Goal: Information Seeking & Learning: Learn about a topic

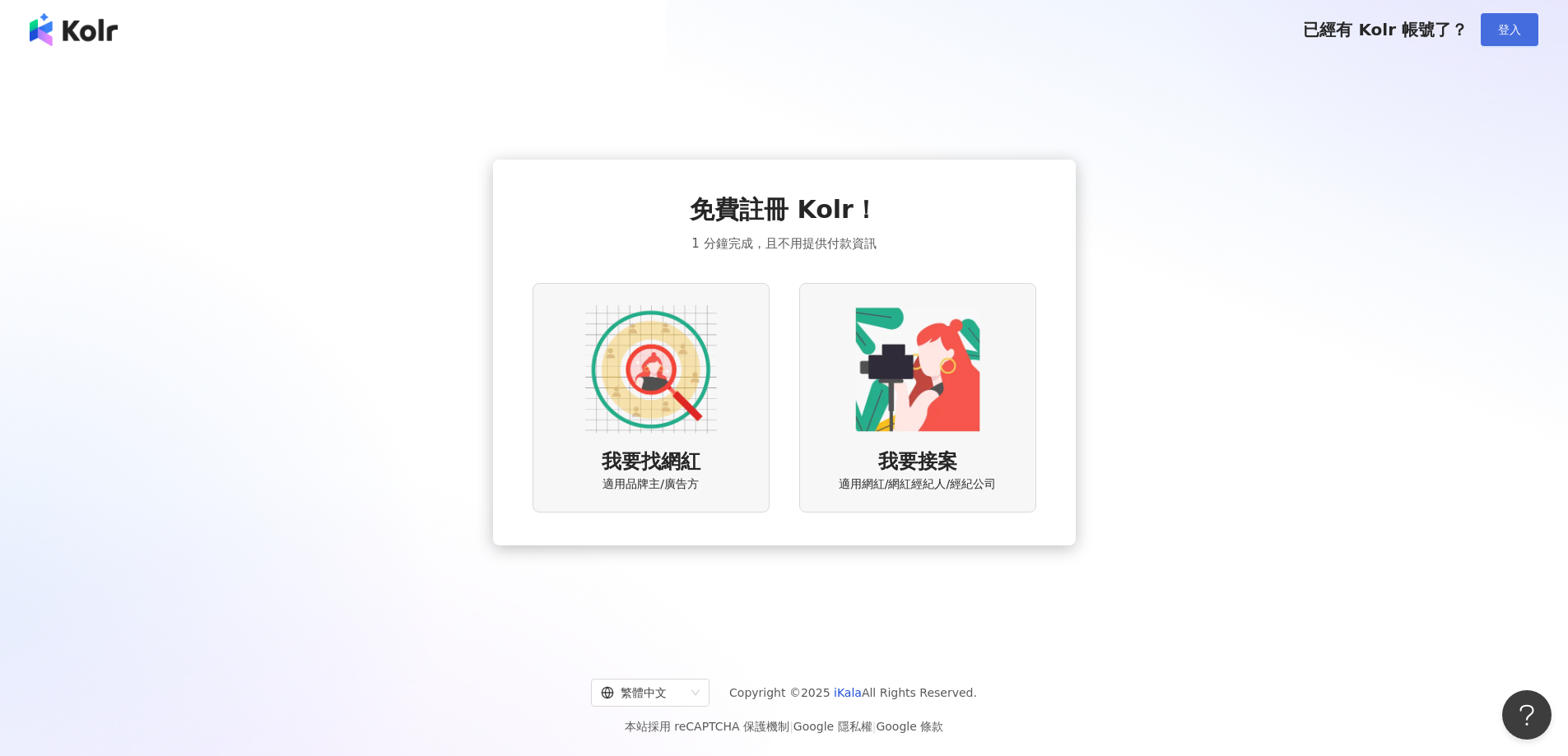
click at [1491, 22] on button "登入" at bounding box center [1509, 29] width 58 height 32
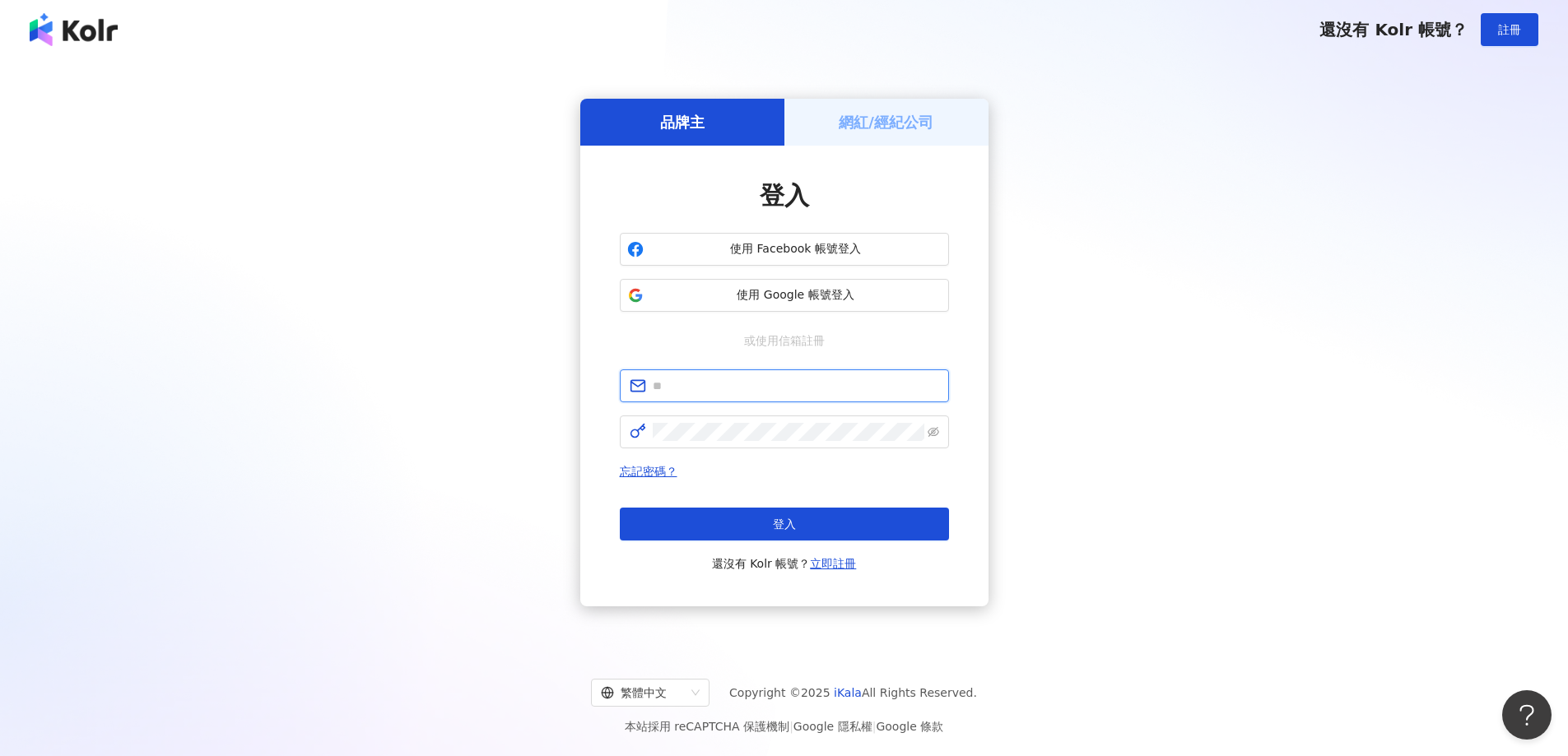
click at [712, 389] on input "text" at bounding box center [796, 385] width 286 height 18
paste input "********"
type input "********"
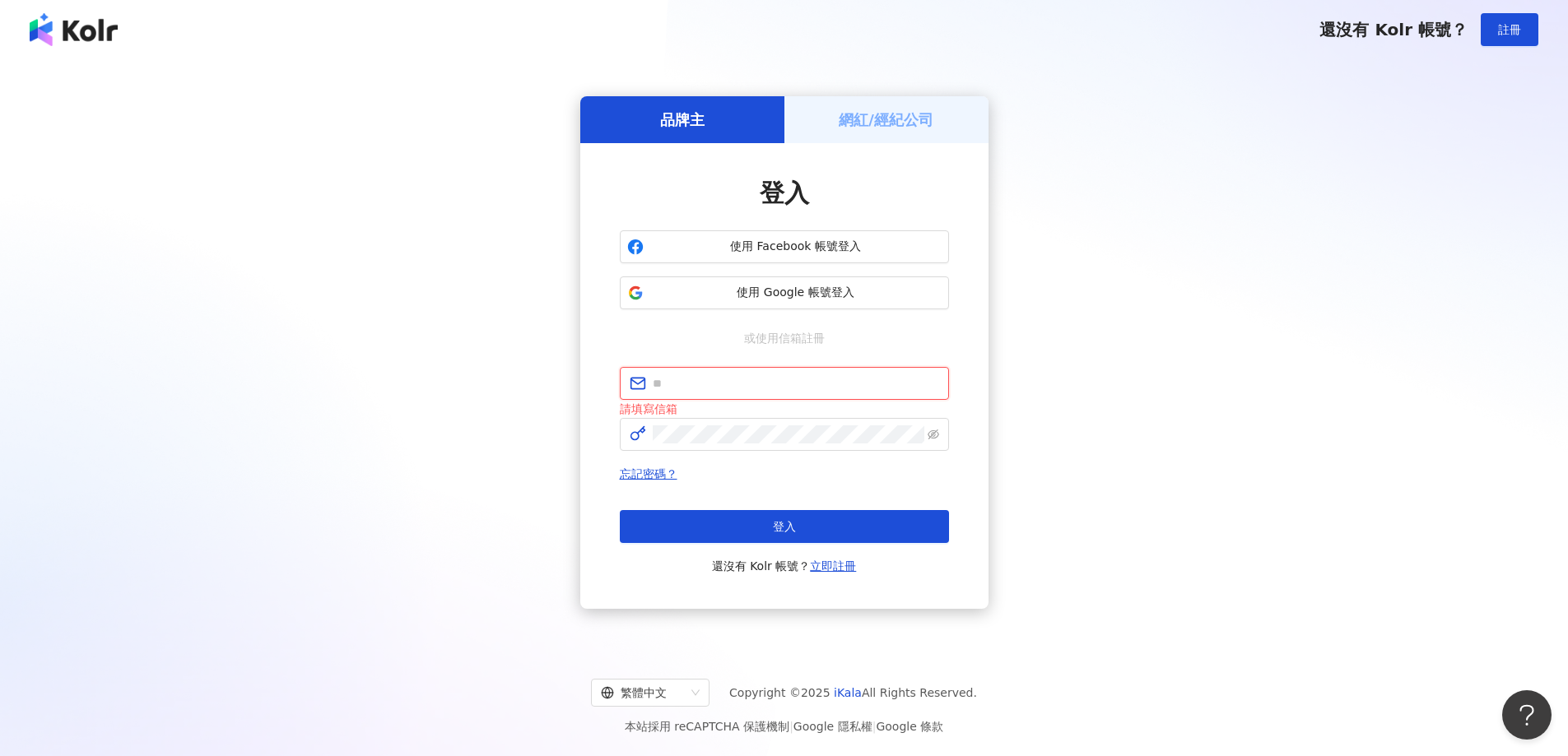
click at [653, 385] on input "text" at bounding box center [796, 383] width 286 height 18
paste input "**********"
type input "**********"
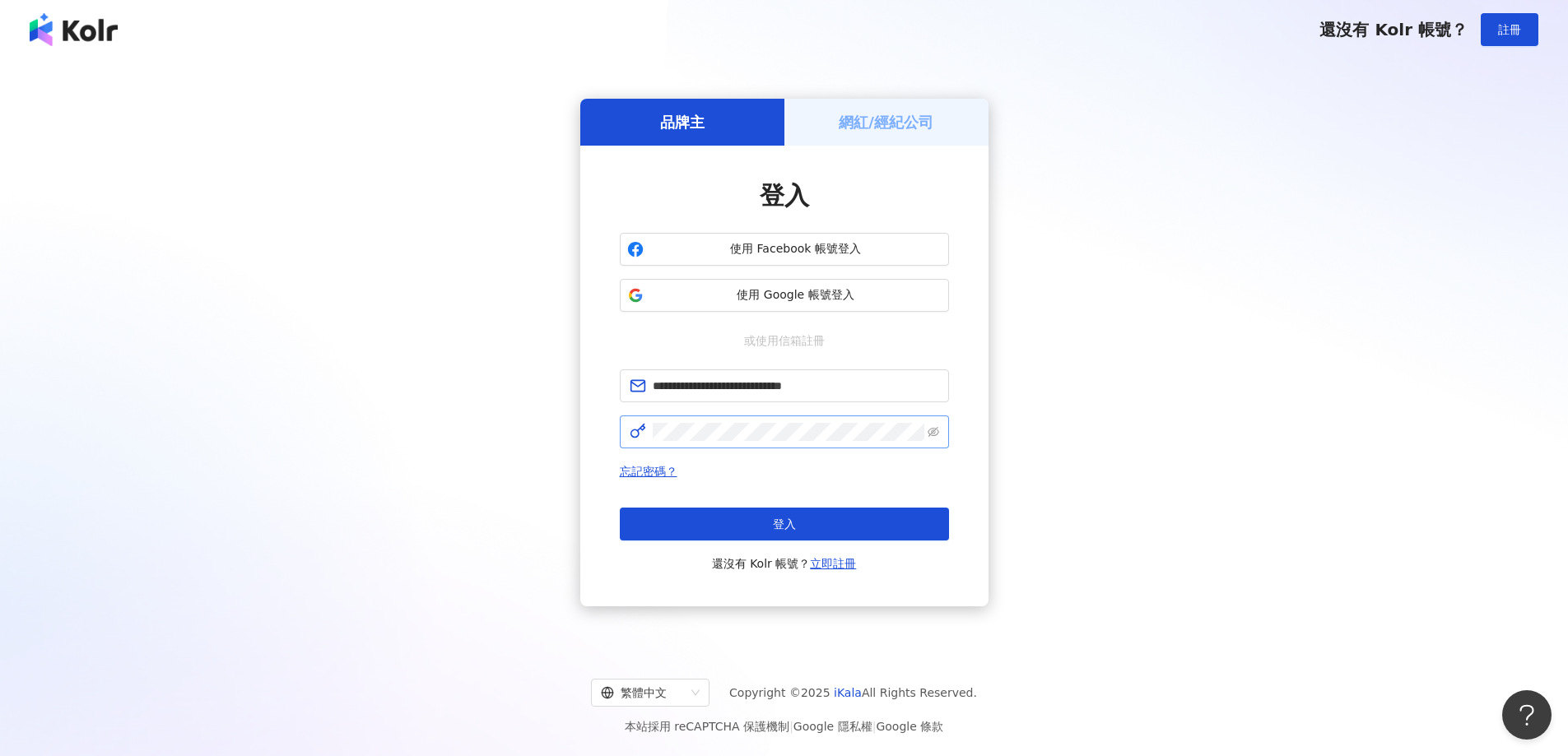
click at [813, 422] on span at bounding box center [784, 431] width 329 height 32
click at [818, 524] on button "登入" at bounding box center [784, 523] width 329 height 32
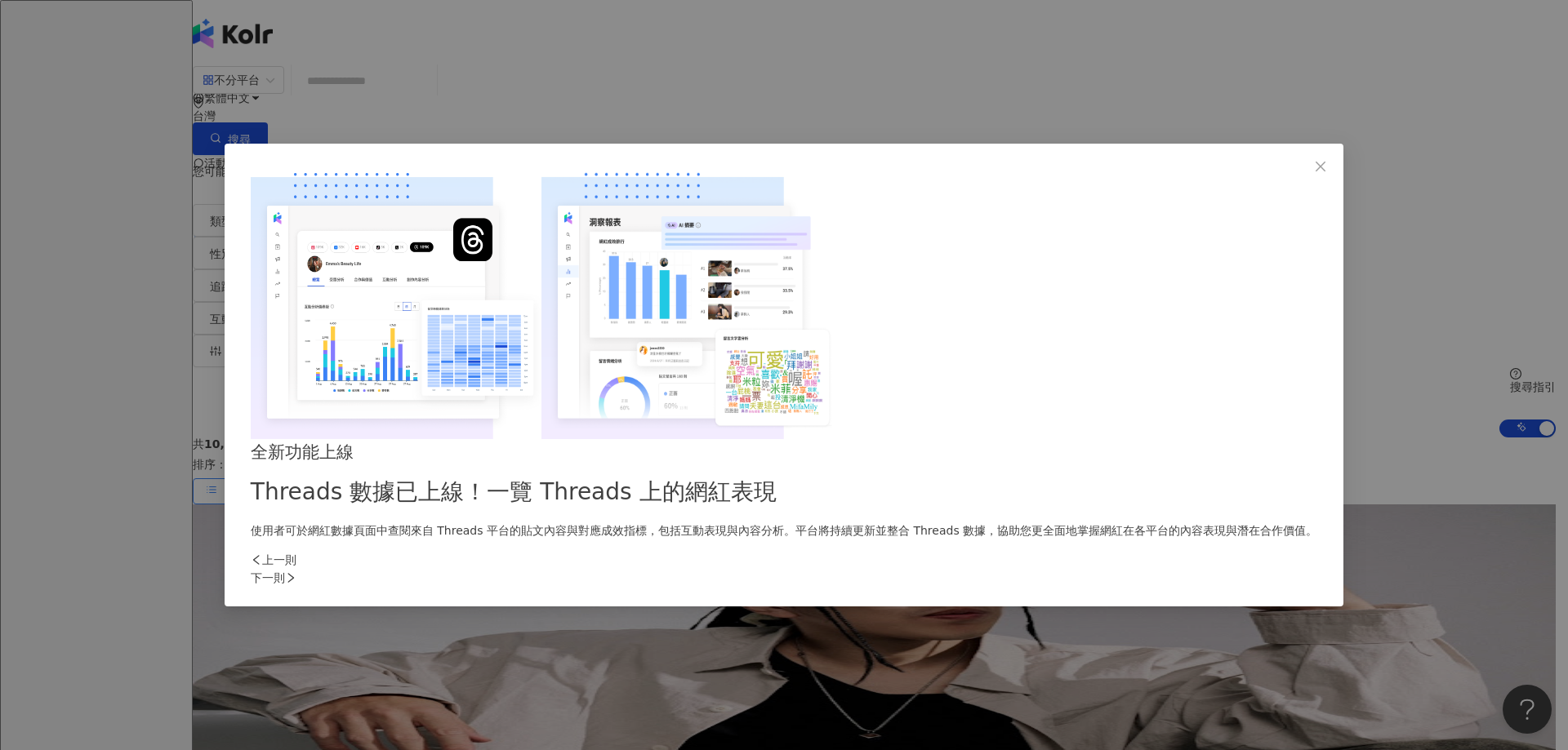
click at [1054, 569] on div "下一則" at bounding box center [784, 578] width 1066 height 18
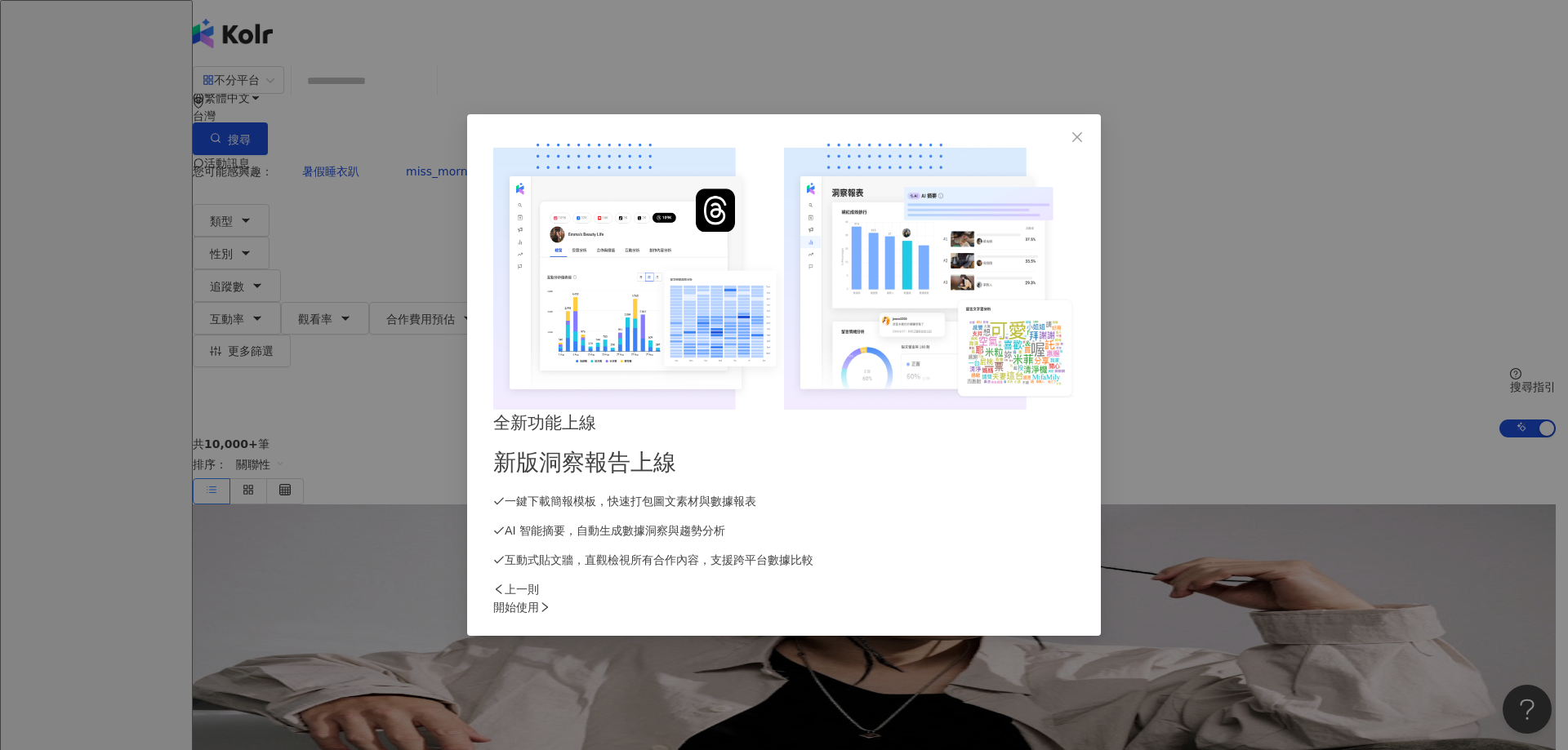
click at [1054, 598] on div "開始使用" at bounding box center [784, 607] width 581 height 18
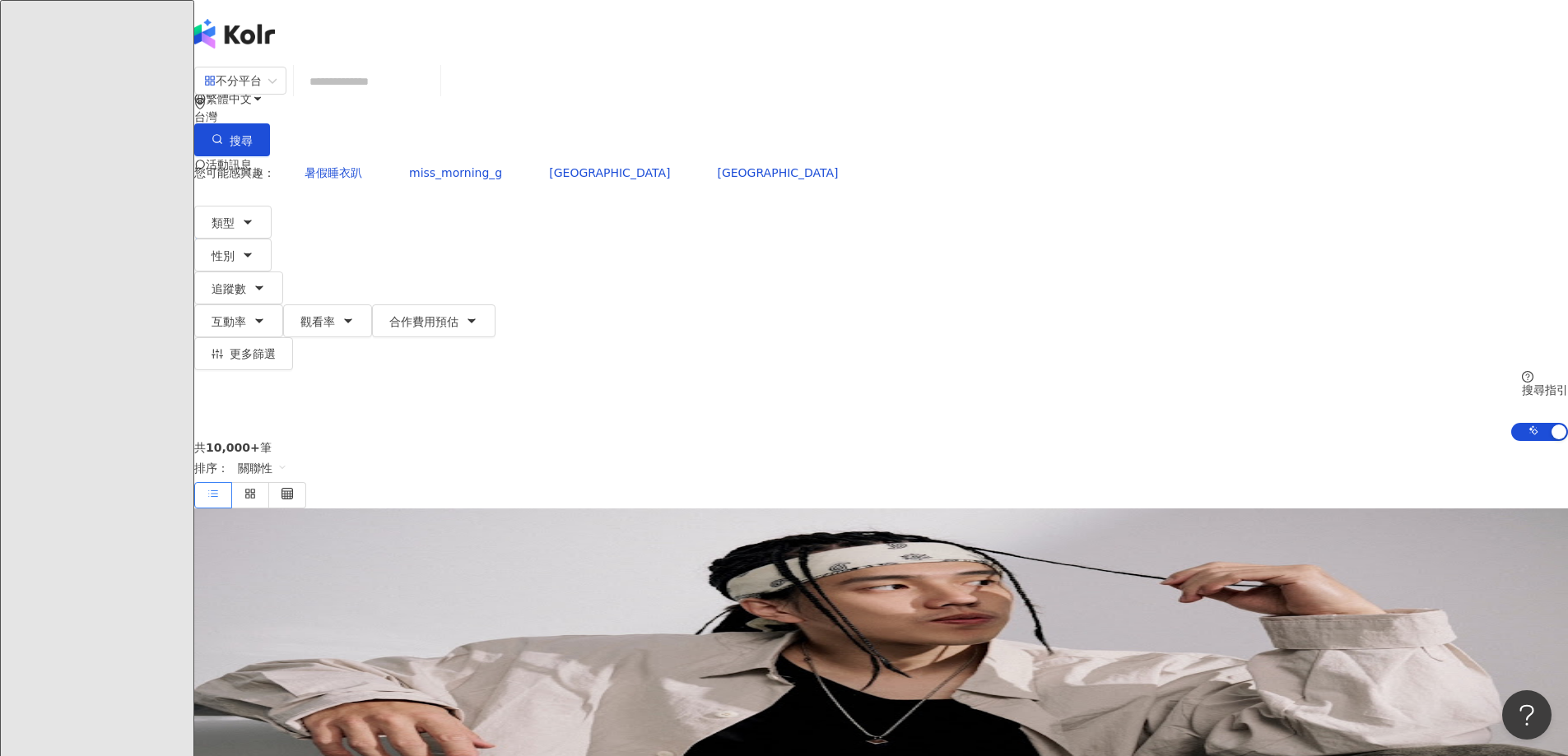
click at [498, 103] on div "不分平台 台灣 搜尋" at bounding box center [881, 111] width 1374 height 90
click at [434, 97] on input "search" at bounding box center [367, 82] width 134 height 32
click at [277, 94] on span "不分平台" at bounding box center [240, 81] width 72 height 26
click at [434, 83] on input "search" at bounding box center [367, 82] width 134 height 32
type input "*"
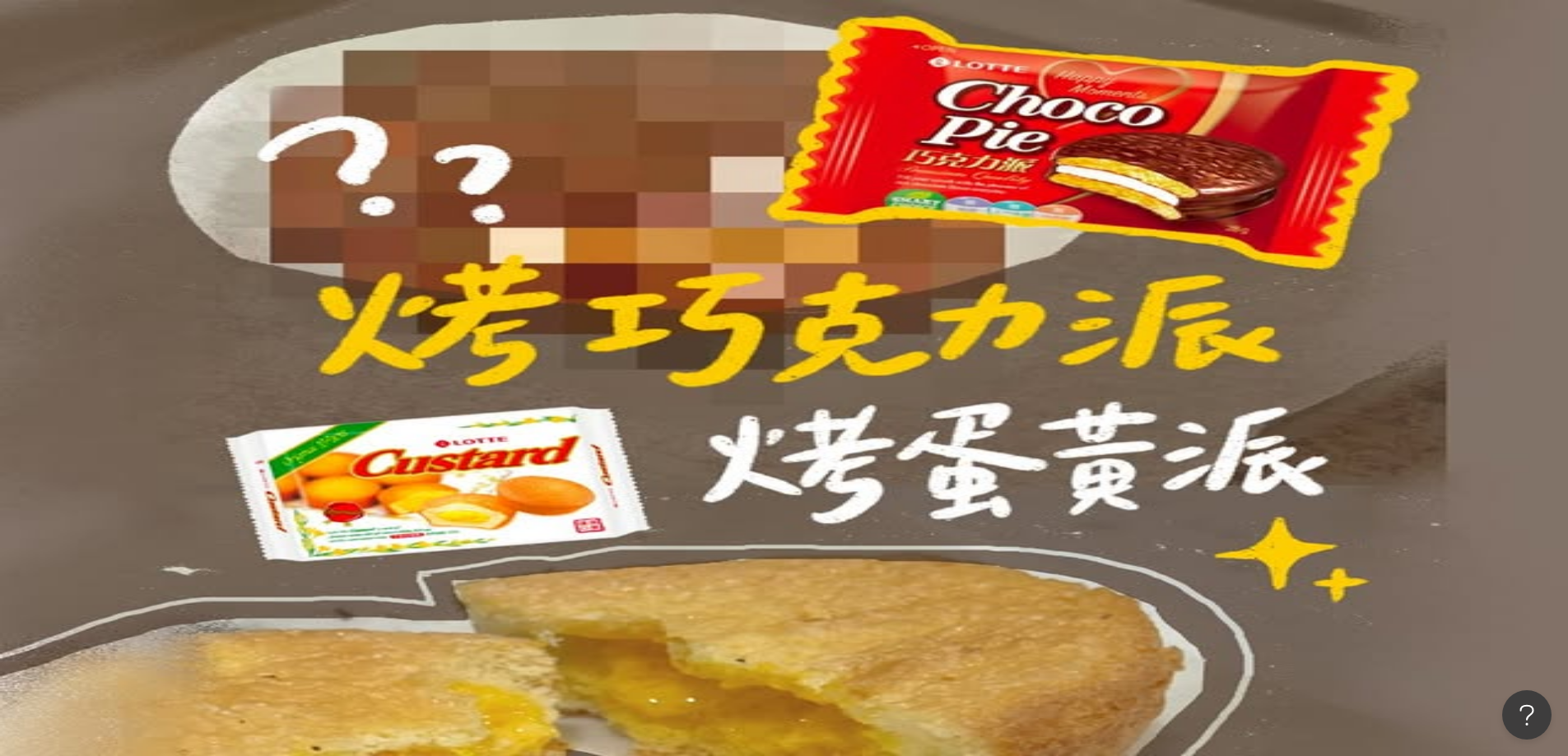
click at [500, 92] on div "不分平台 食品 ** 台灣 搜尋 daa8724c-1608-4454-9f10-d39187d78fe7 ee29a3fe-7fe8-448f-91b3-3…" at bounding box center [881, 111] width 1374 height 90
click at [434, 93] on input "**" at bounding box center [367, 82] width 134 height 32
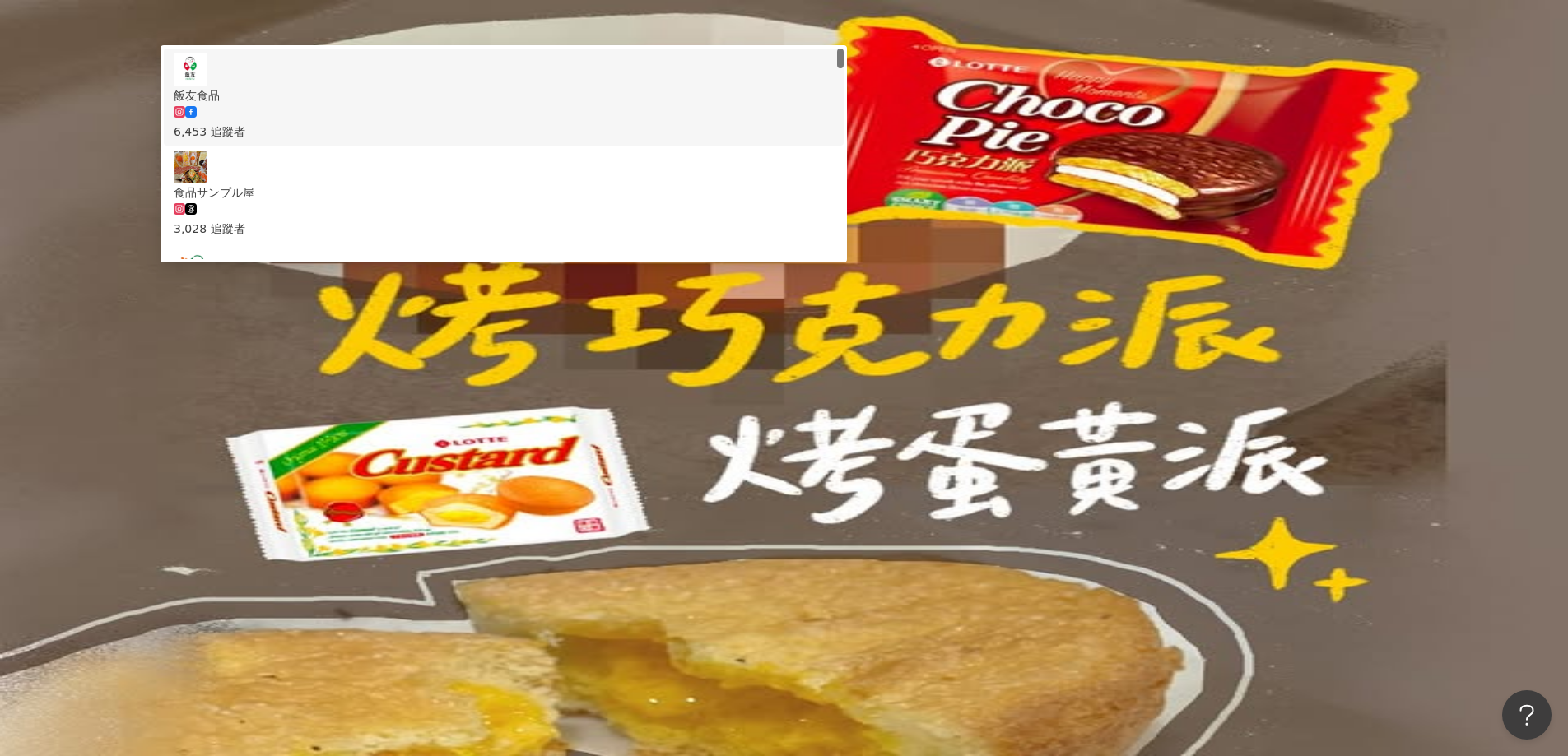
click at [434, 93] on input "**" at bounding box center [367, 82] width 134 height 32
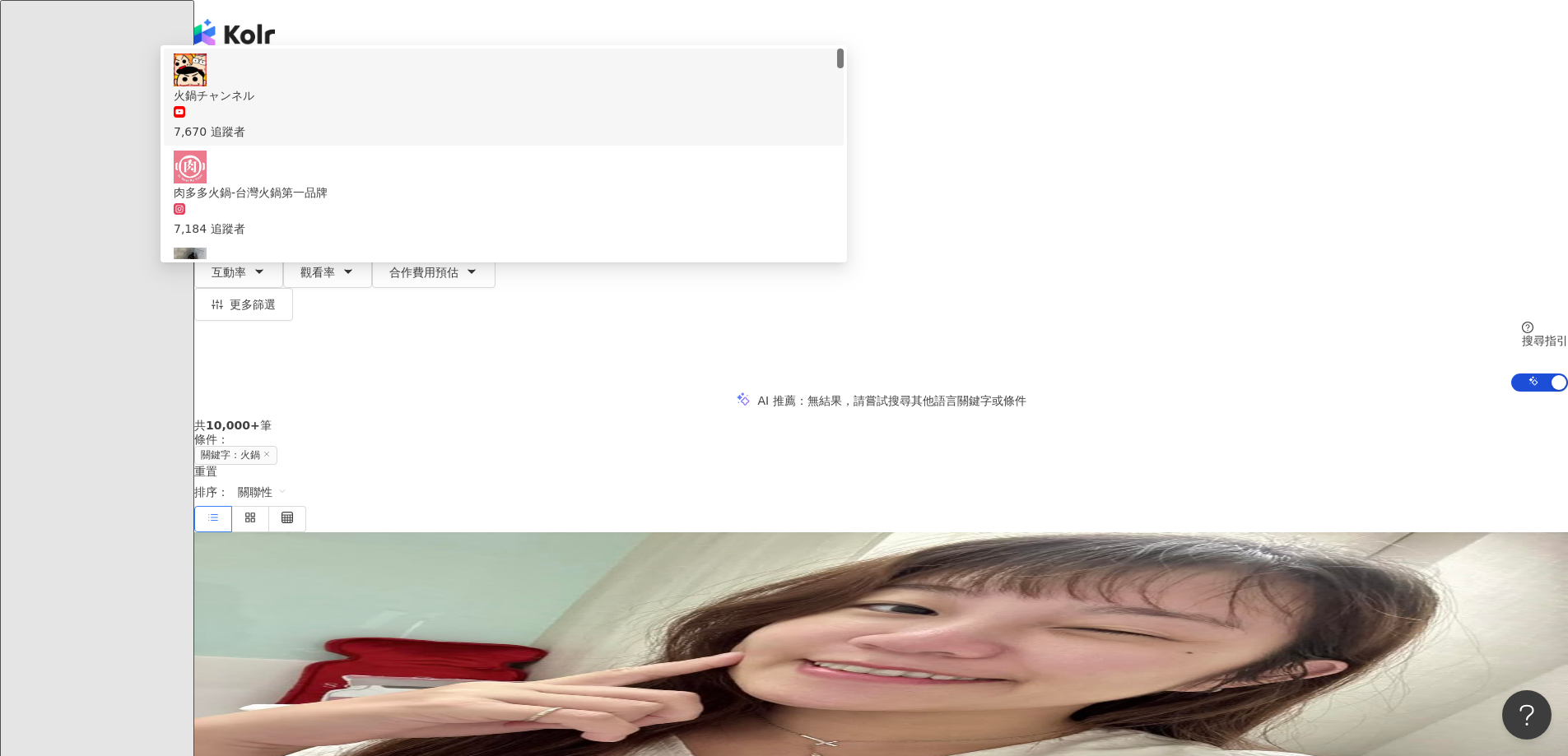
type input "**"
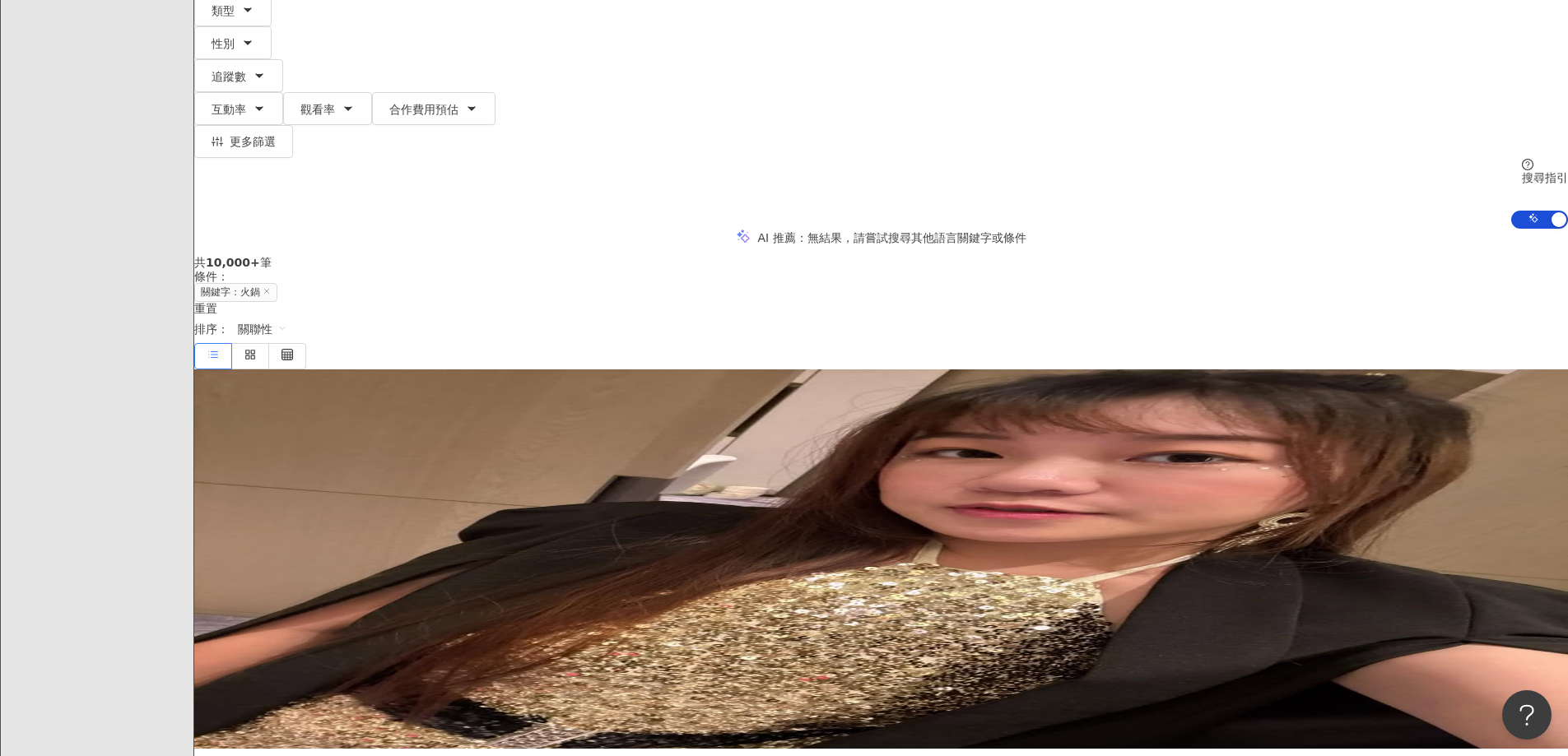
scroll to position [164, 0]
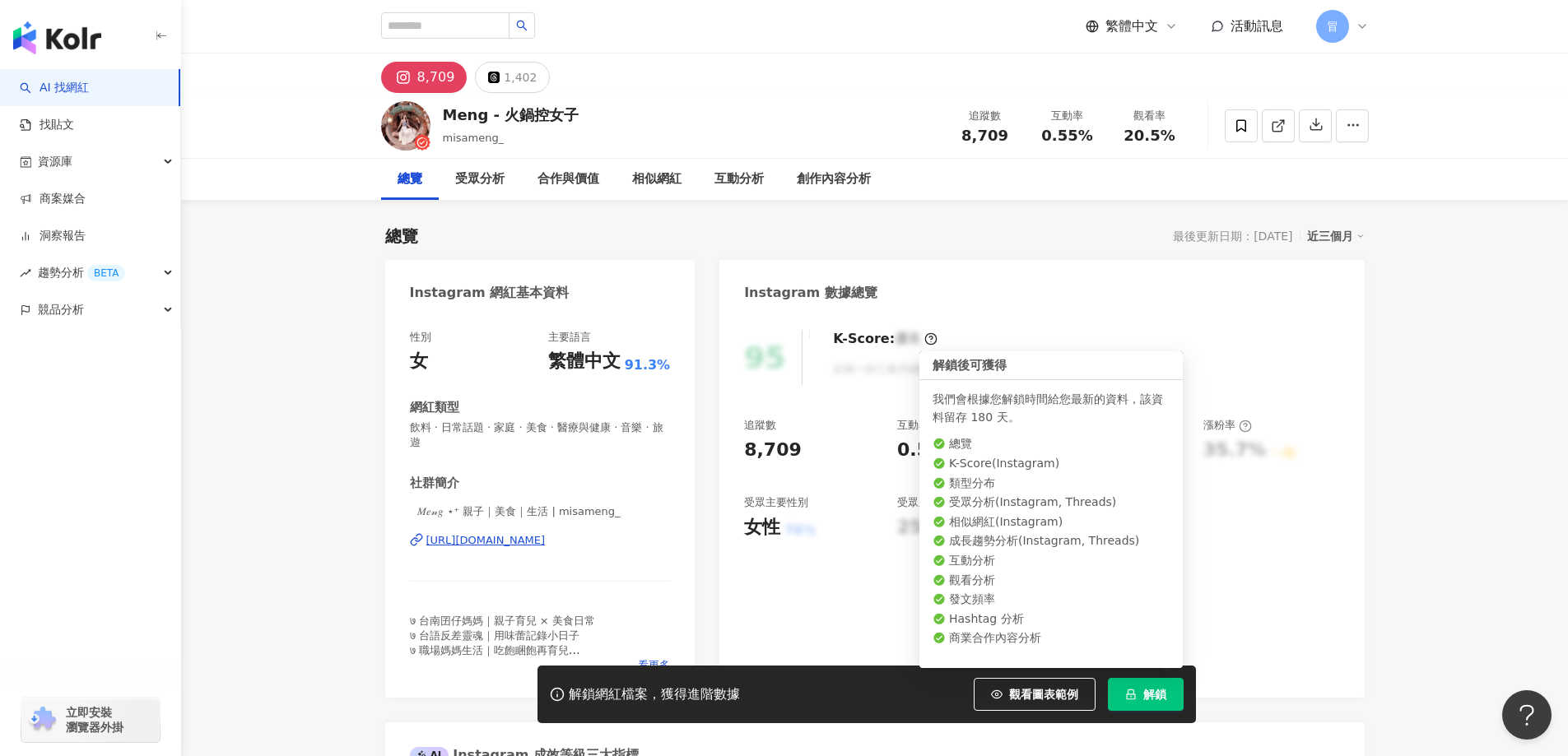
click at [1162, 695] on span "解鎖" at bounding box center [1154, 694] width 23 height 13
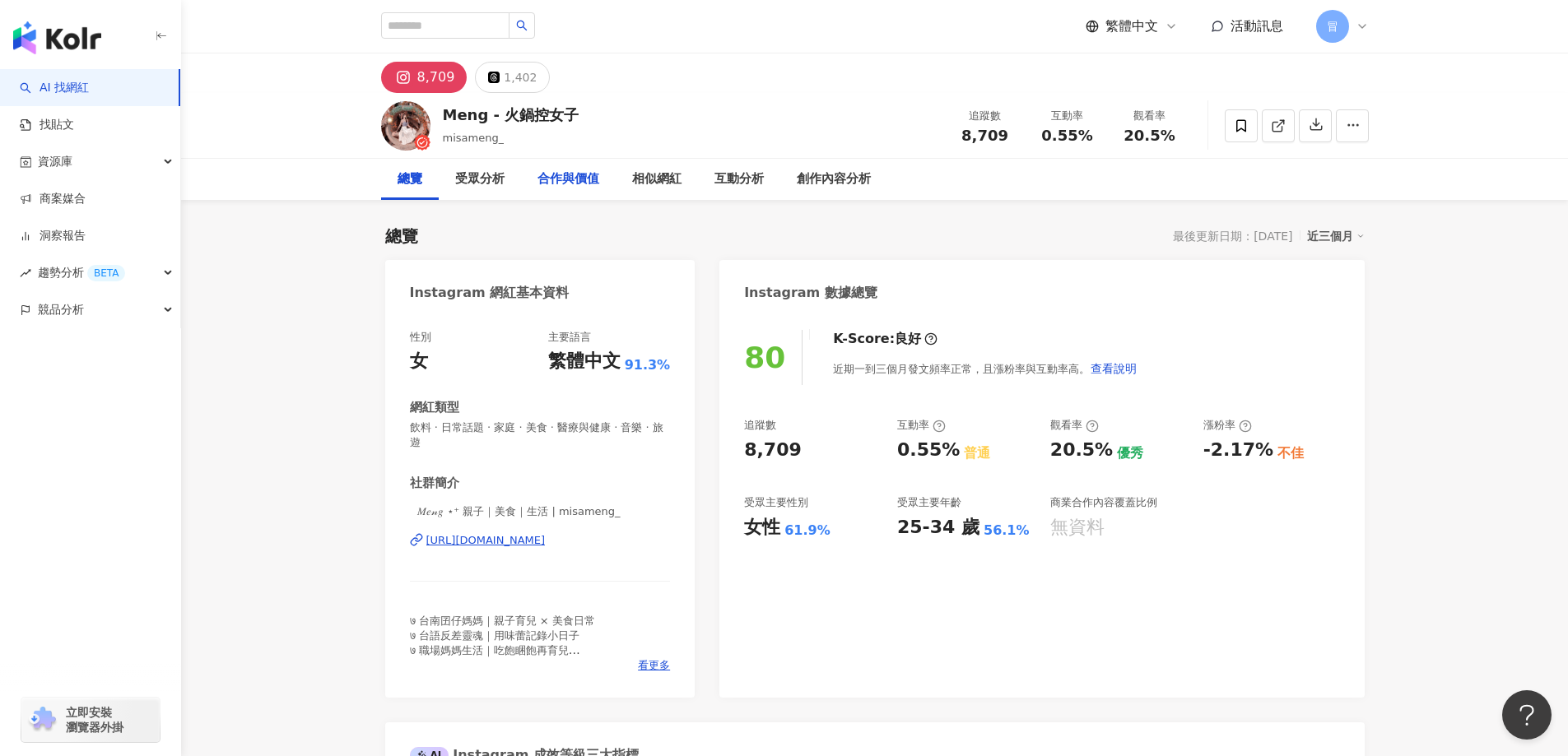
click at [583, 176] on div "合作與價值" at bounding box center [568, 179] width 61 height 19
click at [495, 191] on div "受眾分析" at bounding box center [480, 179] width 83 height 41
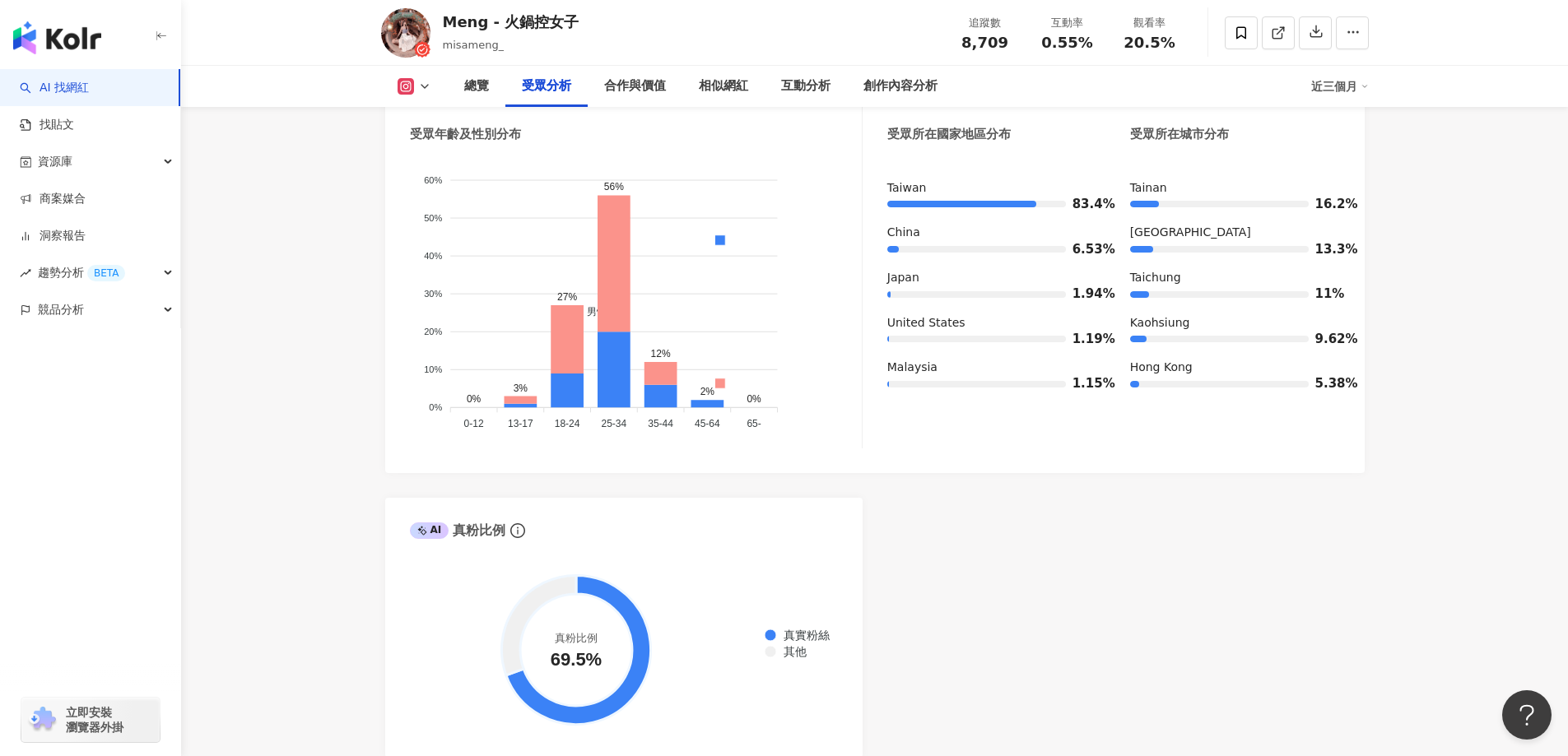
scroll to position [1502, 0]
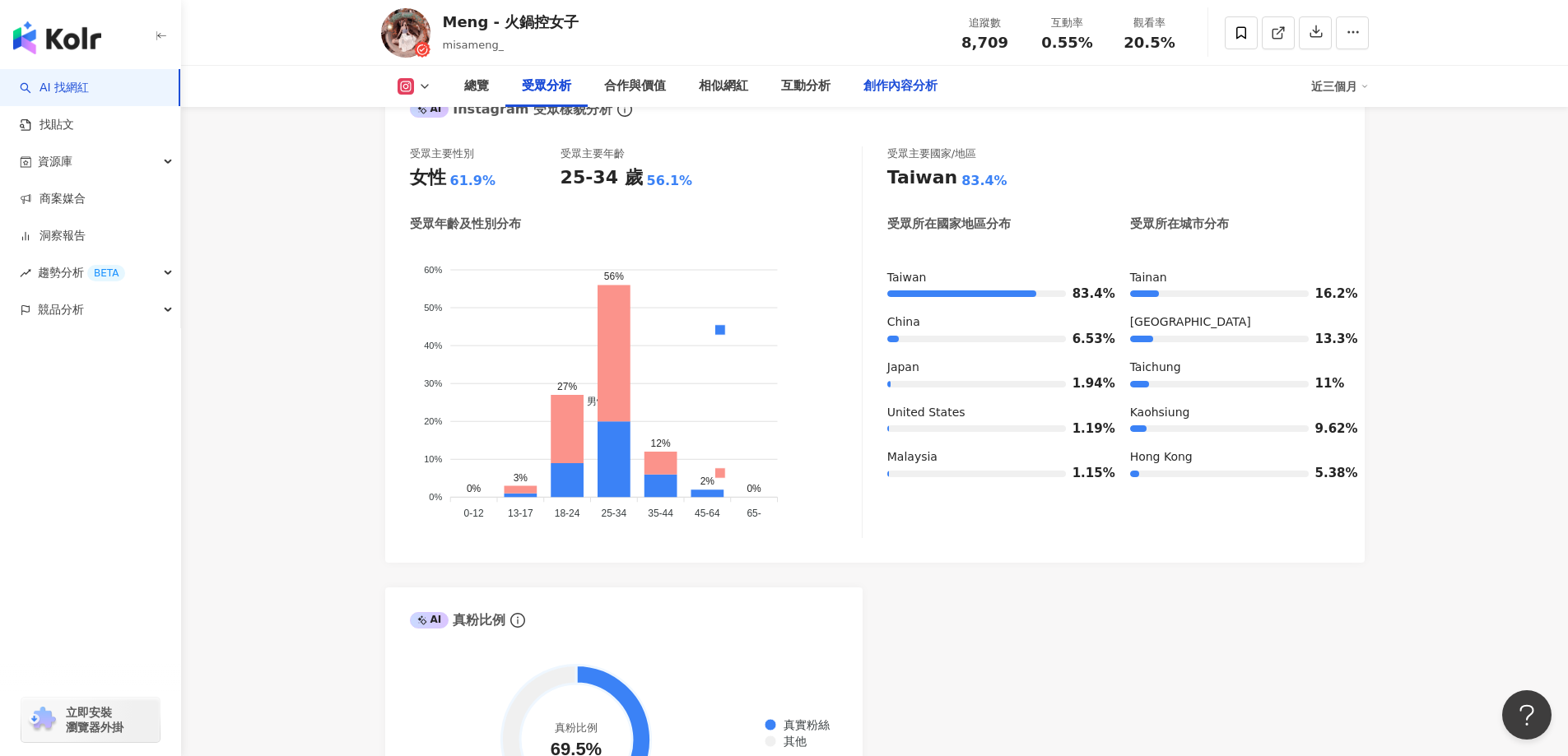
click at [865, 89] on div "創作內容分析" at bounding box center [900, 86] width 74 height 19
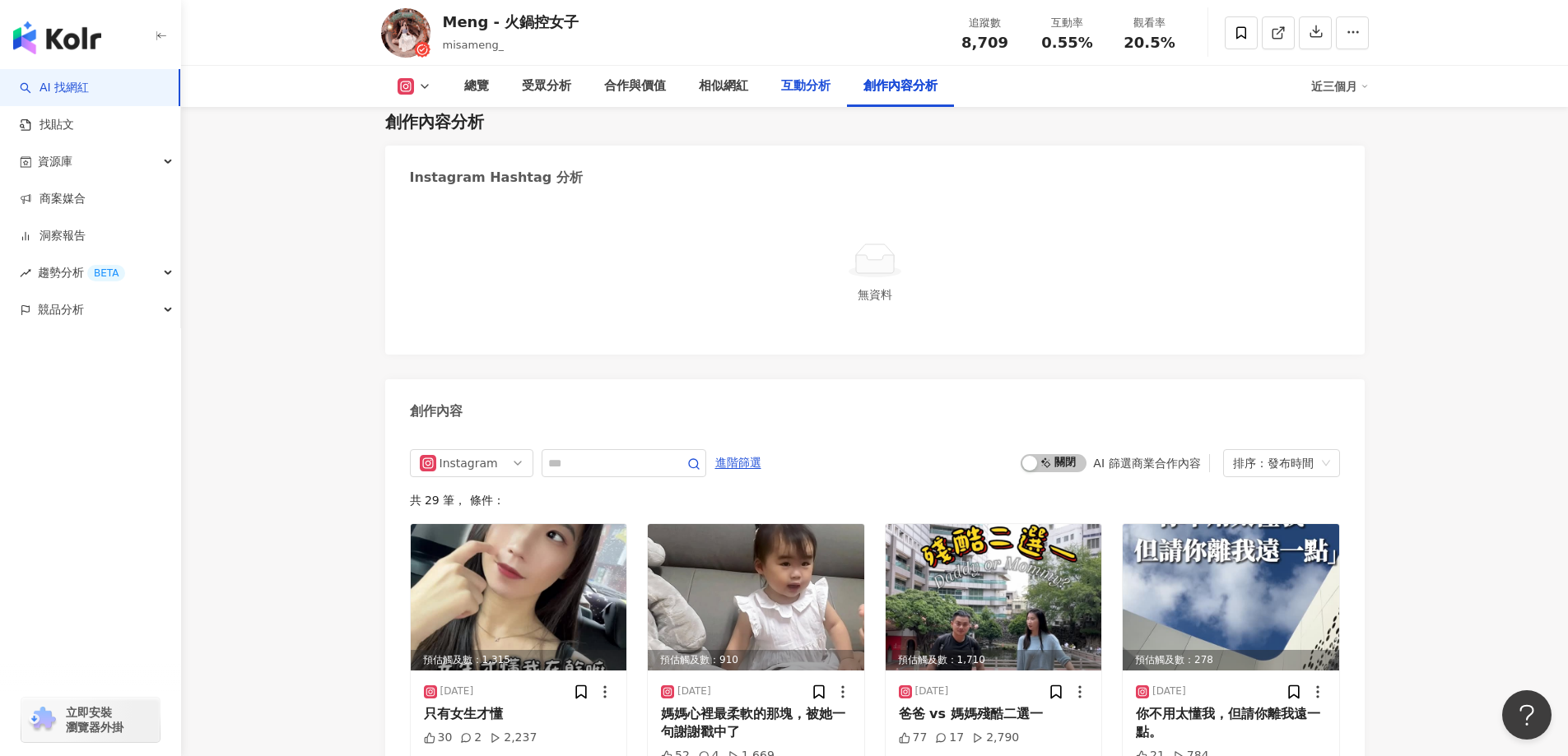
click at [787, 86] on div "互動分析" at bounding box center [806, 86] width 49 height 19
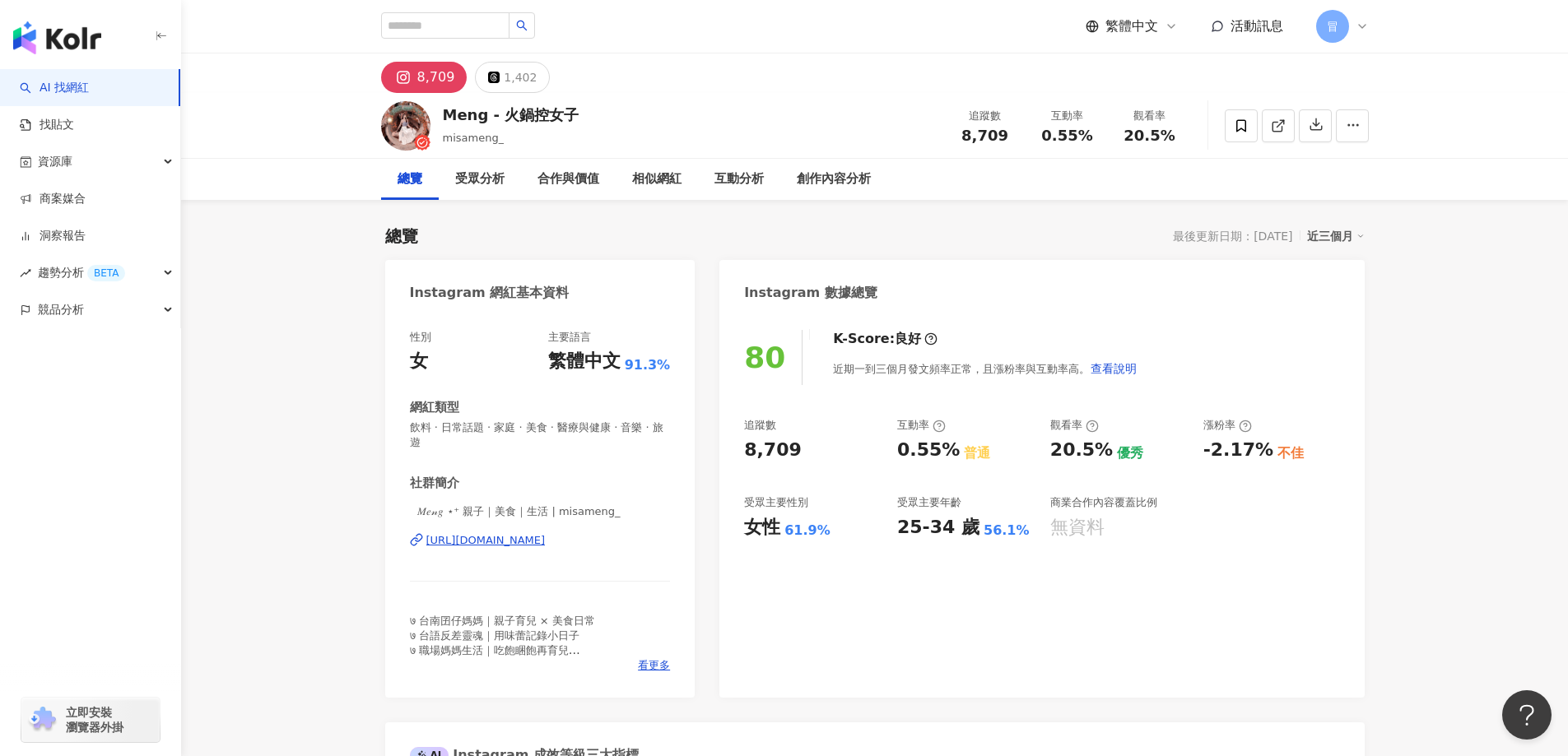
click at [59, 91] on link "AI 找網紅" at bounding box center [54, 88] width 69 height 17
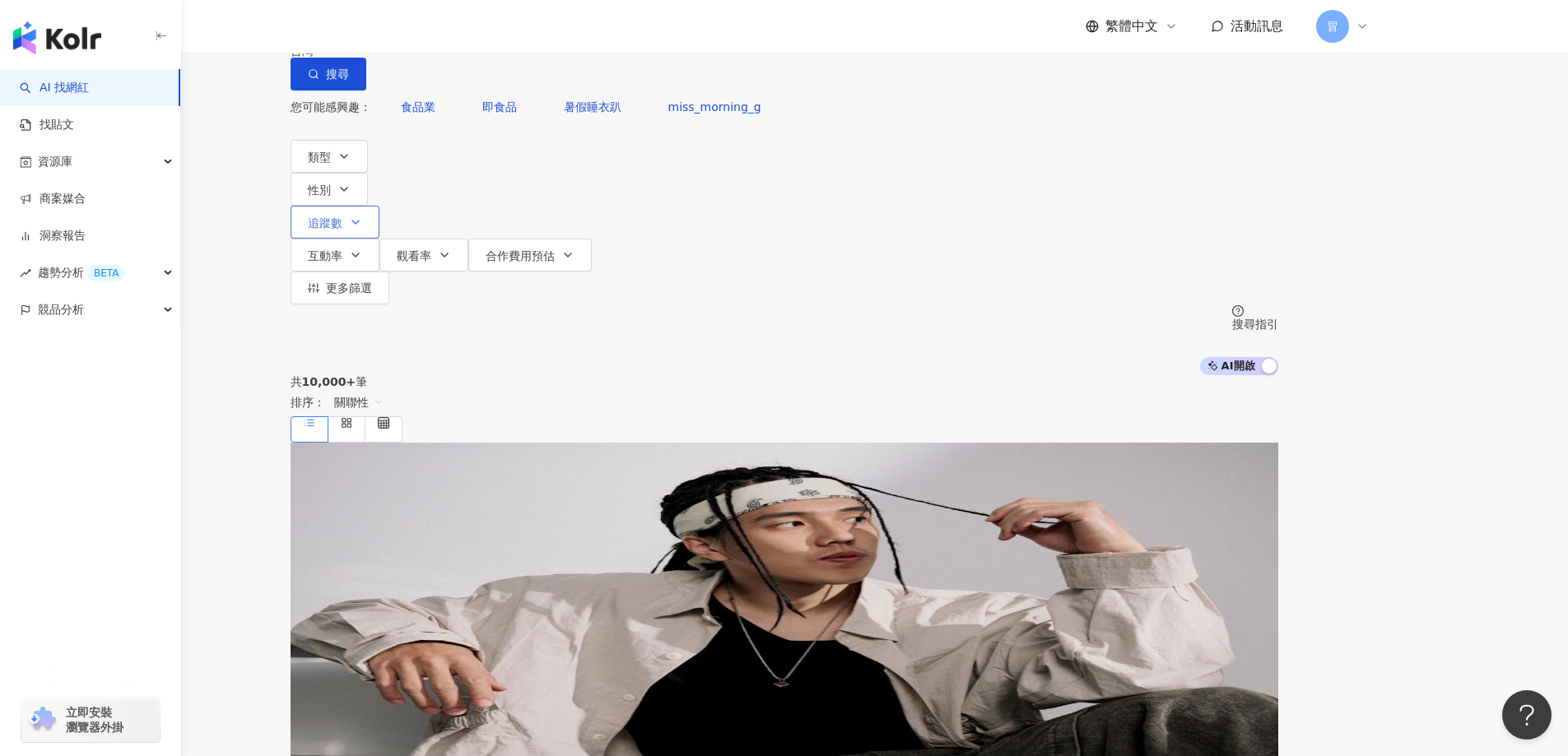
click at [362, 215] on icon "button" at bounding box center [355, 221] width 13 height 13
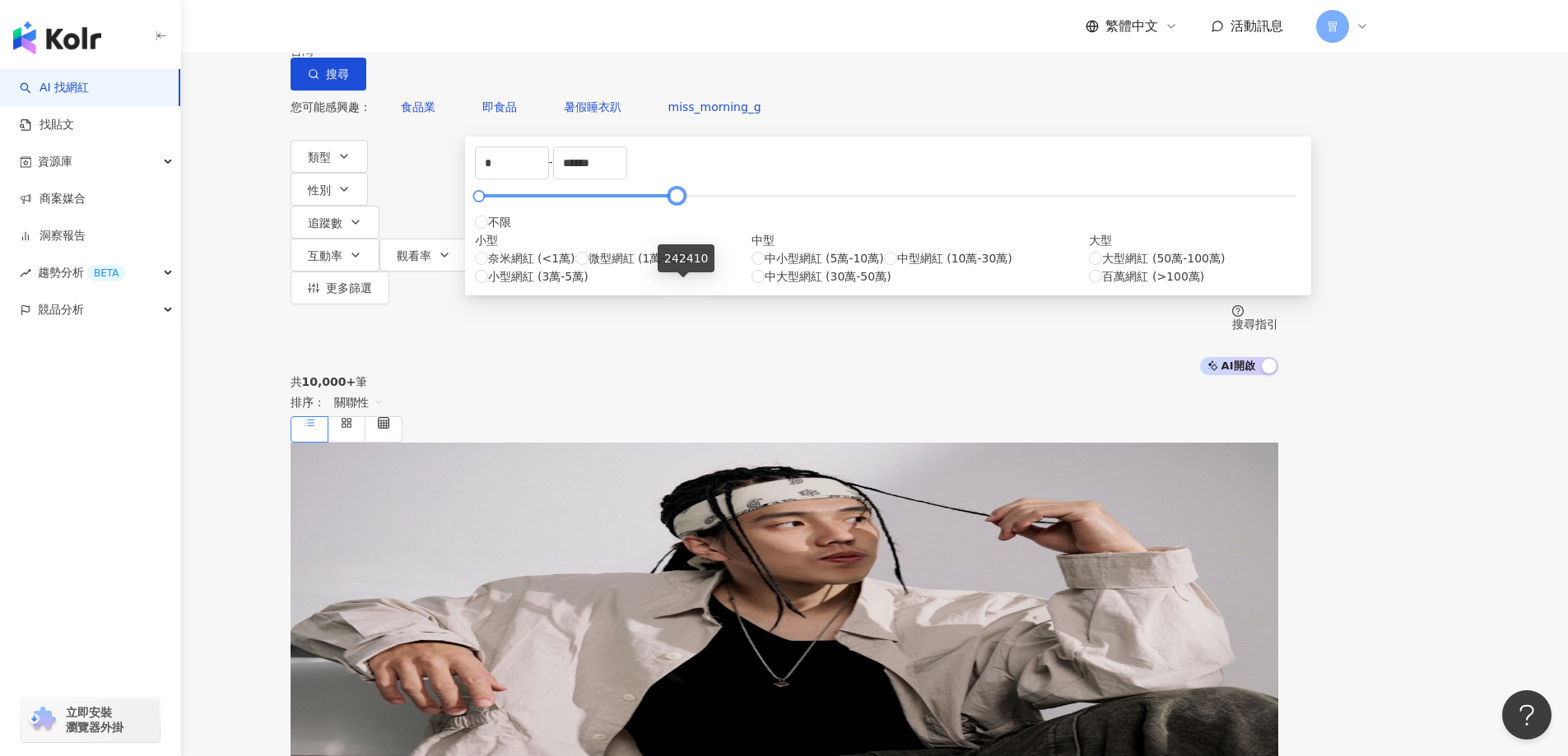
drag, startPoint x: 1008, startPoint y: 284, endPoint x: 684, endPoint y: 292, distance: 324.1
click at [682, 201] on div at bounding box center [676, 196] width 9 height 9
drag, startPoint x: 845, startPoint y: 250, endPoint x: 718, endPoint y: 241, distance: 127.3
click at [718, 241] on div "* - ****** 不限 小型 奈米網紅 (<1萬) 微型網紅 (1萬-3萬) 小型網紅 (3萬-5萬) 中型 中小型網紅 (5萬-10萬) 中型網紅 (1…" at bounding box center [888, 216] width 827 height 139
type input "******"
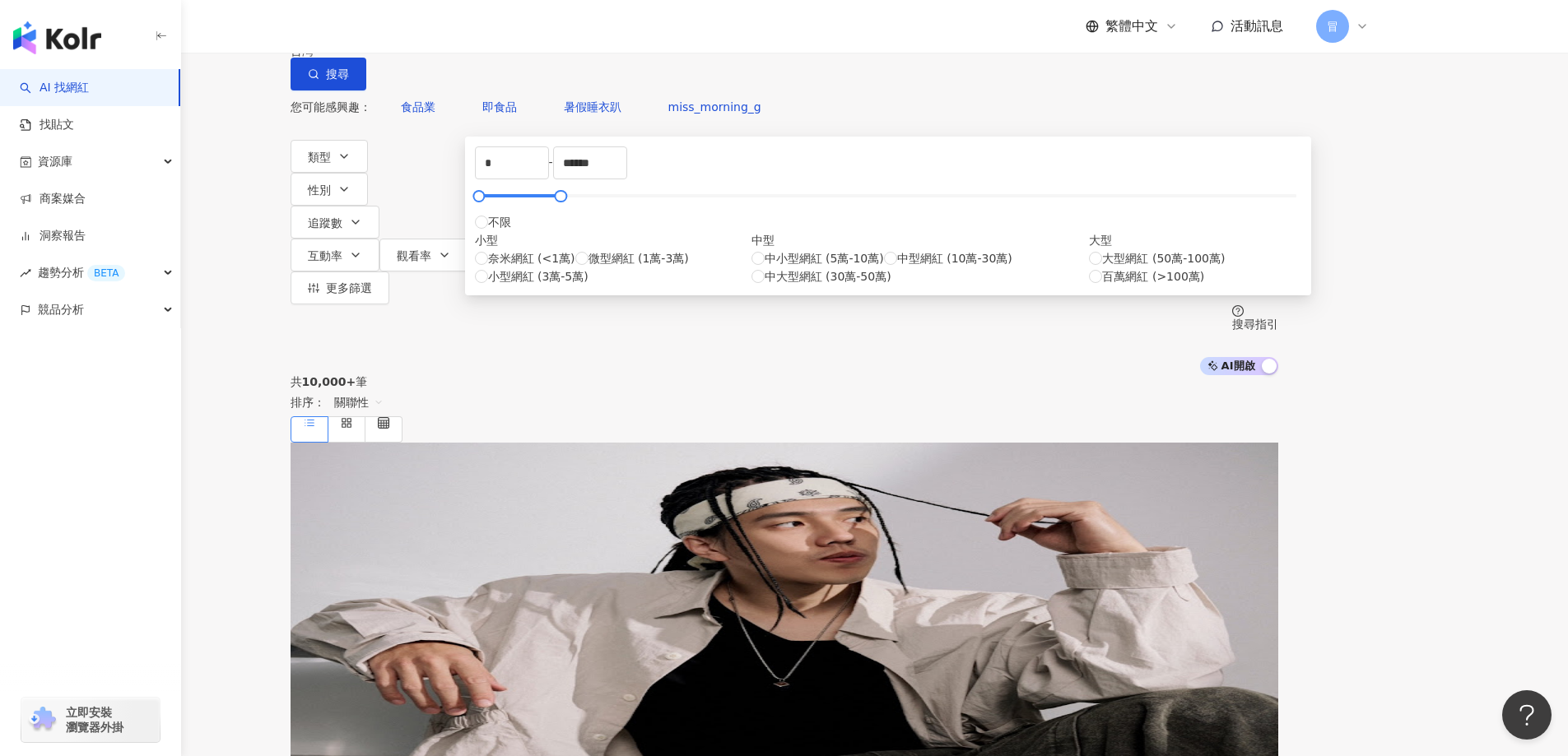
click at [1086, 375] on div "共 10,000+ 筆 排序： 關聯性" at bounding box center [784, 408] width 987 height 68
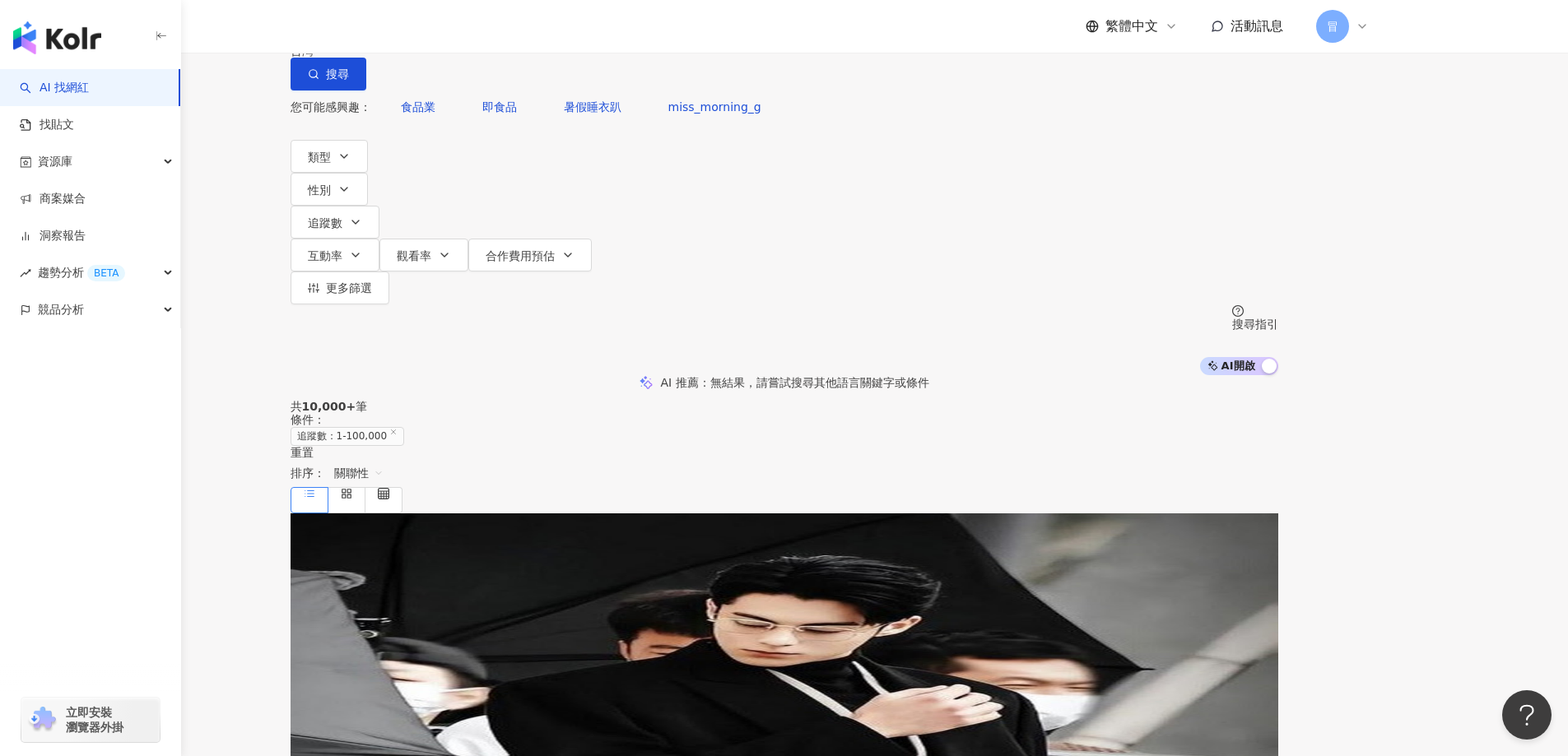
drag, startPoint x: 725, startPoint y: 96, endPoint x: 712, endPoint y: 100, distance: 13.6
click at [530, 32] on input "search" at bounding box center [464, 16] width 134 height 32
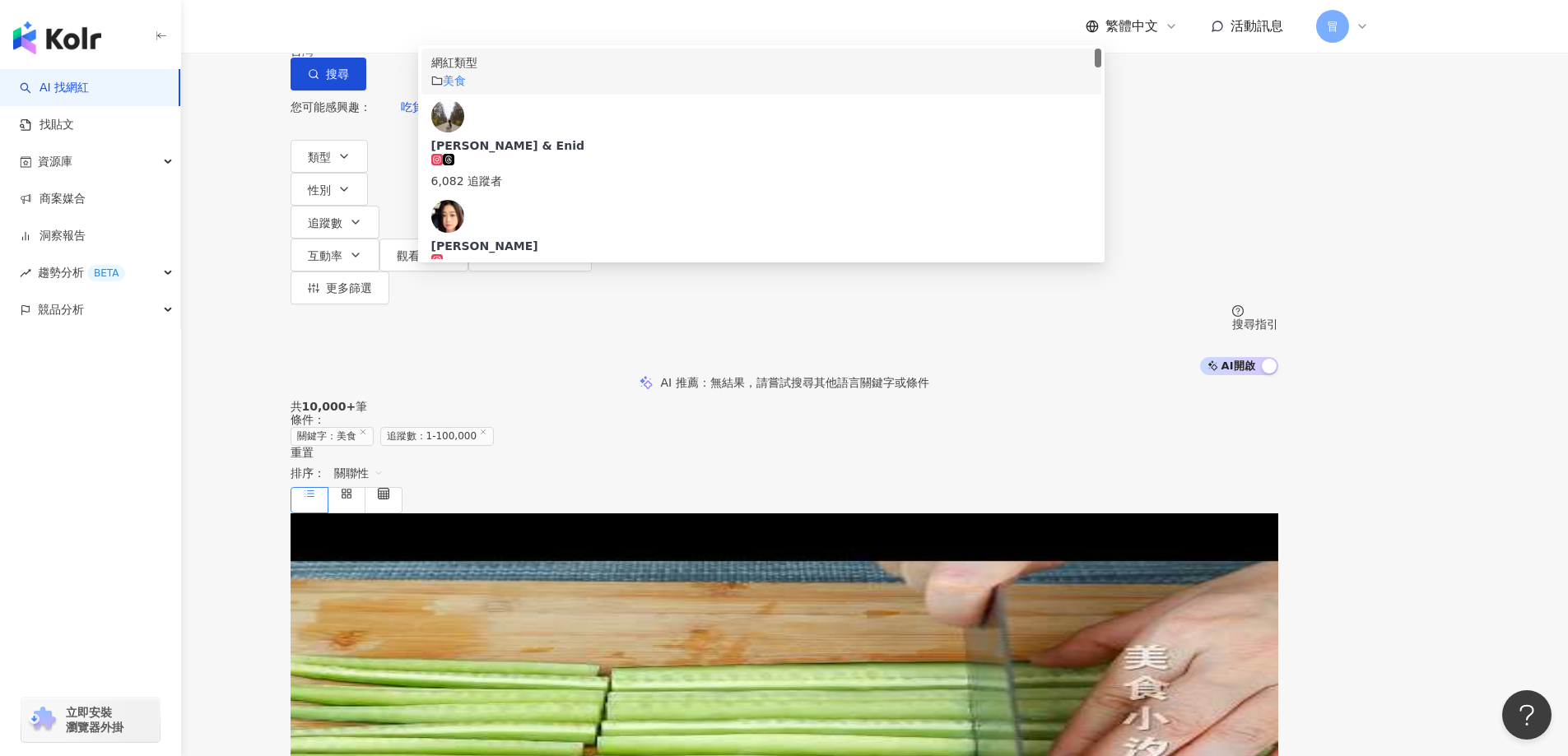
click at [582, 90] on div "美食" at bounding box center [761, 81] width 660 height 18
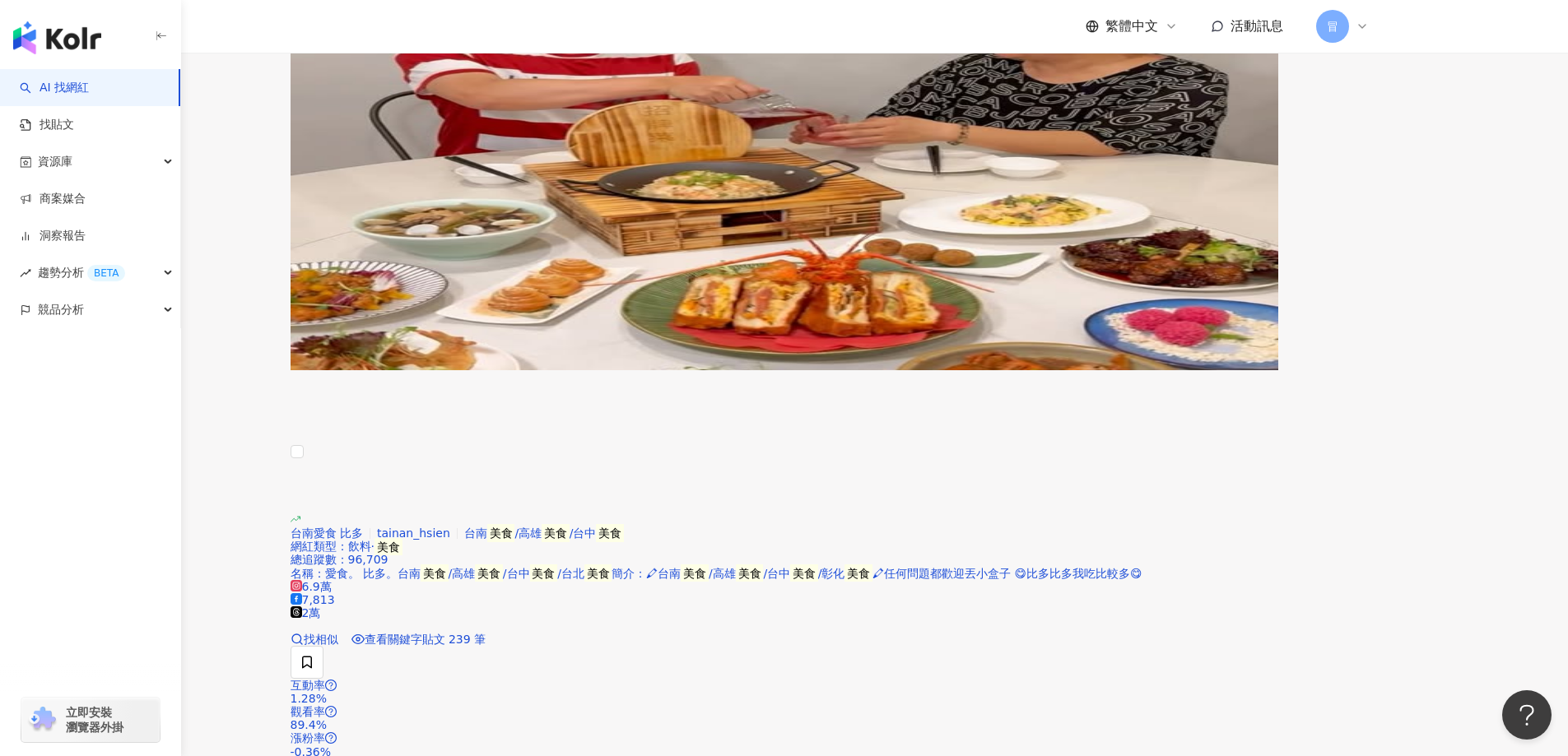
scroll to position [905, 0]
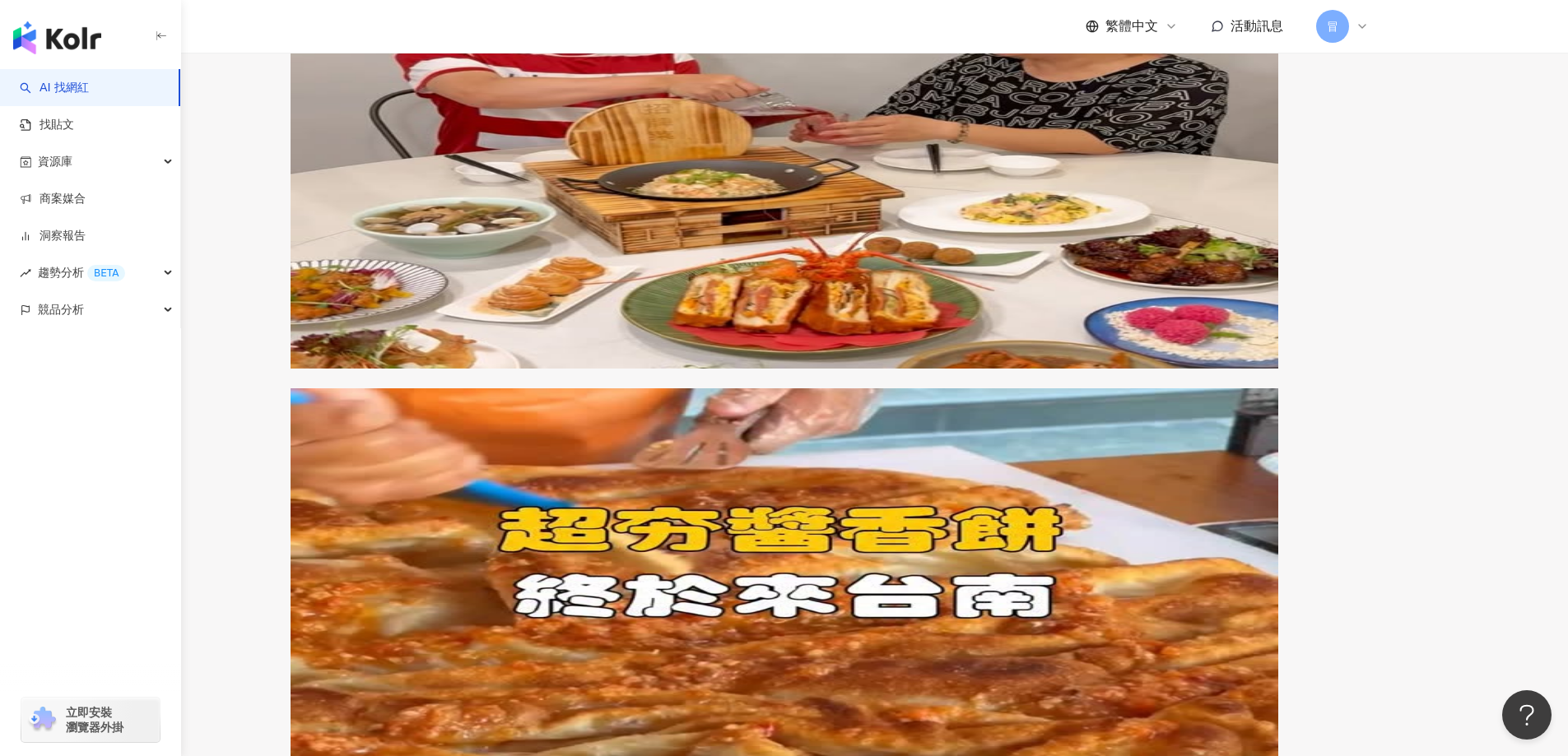
type input "**"
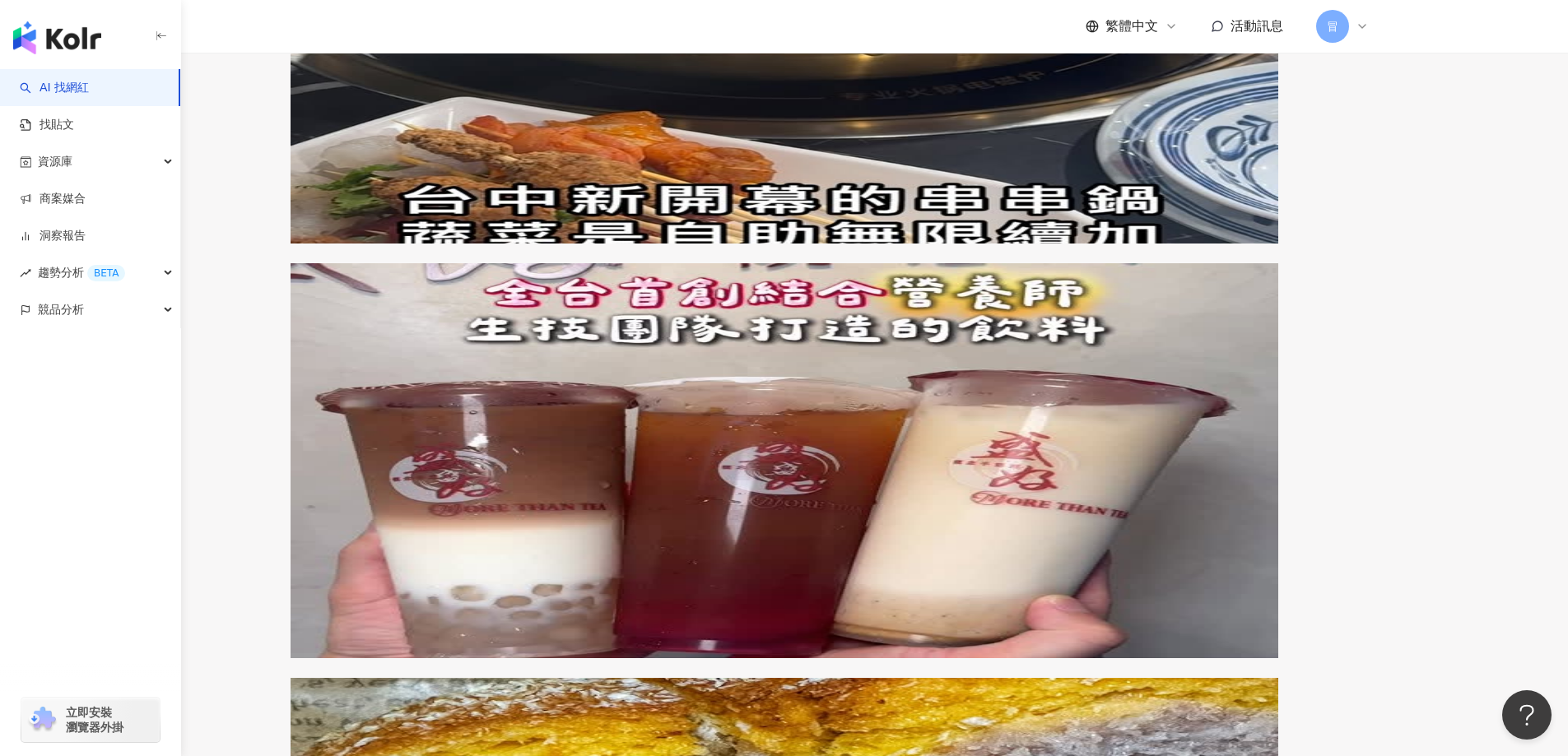
scroll to position [2303, 0]
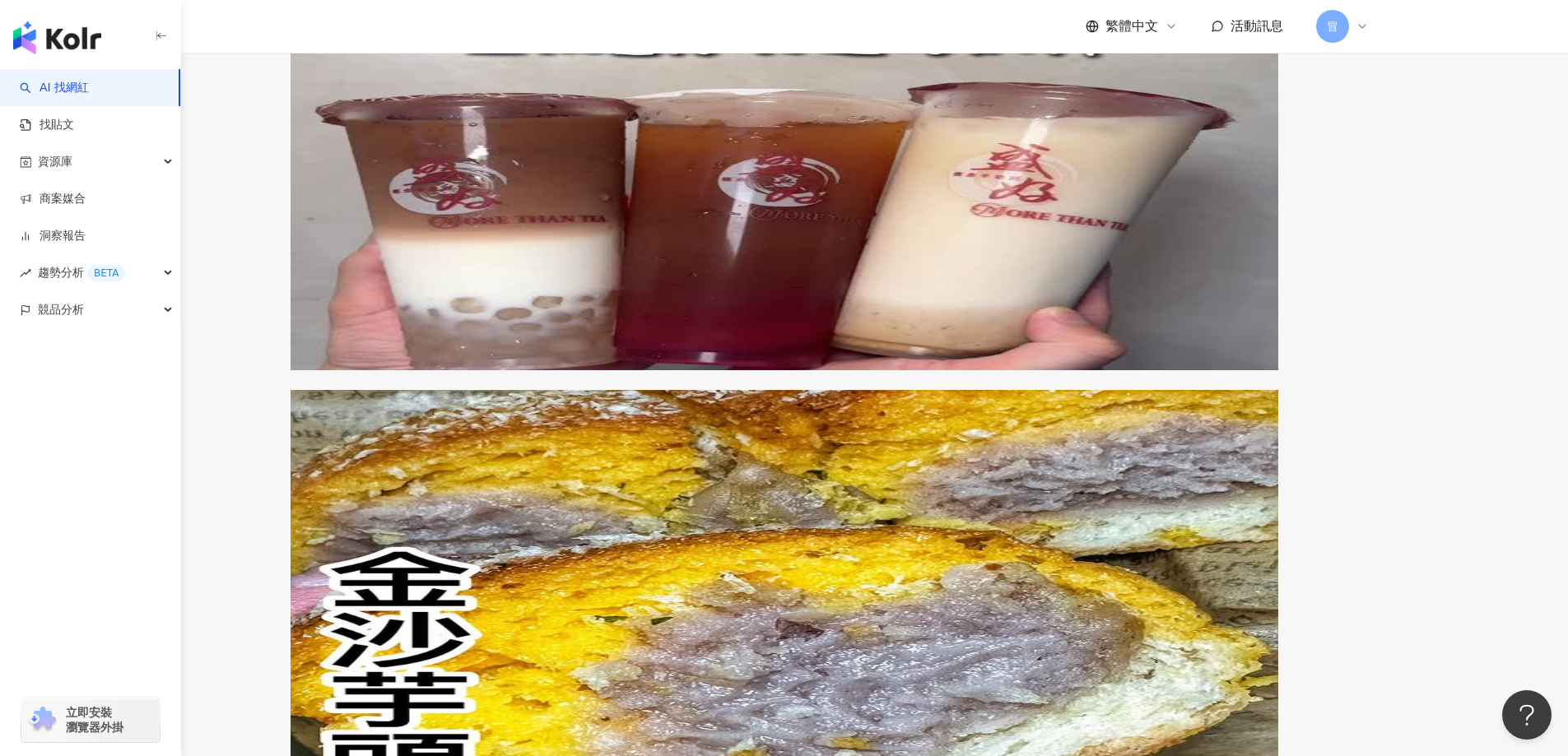
scroll to position [2632, 0]
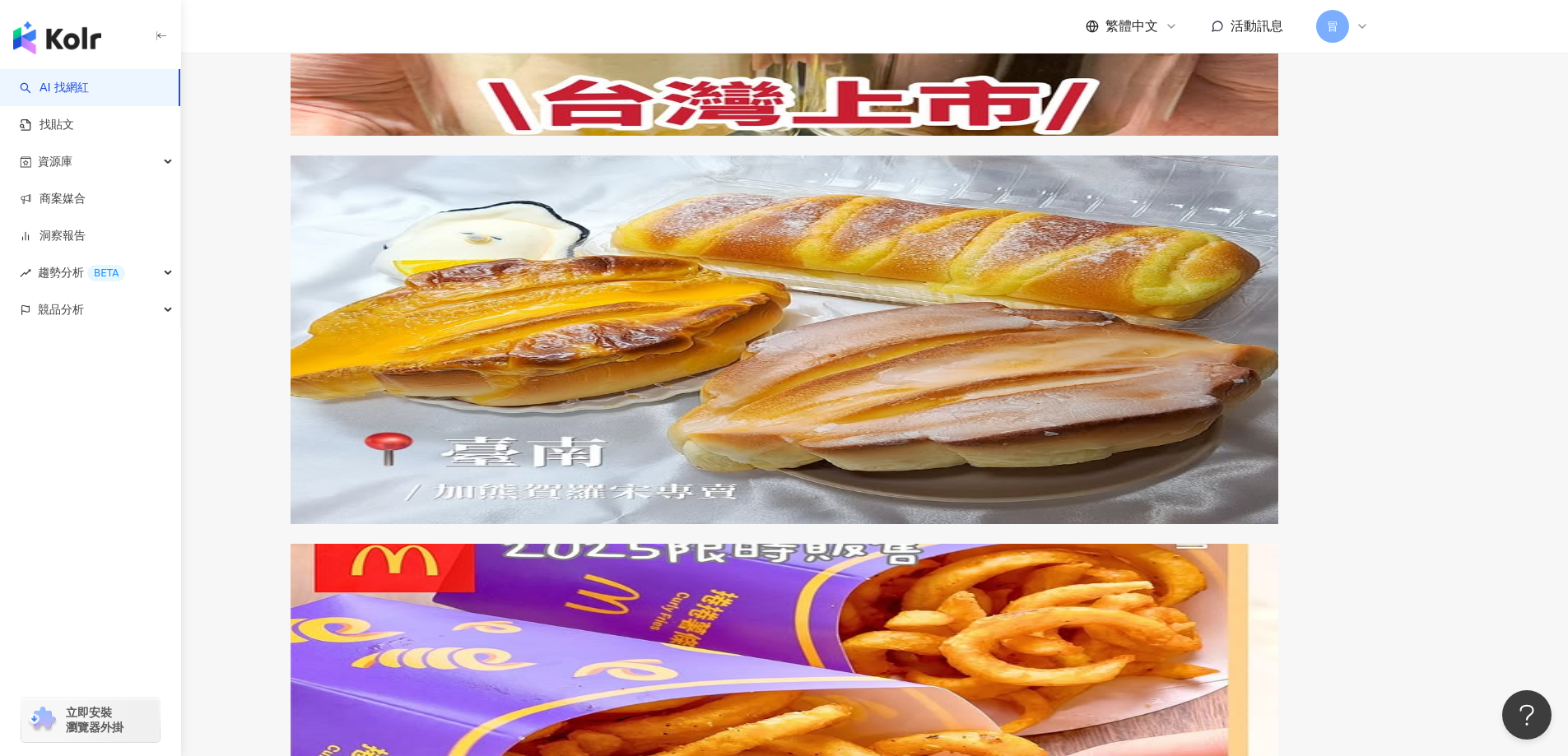
scroll to position [2550, 0]
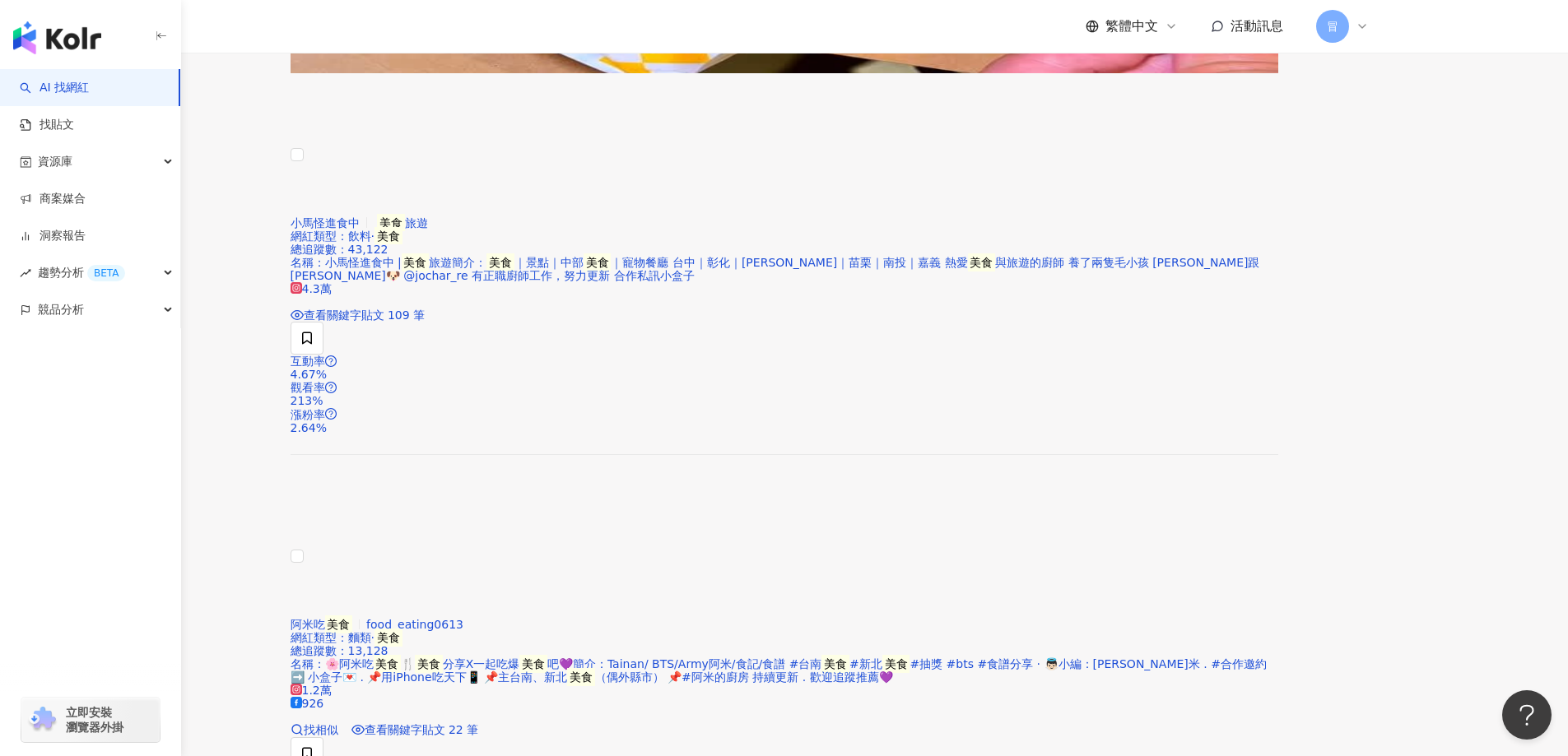
scroll to position [1985, 0]
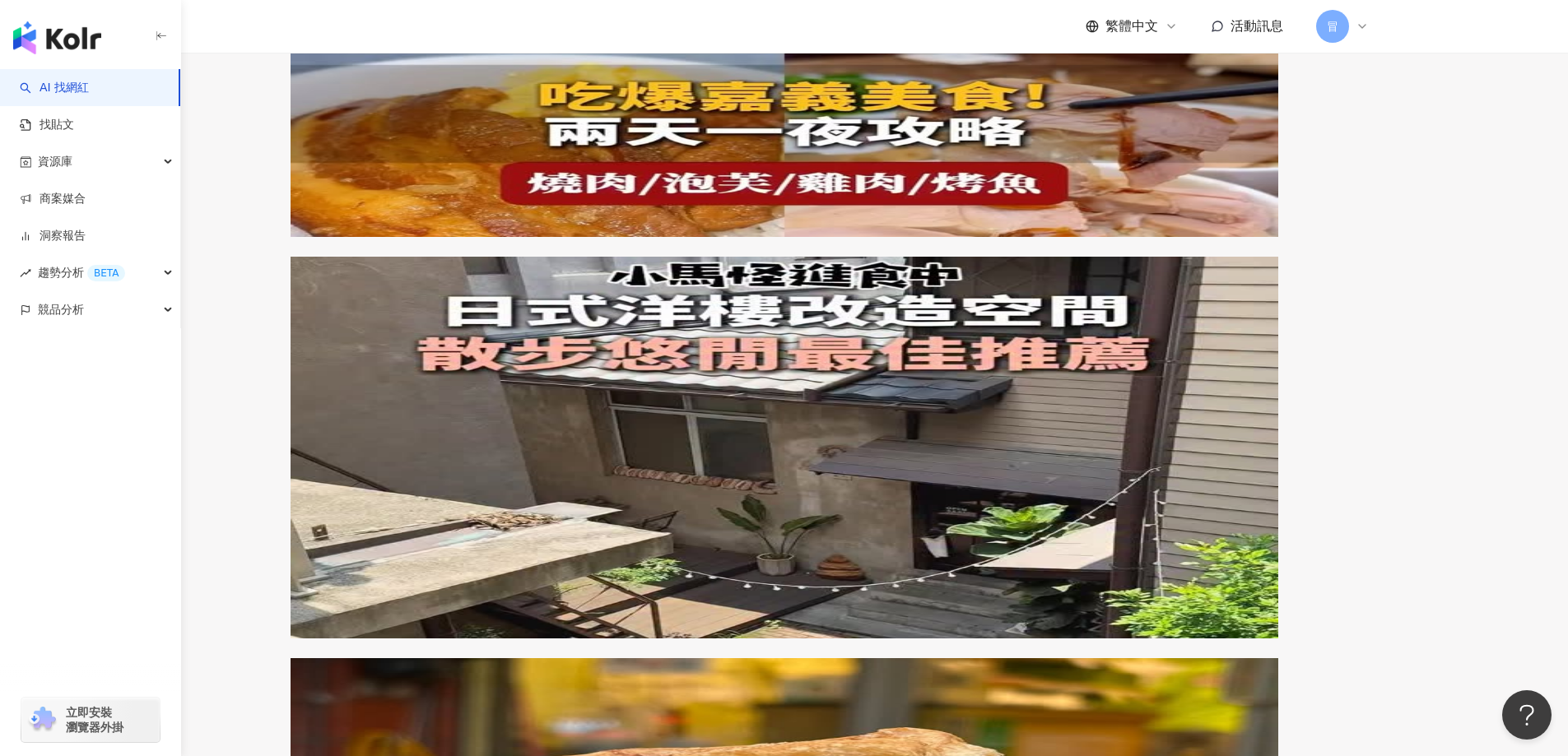
scroll to position [1739, 0]
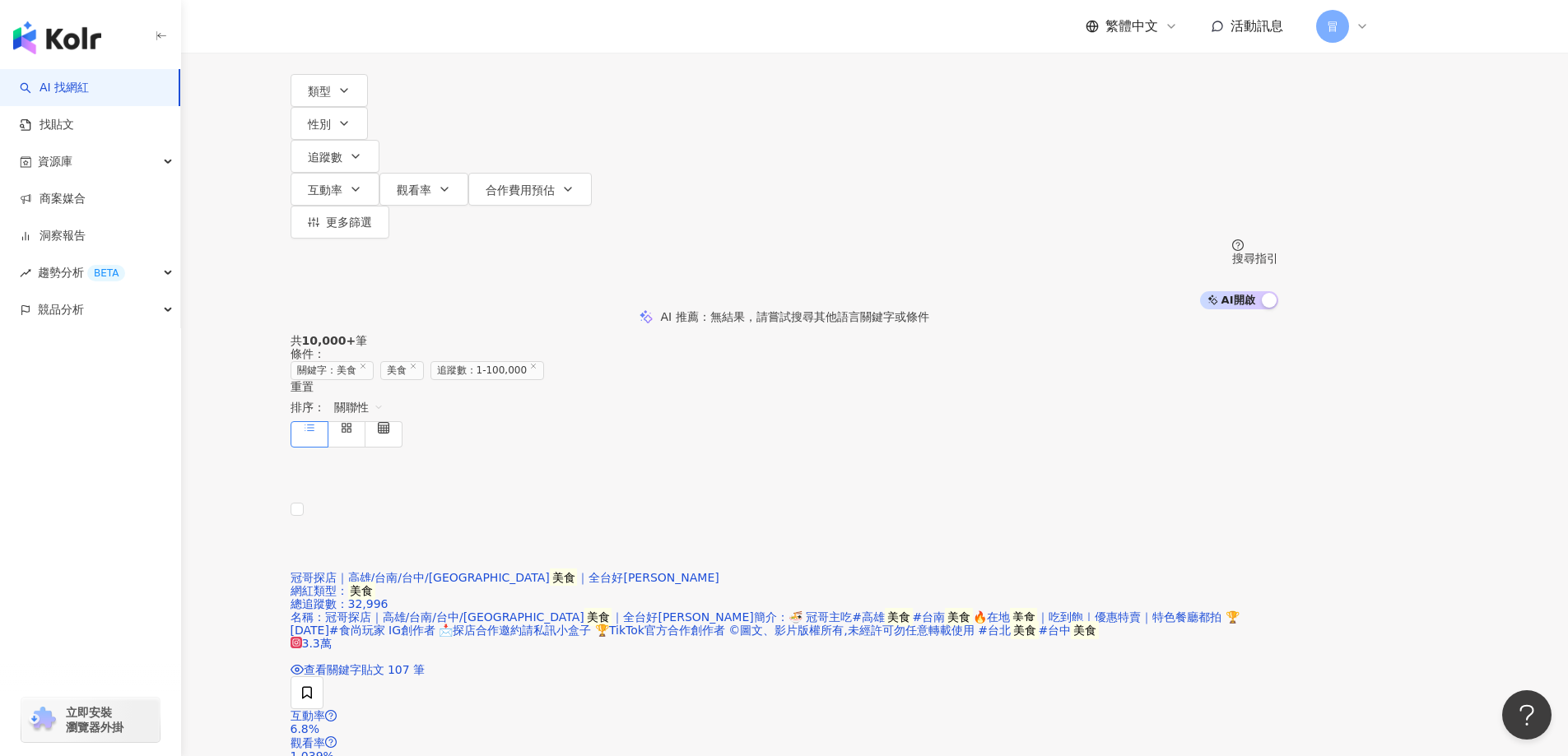
scroll to position [0, 0]
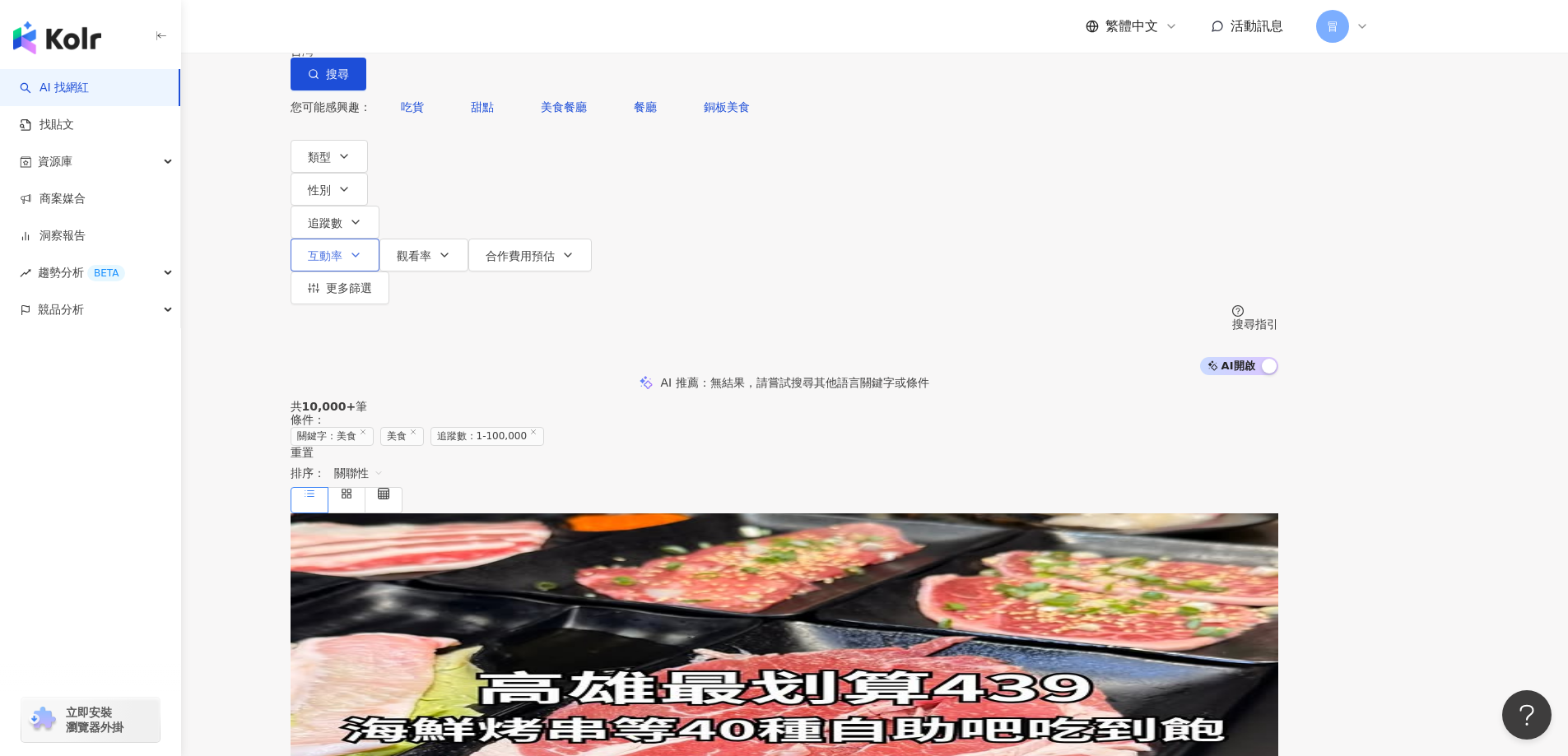
click at [379, 239] on button "互動率" at bounding box center [335, 255] width 89 height 32
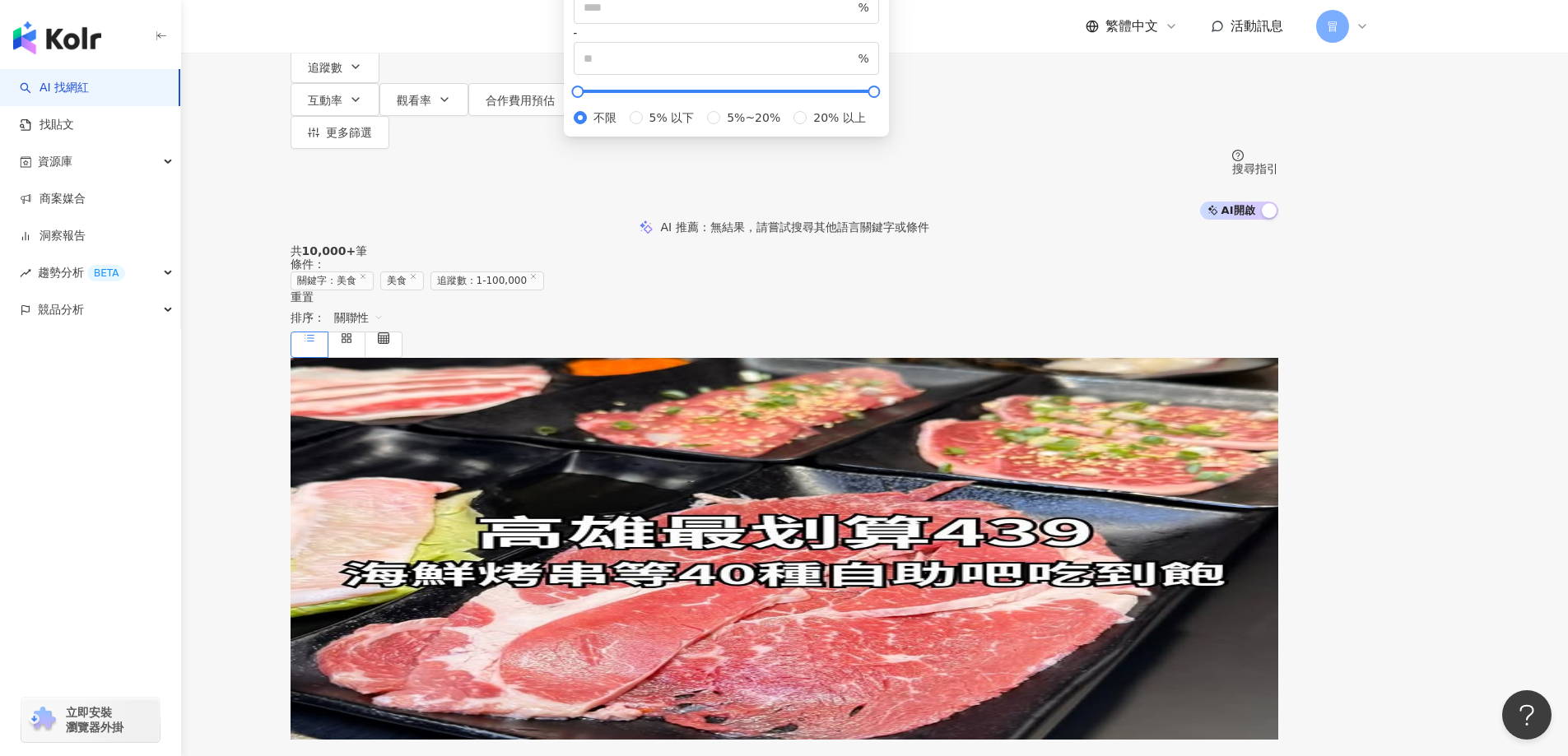
scroll to position [83, 0]
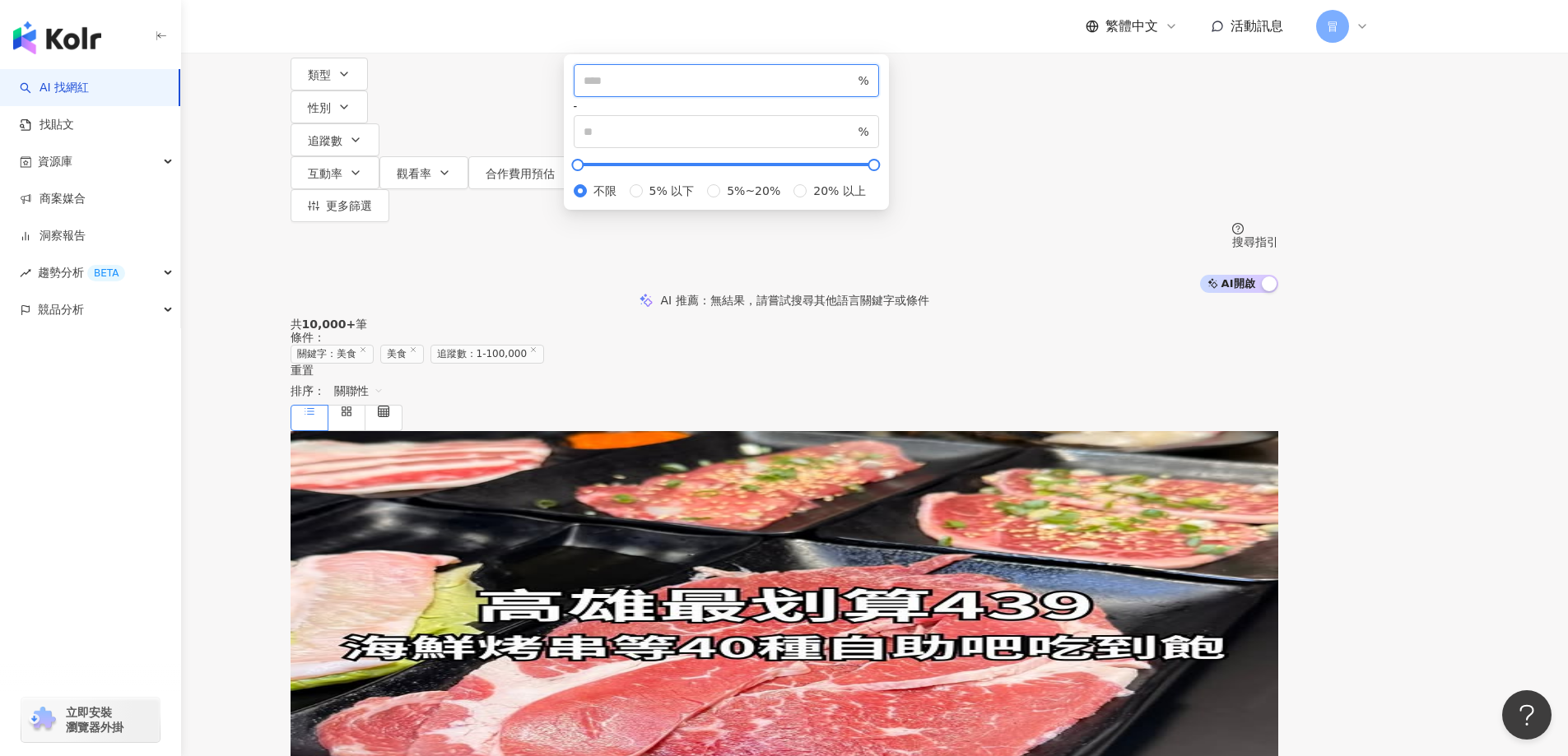
click at [770, 90] on input "number" at bounding box center [719, 81] width 271 height 18
type input "*"
click at [855, 140] on input "number" at bounding box center [719, 132] width 271 height 18
click at [1071, 318] on div "共 10,000+ 筆 條件 ： 關鍵字：美食 美食 追蹤數：1-100,000 重置 排序： 關聯性" at bounding box center [784, 374] width 987 height 112
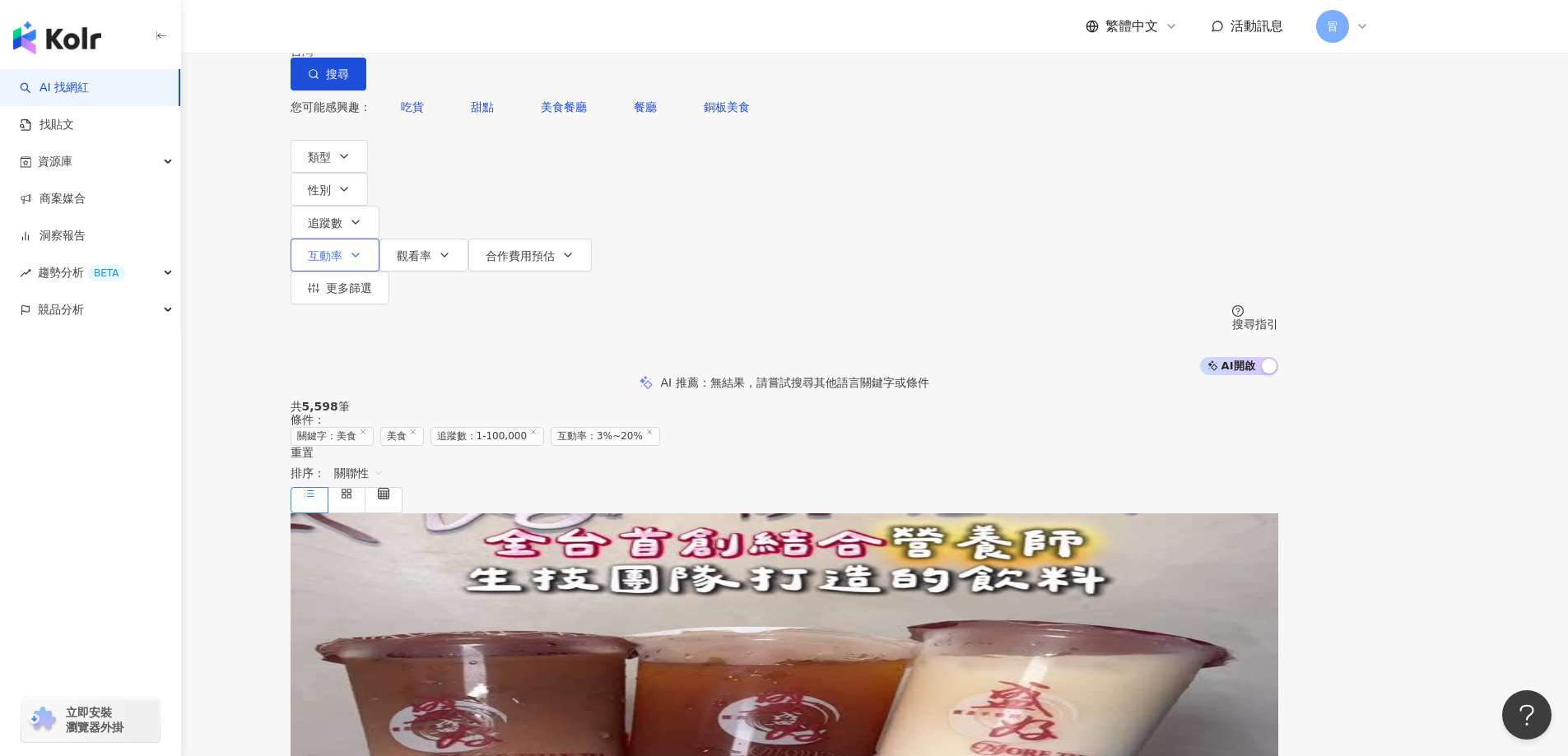
click at [379, 239] on button "互動率" at bounding box center [335, 255] width 89 height 32
drag, startPoint x: 732, startPoint y: 184, endPoint x: 868, endPoint y: 252, distance: 152.1
click at [890, 238] on div "類型 性別 追蹤數 互動率 觀看率 合作費用預估 更多篩選 * - ****** 不限 小型 奈米網紅 (<1萬) 微型網紅 (1萬-3萬) 小型網紅 (3萬…" at bounding box center [784, 221] width 987 height 164
drag, startPoint x: 867, startPoint y: 254, endPoint x: 798, endPoint y: 248, distance: 69.3
click at [798, 248] on div "* % - ** % 不限 5% 以下 5%~20% 20% 以上" at bounding box center [726, 214] width 306 height 136
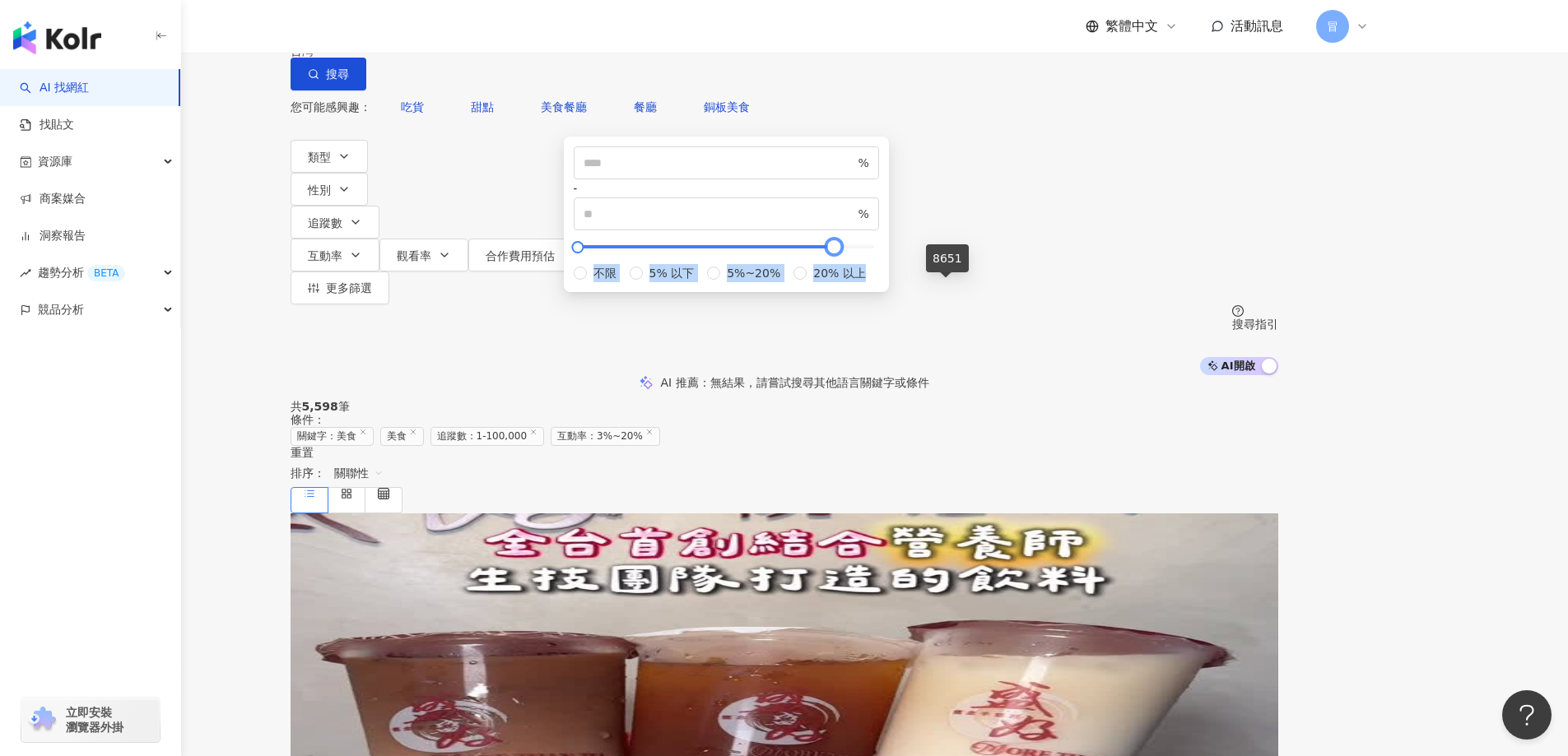
type input "****"
drag, startPoint x: 690, startPoint y: 290, endPoint x: 971, endPoint y: 306, distance: 281.5
click at [879, 282] on div "* % - **** % 不限 5% 以下 5%~20% 20% 以上" at bounding box center [726, 214] width 306 height 136
click at [802, 215] on div "* % - **** % 不限 5% 以下 5%~20% 20% 以上" at bounding box center [726, 214] width 325 height 155
click at [1080, 205] on div "不分平台 ** 台灣 搜尋 customizedTag 292bfe27-17ea-4ea4-8db1-1e128b5b6270 網紅類型 美食 Sam & …" at bounding box center [784, 187] width 1568 height 375
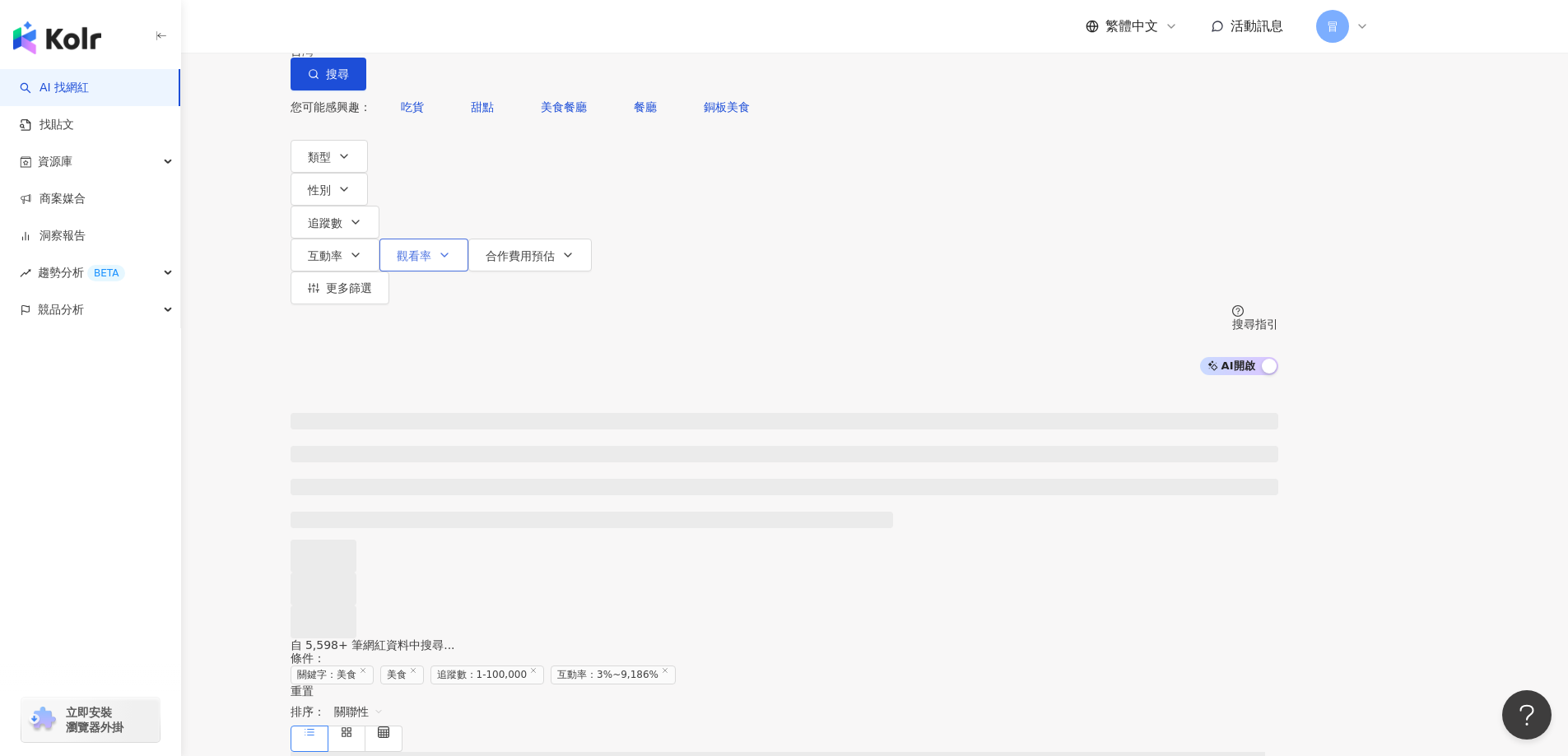
click at [431, 249] on span "觀看率" at bounding box center [414, 256] width 34 height 13
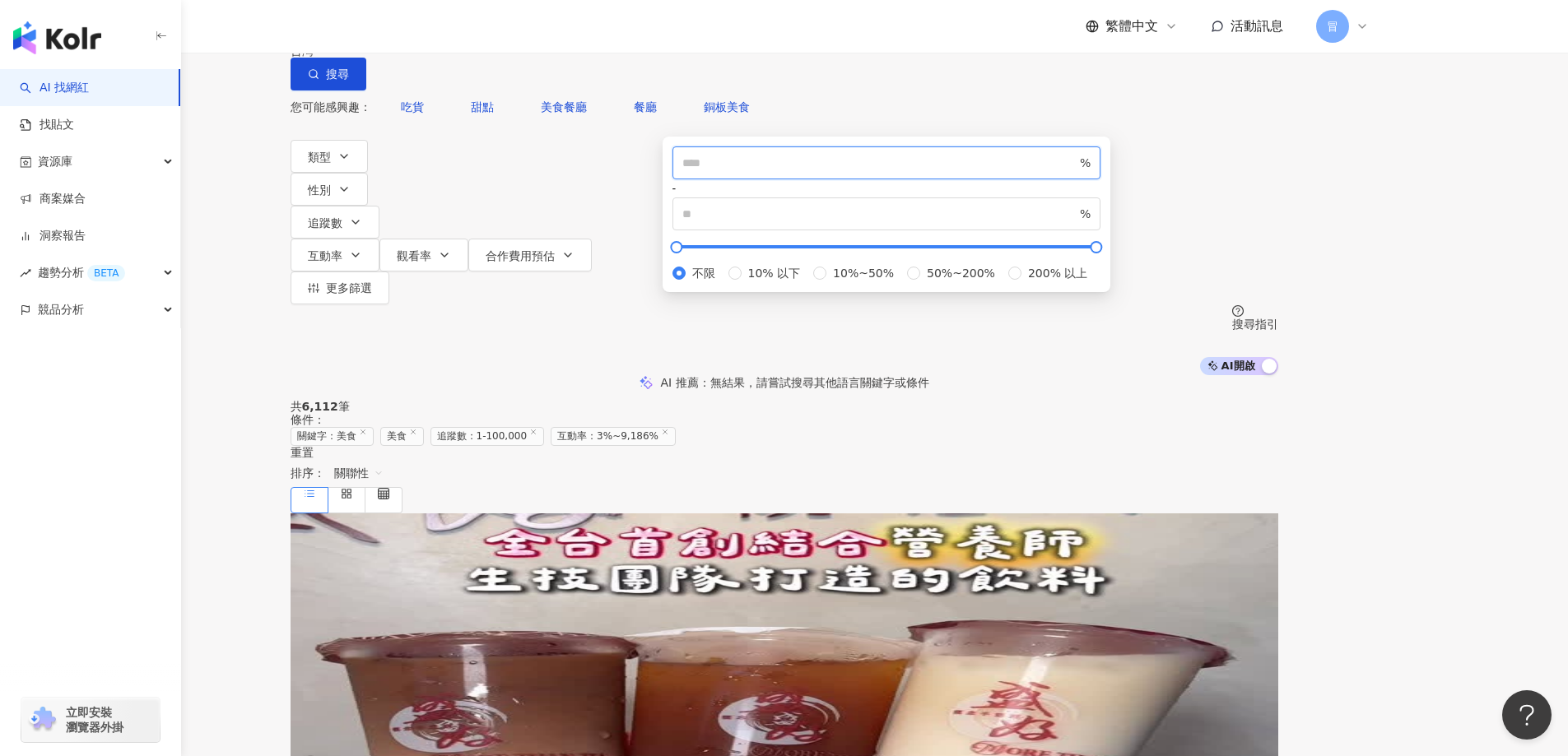
click at [867, 172] on input "number" at bounding box center [880, 162] width 395 height 18
type input "**"
click at [1139, 375] on div "AI 推薦 ： 無結果，請嘗試搜尋其他語言關鍵字或條件" at bounding box center [784, 382] width 1568 height 15
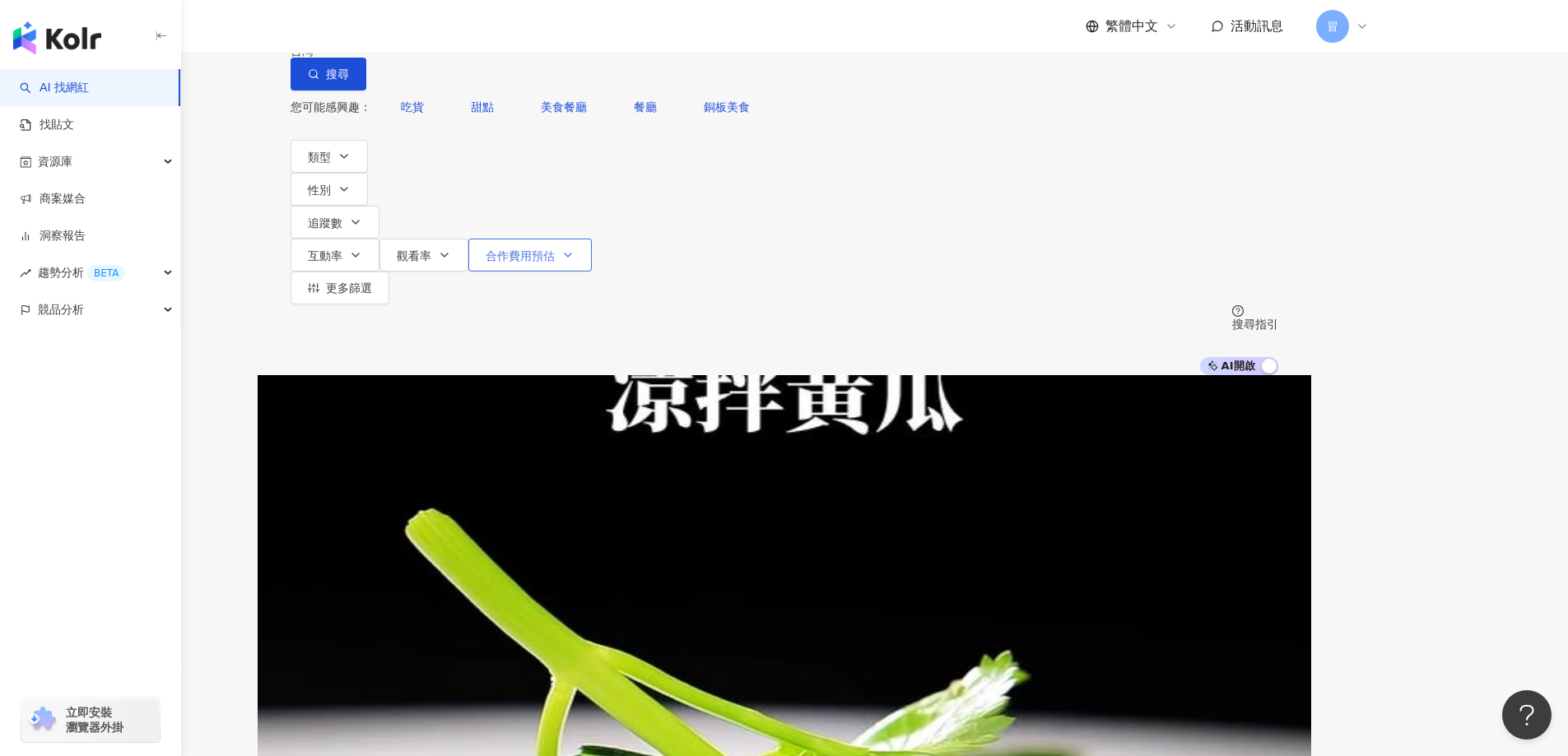
click at [592, 239] on button "合作費用預估" at bounding box center [530, 255] width 124 height 32
drag, startPoint x: 1123, startPoint y: 305, endPoint x: 1074, endPoint y: 311, distance: 49.4
click at [942, 284] on span "$ *******" at bounding box center [856, 268] width 170 height 32
type input "******"
click at [1138, 160] on div "您可能感興趣： 吃貨 甜點 美食餐廳 餐廳 銅板美食 類型 性別 追蹤數 互動率 觀看率 合作費用預估 更多篩選 * - ****** 不限 小型 奈米網紅 …" at bounding box center [784, 233] width 987 height 284
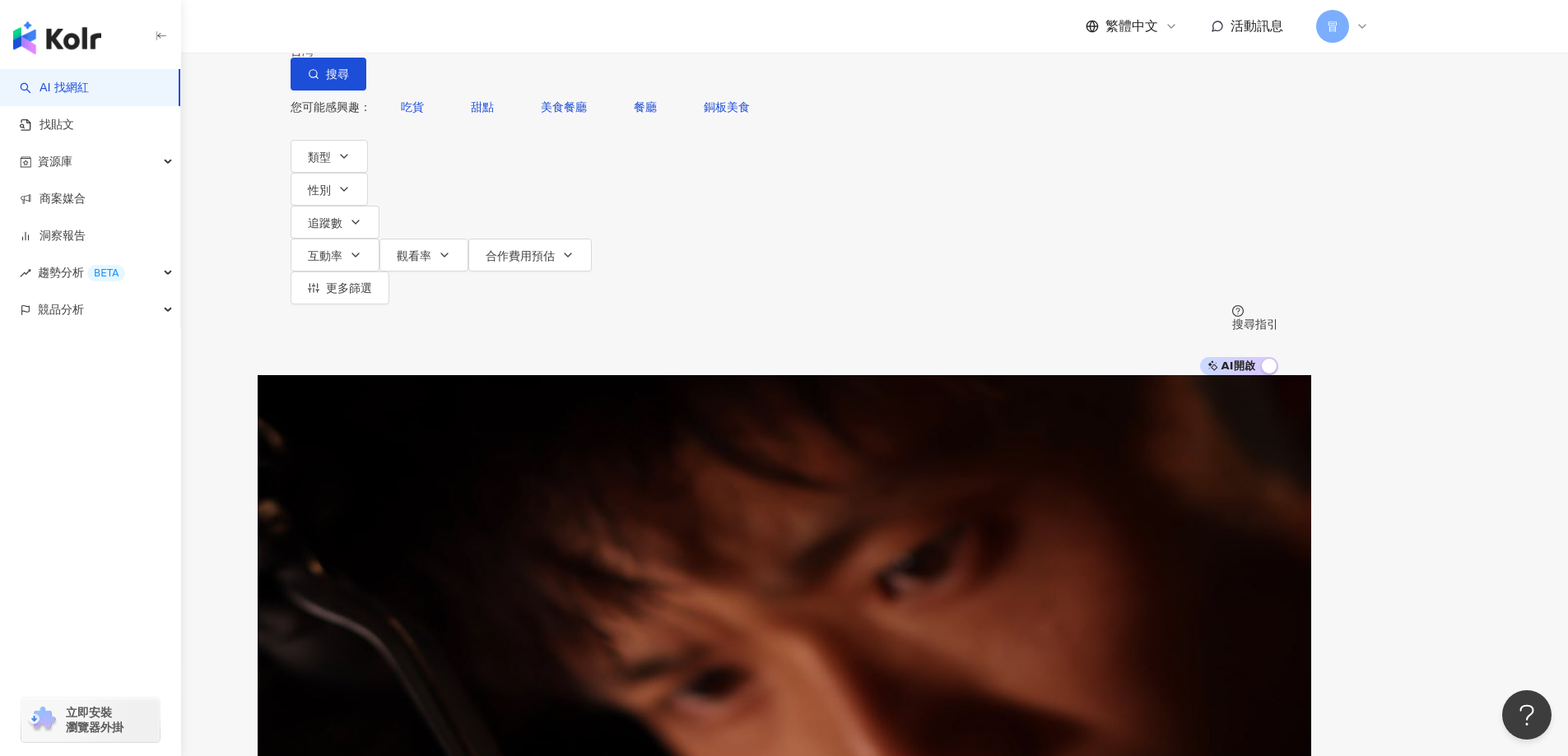
scroll to position [0, 70]
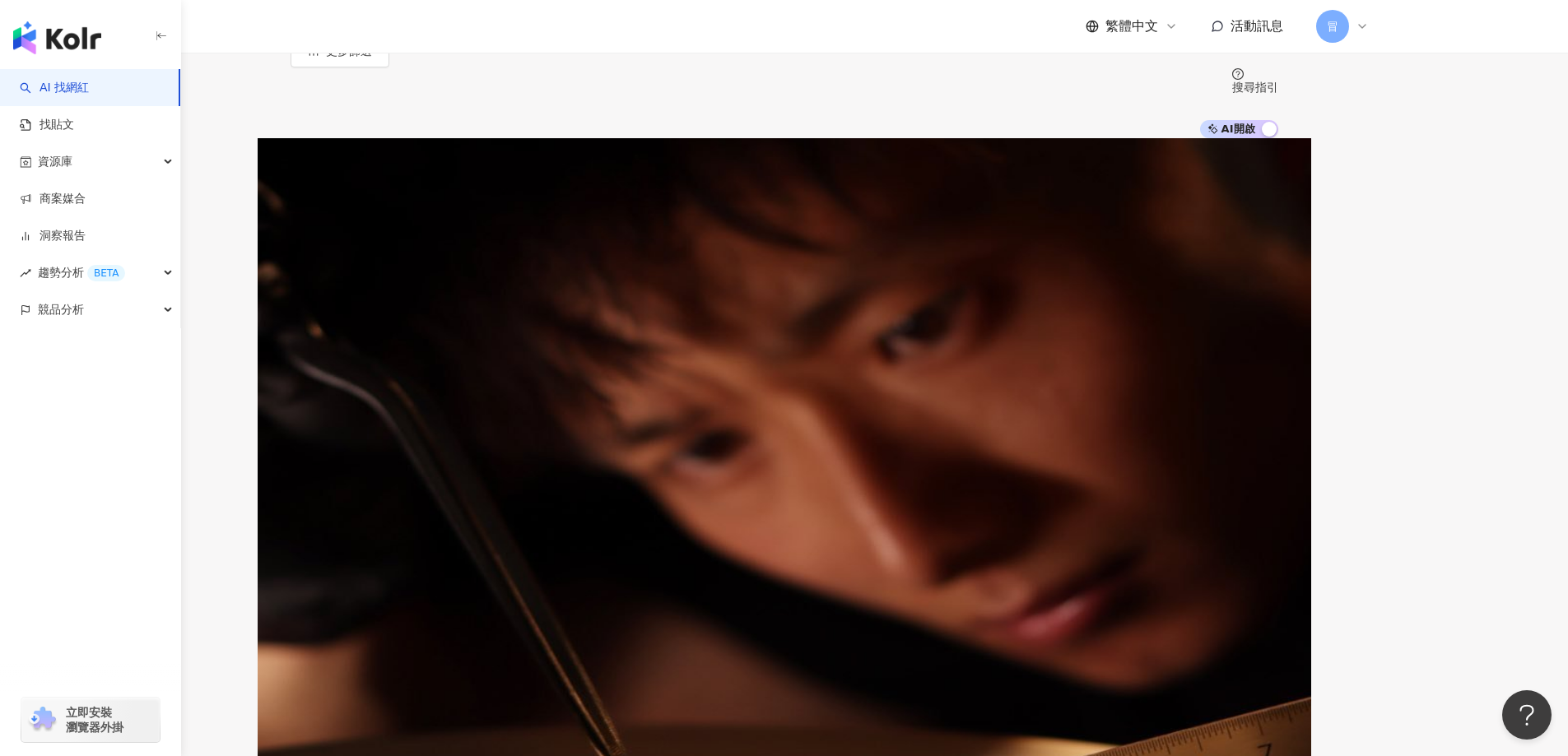
scroll to position [247, 0]
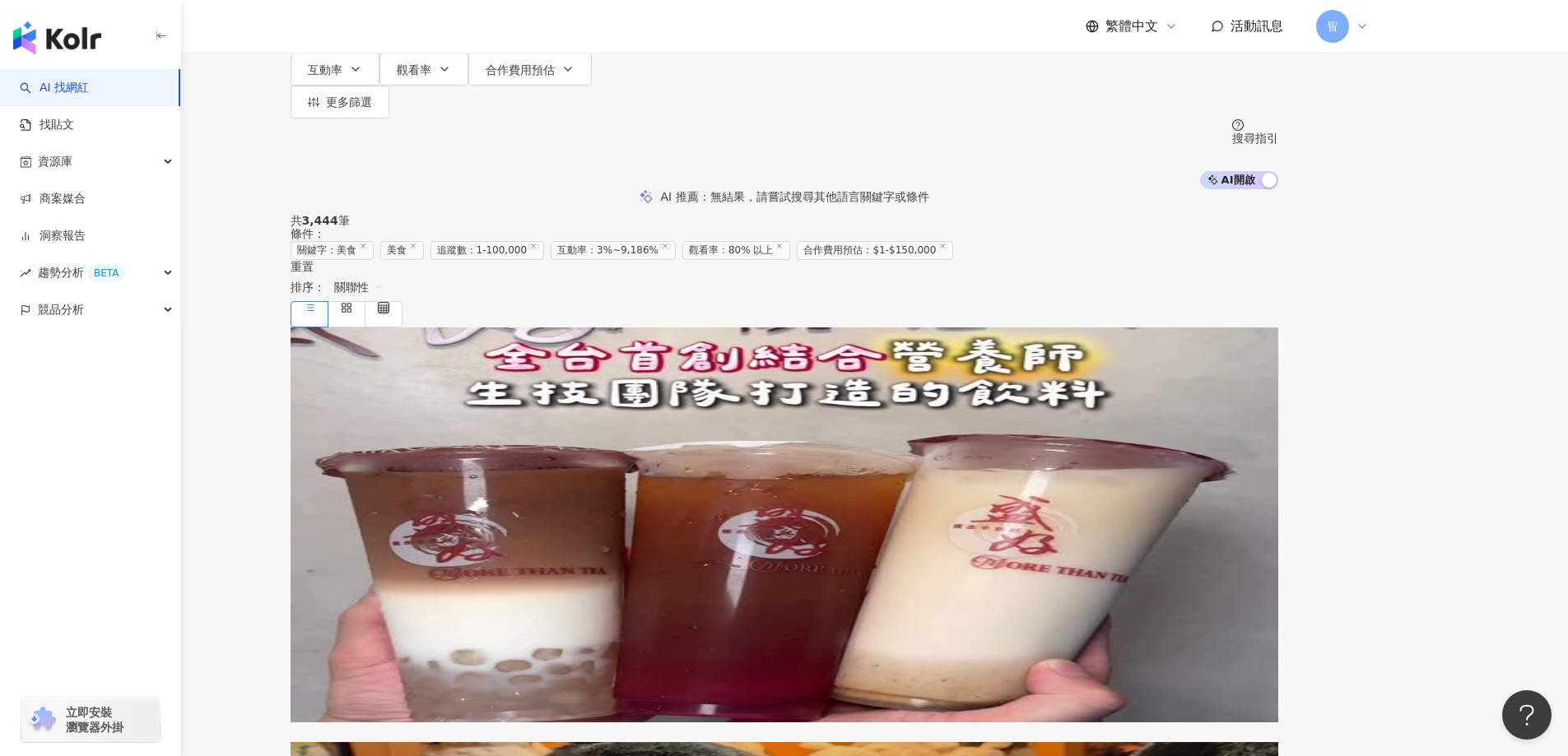
scroll to position [0, 0]
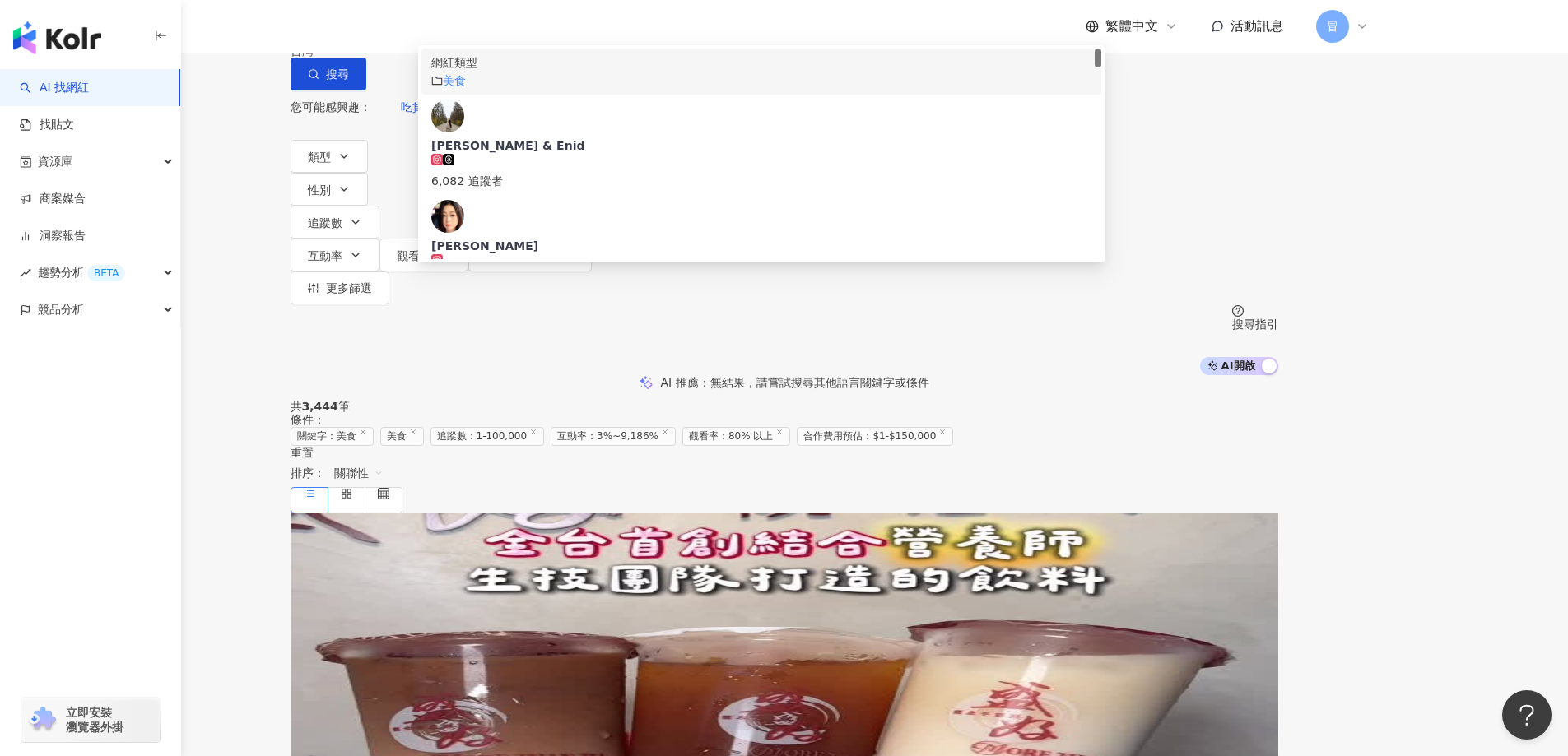
drag, startPoint x: 546, startPoint y: 97, endPoint x: 488, endPoint y: 112, distance: 59.9
click at [488, 90] on div "不分平台 ** 台灣 搜尋 customizedTag 292bfe27-17ea-4ea4-8db1-1e128b5b6270 網紅類型 美食 Sam & …" at bounding box center [784, 45] width 987 height 90
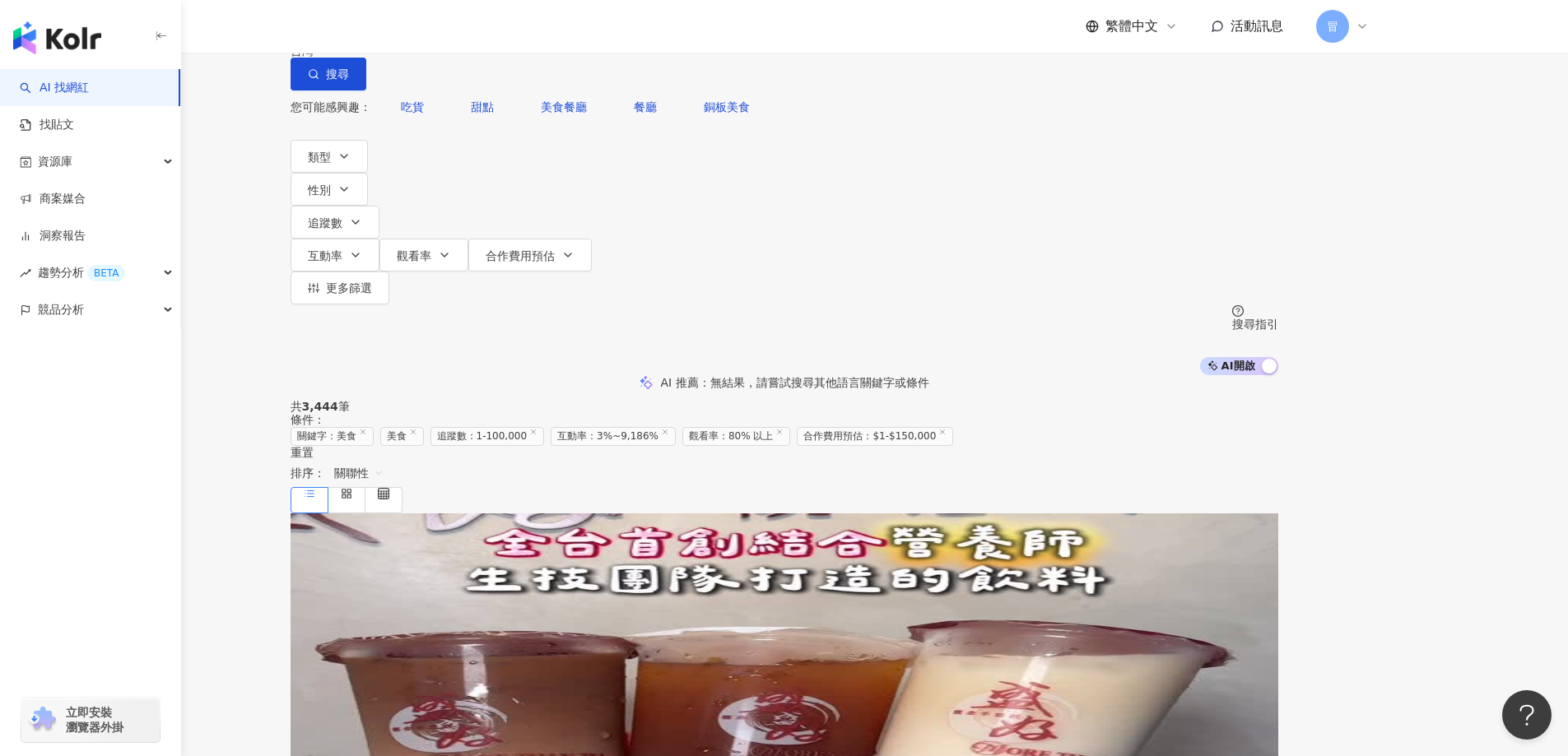
click at [319, 201] on div "不分平台 ** 台灣 搜尋 2cdb8923-ad0d-4646-9c19-7f4a4f52ad8c 28b18fd5-ece6-4bcc-8b88-e9c6…" at bounding box center [784, 187] width 1568 height 375
click at [343, 216] on span "追蹤數" at bounding box center [324, 222] width 34 height 13
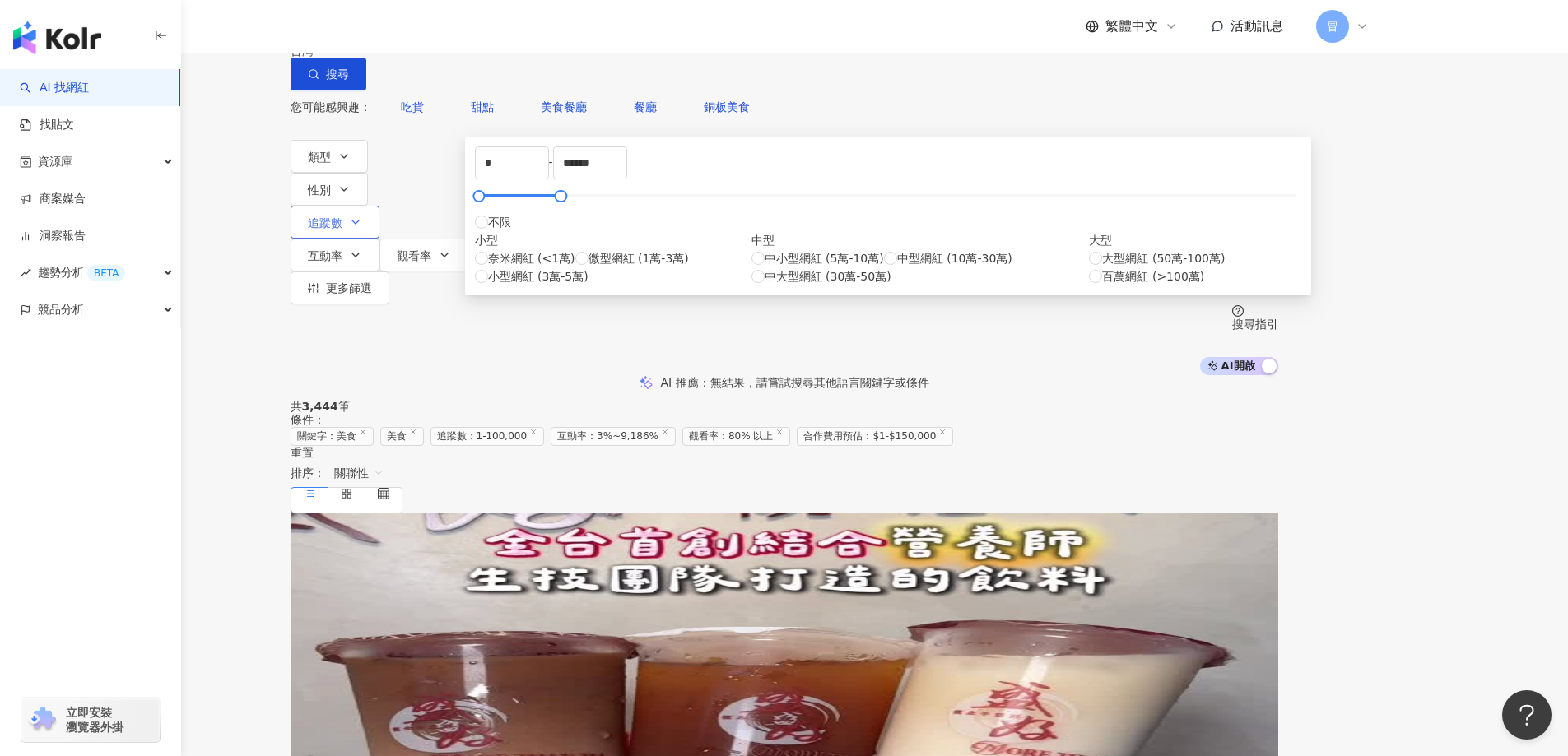
click at [343, 216] on span "追蹤數" at bounding box center [324, 222] width 34 height 13
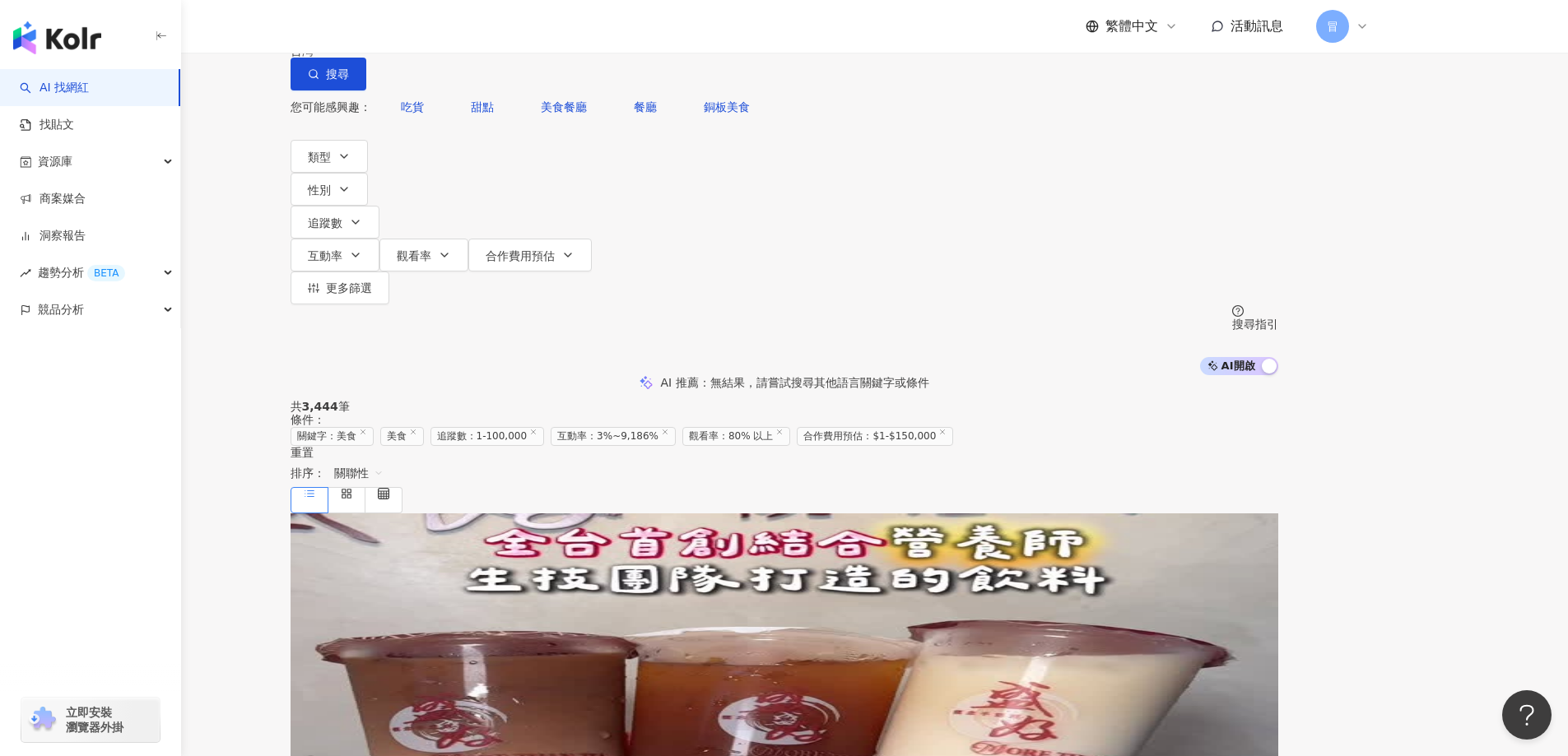
click at [84, 91] on link "AI 找網紅" at bounding box center [54, 88] width 69 height 17
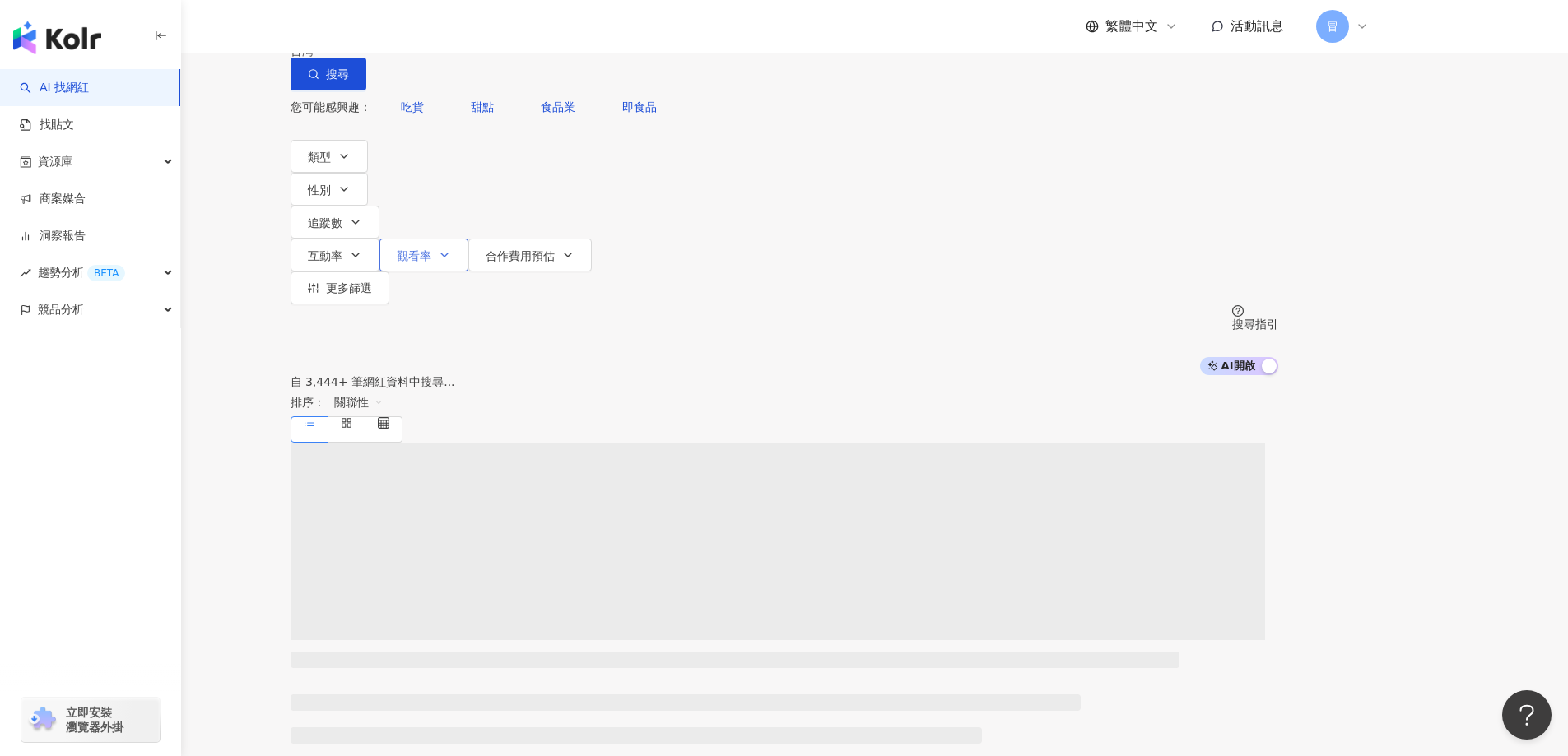
click at [468, 239] on button "觀看率" at bounding box center [423, 255] width 89 height 32
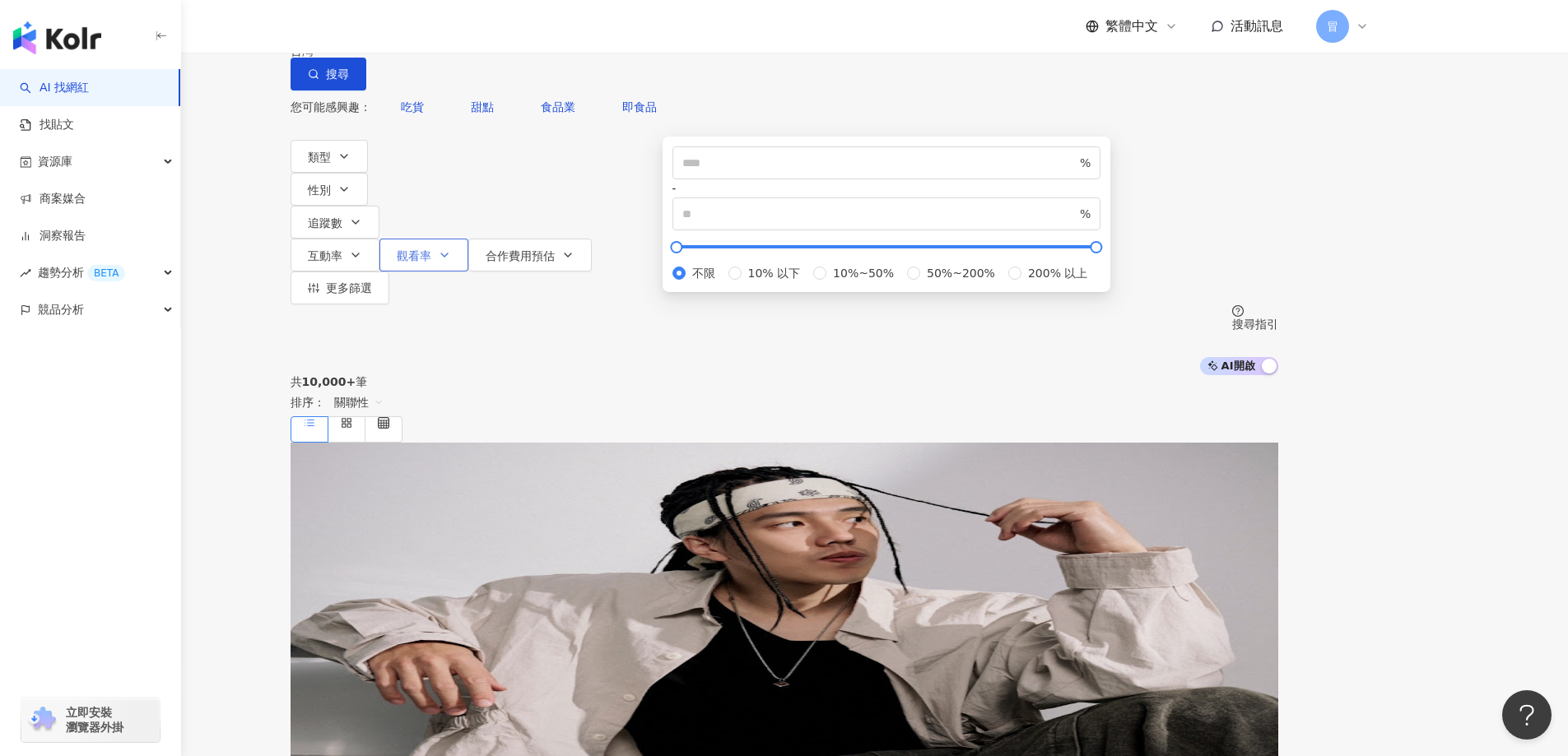
click at [451, 248] on icon "button" at bounding box center [444, 255] width 13 height 13
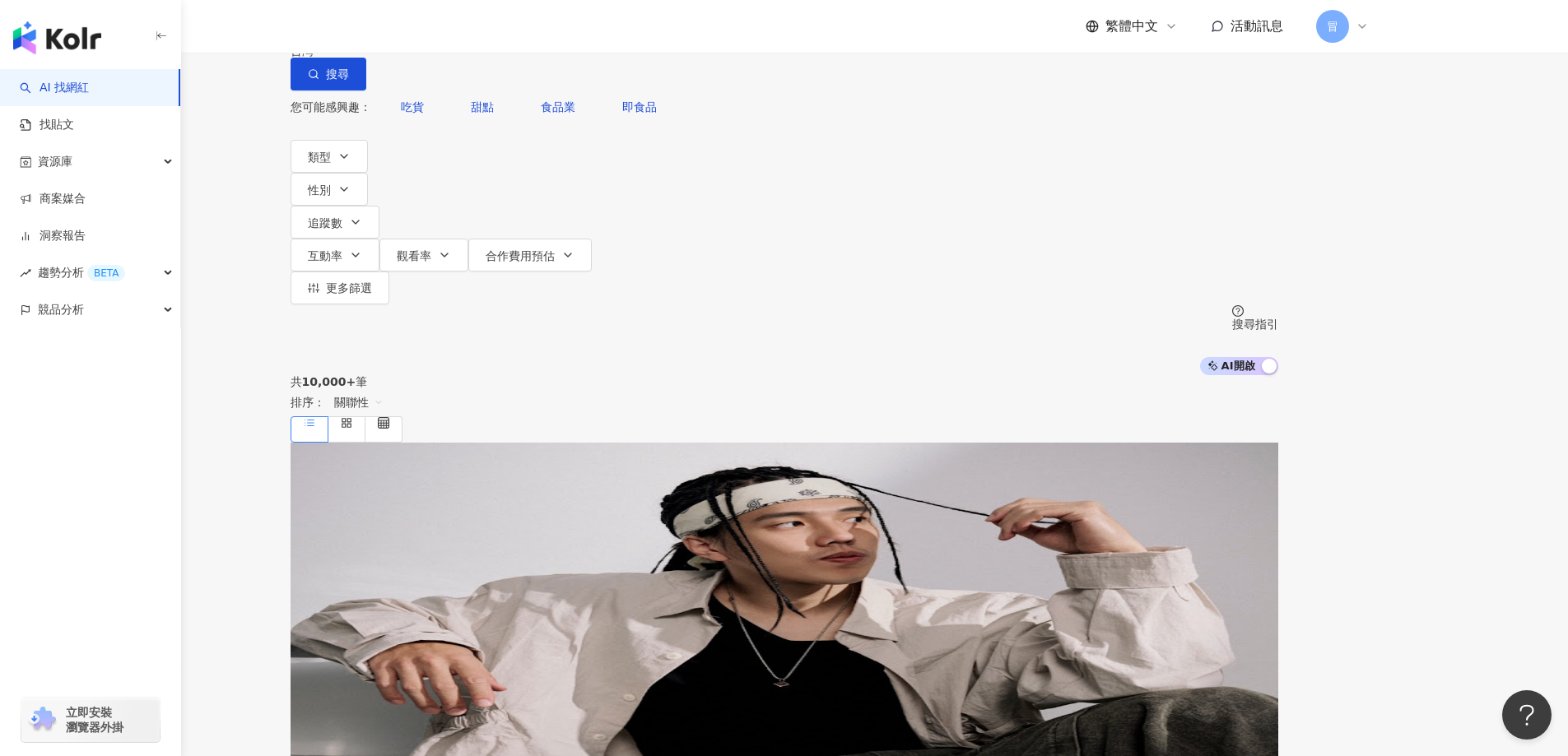
click at [530, 32] on input "search" at bounding box center [464, 16] width 134 height 32
type input "*"
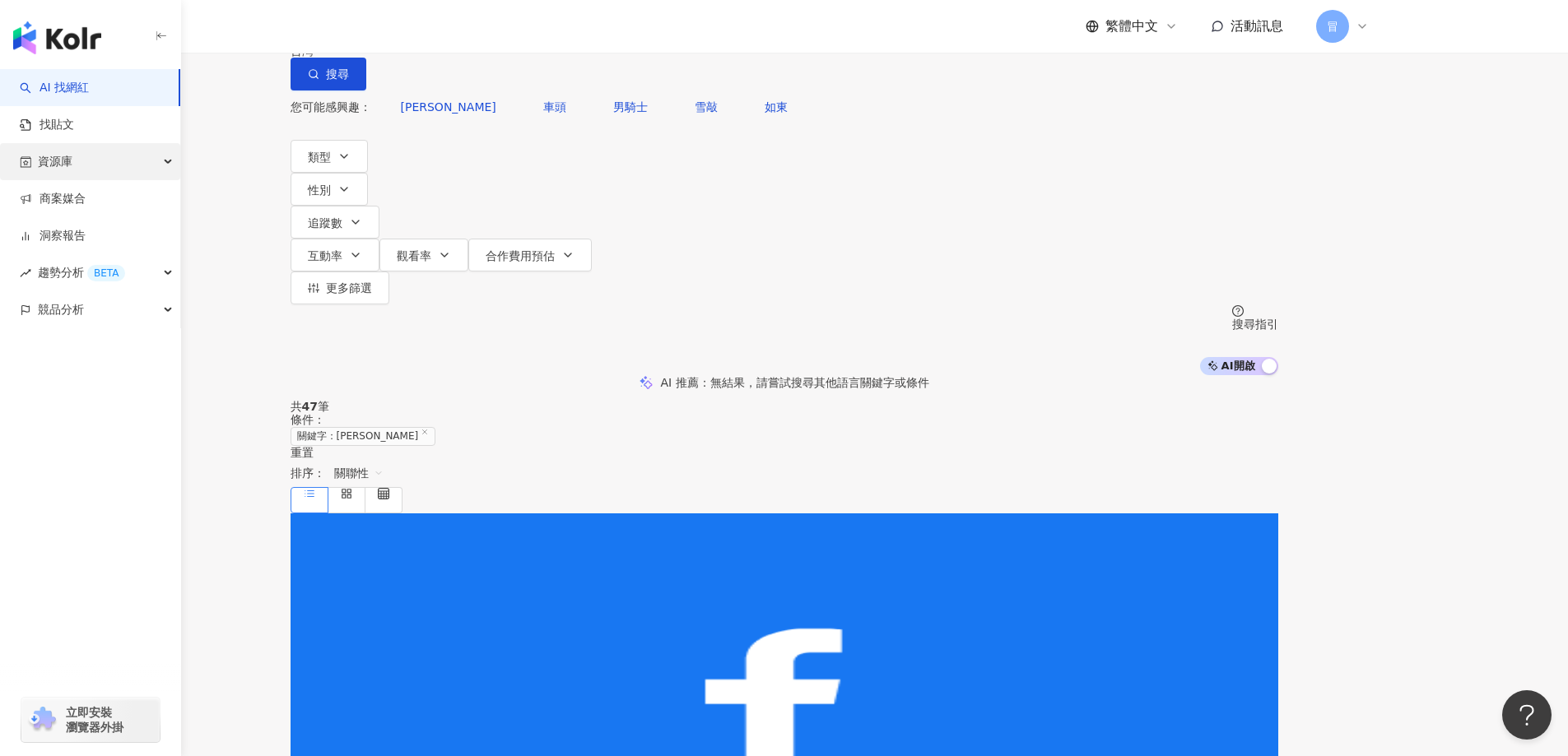
type input "***"
click at [94, 169] on div "資源庫" at bounding box center [90, 162] width 180 height 37
click at [80, 420] on span "競品分析" at bounding box center [61, 421] width 46 height 37
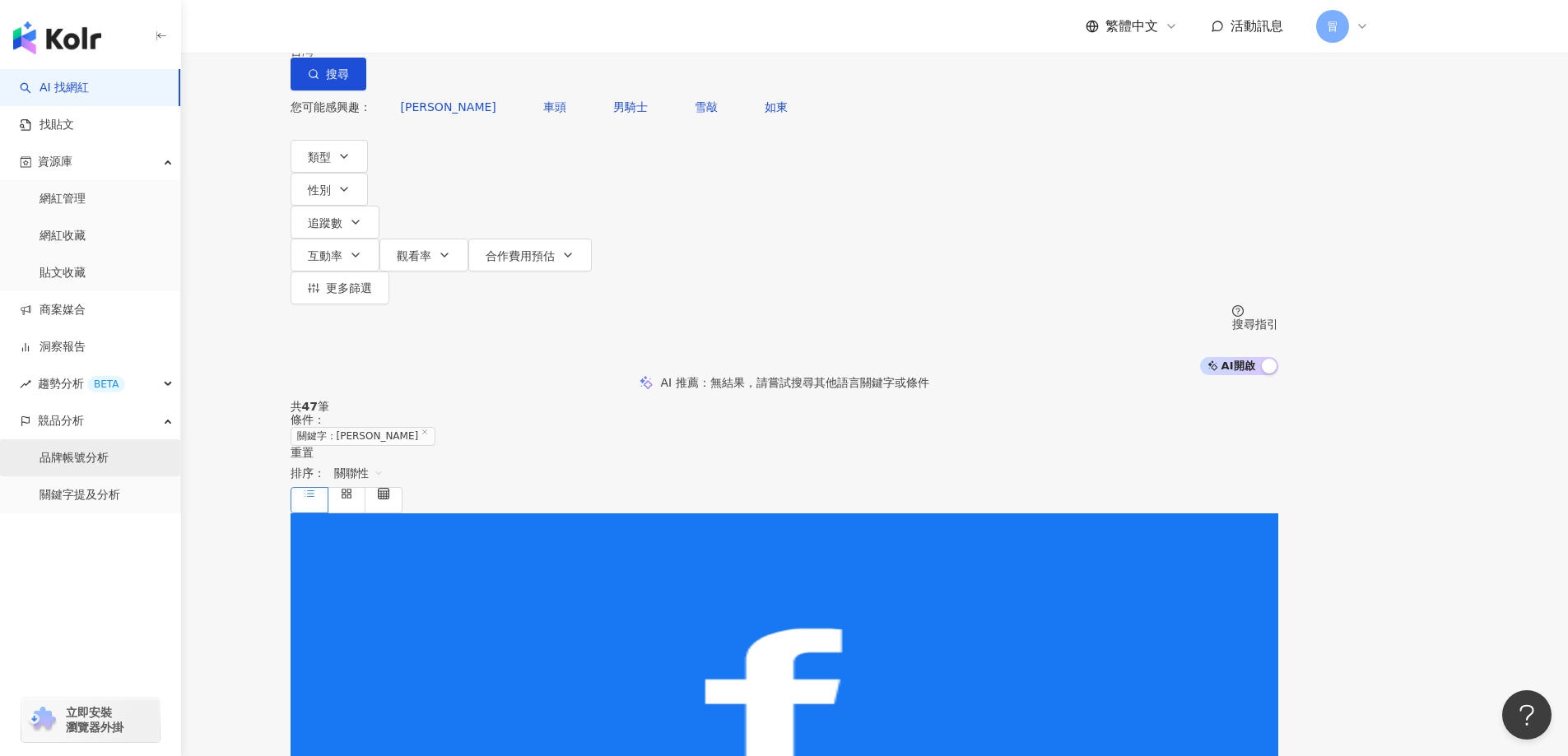
click at [109, 450] on link "品牌帳號分析" at bounding box center [74, 457] width 69 height 17
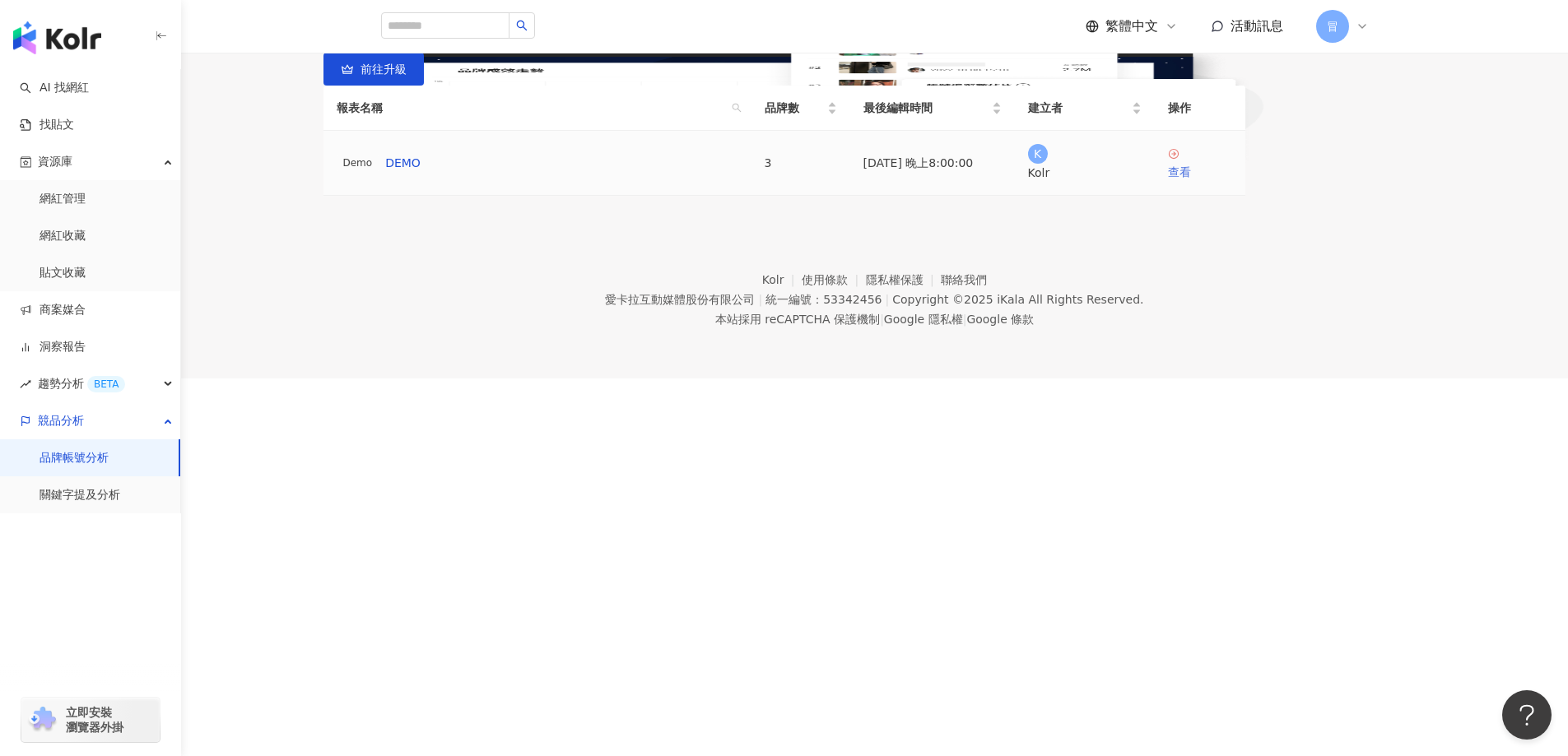
click at [1232, 181] on div "查看" at bounding box center [1199, 171] width 64 height 18
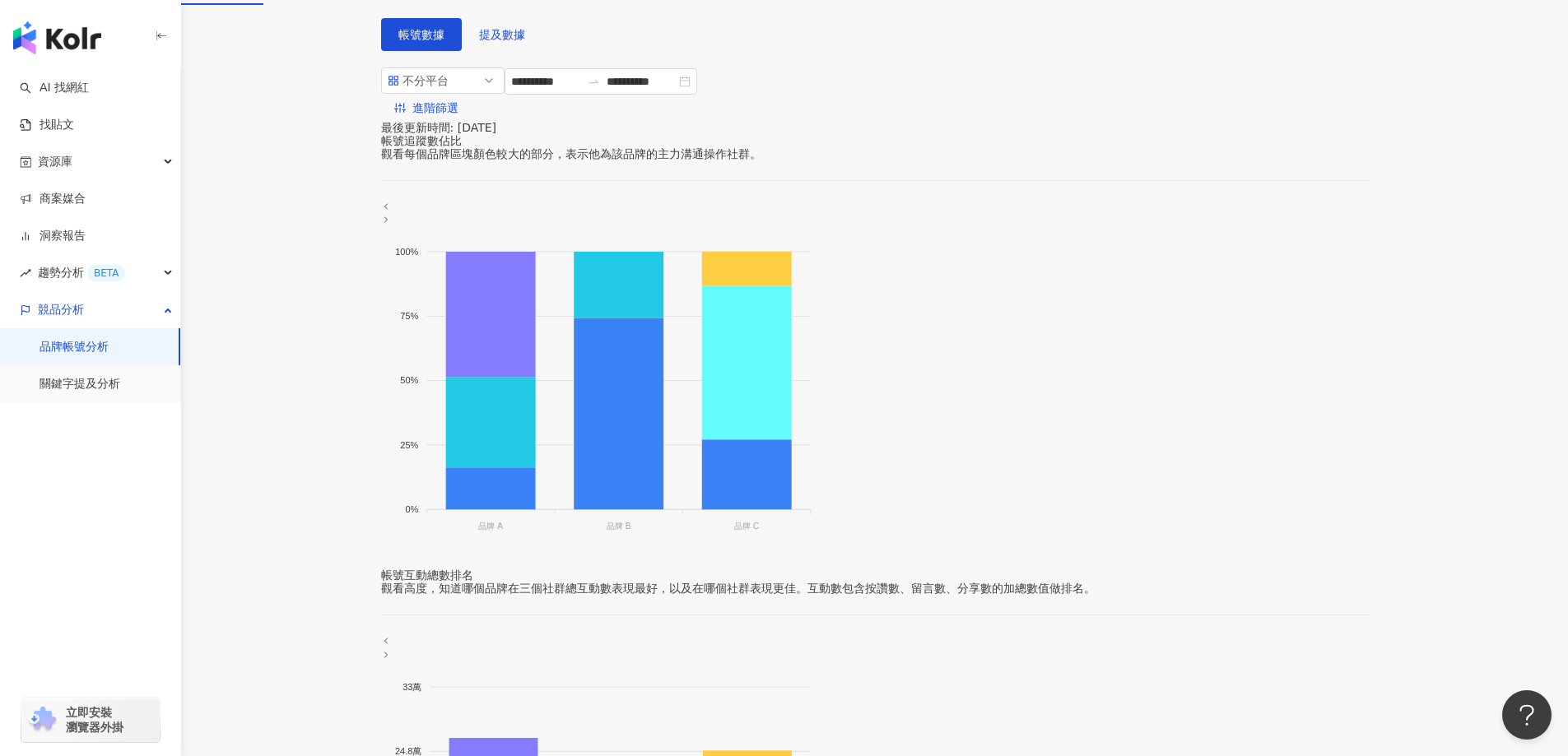
scroll to position [83, 0]
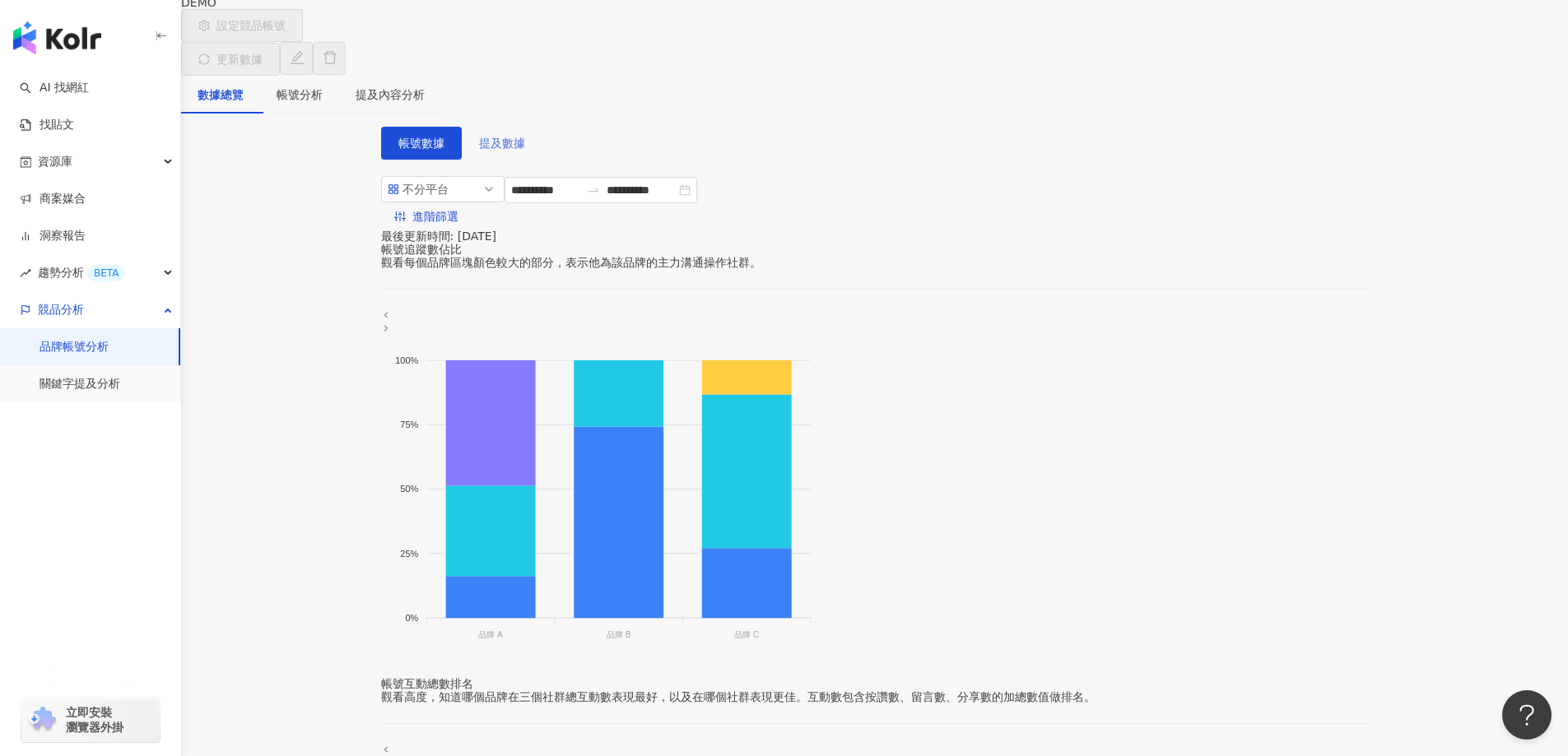
click at [516, 140] on span "提及數據" at bounding box center [502, 143] width 46 height 13
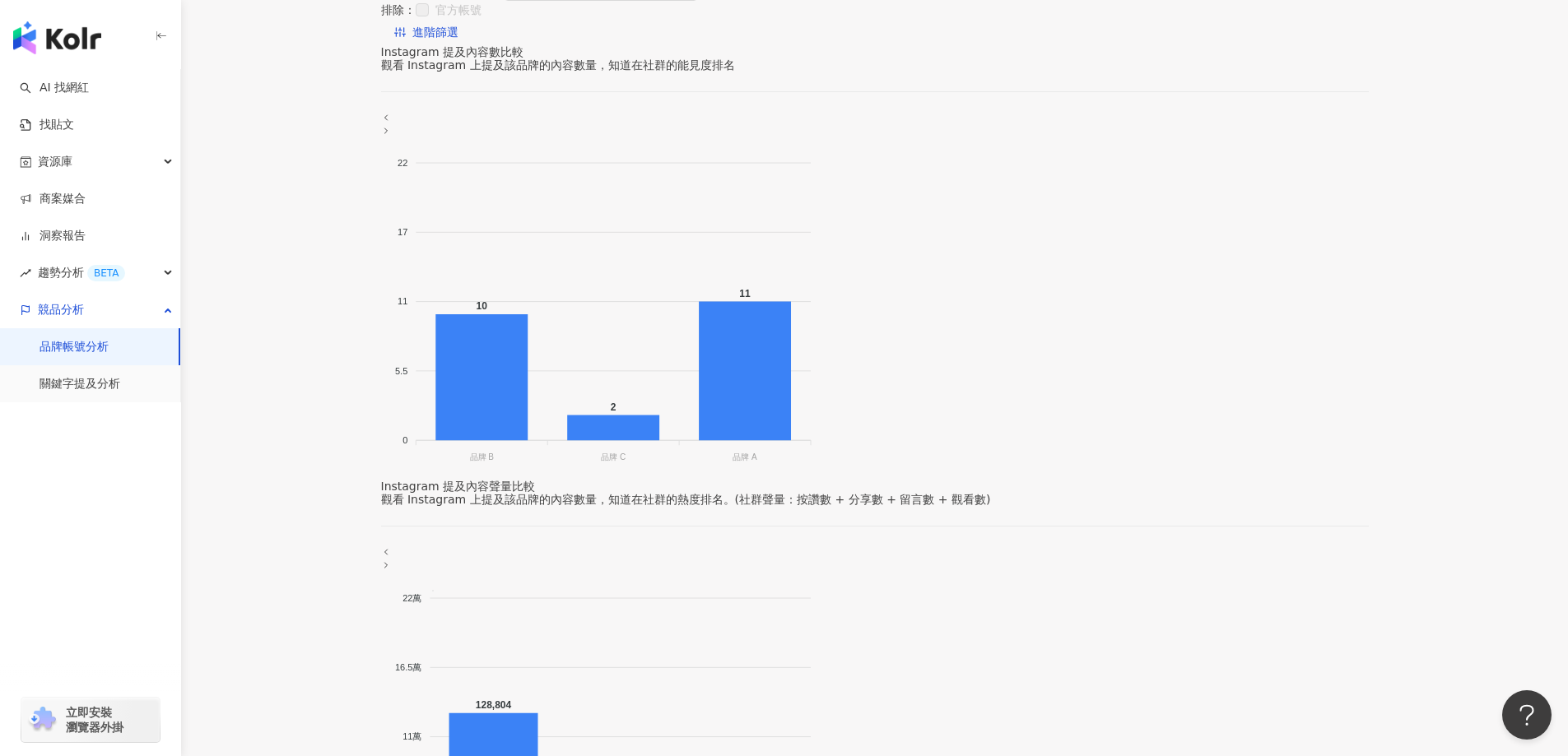
scroll to position [247, 0]
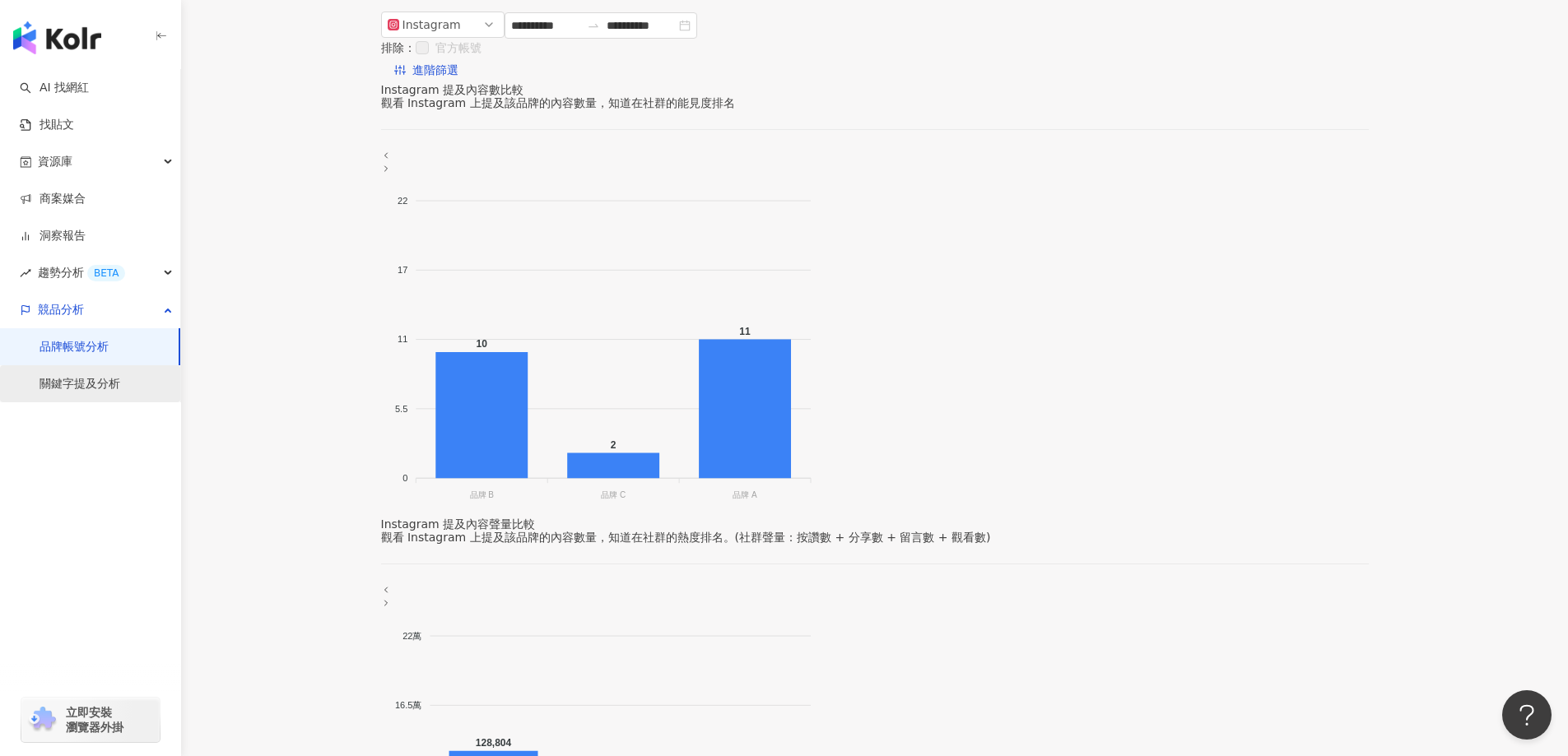
click at [87, 376] on link "關鍵字提及分析" at bounding box center [80, 384] width 81 height 17
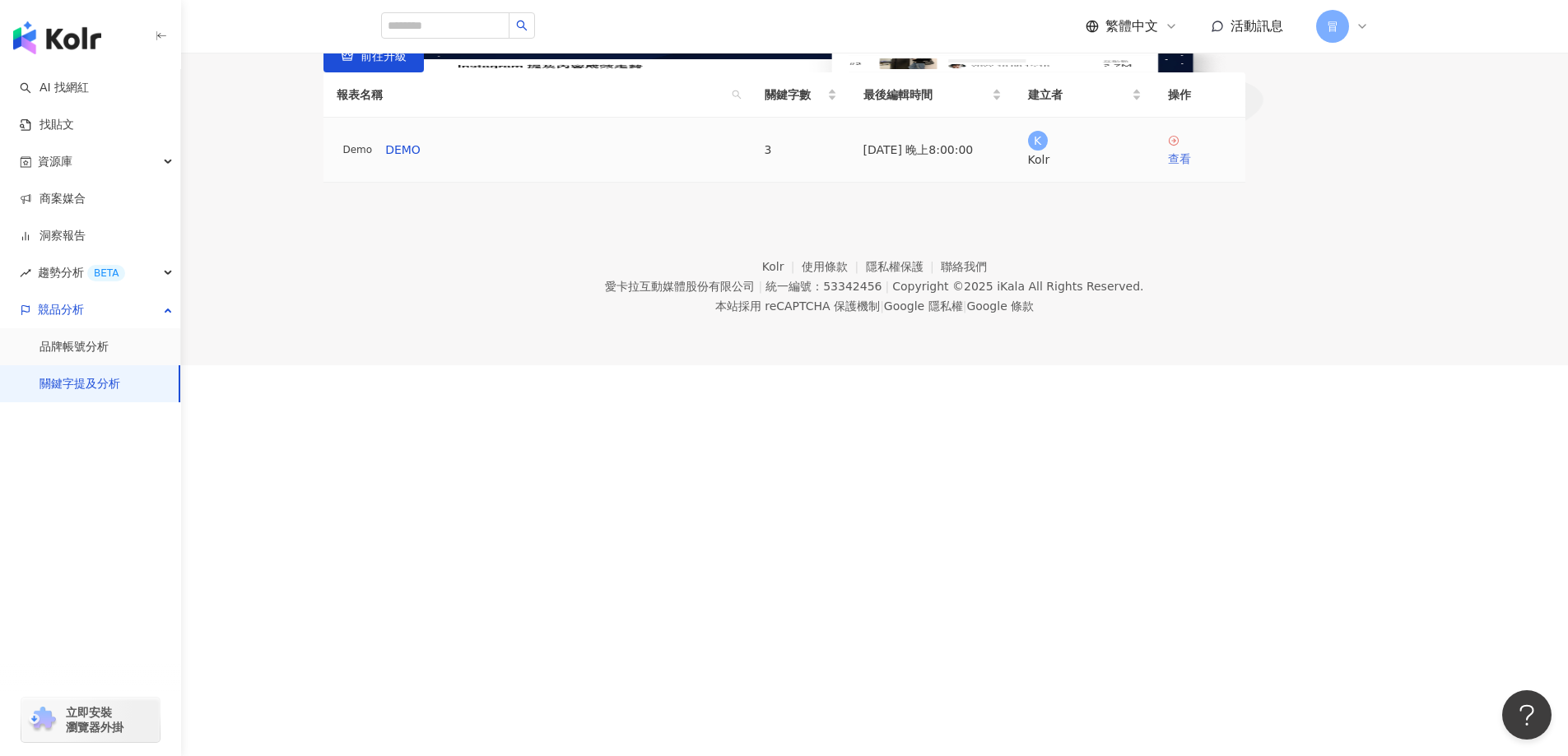
click at [1232, 168] on div "查看" at bounding box center [1199, 159] width 64 height 18
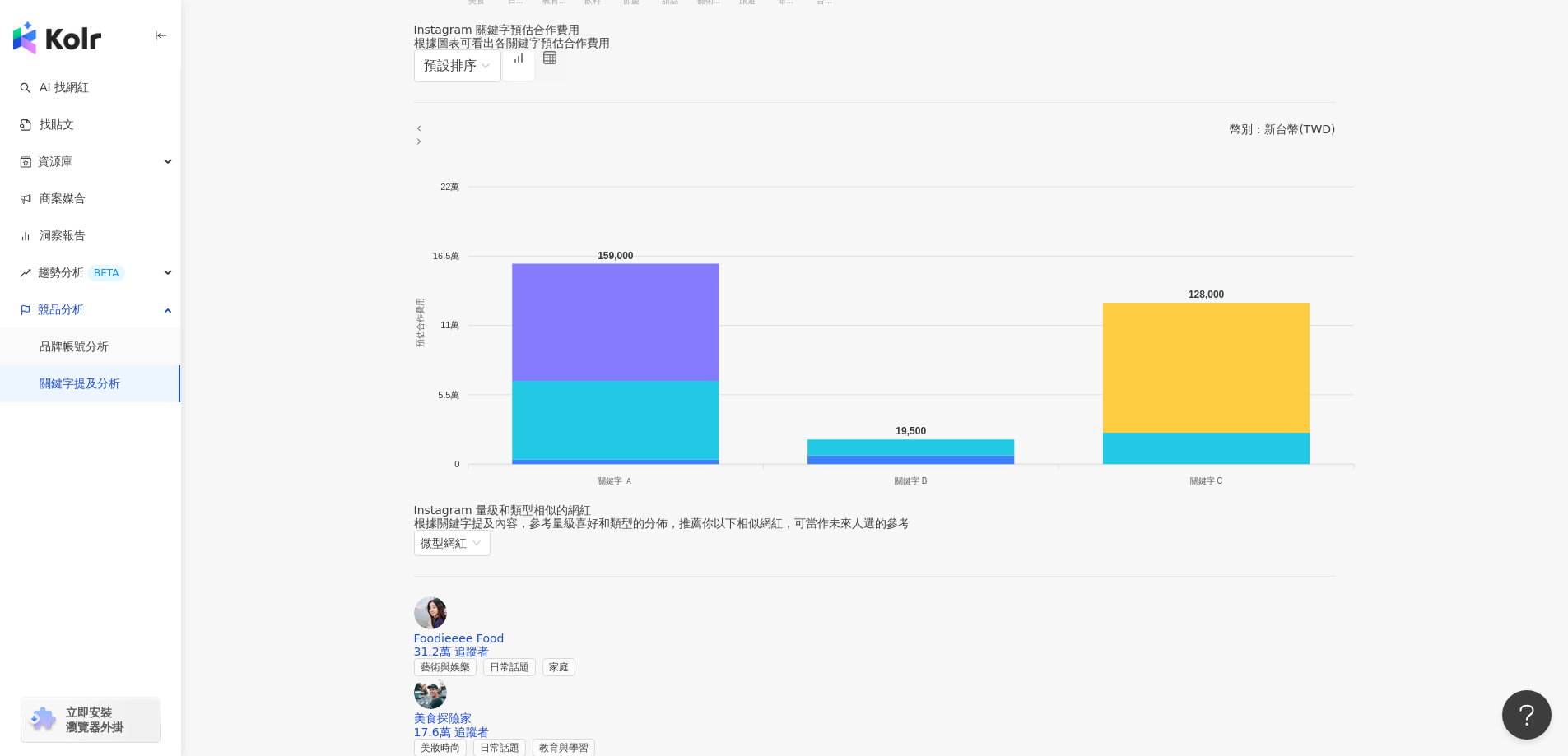
scroll to position [1892, 0]
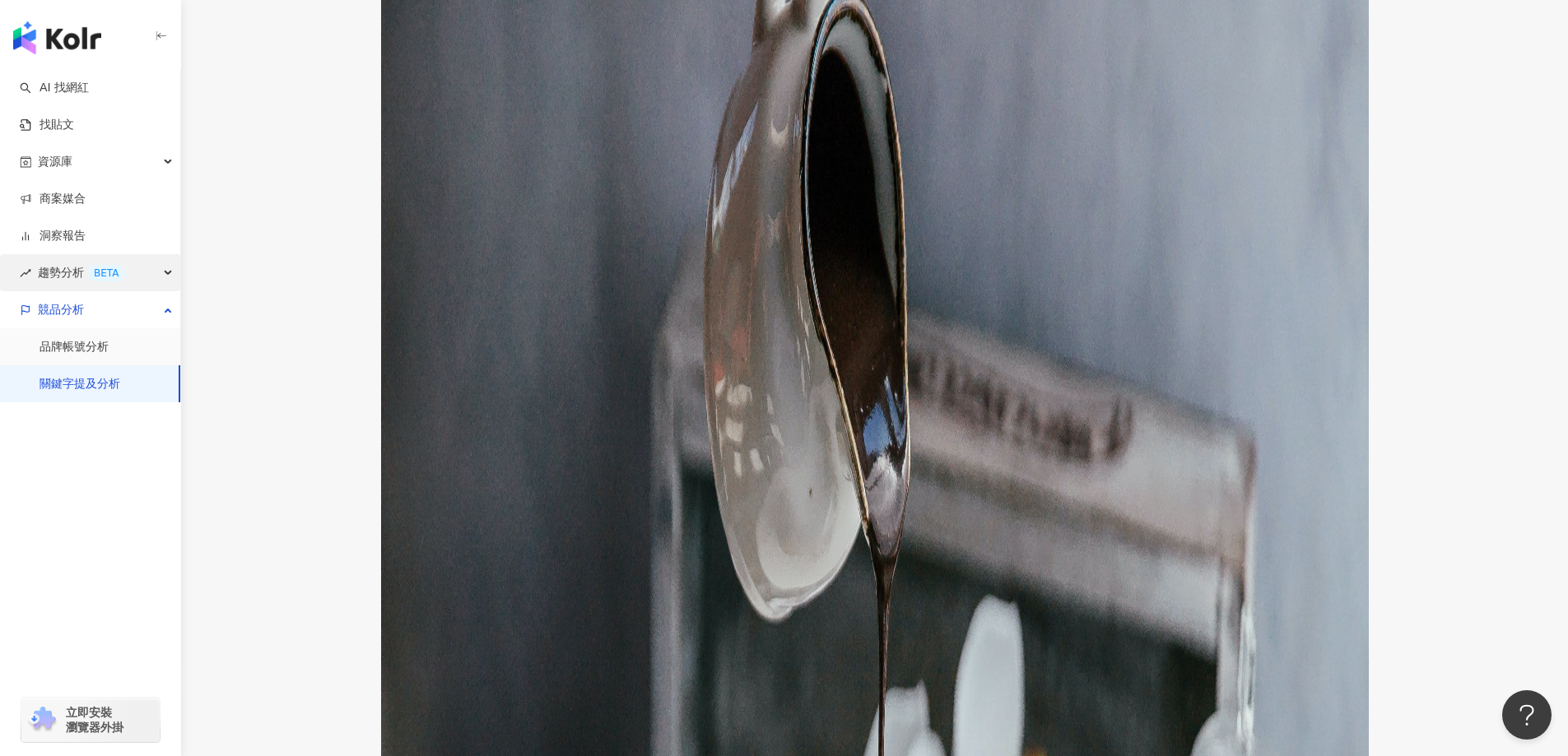
click at [72, 279] on span "趨勢分析 BETA" at bounding box center [81, 272] width 87 height 37
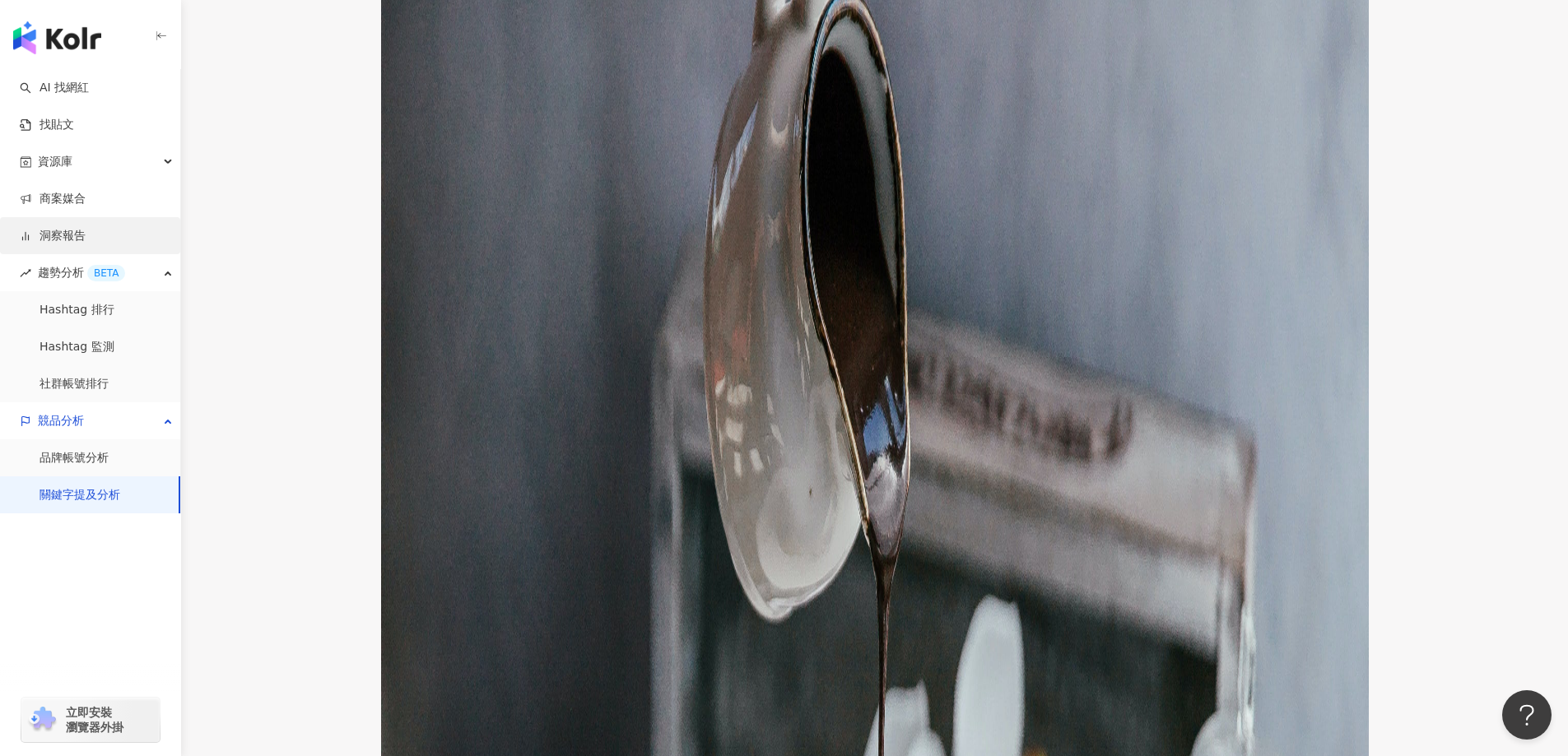
click at [79, 228] on link "洞察報告" at bounding box center [52, 236] width 66 height 17
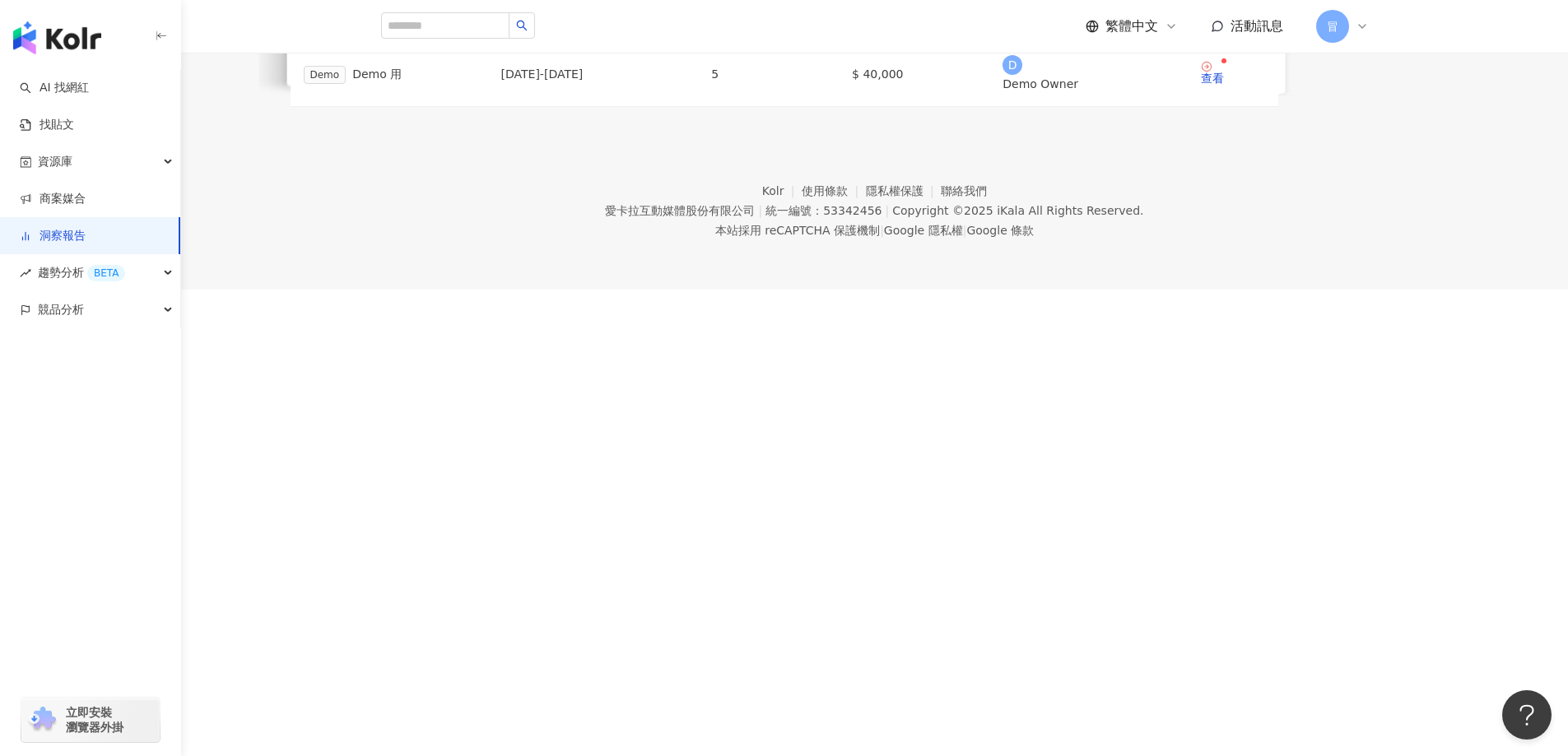
scroll to position [96, 0]
click at [1224, 84] on div "查看" at bounding box center [1212, 77] width 23 height 11
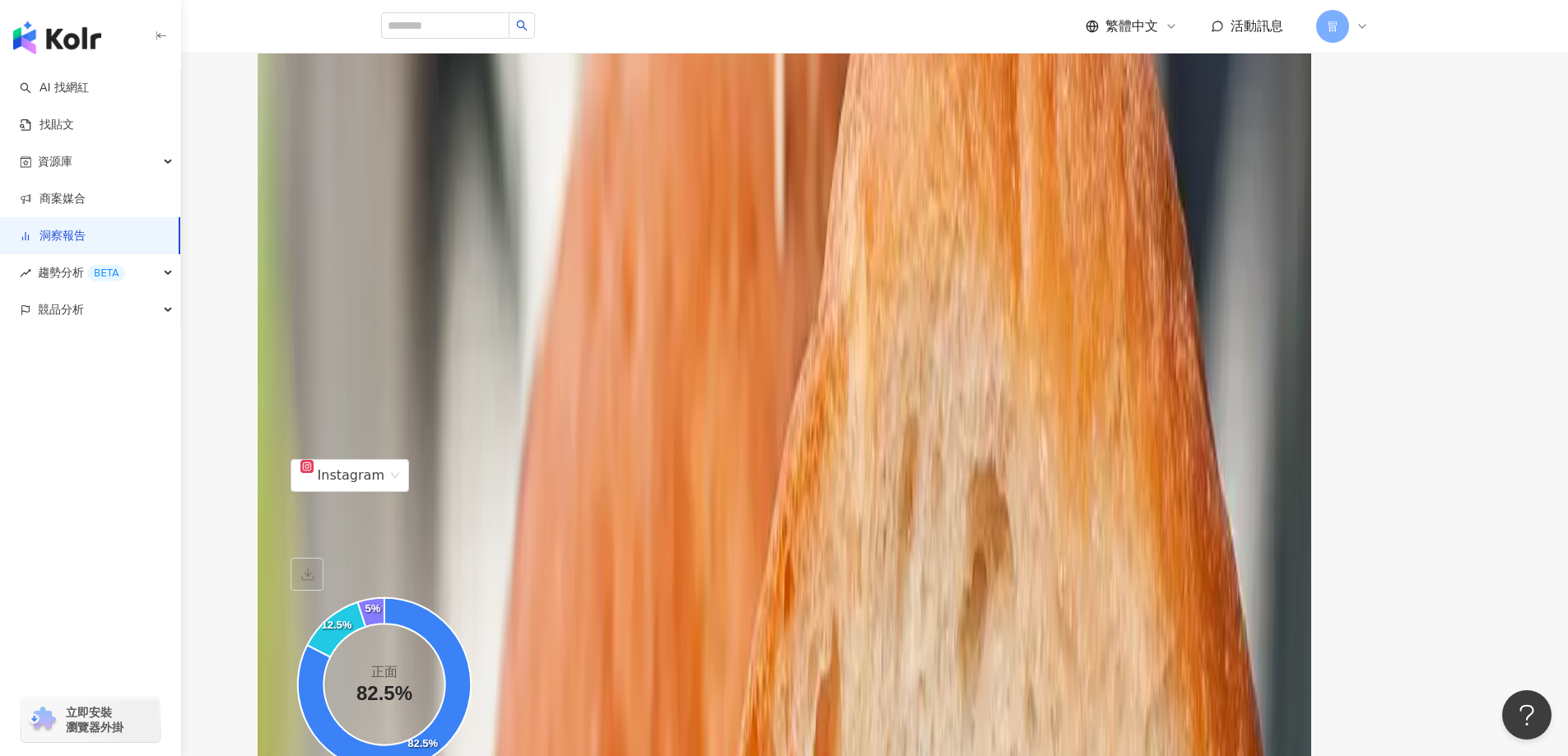
scroll to position [3290, 0]
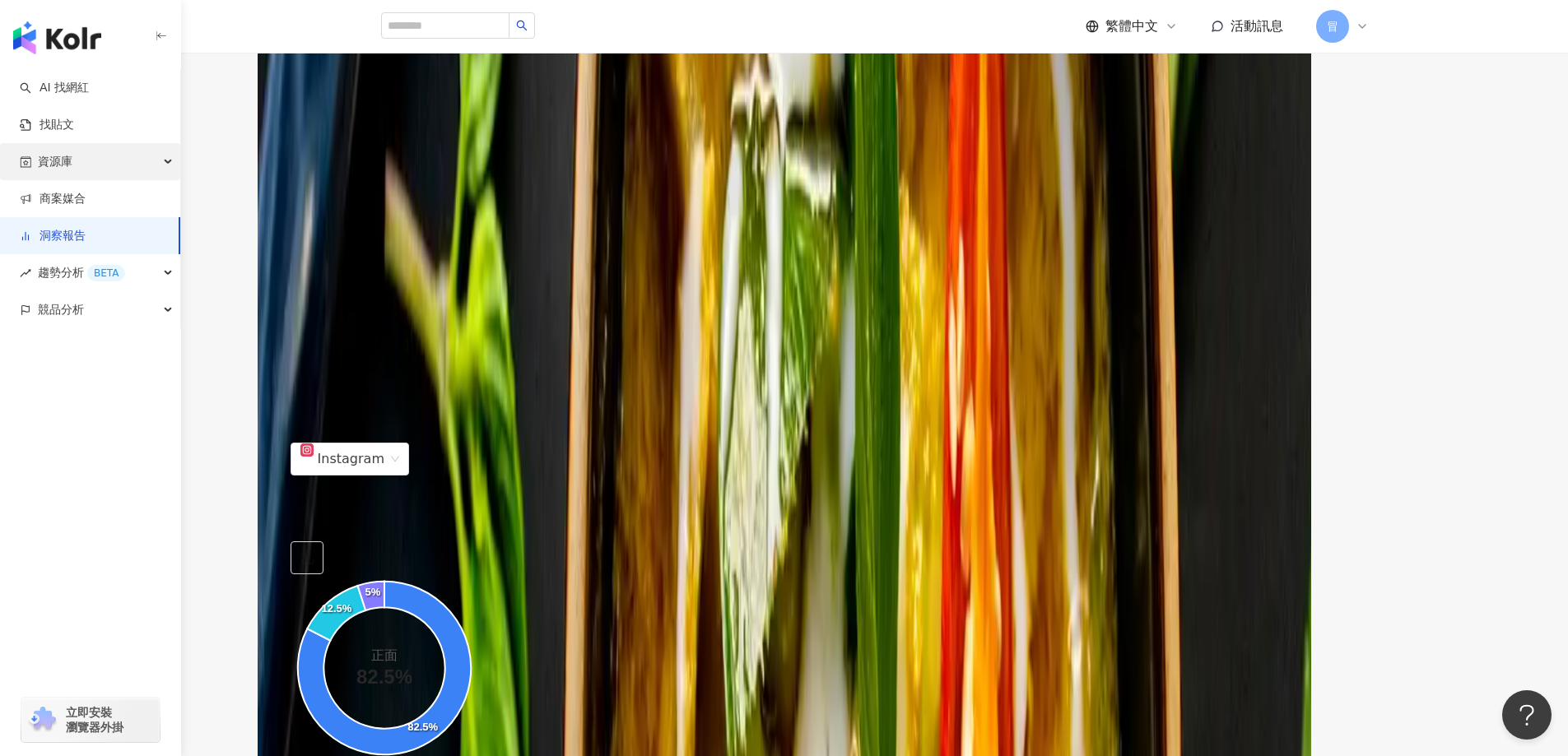
click at [90, 165] on div "資源庫" at bounding box center [90, 162] width 180 height 37
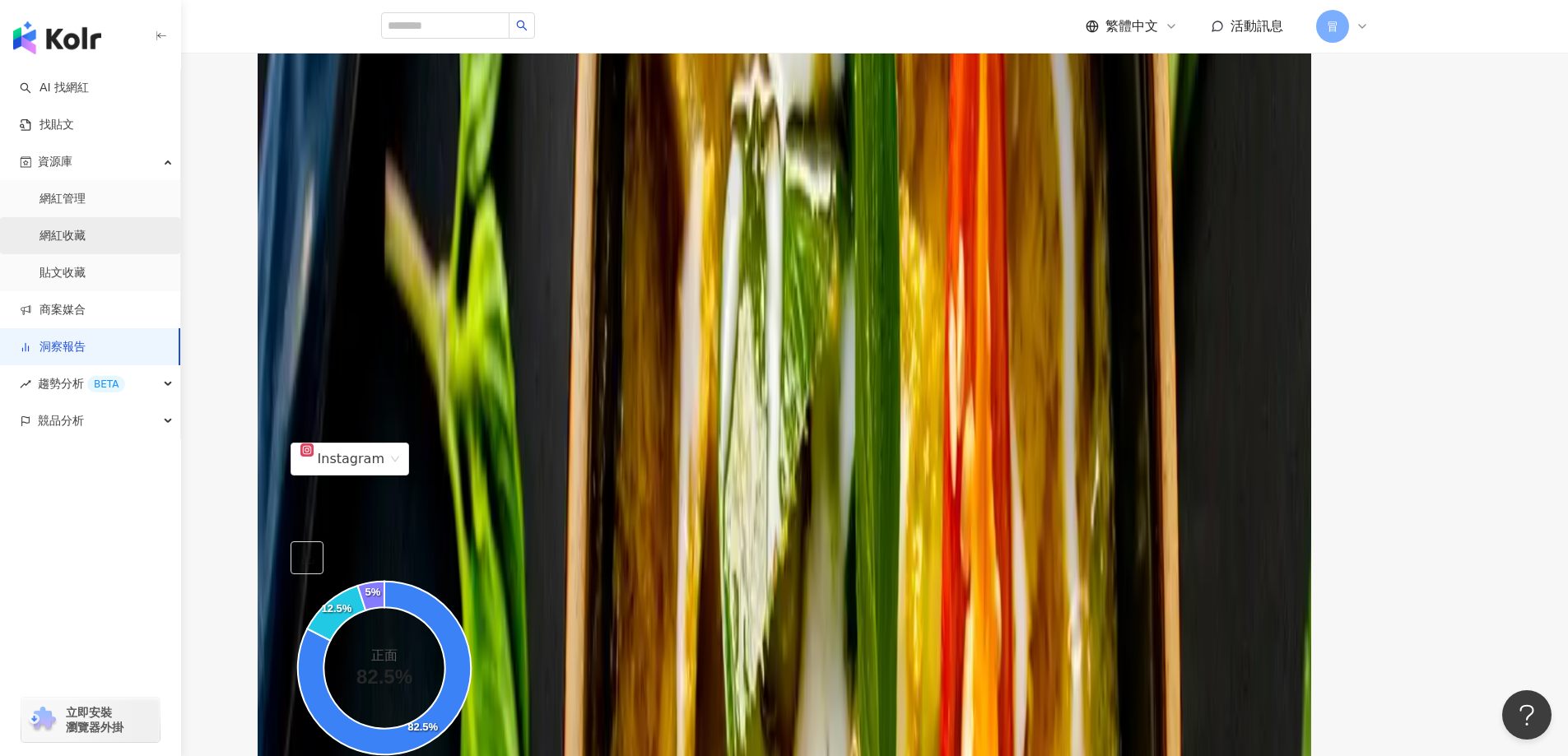
click at [85, 235] on link "網紅收藏" at bounding box center [62, 236] width 46 height 17
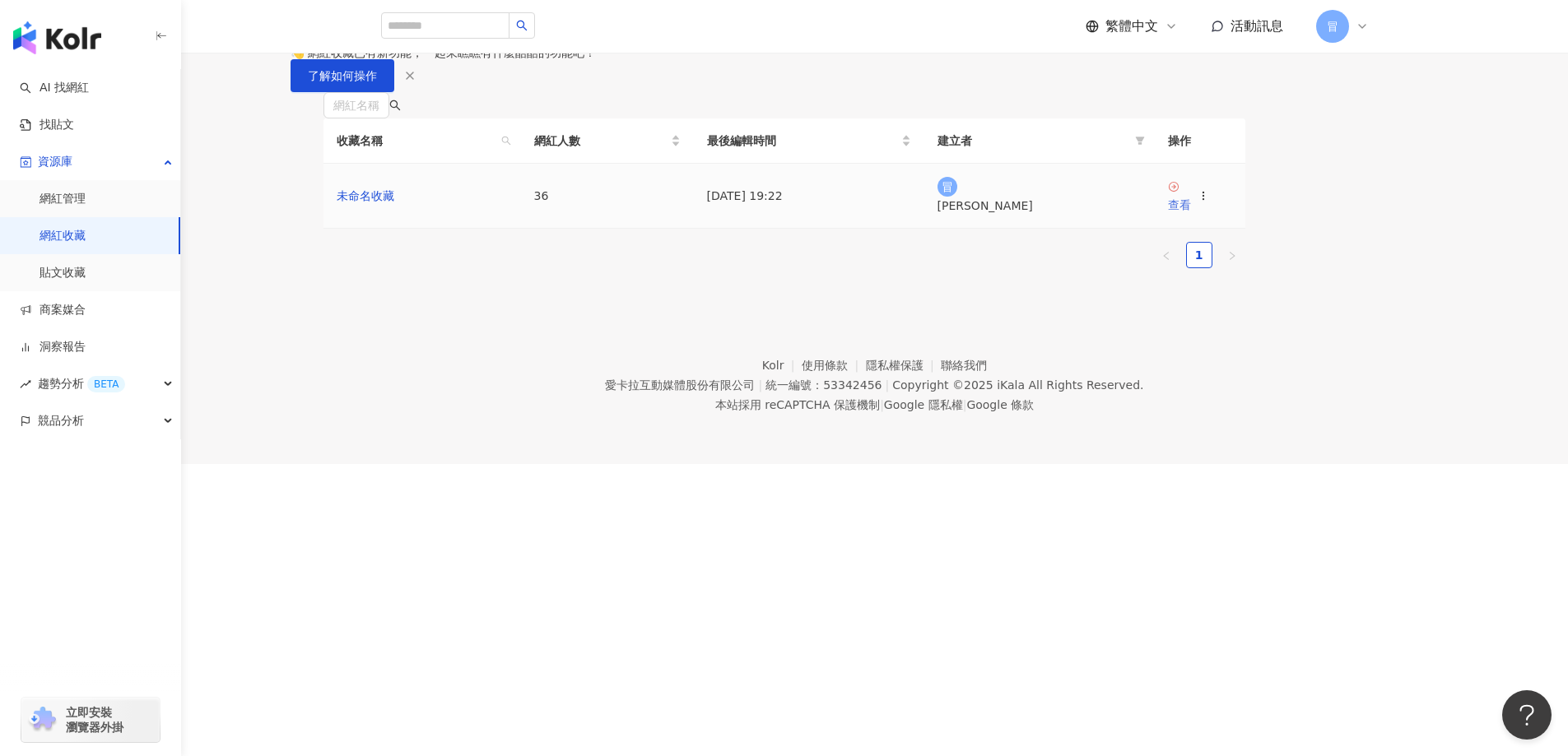
click at [1191, 214] on div "查看" at bounding box center [1179, 205] width 23 height 18
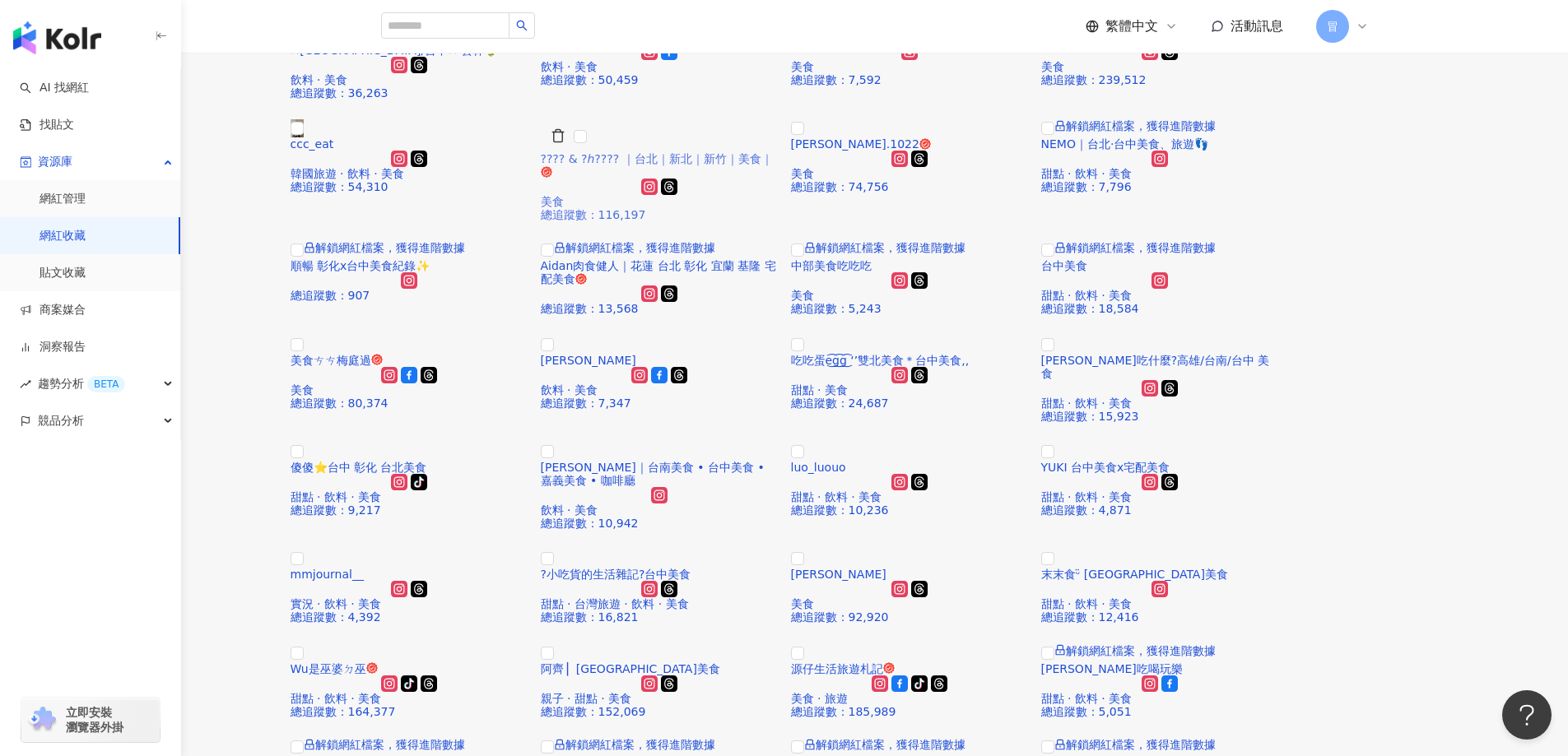
scroll to position [164, 0]
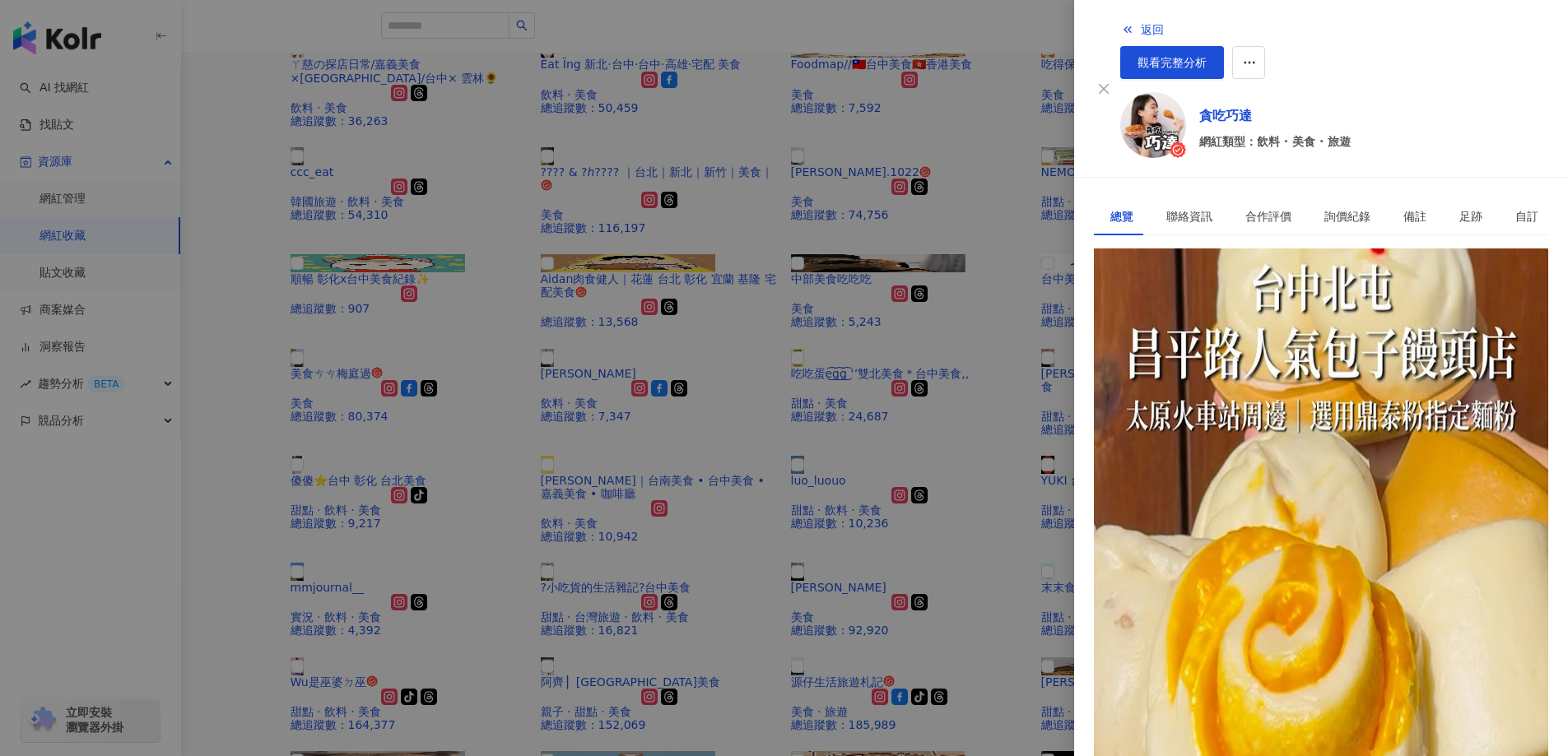
scroll to position [0, 0]
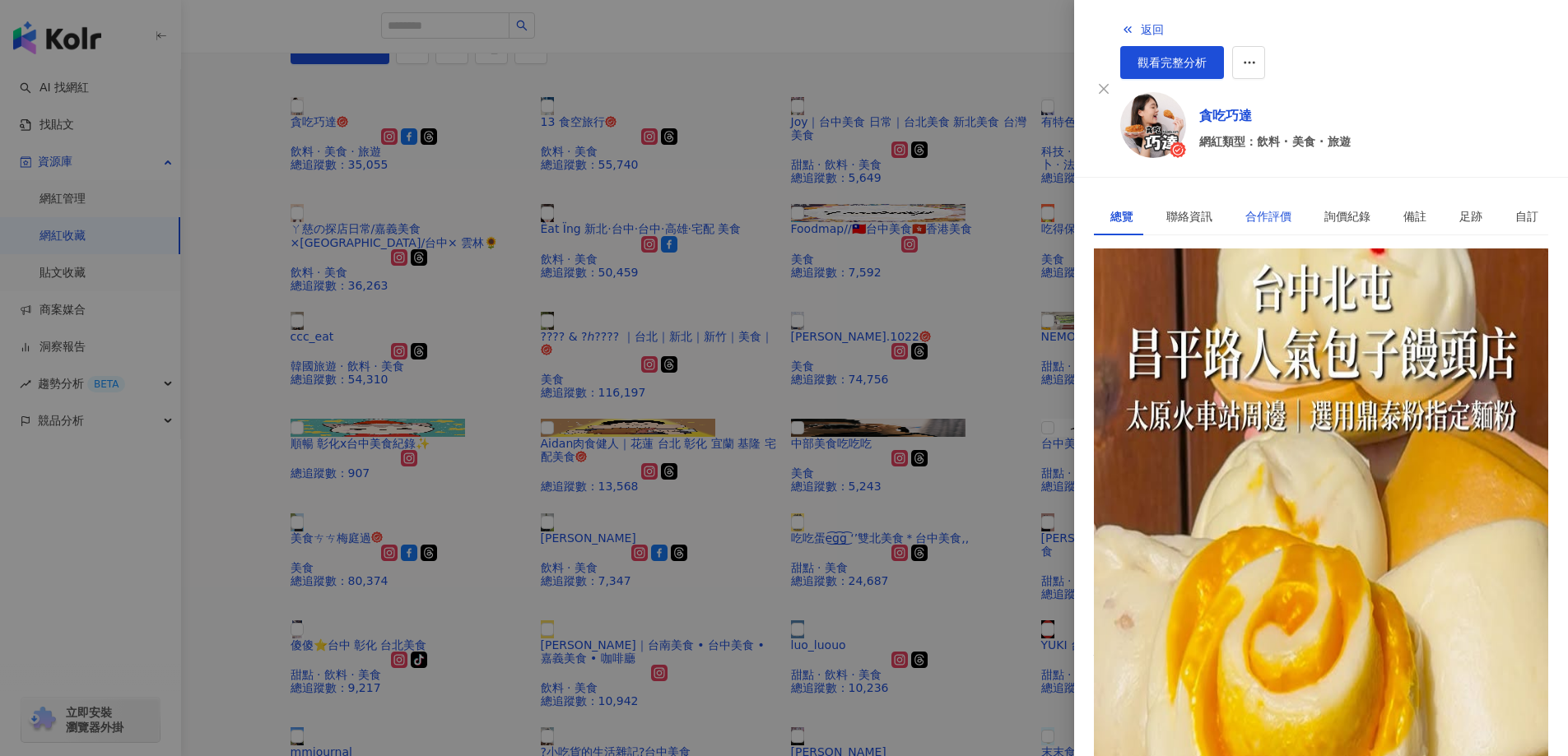
click at [1266, 207] on div "合作評價" at bounding box center [1268, 216] width 46 height 18
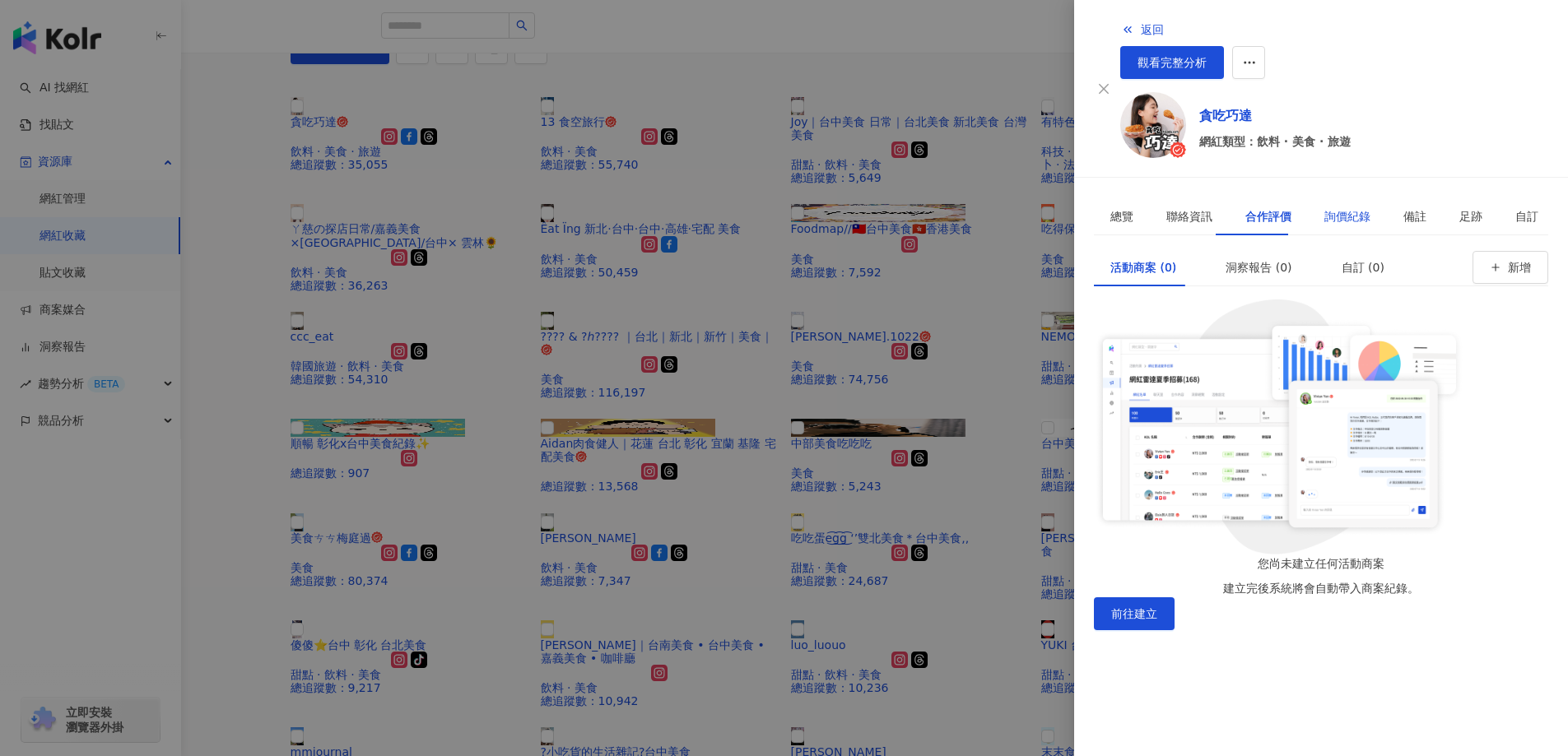
click at [1324, 207] on div "詢價紀錄" at bounding box center [1347, 216] width 46 height 18
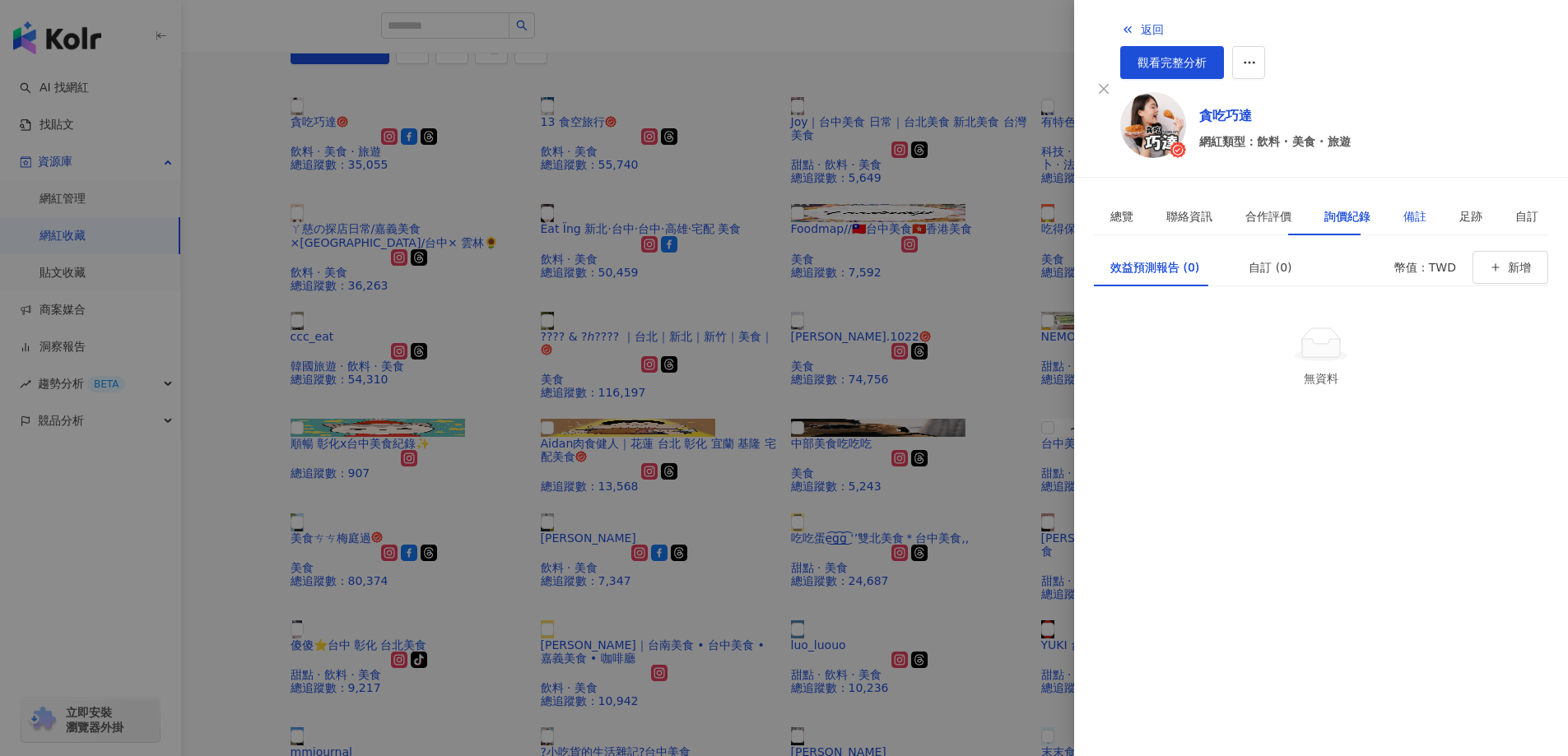
click at [1403, 207] on div "備註" at bounding box center [1414, 216] width 23 height 18
click at [1324, 207] on div "詢價紀錄" at bounding box center [1347, 216] width 46 height 18
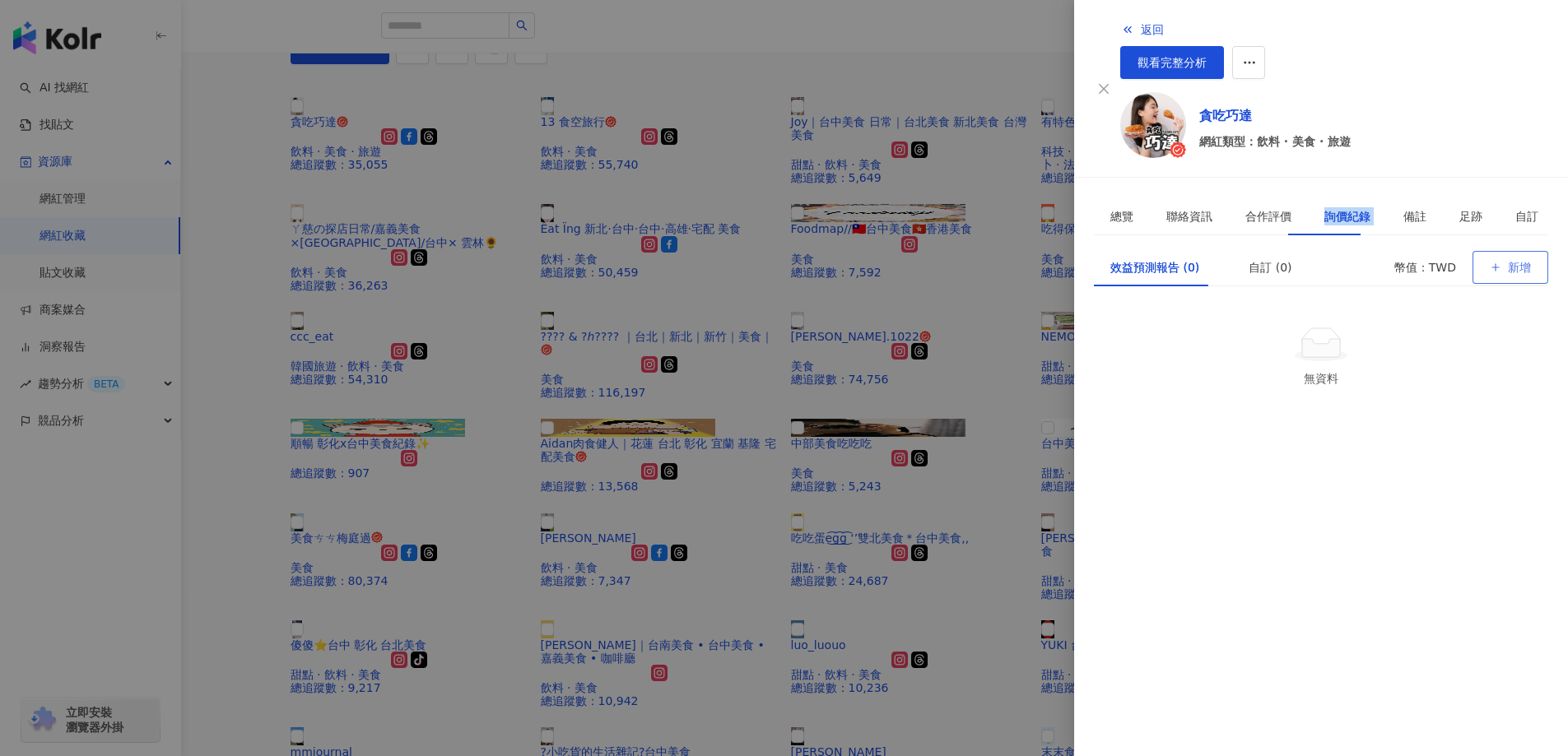
click at [1490, 262] on icon "button" at bounding box center [1495, 267] width 11 height 11
click at [1490, 215] on body "AI 找網紅 找貼文 資源庫 網紅管理 網紅收藏 貼文收藏 商案媒合 洞察報告 趨勢分析 BETA 競品分析 立即安裝 瀏覽器外掛 繁體中文 活動訊息 冒 收…" at bounding box center [784, 378] width 1568 height 756
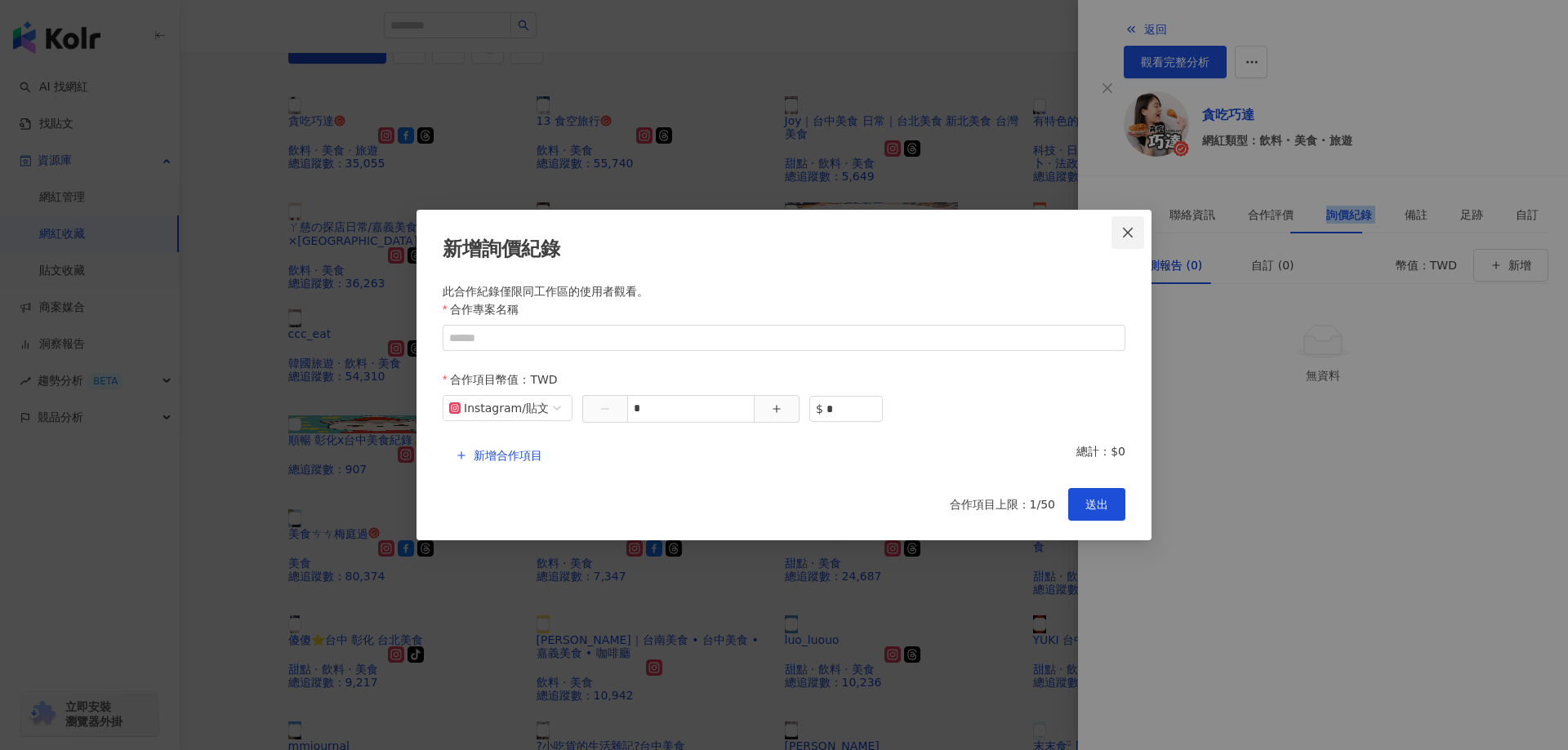
click at [1131, 239] on icon "close" at bounding box center [1127, 233] width 13 height 13
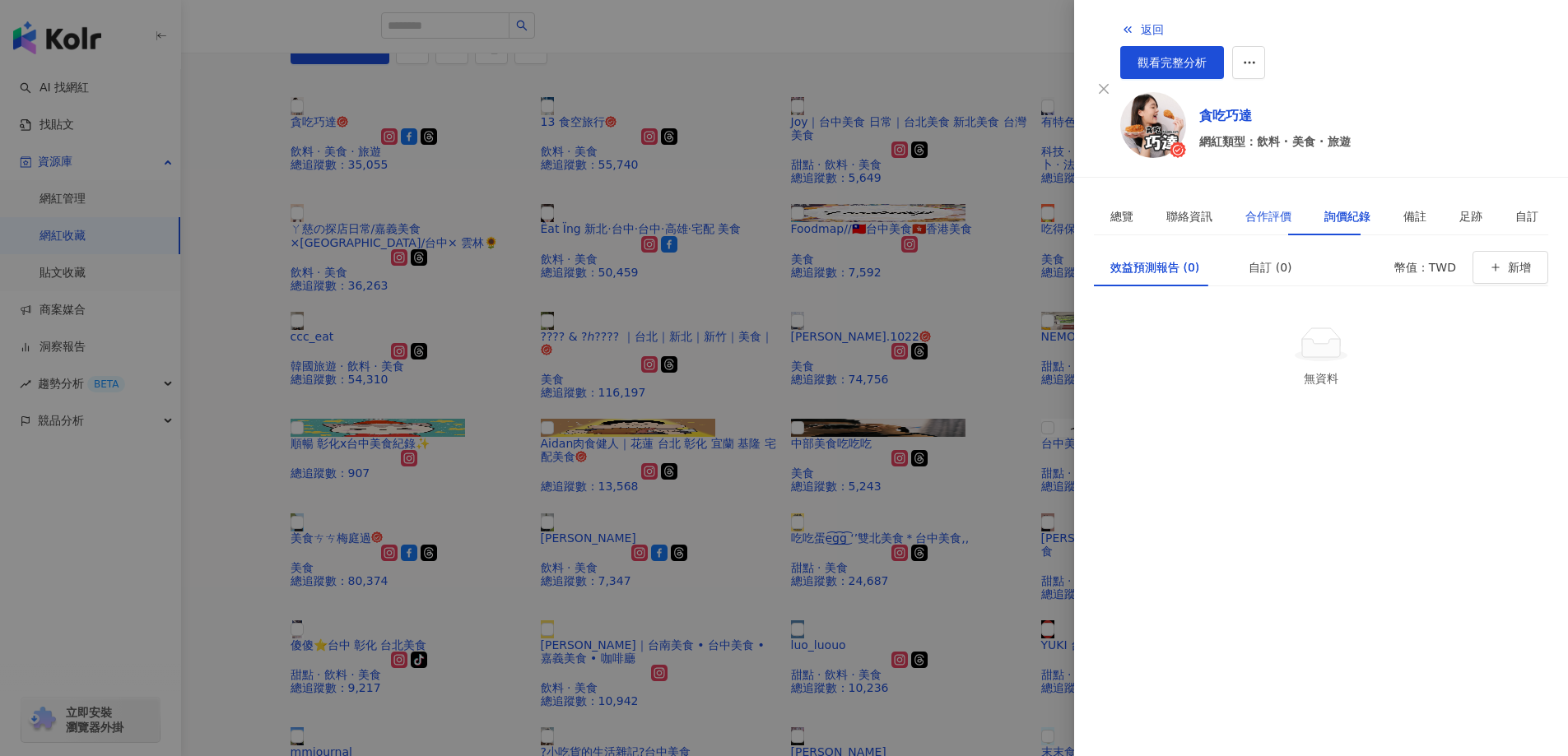
click at [1246, 207] on div "合作評價" at bounding box center [1268, 216] width 46 height 18
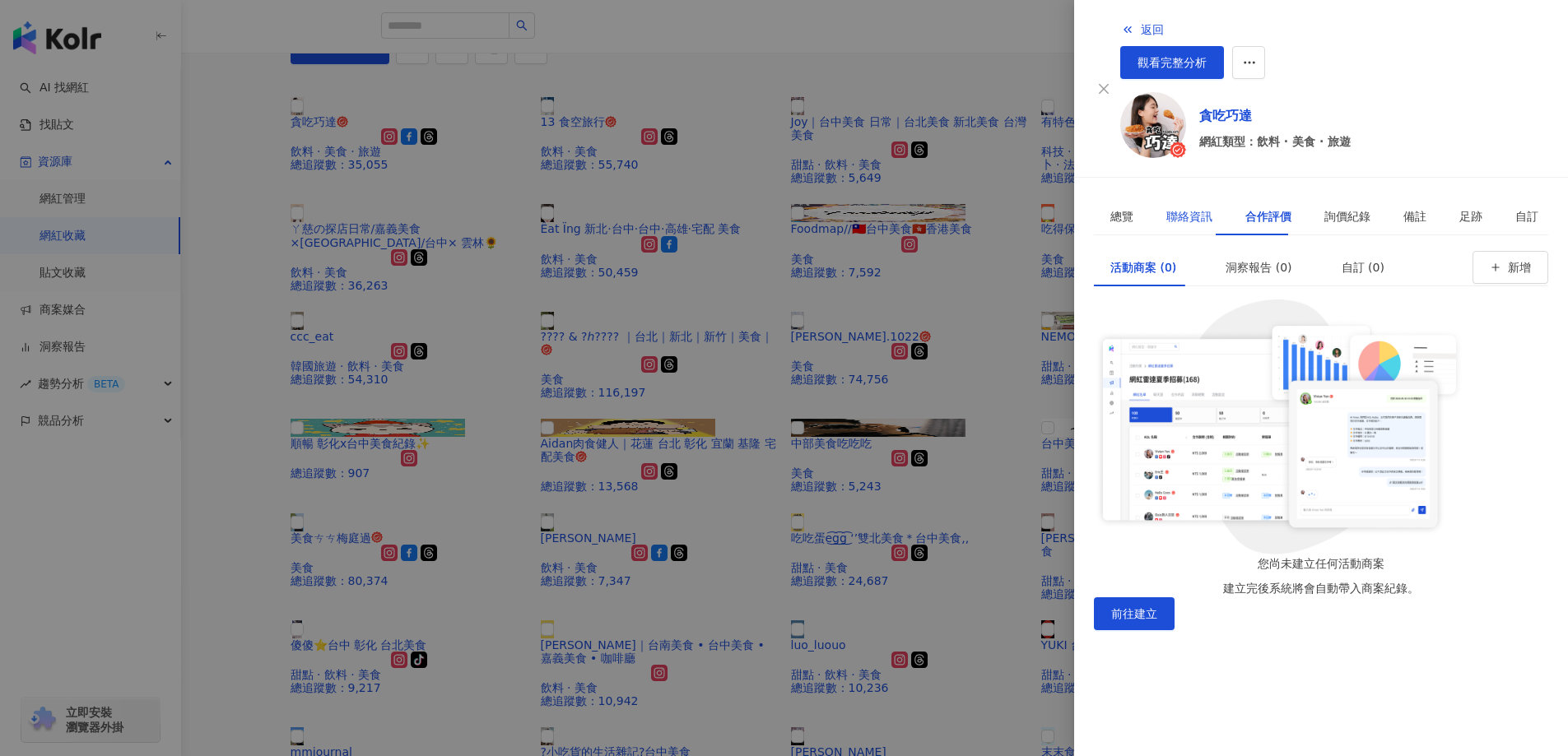
click at [1192, 207] on div "聯絡資訊" at bounding box center [1189, 216] width 46 height 18
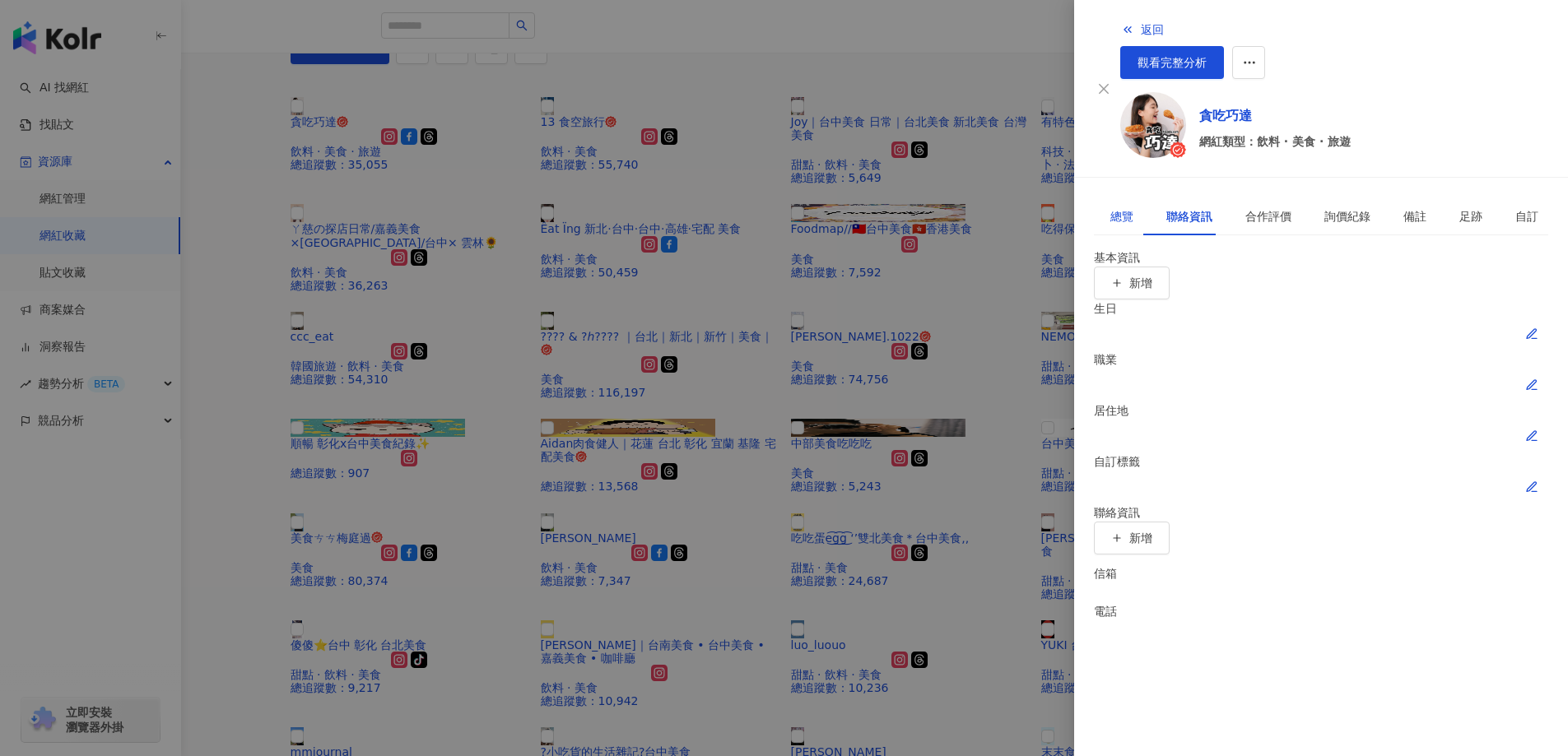
click at [1111, 207] on div "總覽" at bounding box center [1122, 216] width 23 height 18
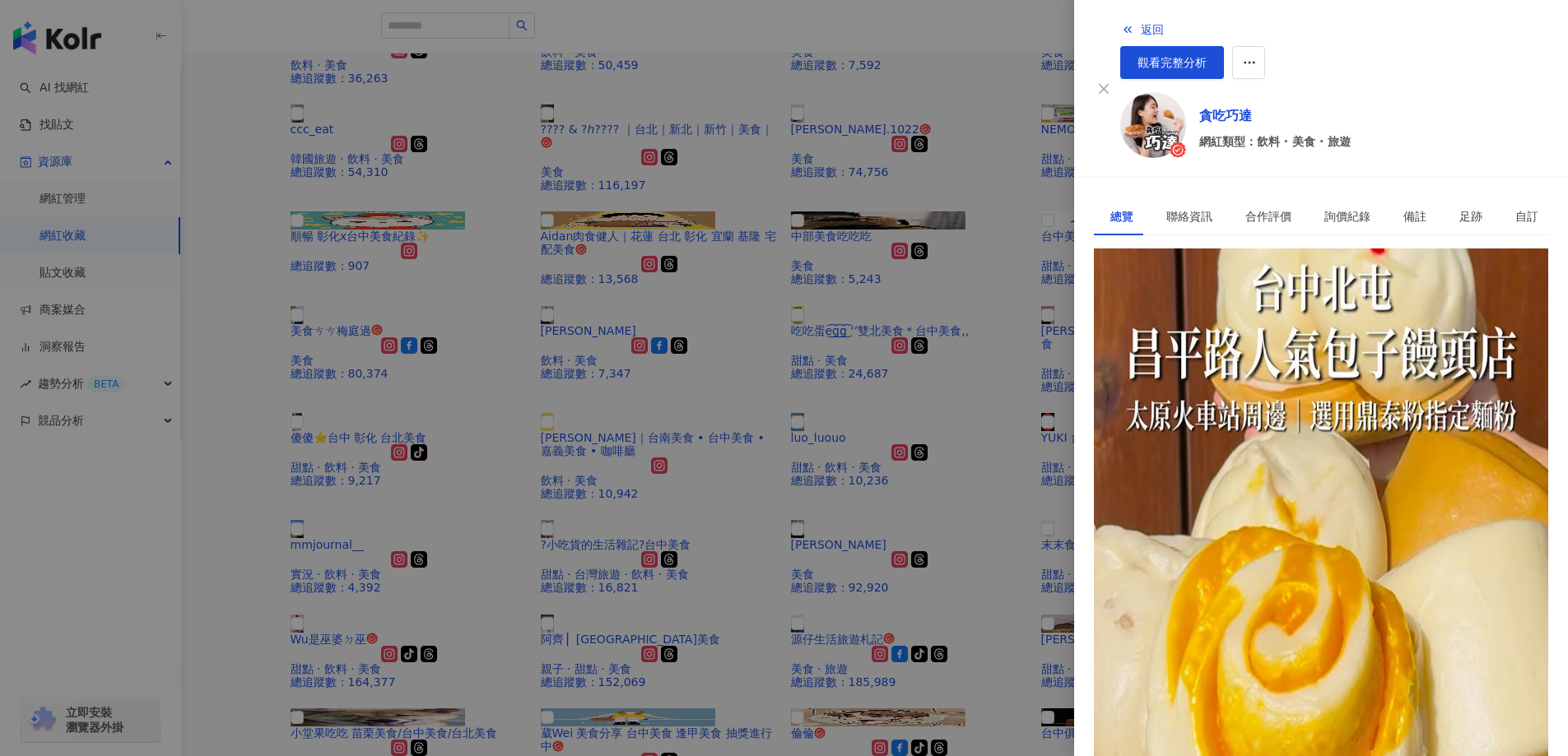
scroll to position [247, 0]
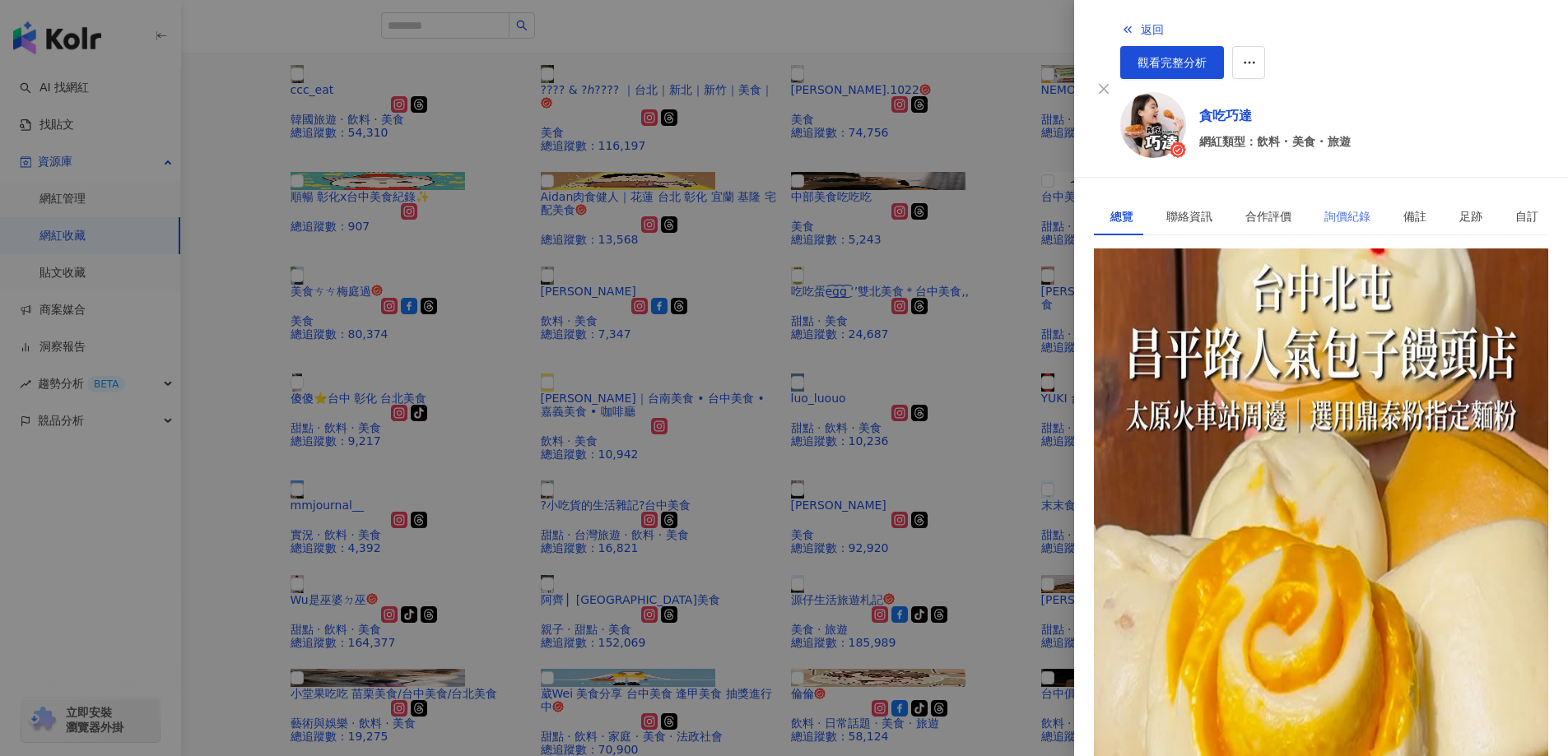
click at [1308, 198] on div "詢價紀錄" at bounding box center [1348, 216] width 79 height 38
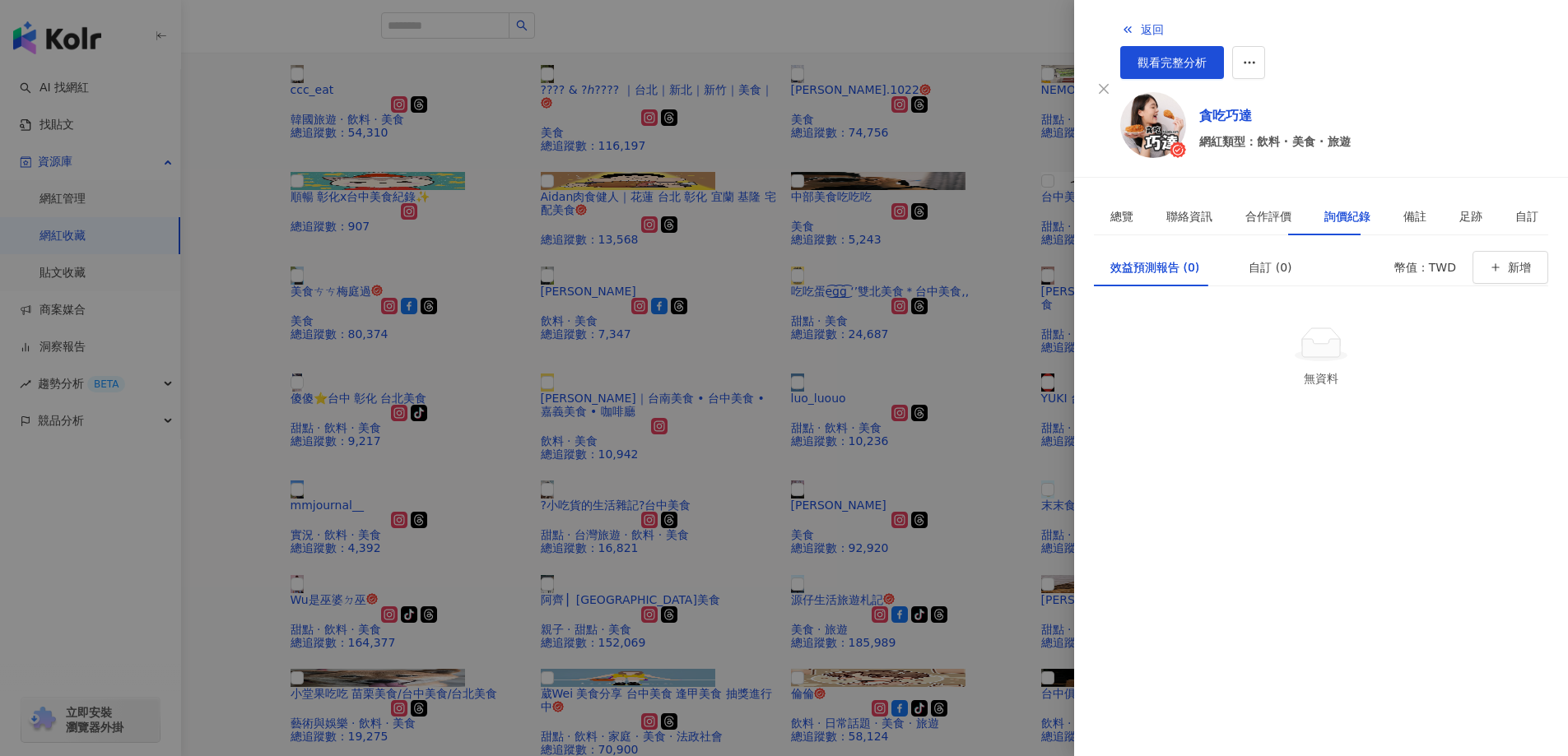
scroll to position [0, 0]
click at [1245, 207] on div "合作評價" at bounding box center [1268, 216] width 46 height 18
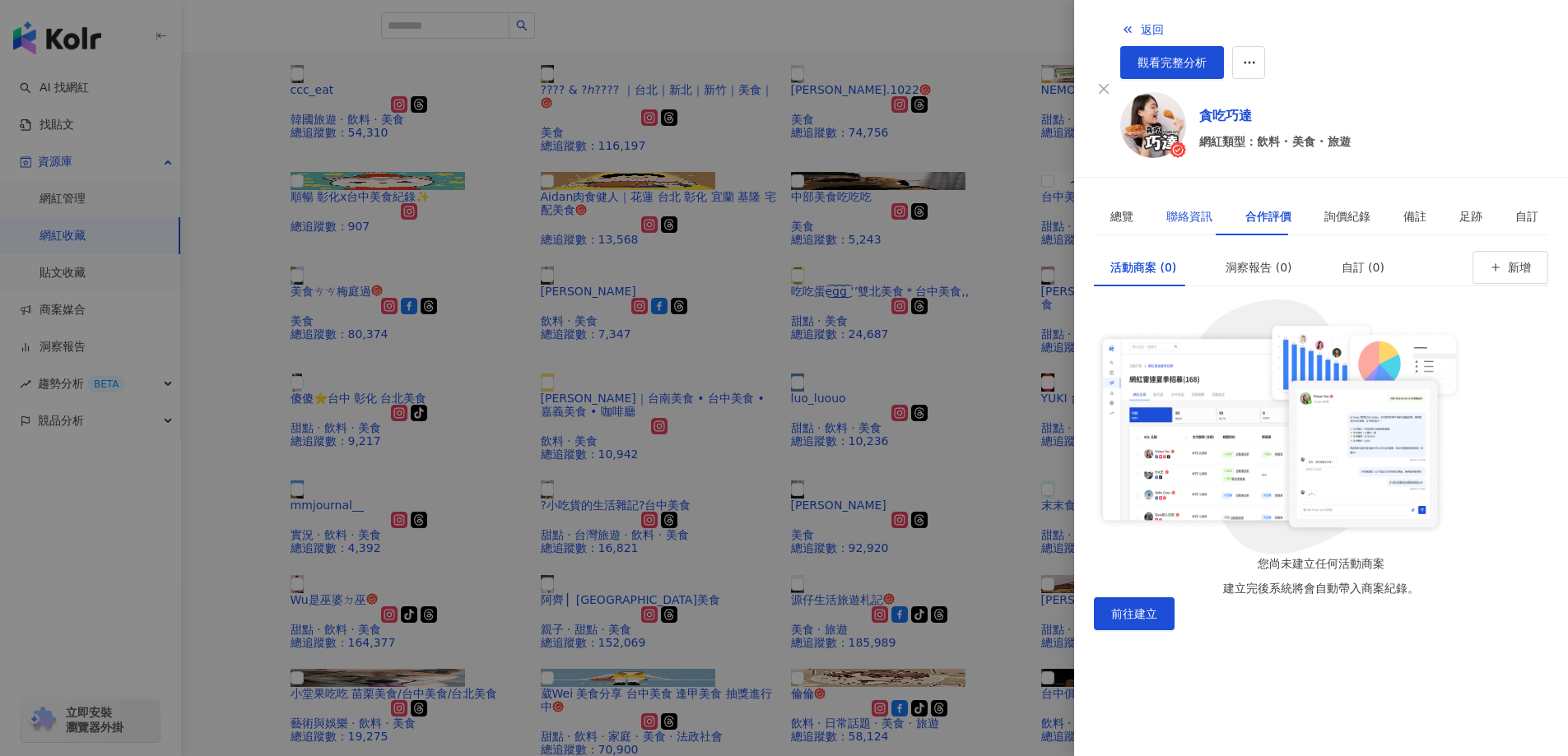
click at [1174, 207] on div "聯絡資訊" at bounding box center [1189, 216] width 46 height 18
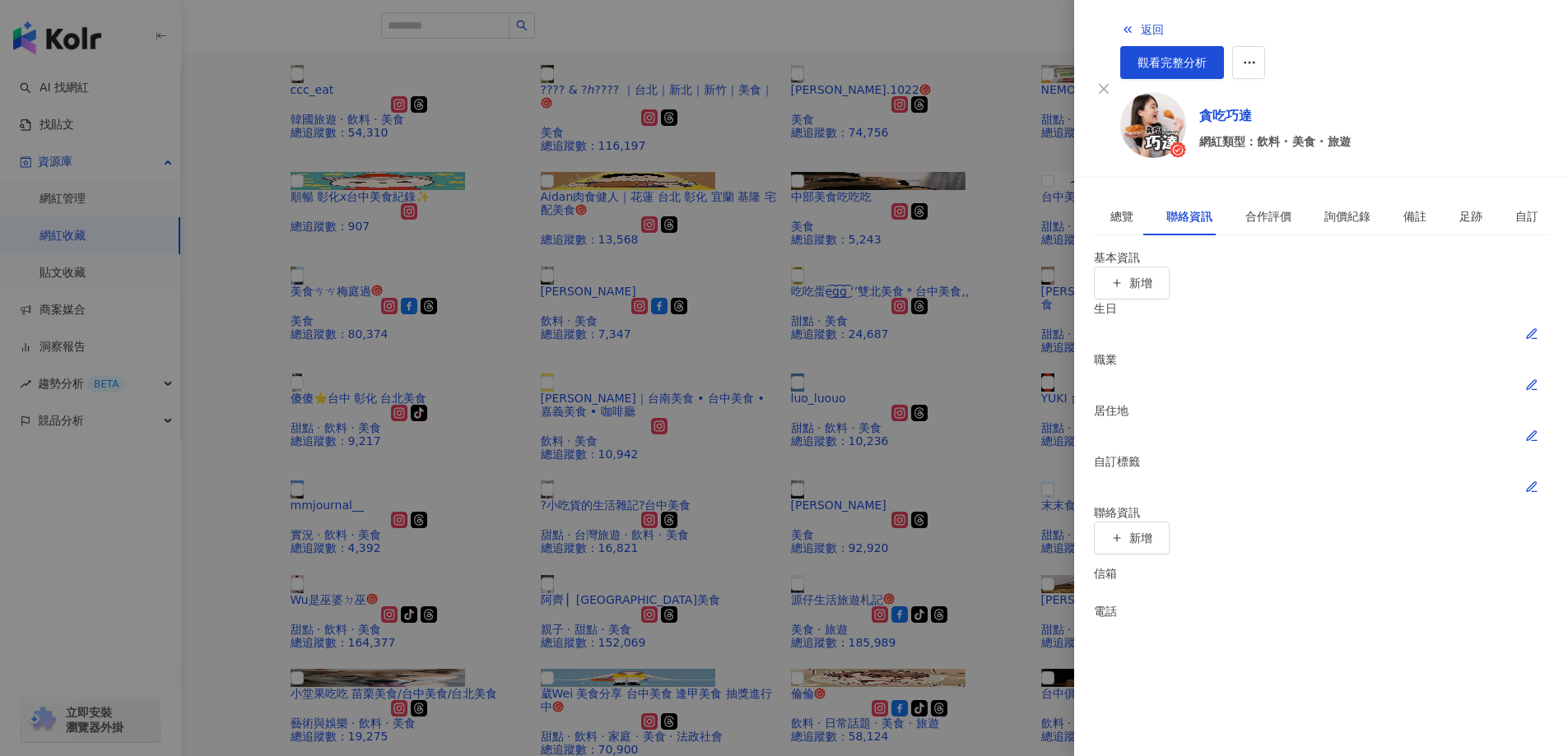
click at [862, 301] on div at bounding box center [784, 378] width 1568 height 756
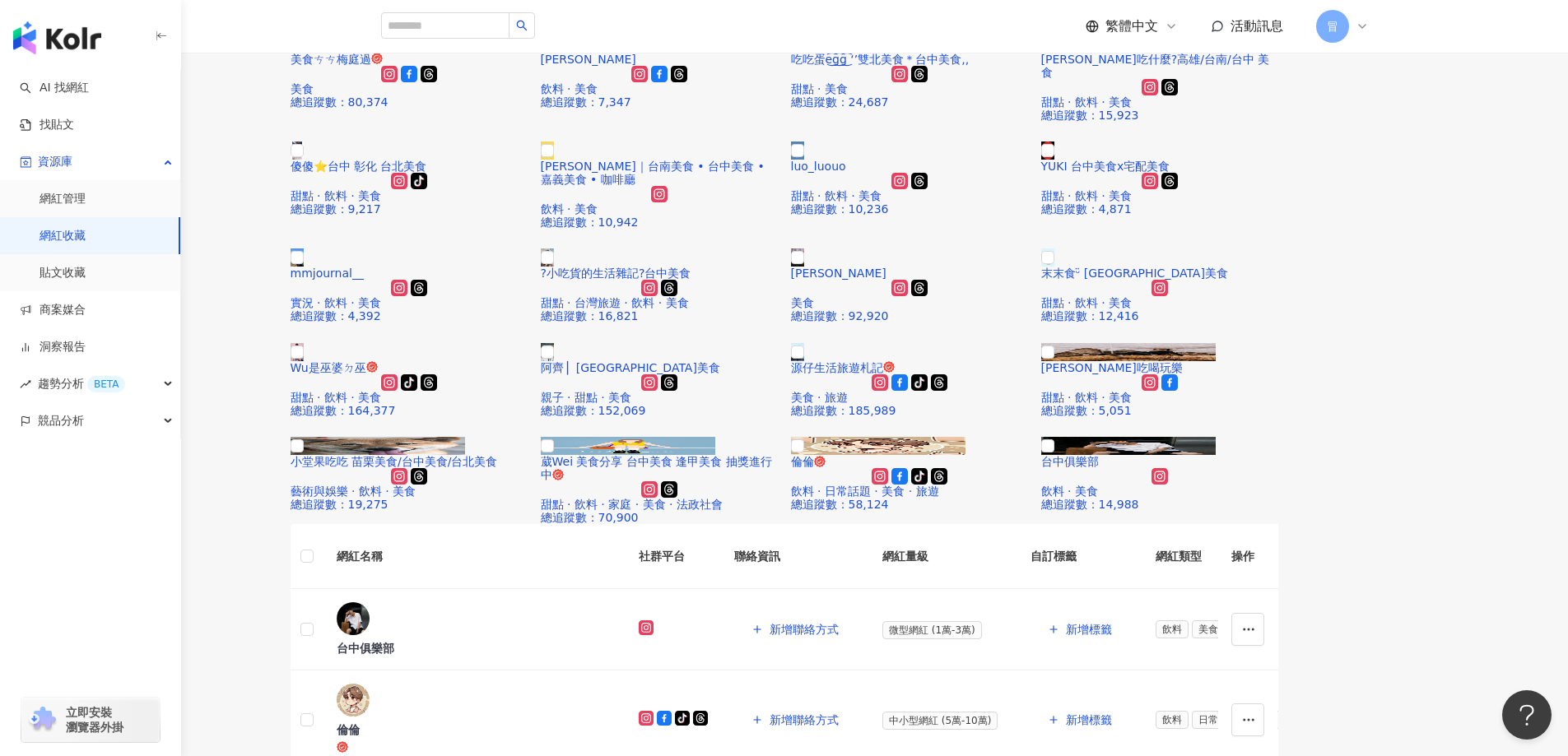
scroll to position [247, 0]
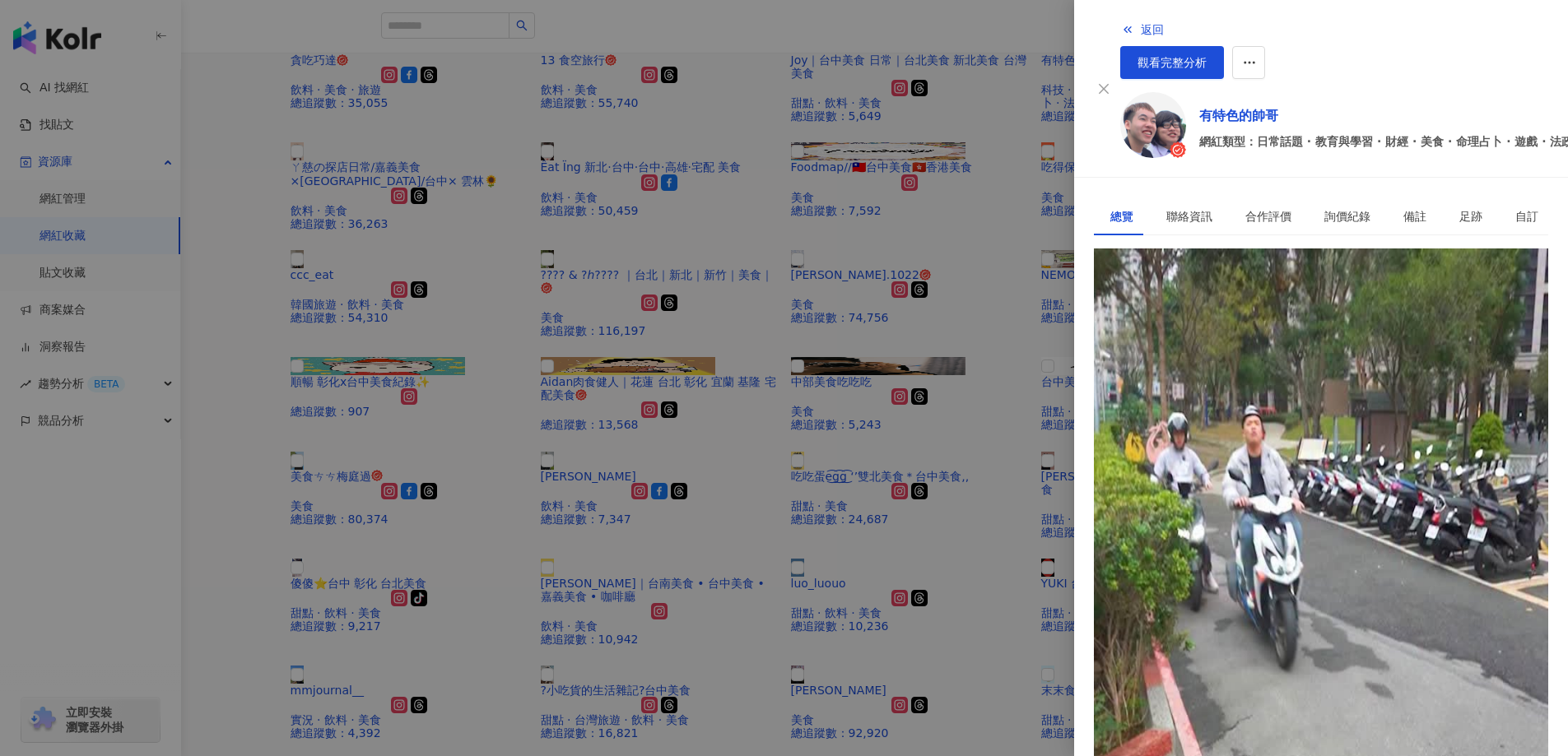
scroll to position [0, 0]
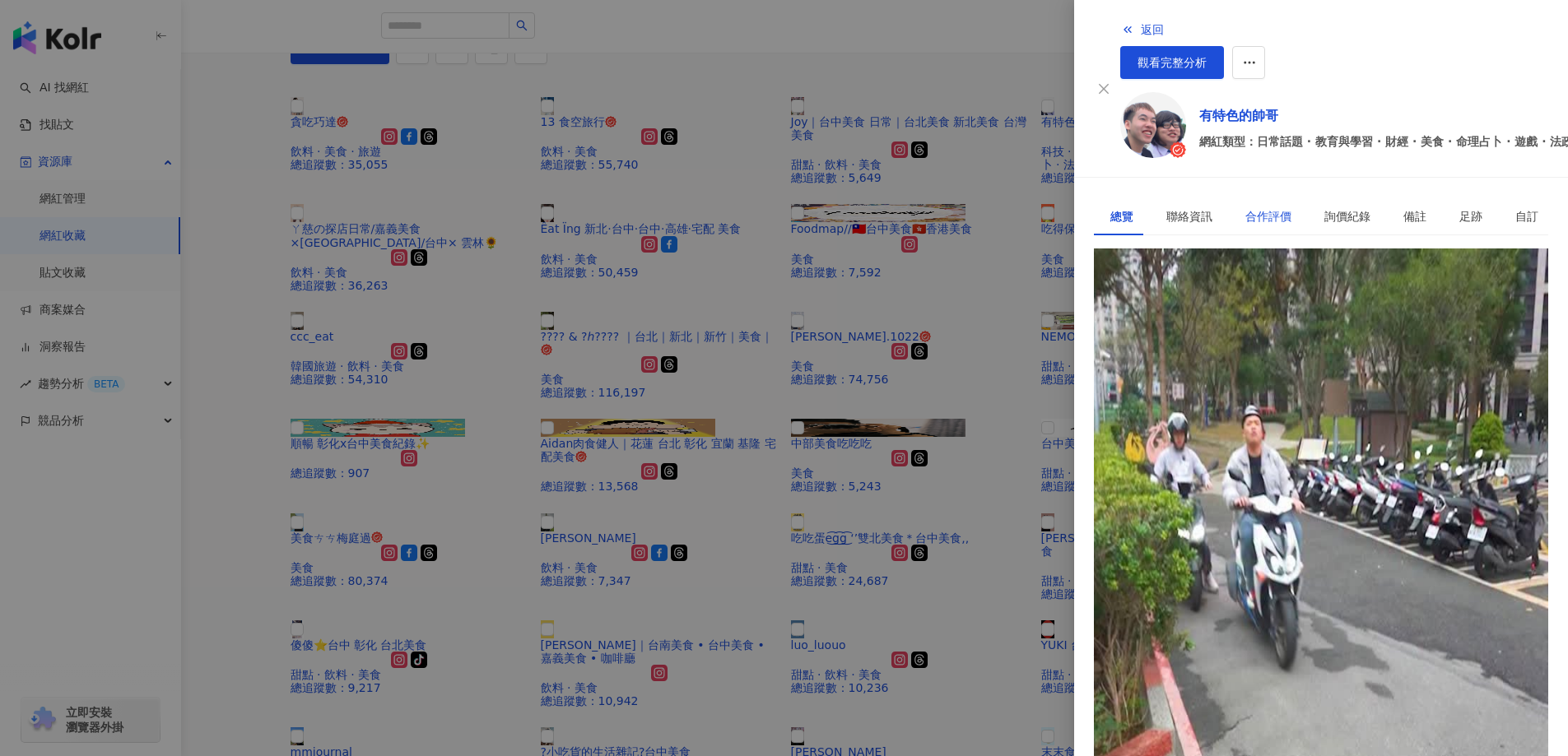
click at [1245, 207] on div "合作評價" at bounding box center [1268, 216] width 46 height 18
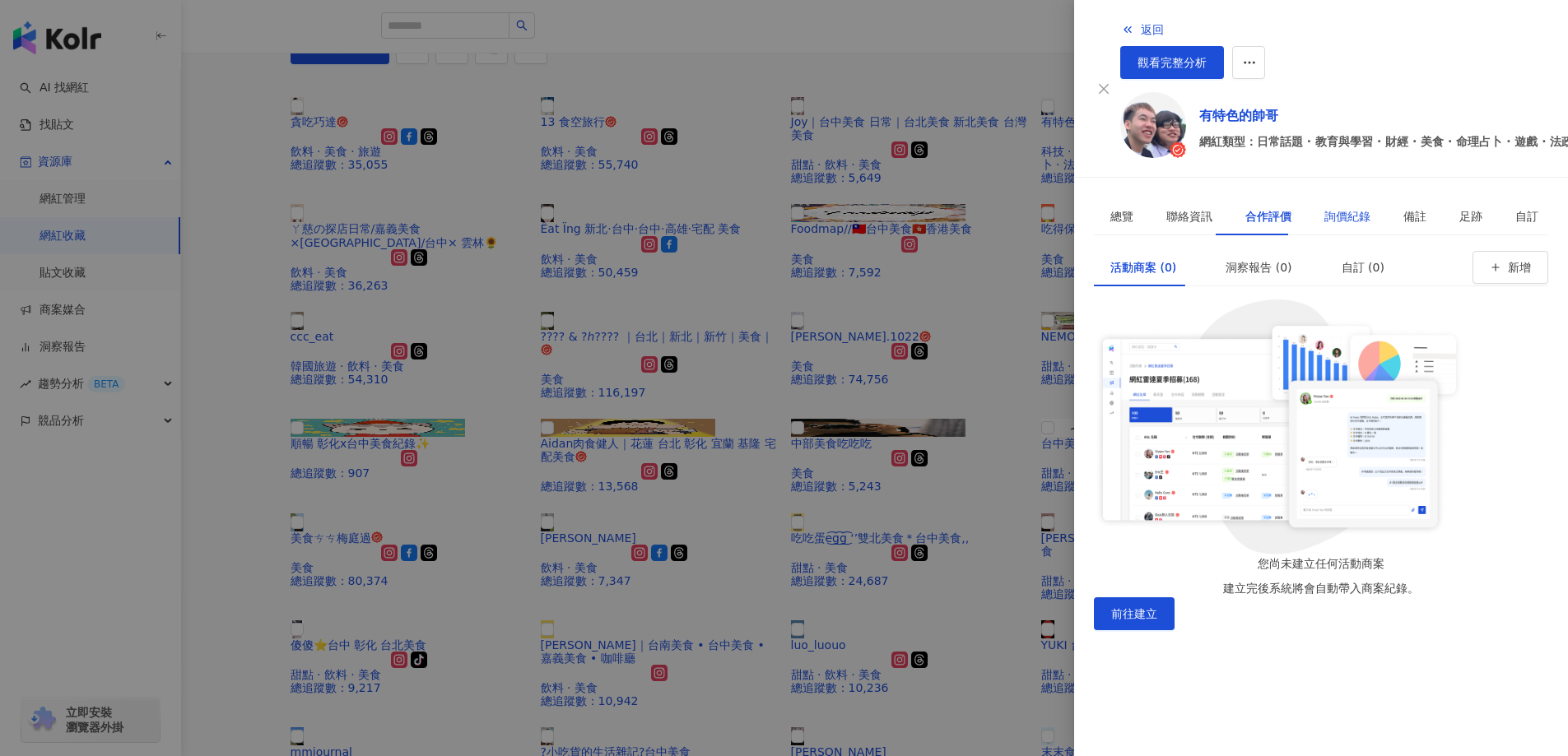
click at [1324, 207] on div "詢價紀錄" at bounding box center [1347, 216] width 46 height 18
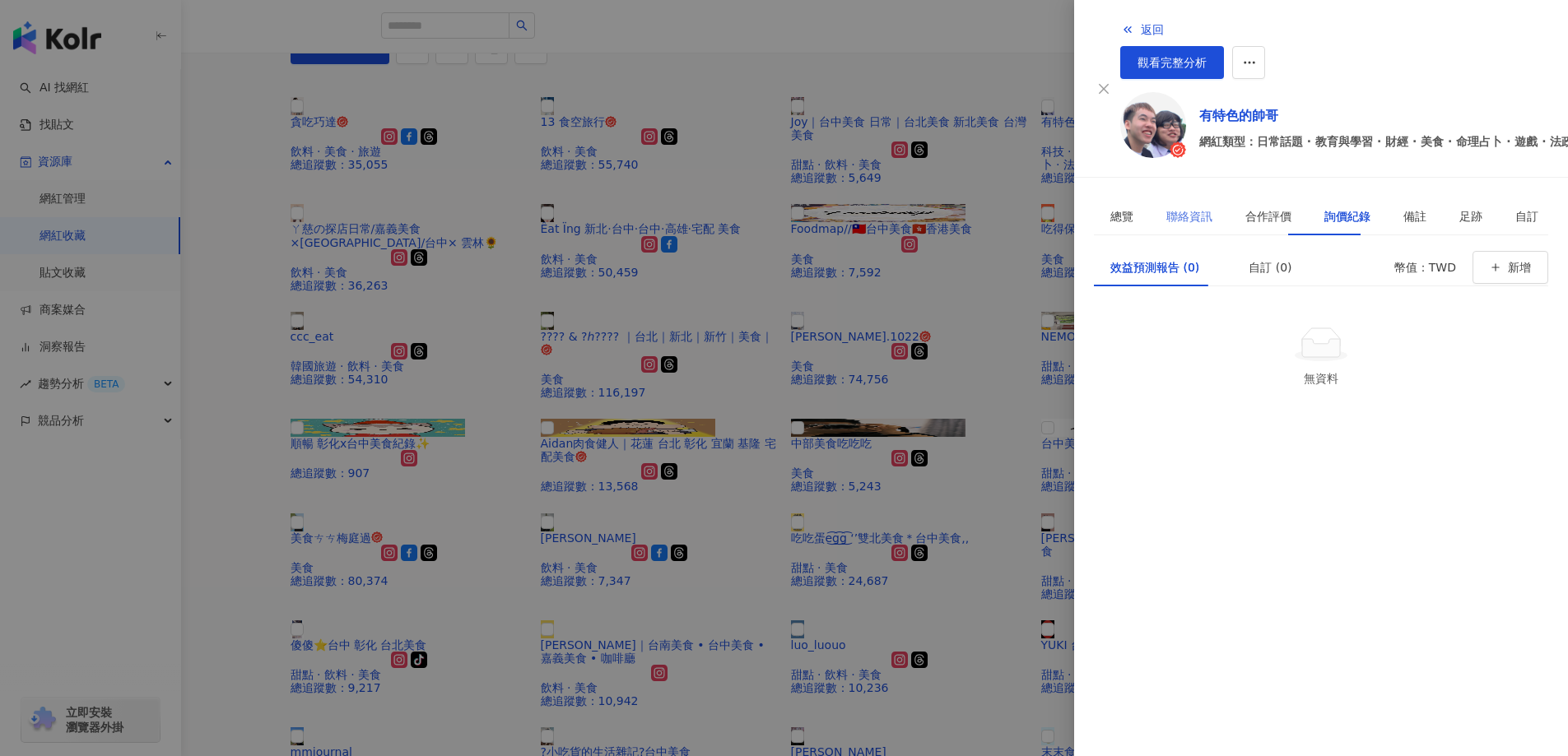
click at [1208, 198] on div "聯絡資訊" at bounding box center [1189, 216] width 79 height 38
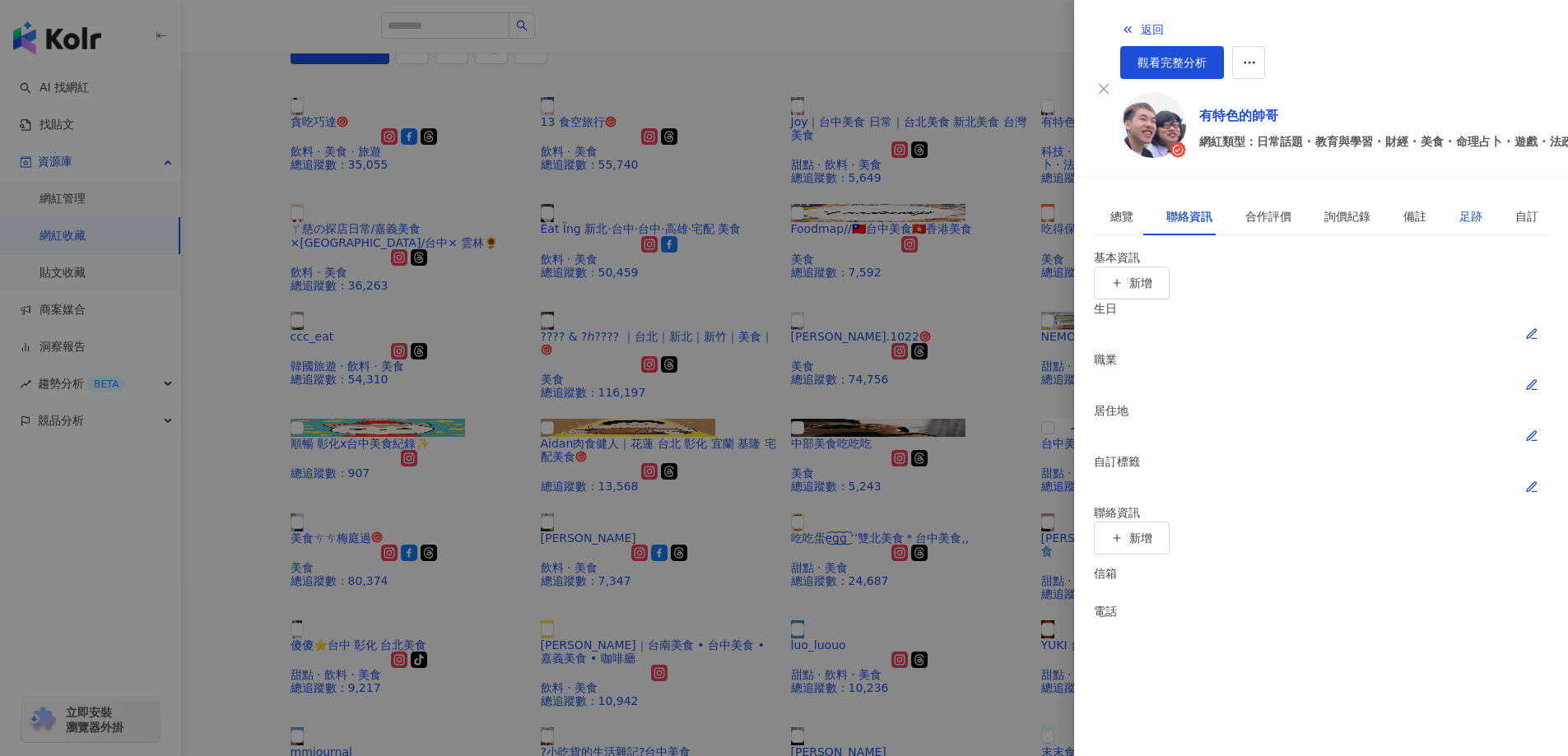
click at [1459, 207] on div "足跡" at bounding box center [1470, 216] width 23 height 18
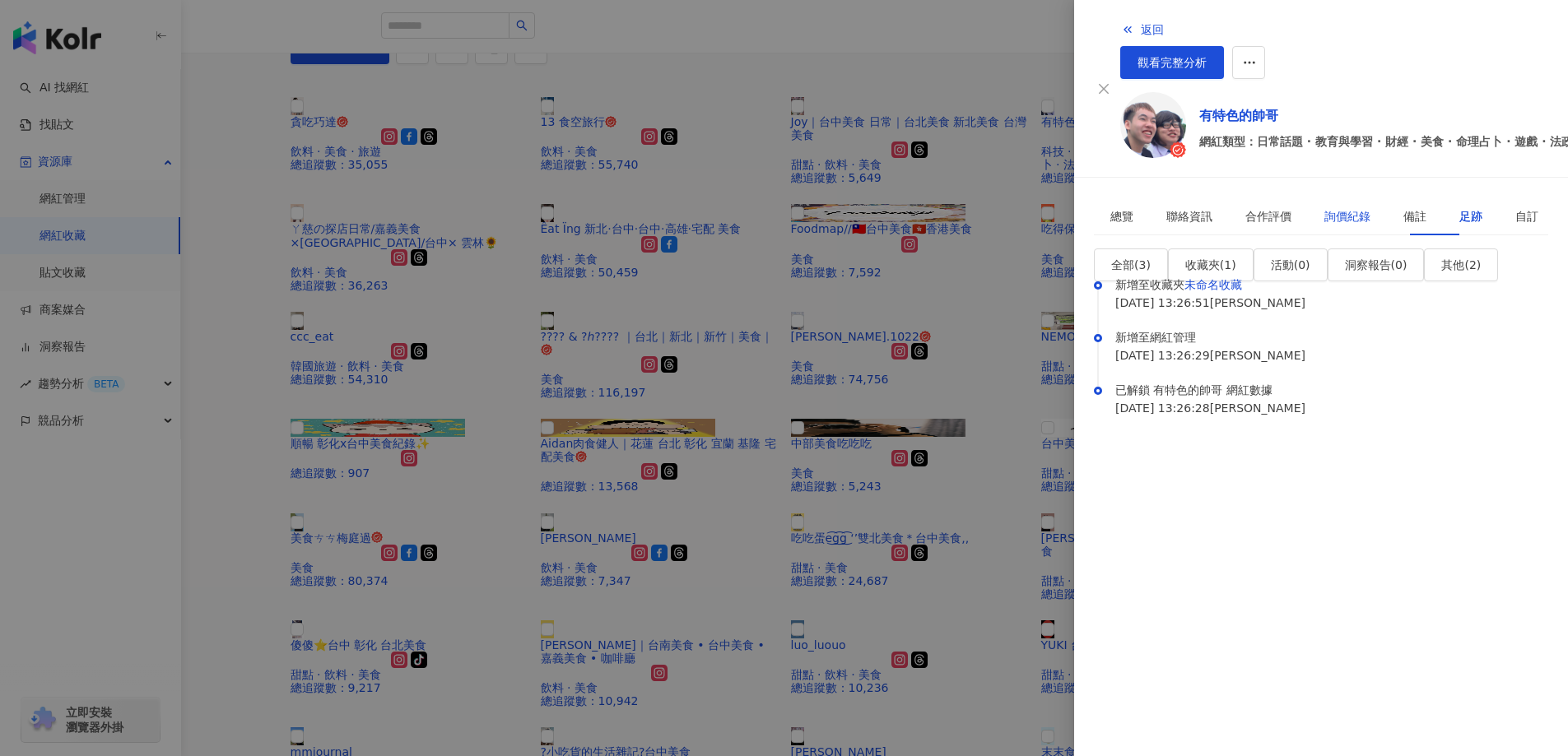
click at [1324, 207] on div "詢價紀錄" at bounding box center [1347, 216] width 46 height 18
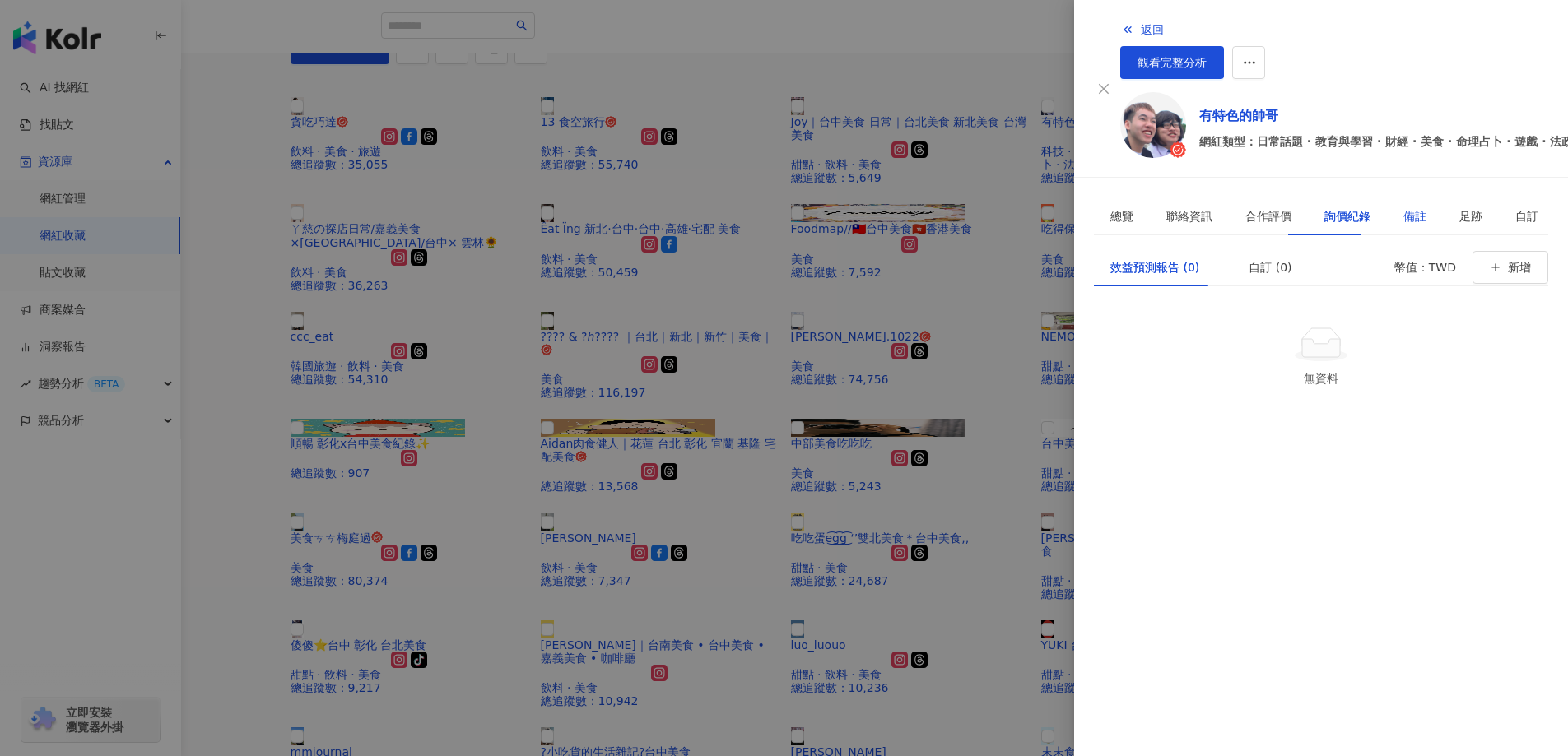
click at [1403, 207] on div "備註" at bounding box center [1414, 216] width 23 height 18
click at [1239, 106] on link "有特色的帥哥" at bounding box center [1450, 116] width 502 height 19
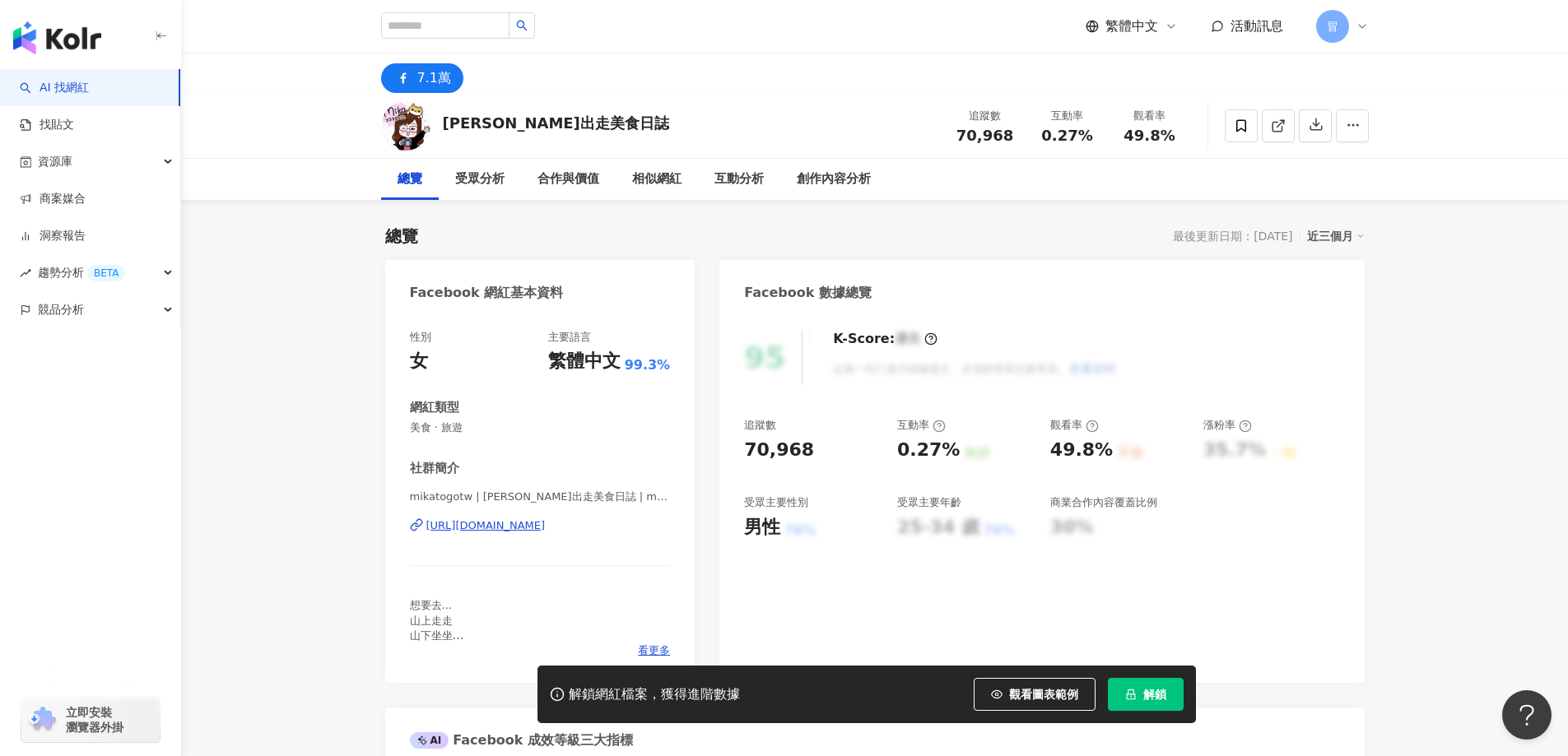
click at [1153, 699] on span "解鎖" at bounding box center [1154, 694] width 23 height 13
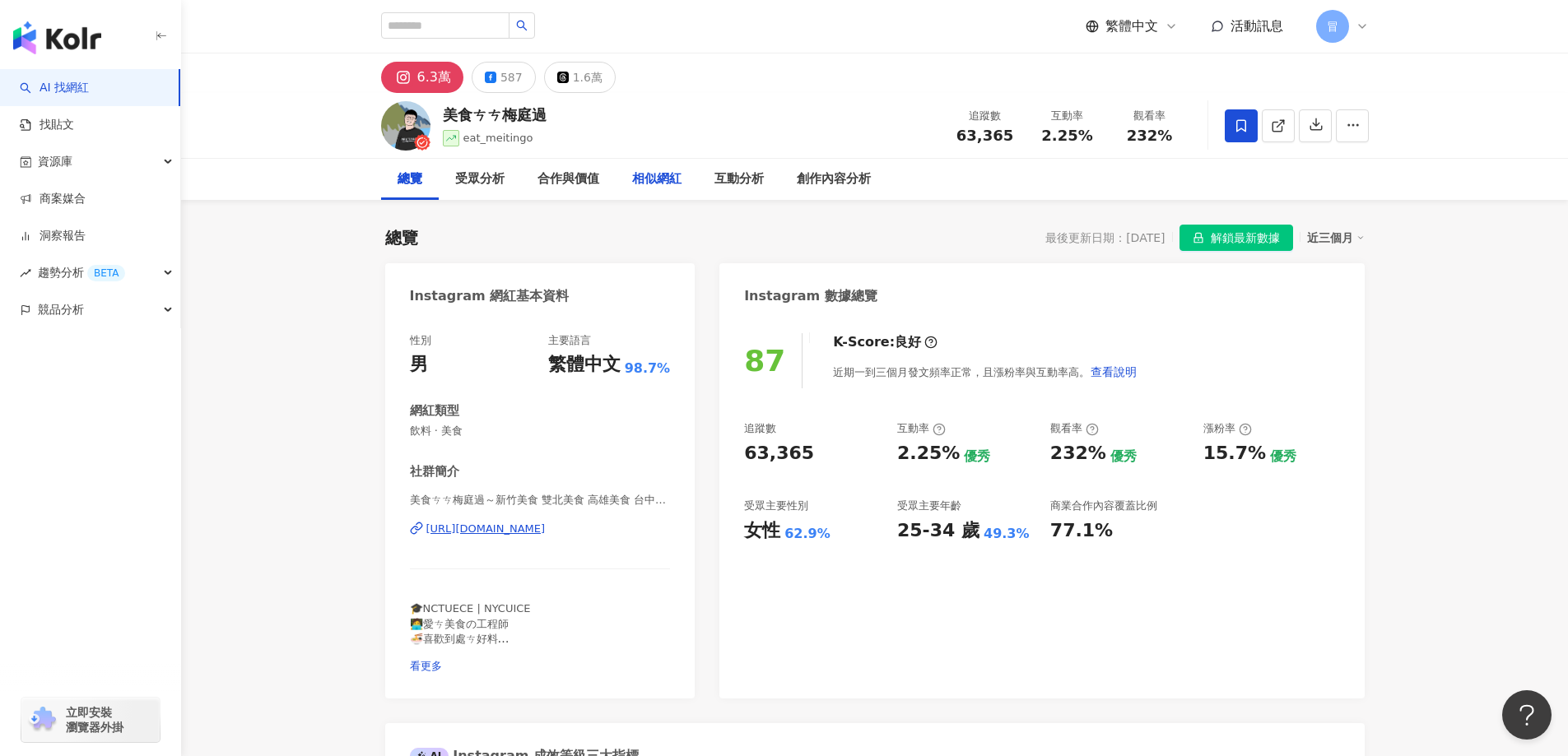
click at [631, 181] on div "相似網紅" at bounding box center [657, 179] width 83 height 41
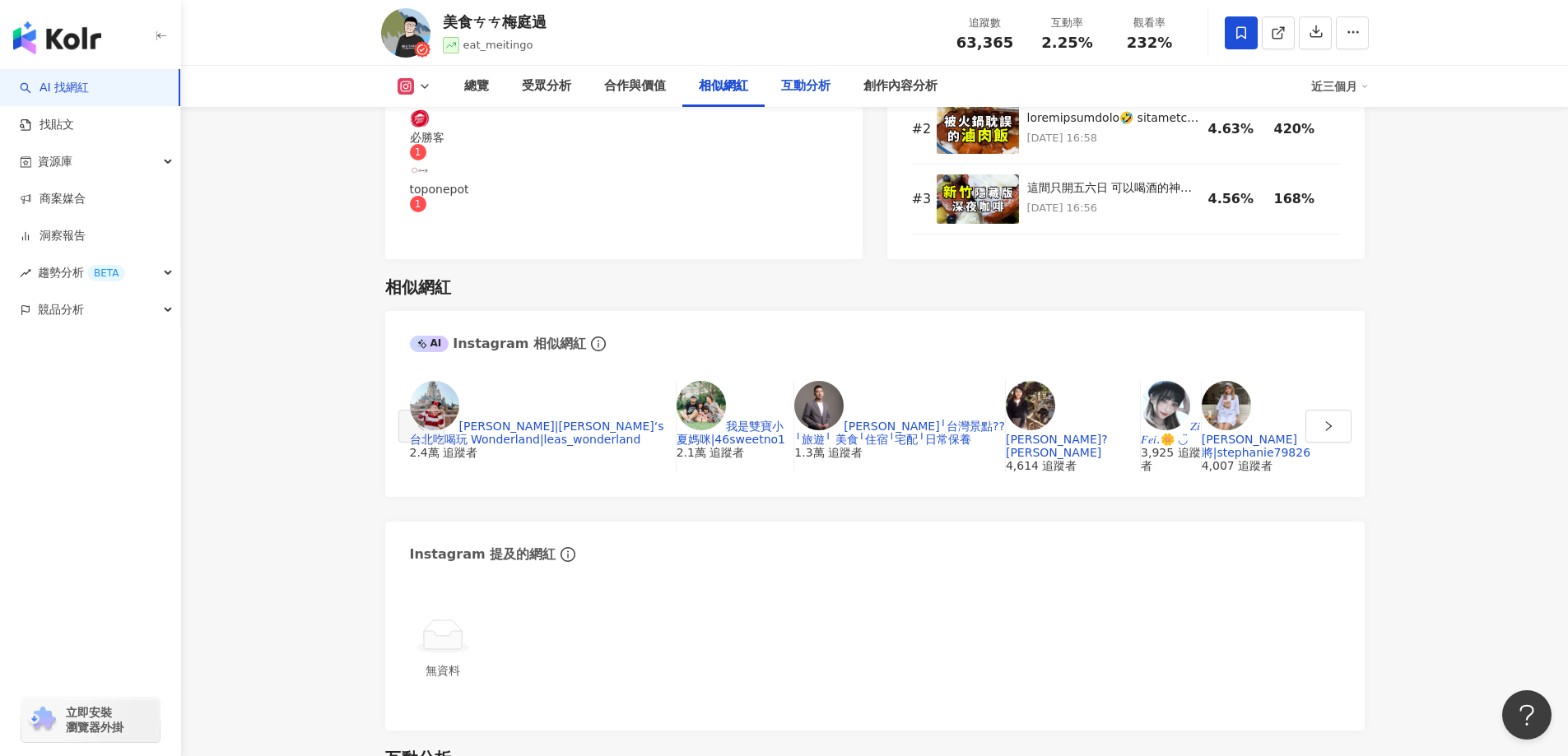
click at [812, 93] on div "互動分析" at bounding box center [806, 86] width 49 height 19
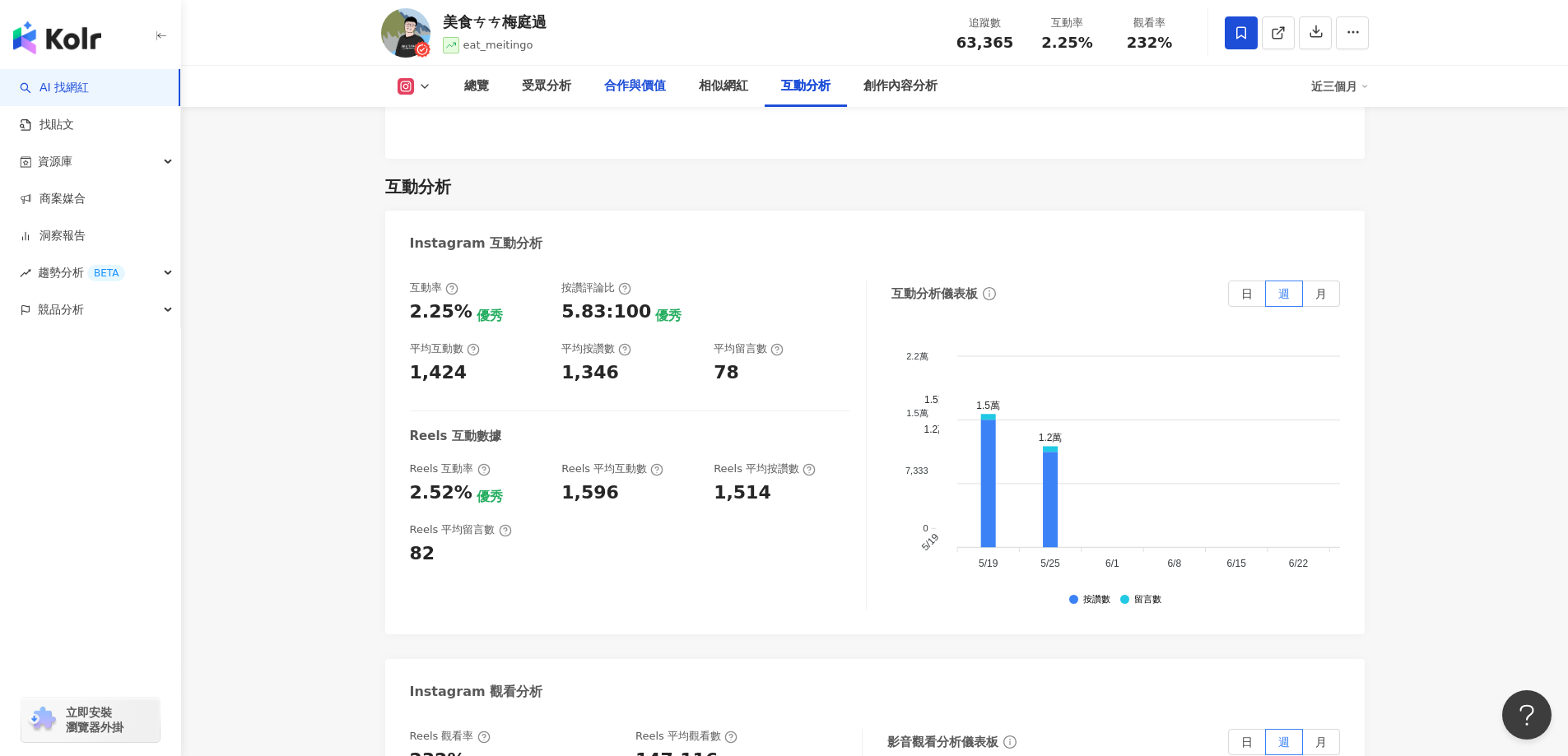
click at [642, 89] on div "合作與價值" at bounding box center [635, 86] width 61 height 19
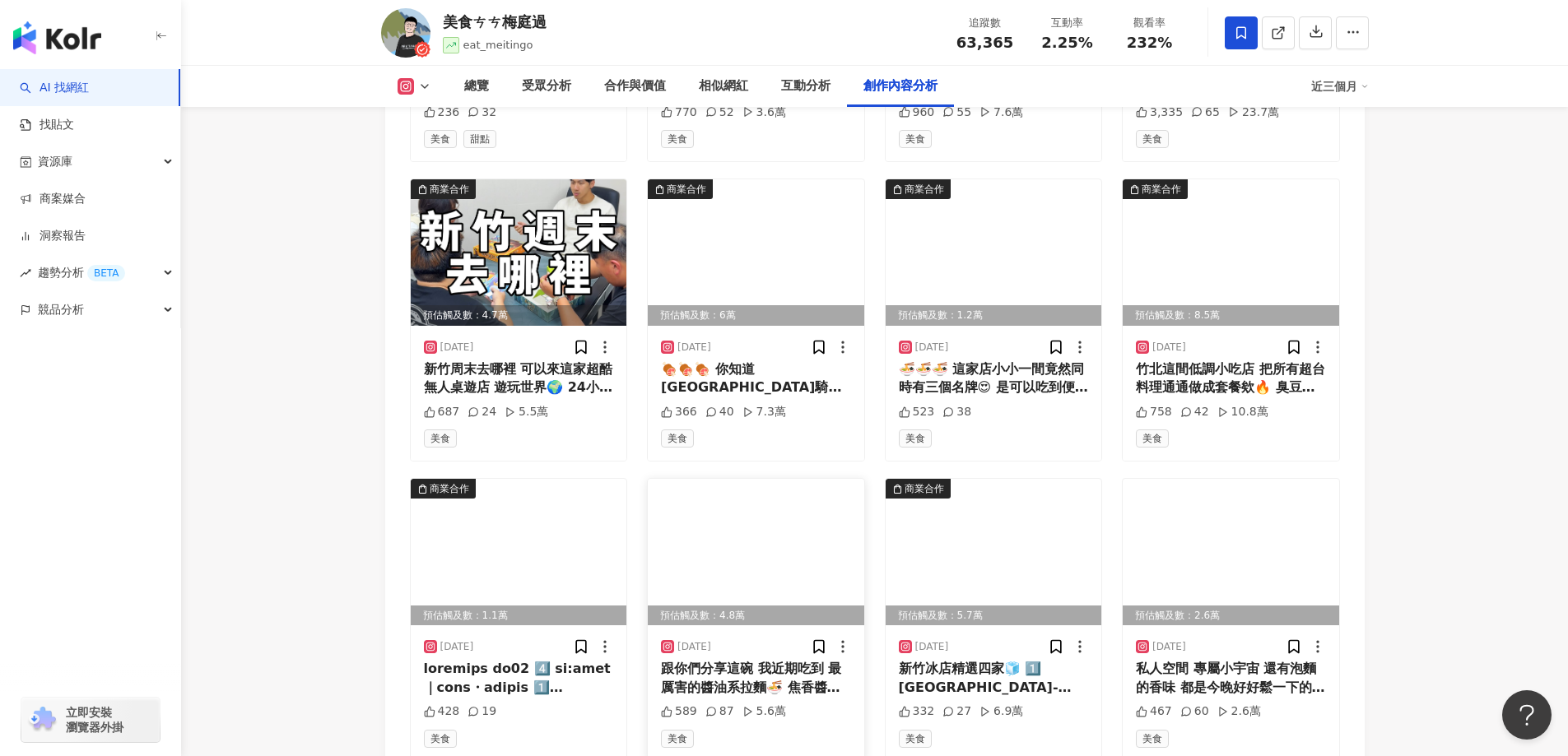
scroll to position [5723, 0]
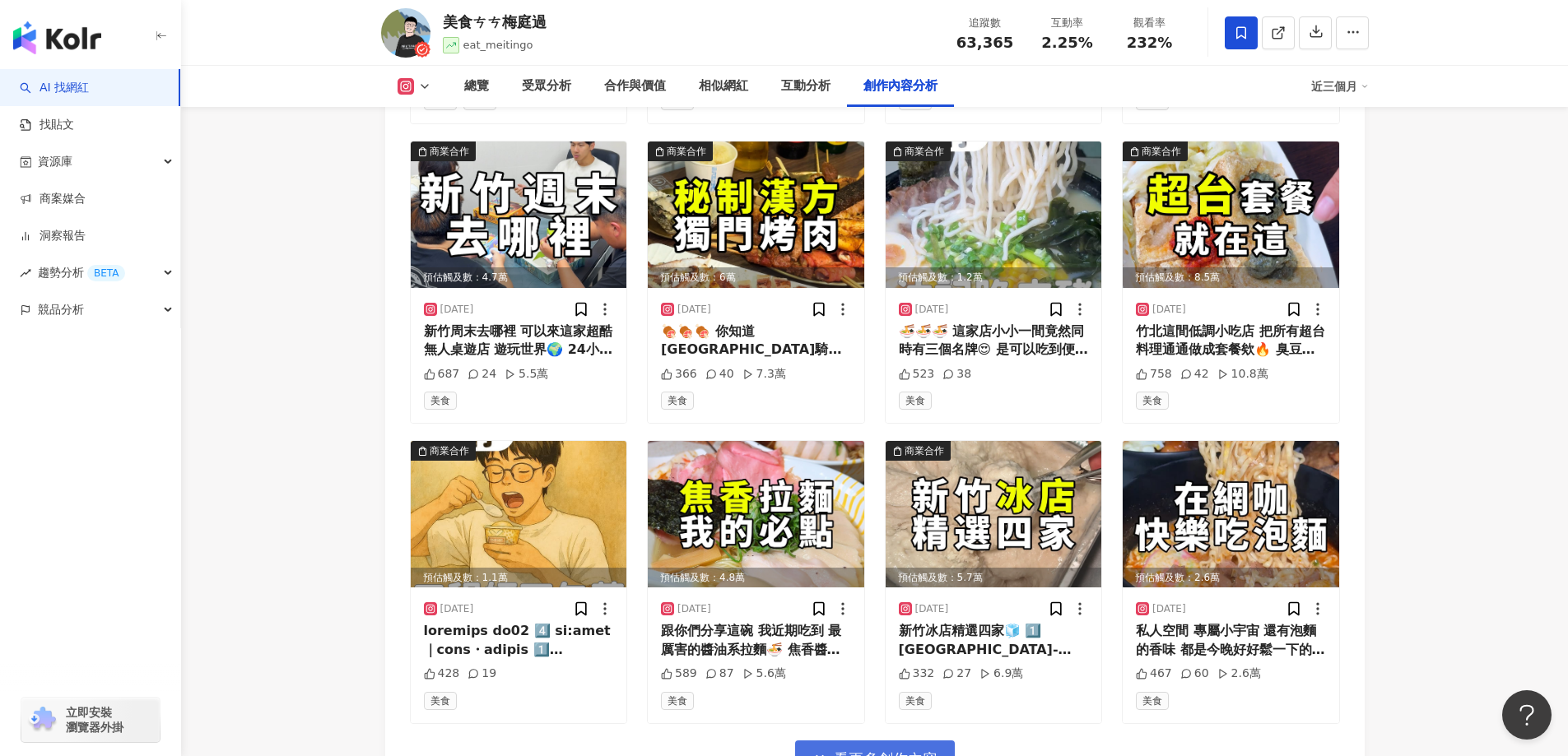
click at [866, 750] on span "看更多創作內容" at bounding box center [885, 759] width 104 height 18
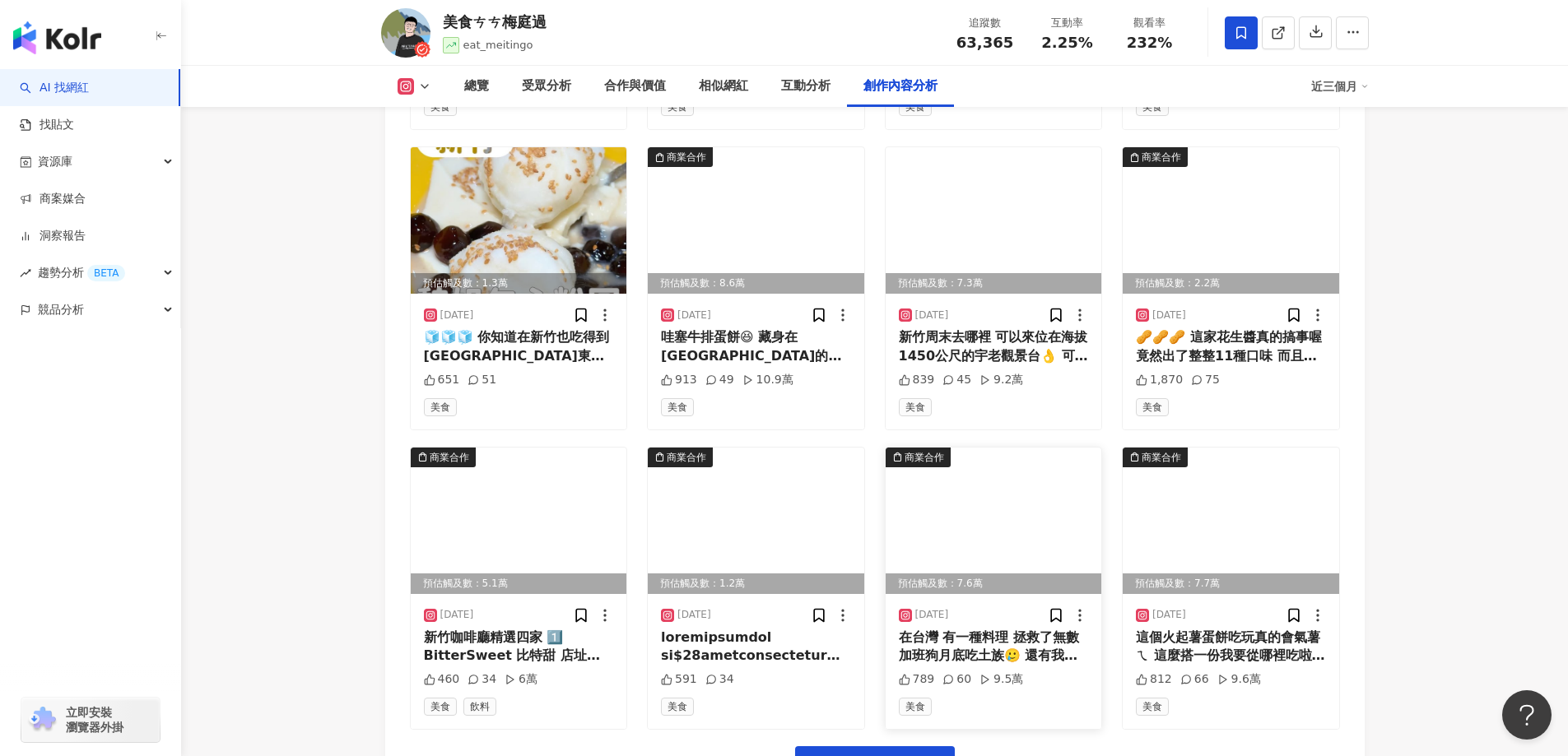
scroll to position [6622, 0]
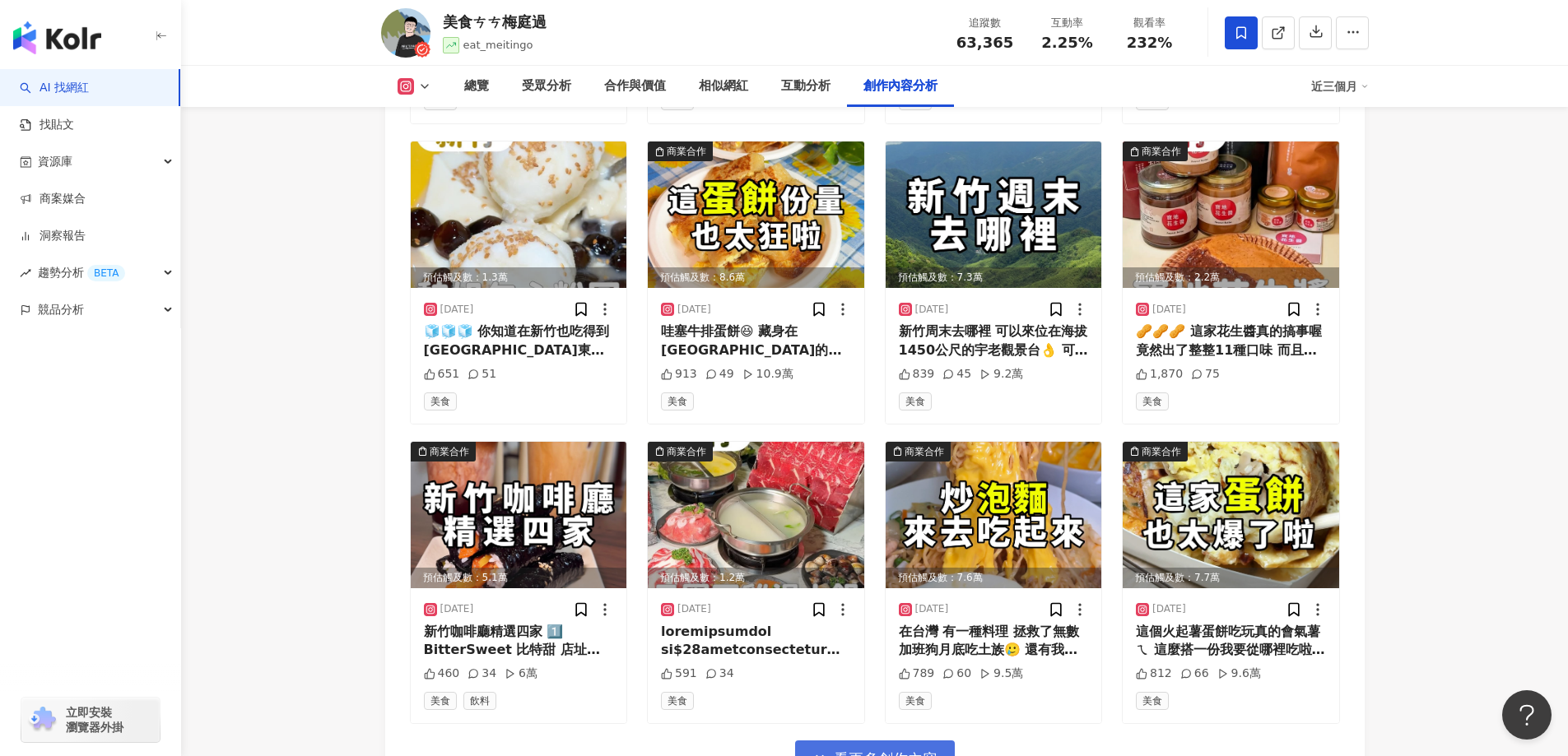
click at [870, 750] on span "看更多創作內容" at bounding box center [885, 759] width 104 height 18
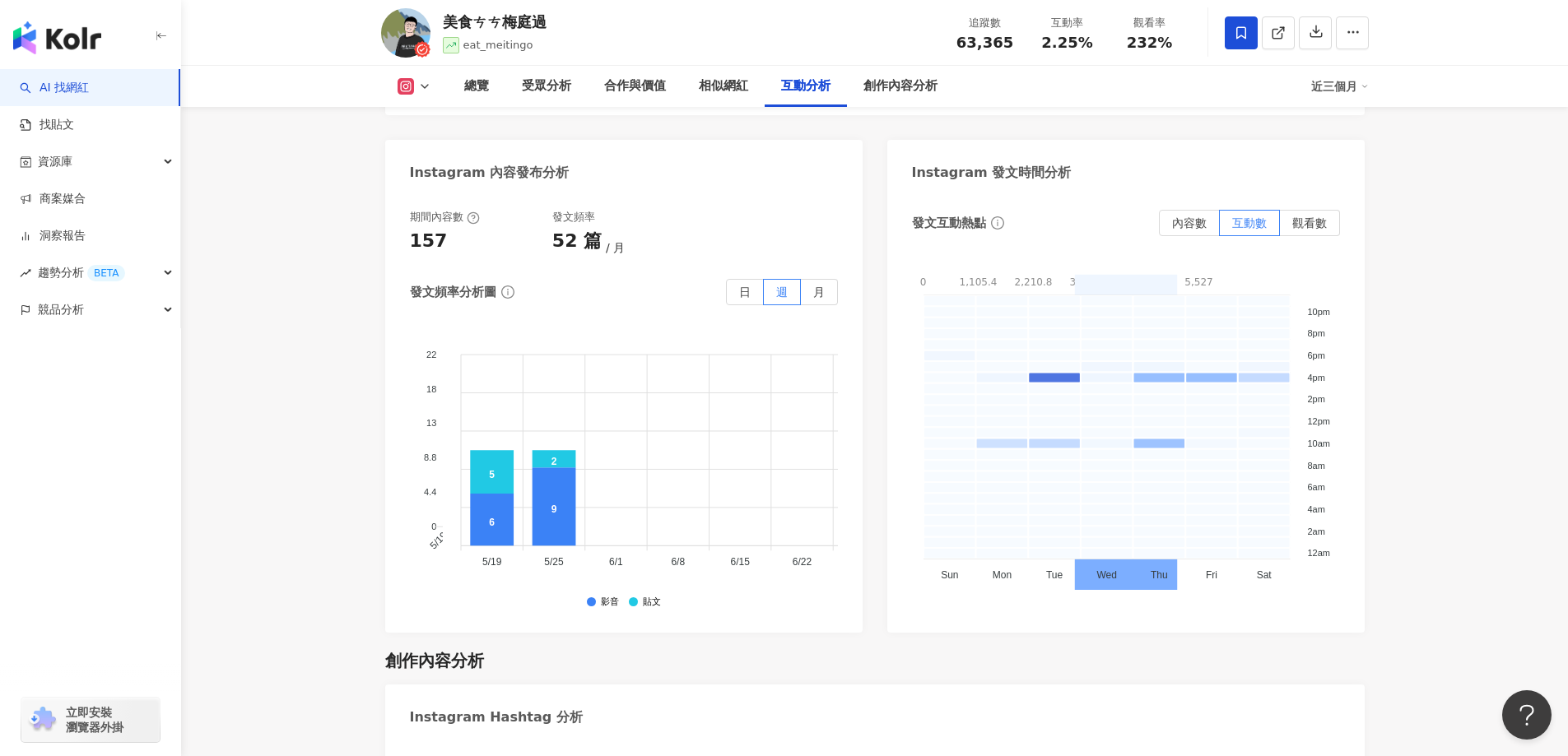
scroll to position [3743, 0]
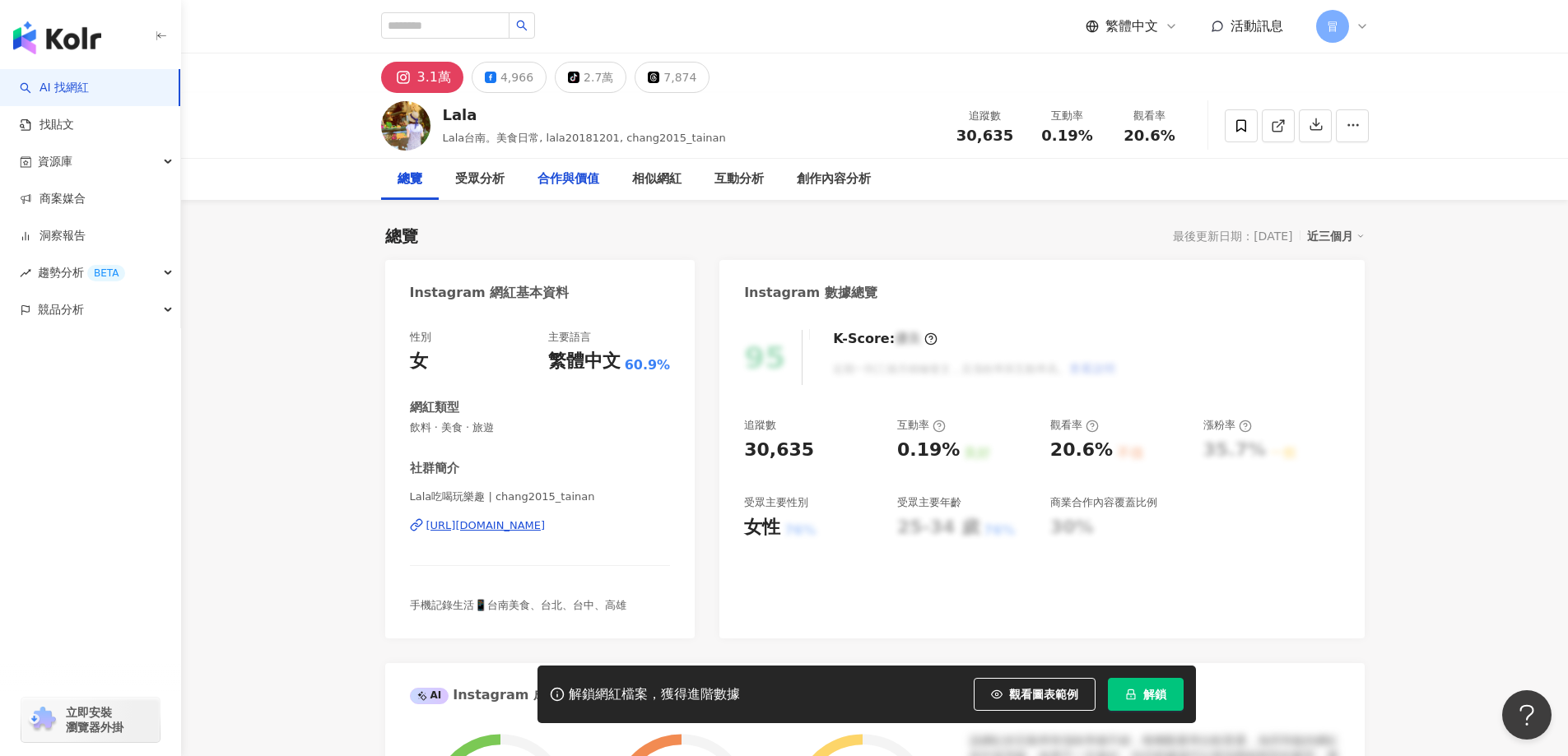
click at [568, 176] on div "合作與價值" at bounding box center [568, 179] width 61 height 19
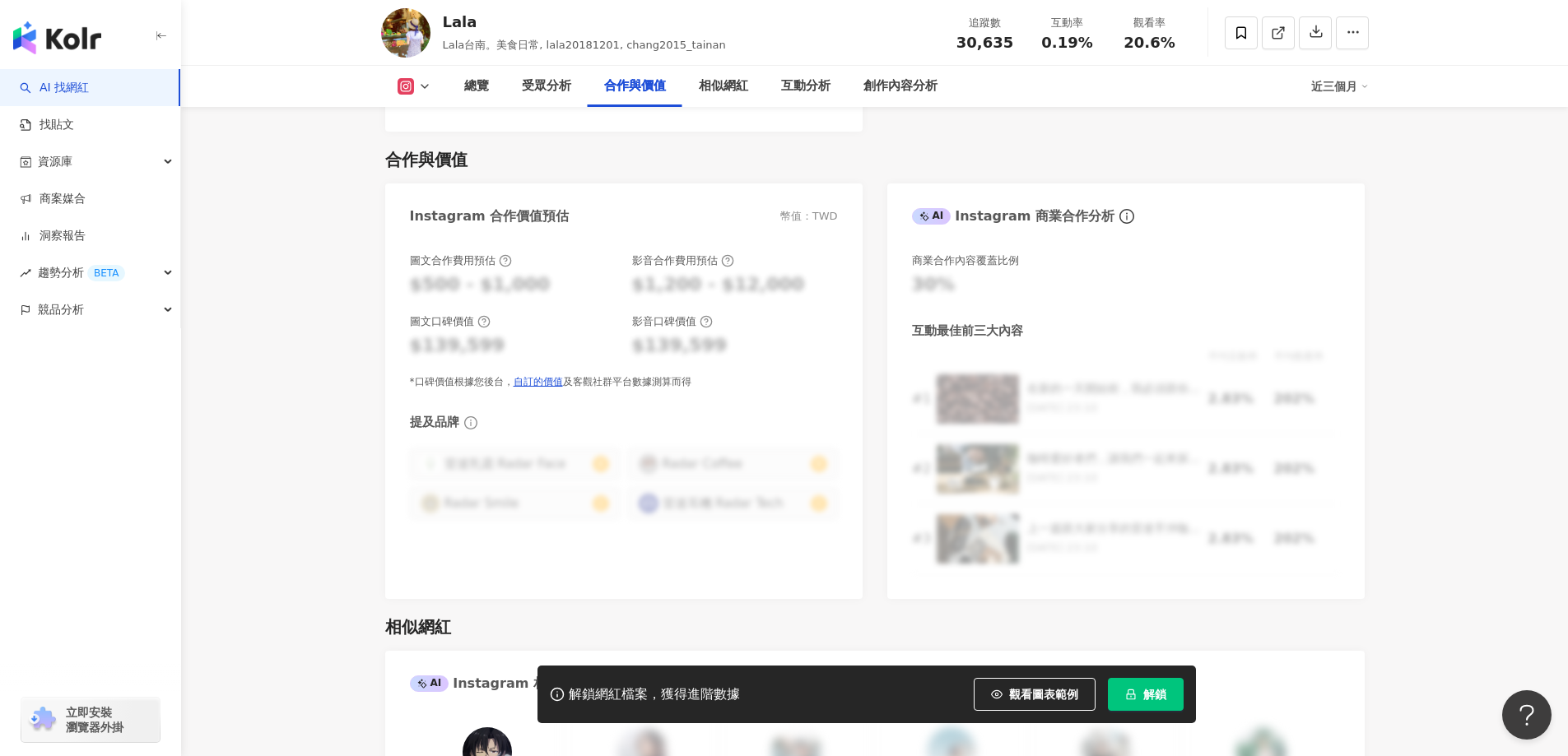
click at [415, 88] on button at bounding box center [415, 86] width 67 height 17
click at [464, 82] on div "總覽" at bounding box center [476, 86] width 25 height 19
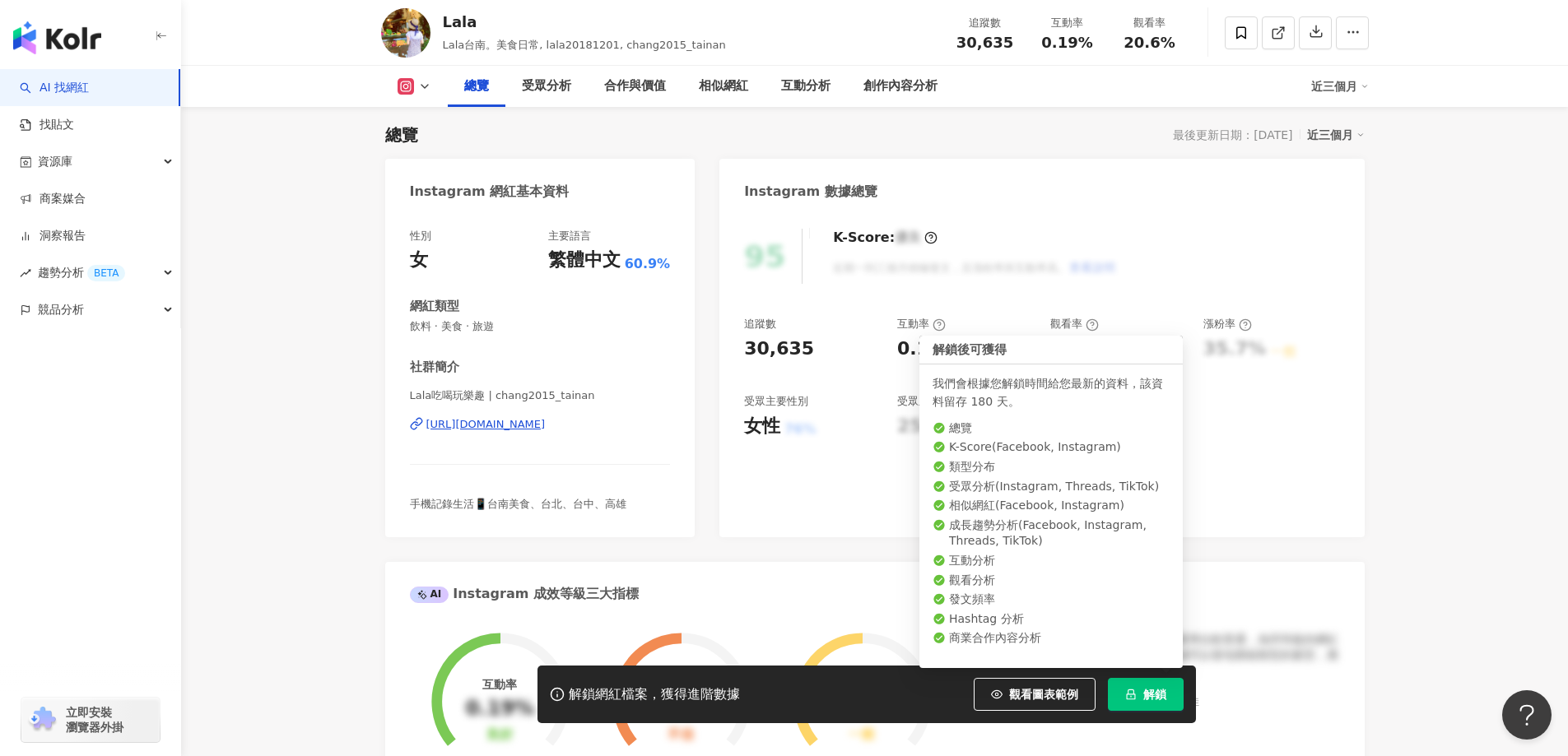
click at [1162, 692] on span "解鎖" at bounding box center [1154, 694] width 23 height 13
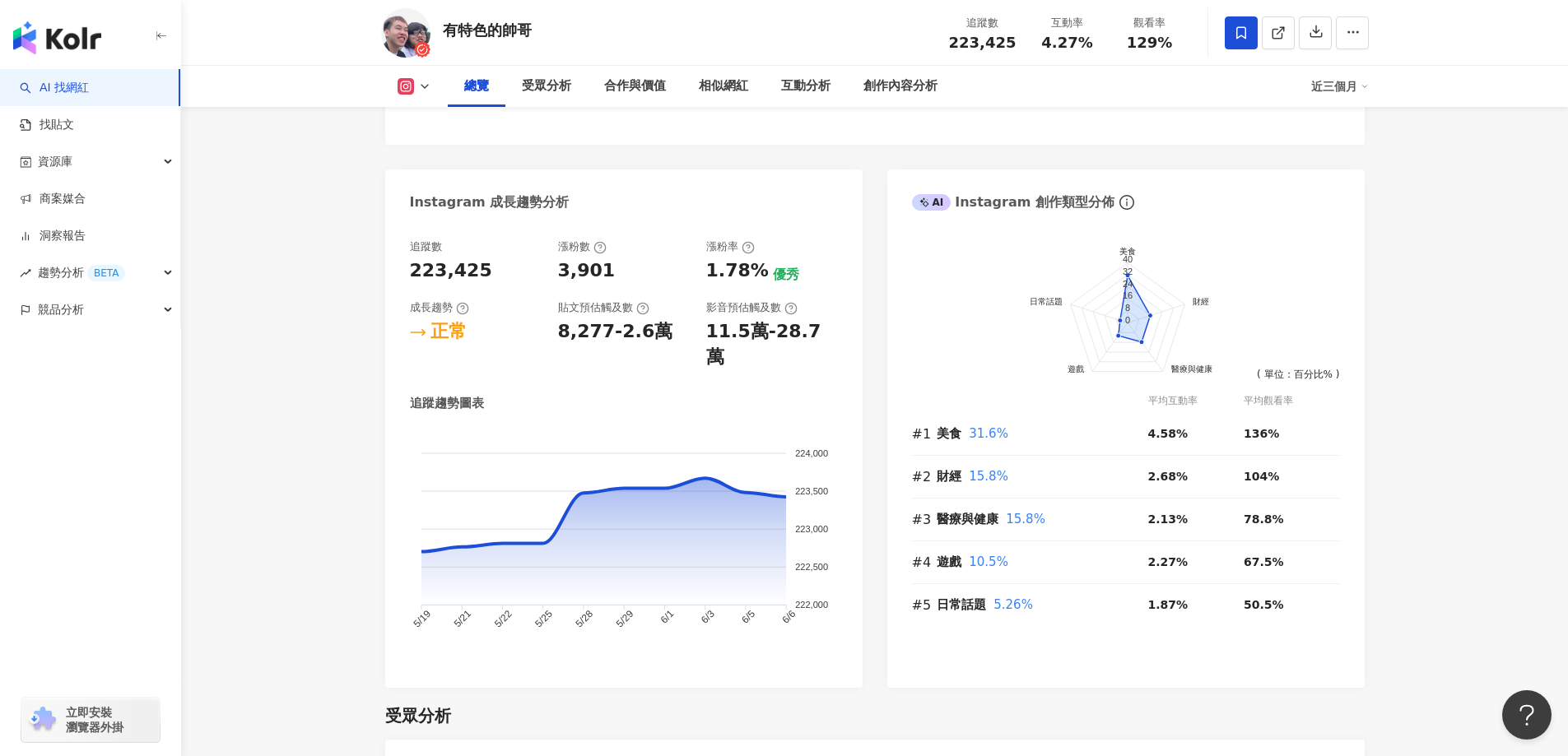
scroll to position [658, 0]
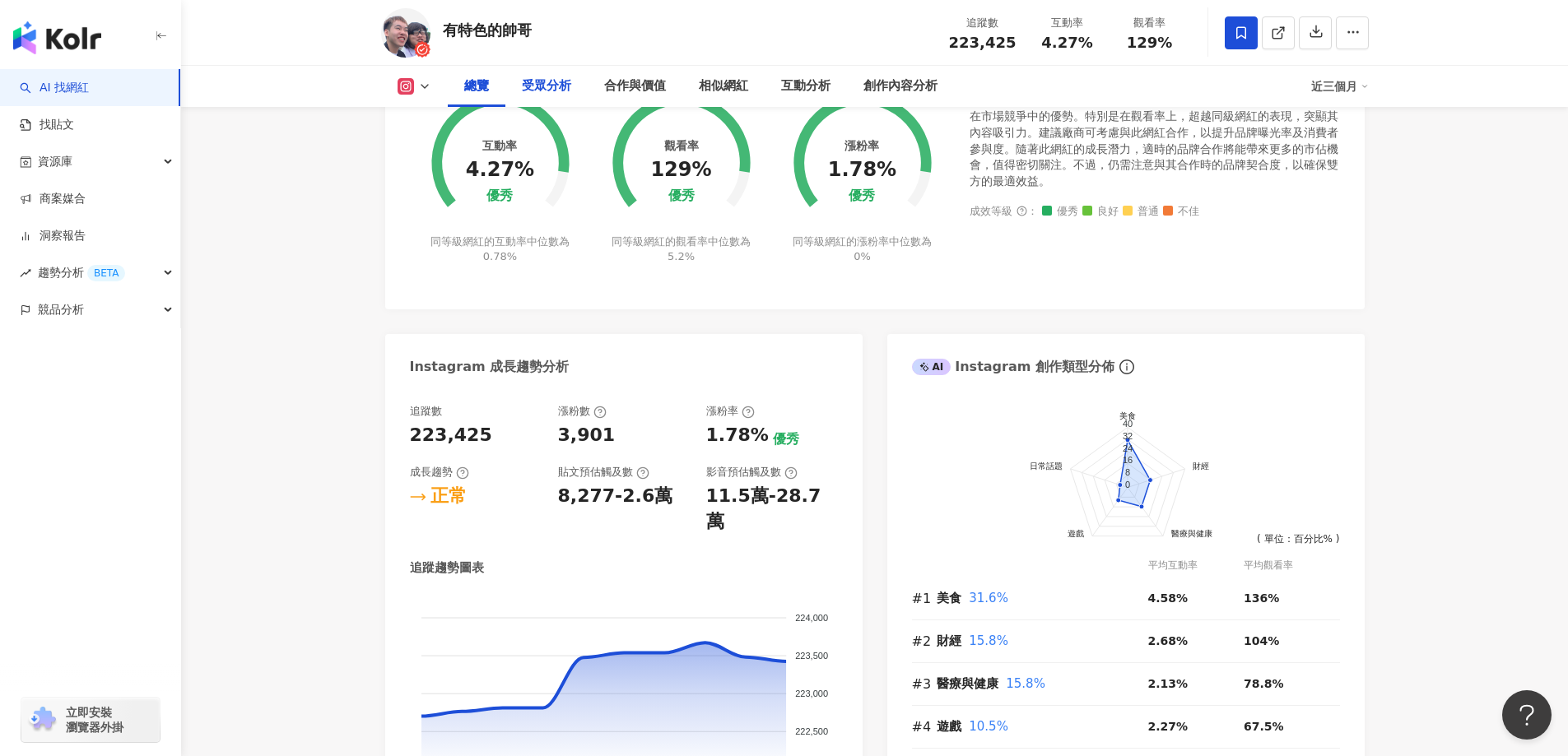
click at [554, 97] on div "受眾分析" at bounding box center [546, 86] width 83 height 41
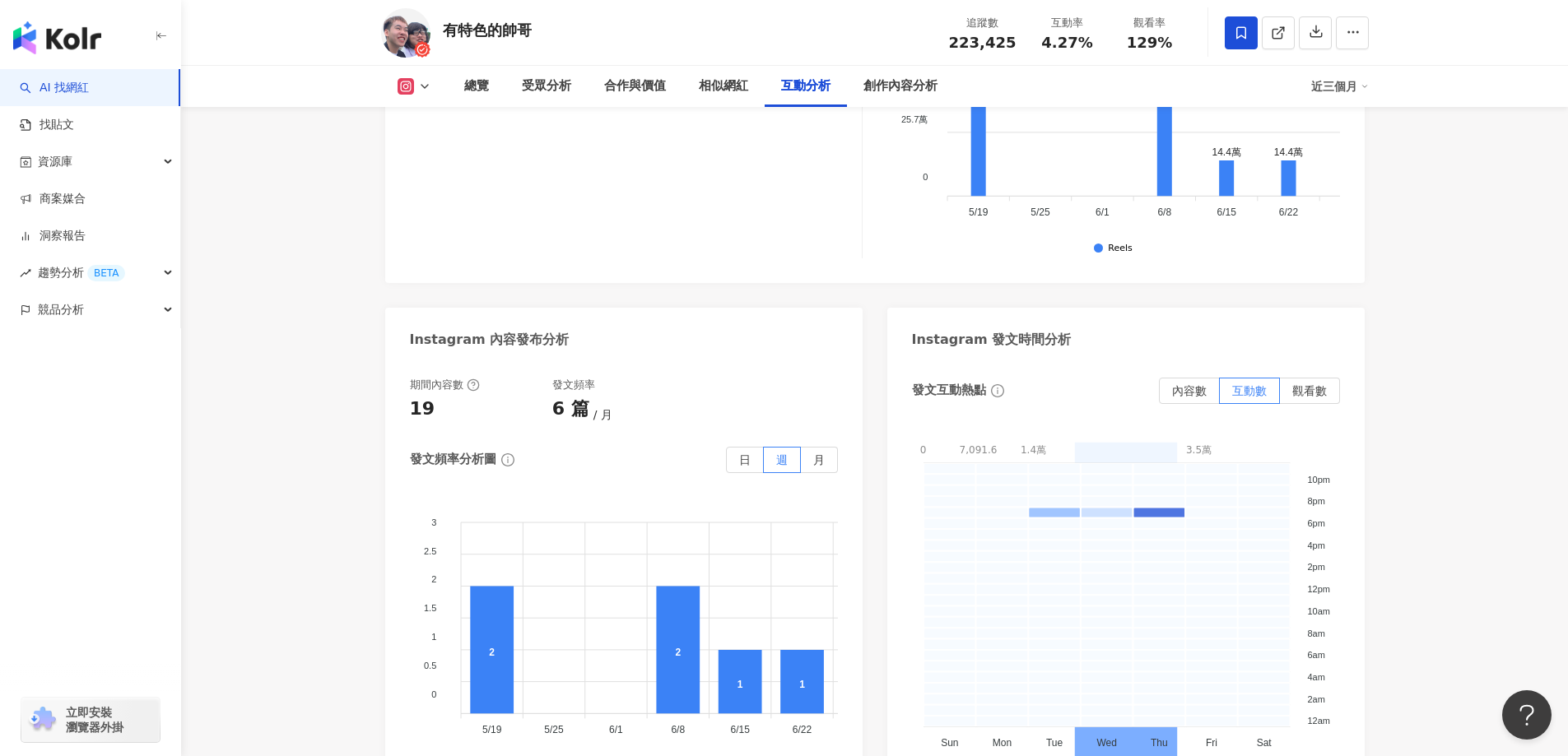
scroll to position [4340, 0]
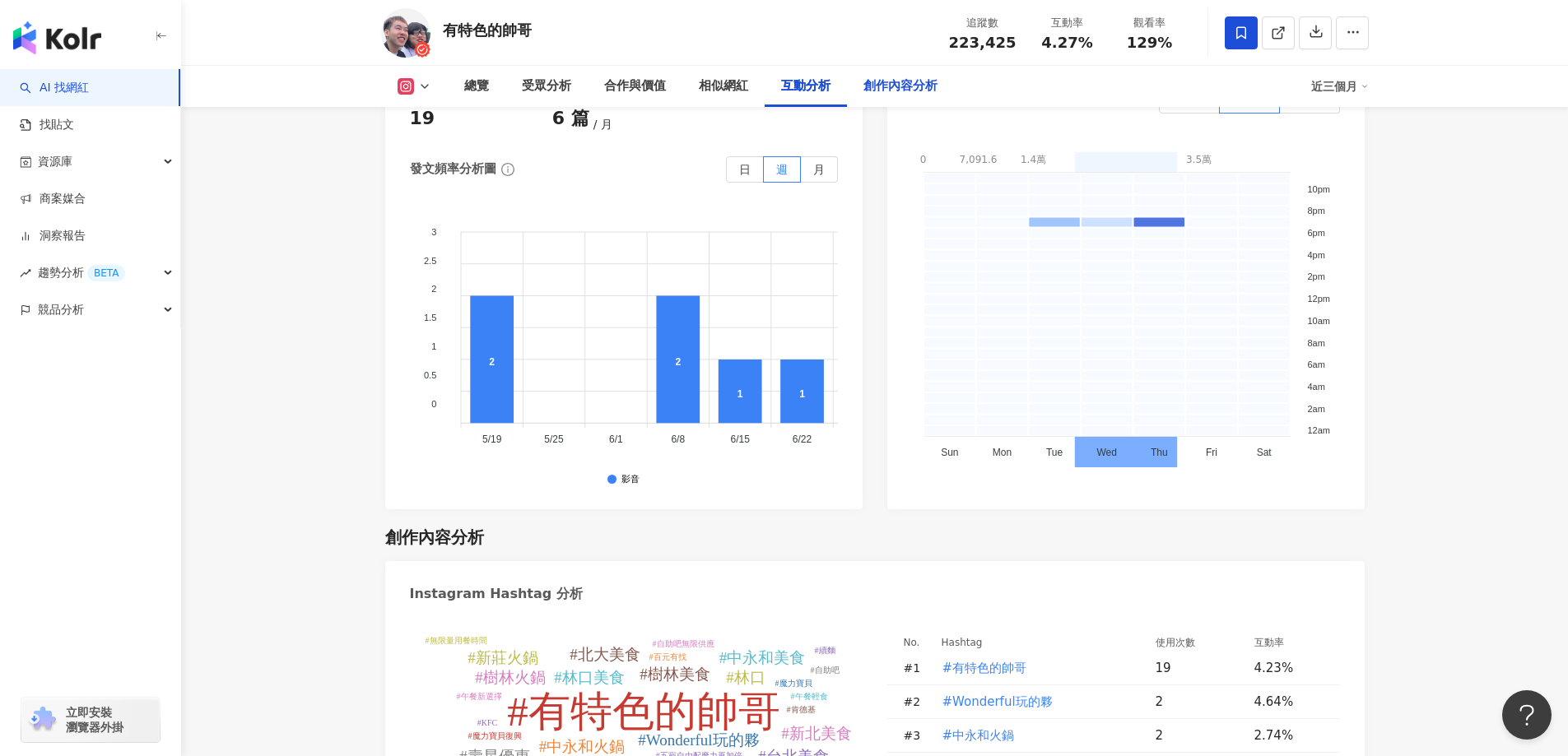
click at [907, 84] on div "創作內容分析" at bounding box center [900, 86] width 74 height 19
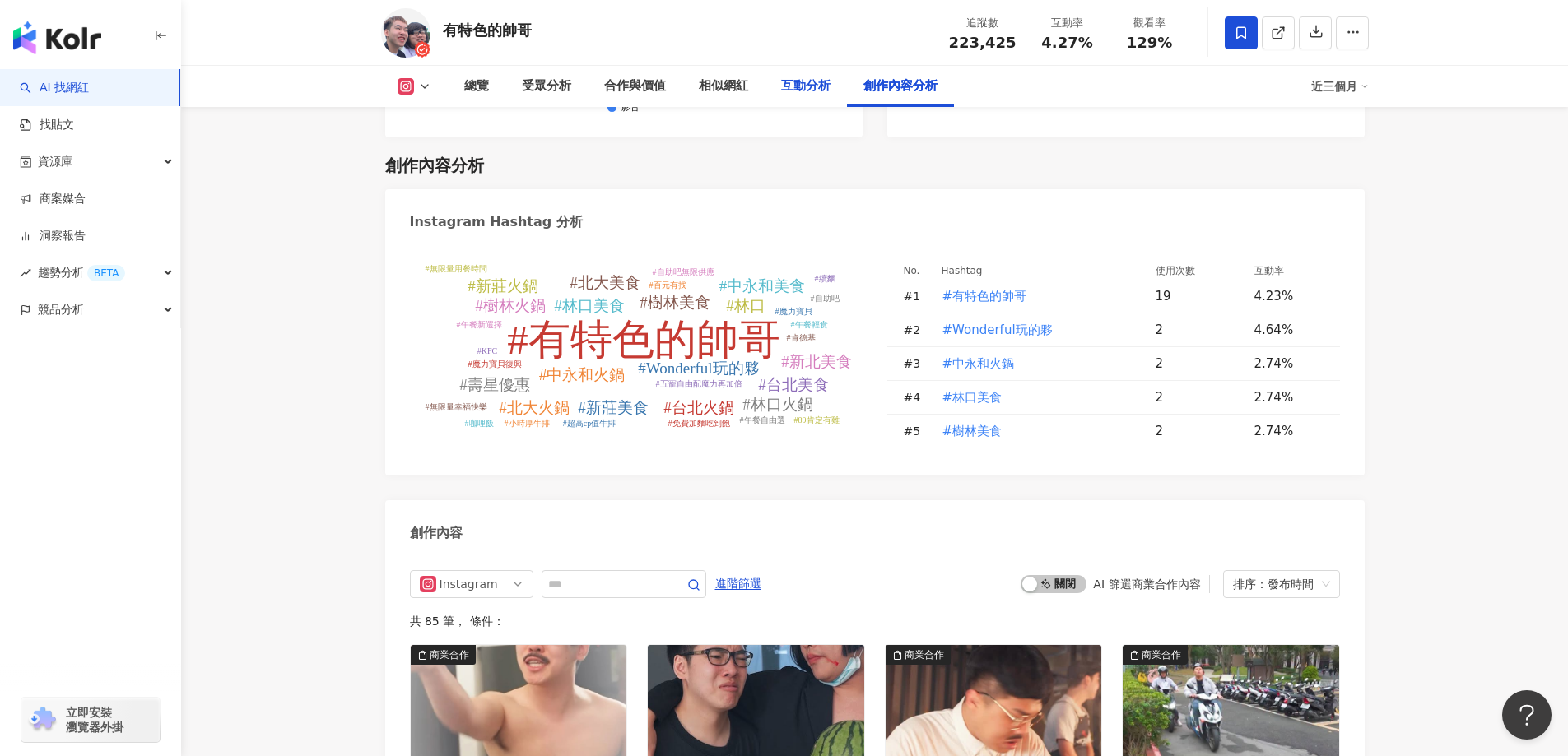
click at [798, 91] on div "互動分析" at bounding box center [806, 86] width 49 height 19
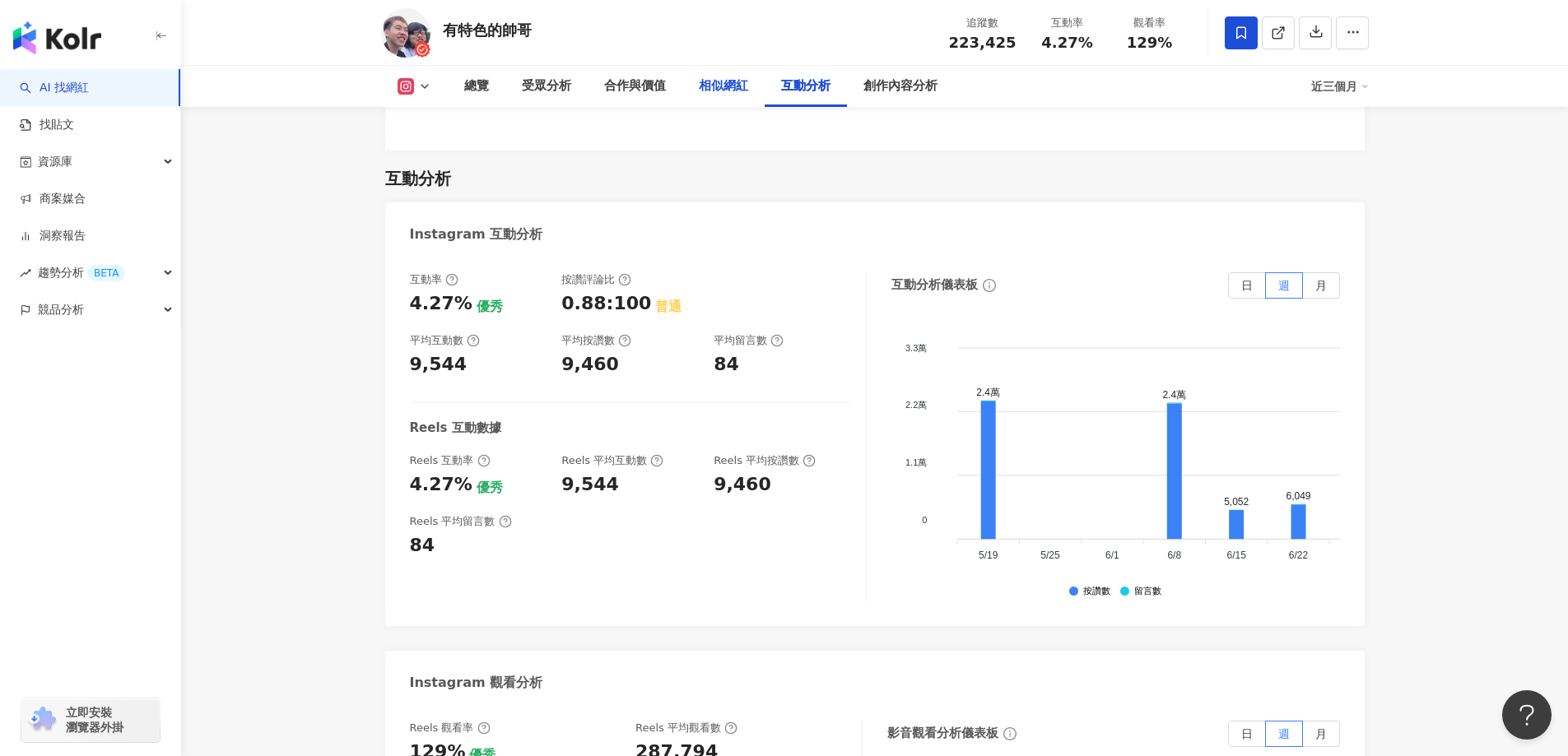
click at [731, 99] on div "相似網紅" at bounding box center [724, 86] width 83 height 41
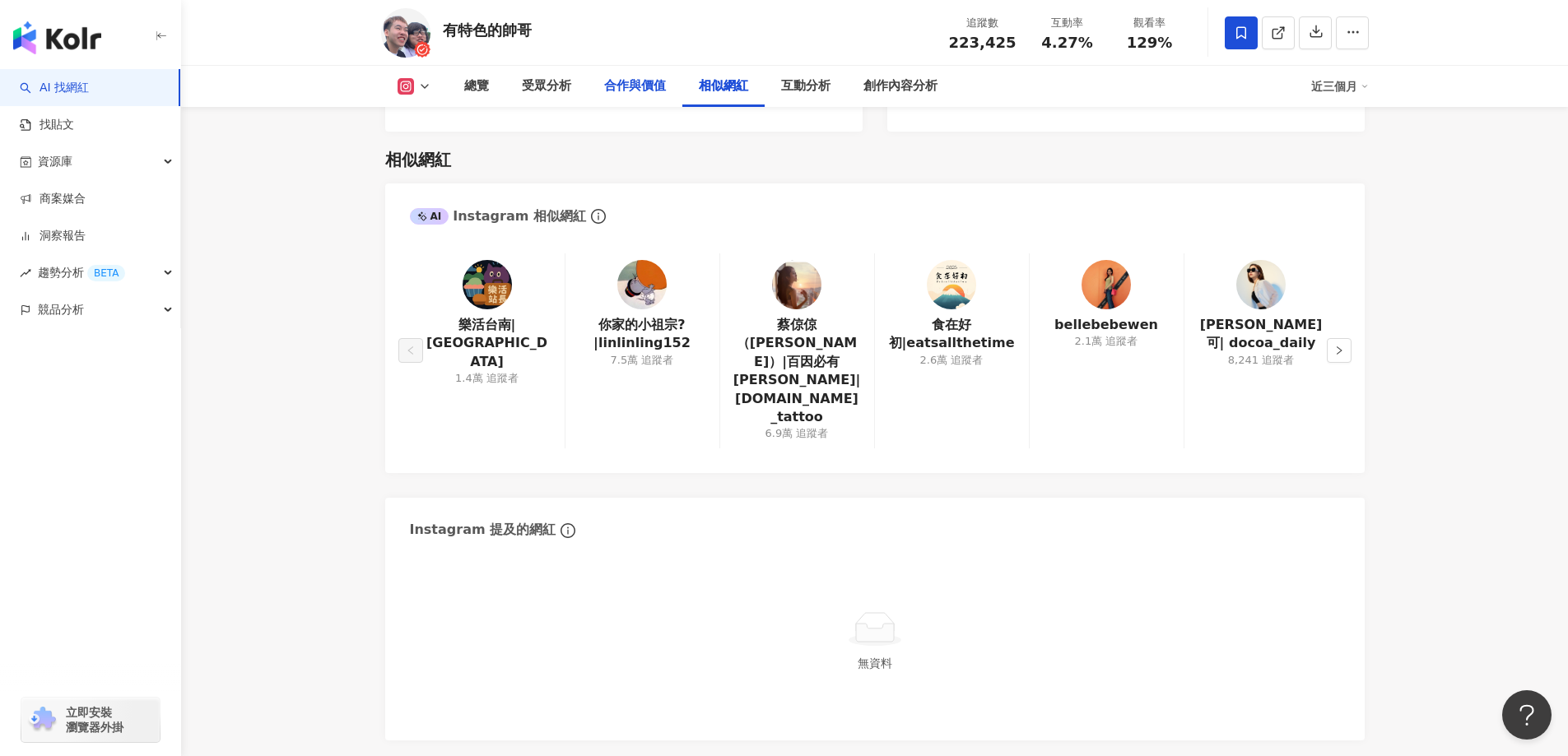
click at [638, 102] on div "合作與價值" at bounding box center [635, 86] width 95 height 41
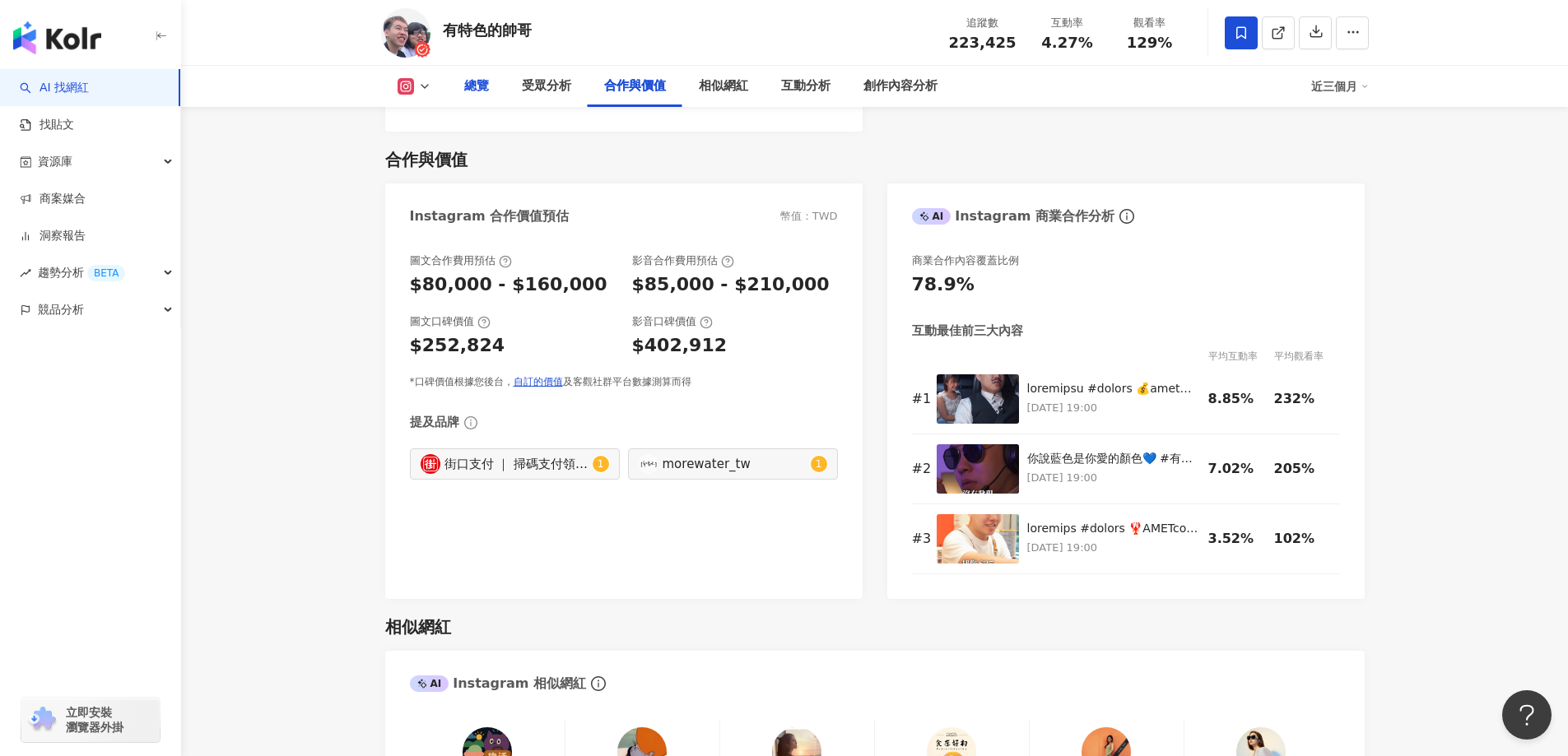
click at [475, 83] on div "總覽" at bounding box center [476, 86] width 25 height 19
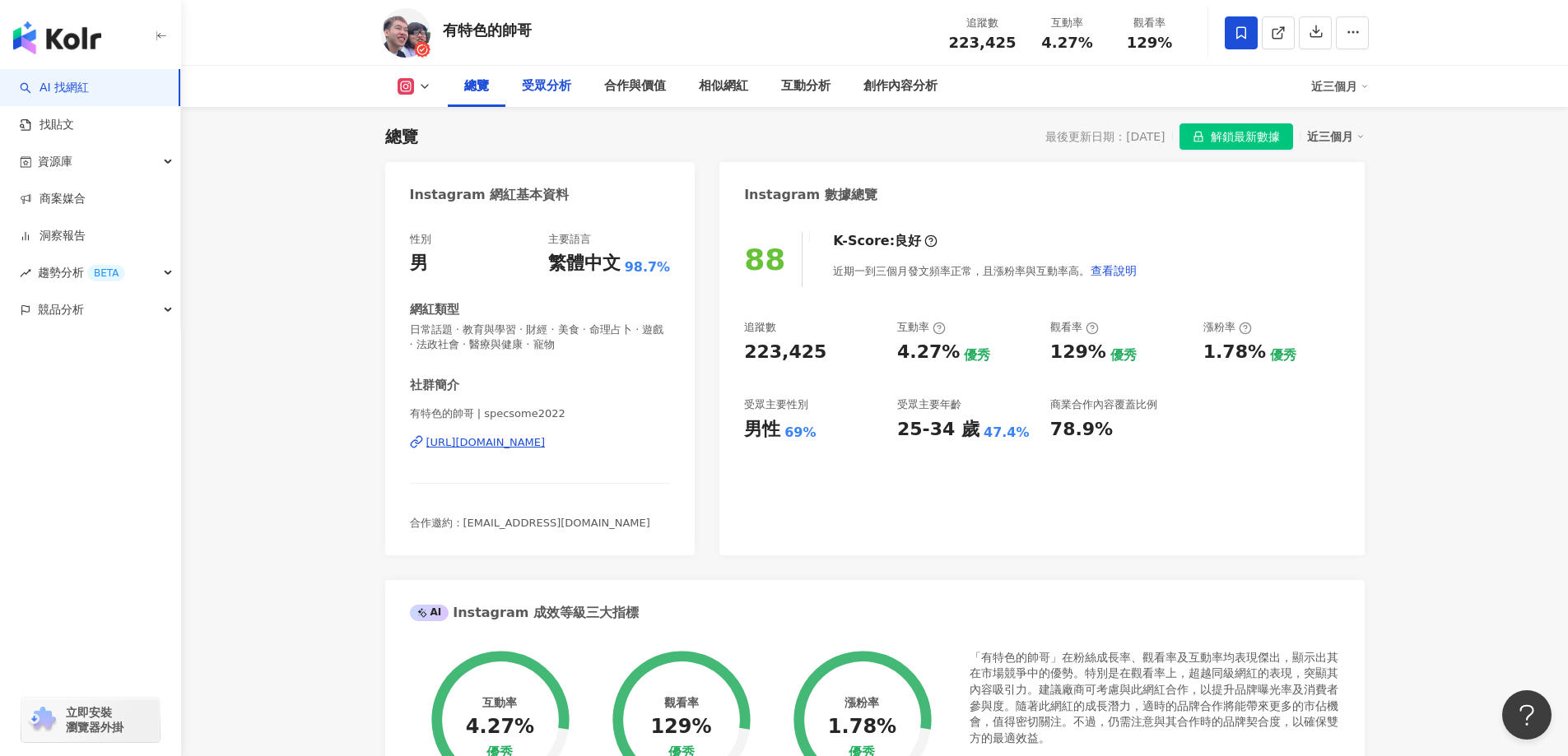
click at [536, 90] on div "受眾分析" at bounding box center [546, 86] width 49 height 19
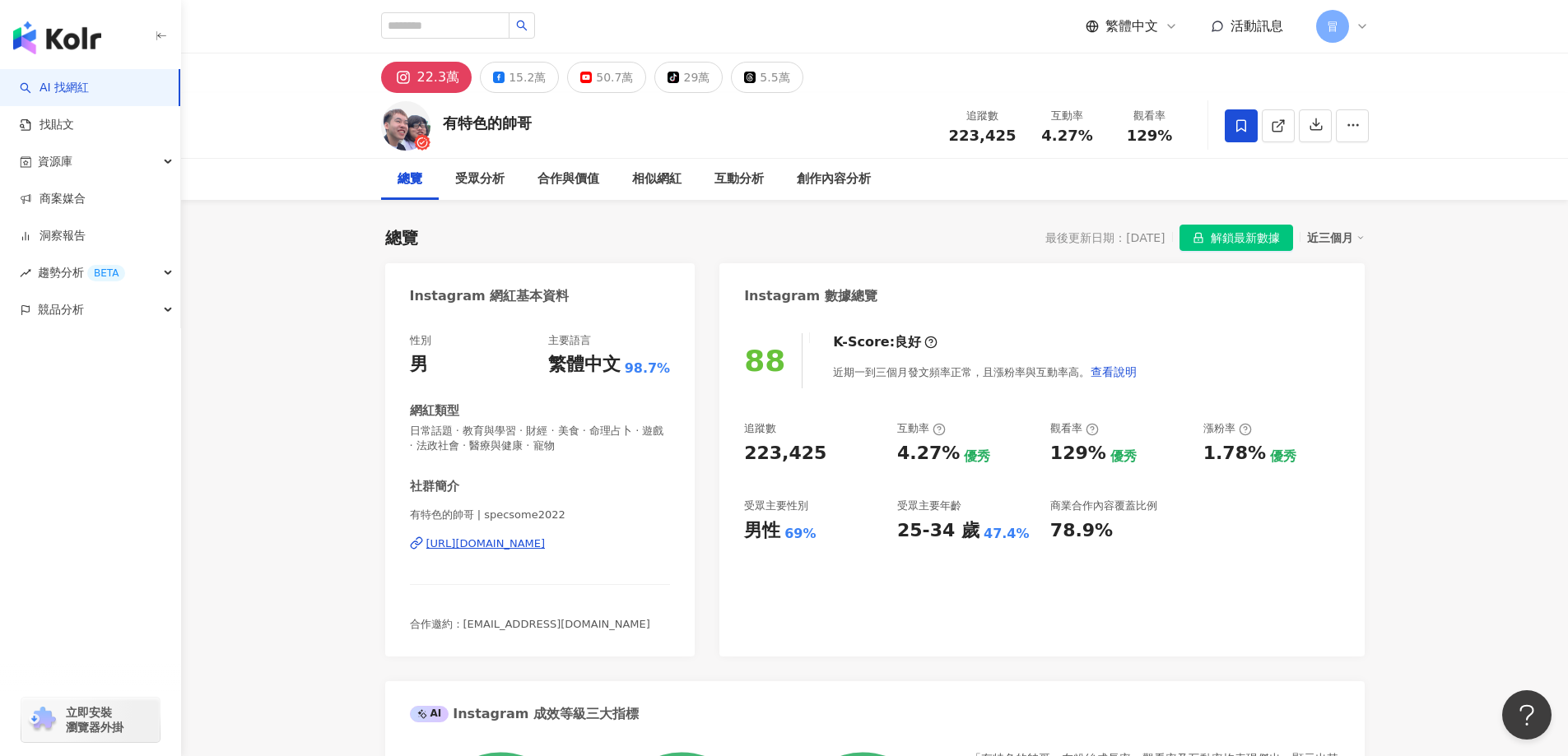
click at [1257, 231] on span "解鎖最新數據" at bounding box center [1245, 239] width 69 height 26
click at [510, 85] on div "15.2萬" at bounding box center [527, 77] width 37 height 23
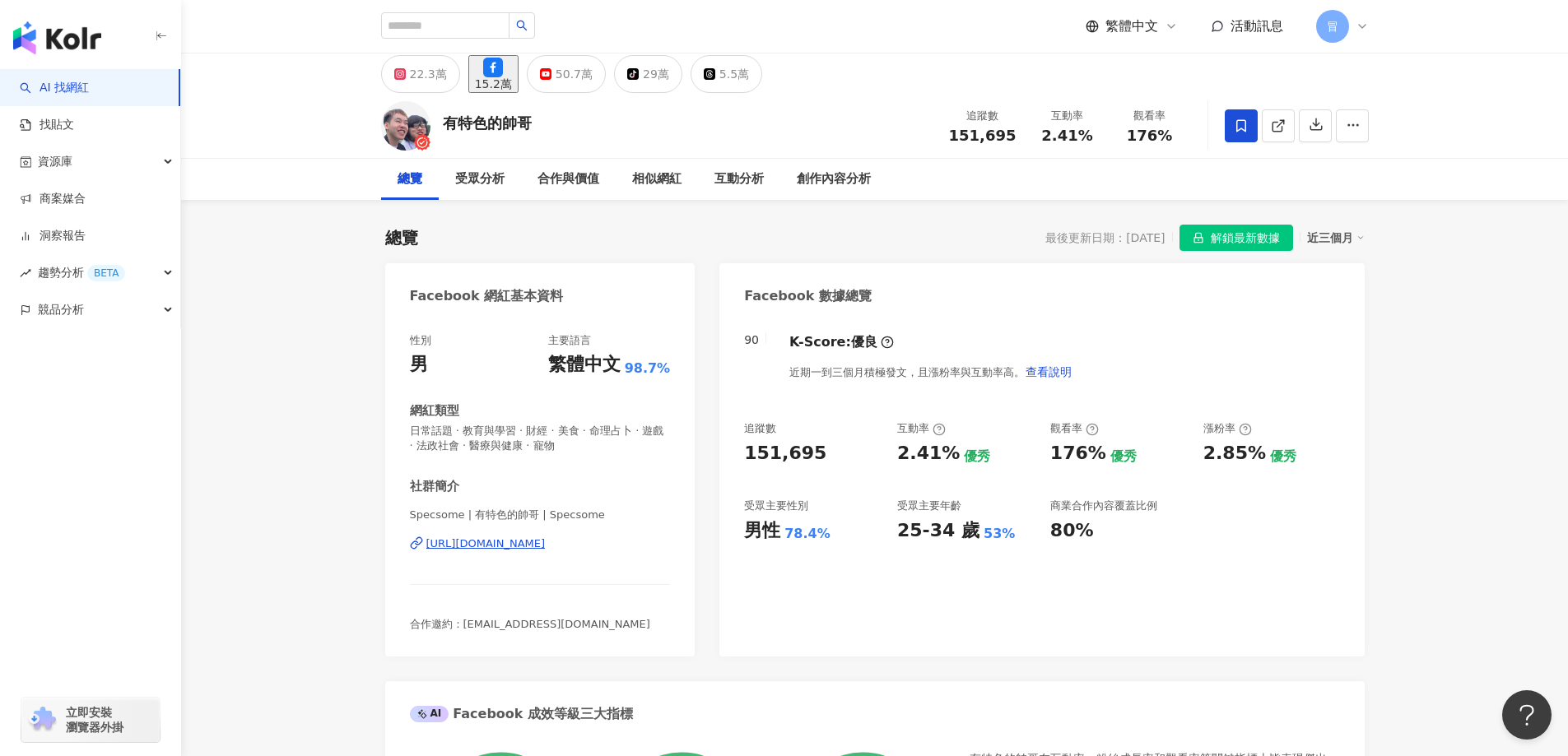
click at [546, 545] on div "https://www.facebook.com/105020308245255" at bounding box center [486, 544] width 119 height 15
click at [465, 18] on input "search" at bounding box center [445, 25] width 128 height 26
paste input "******"
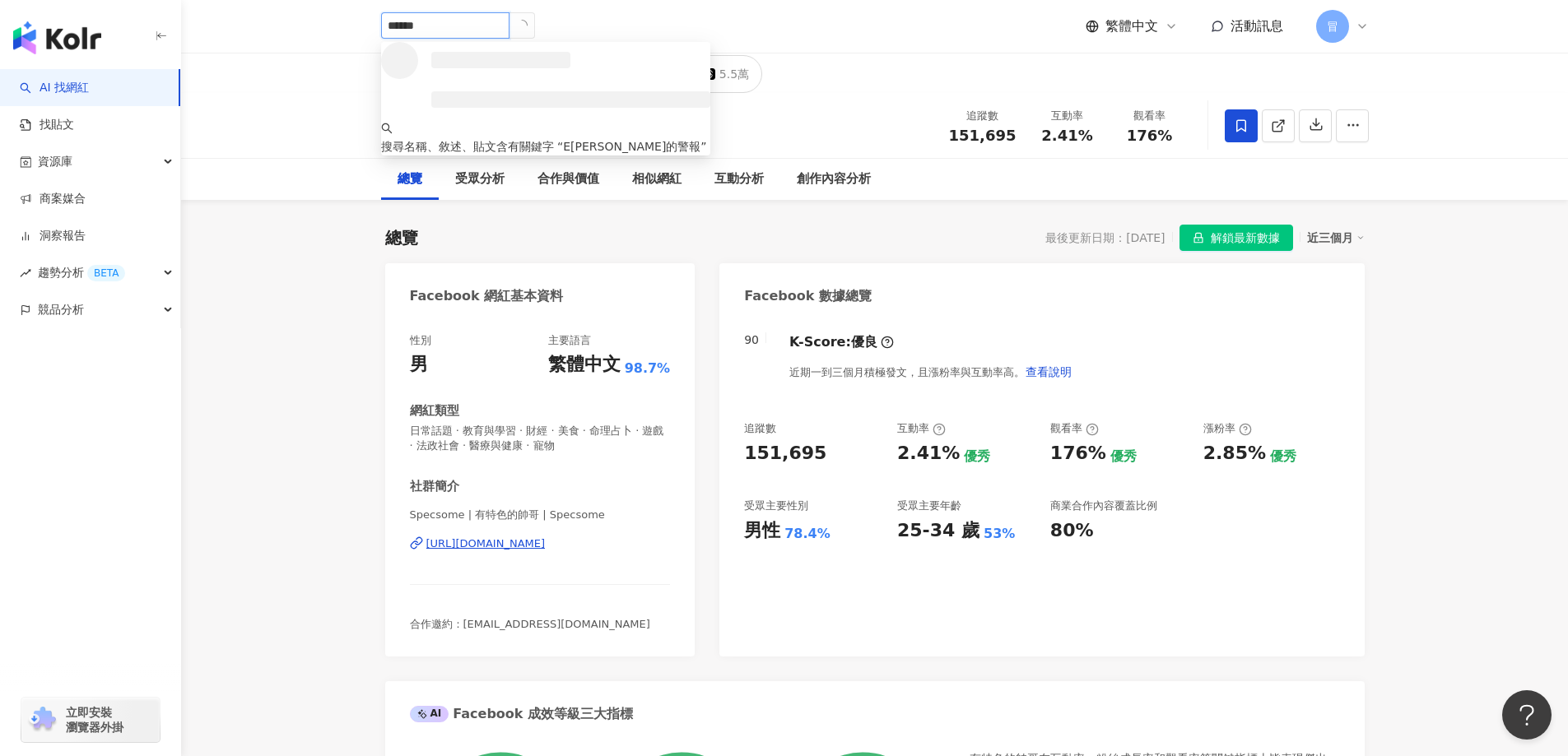
type input "******"
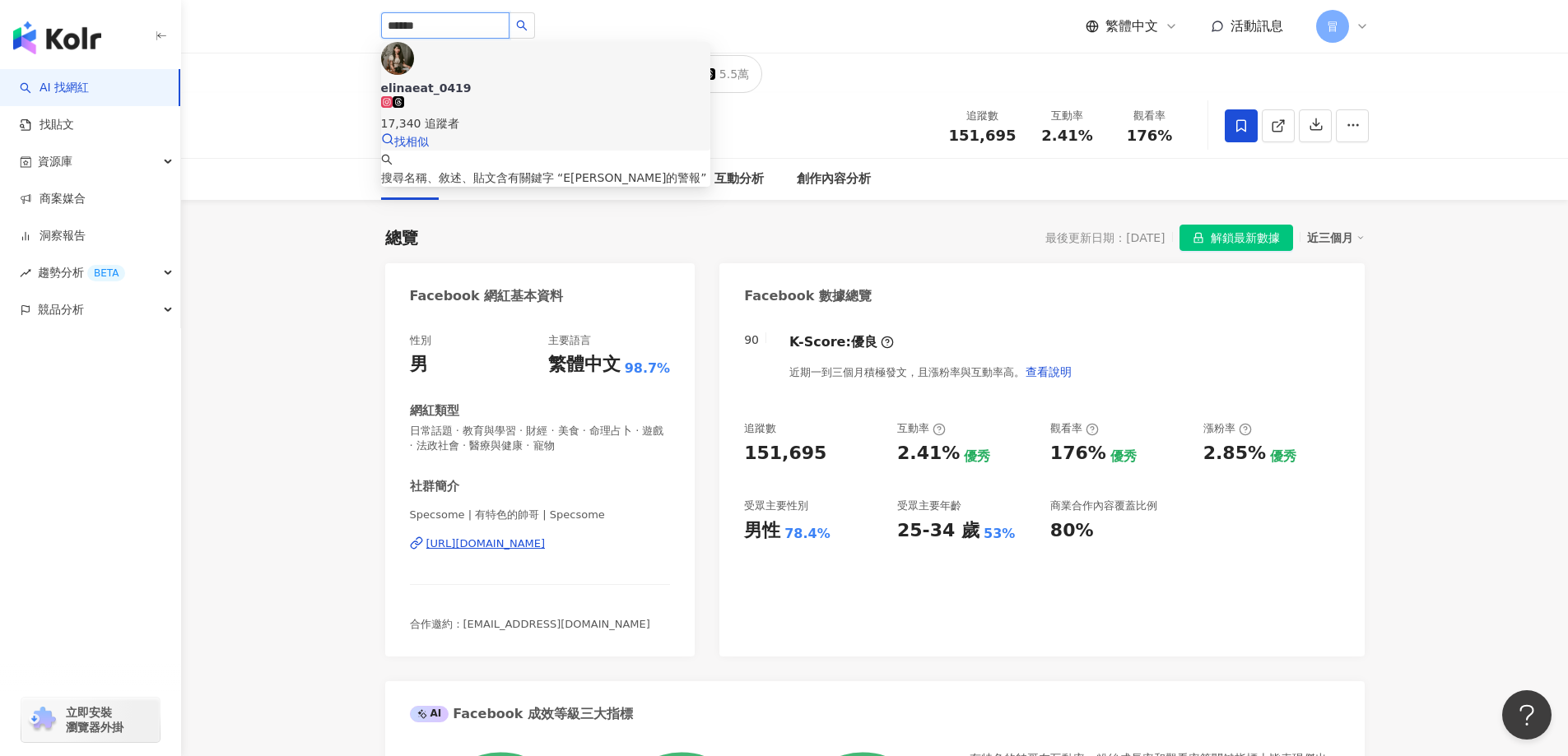
click at [515, 114] on div "17,340 追蹤者" at bounding box center [546, 123] width 329 height 18
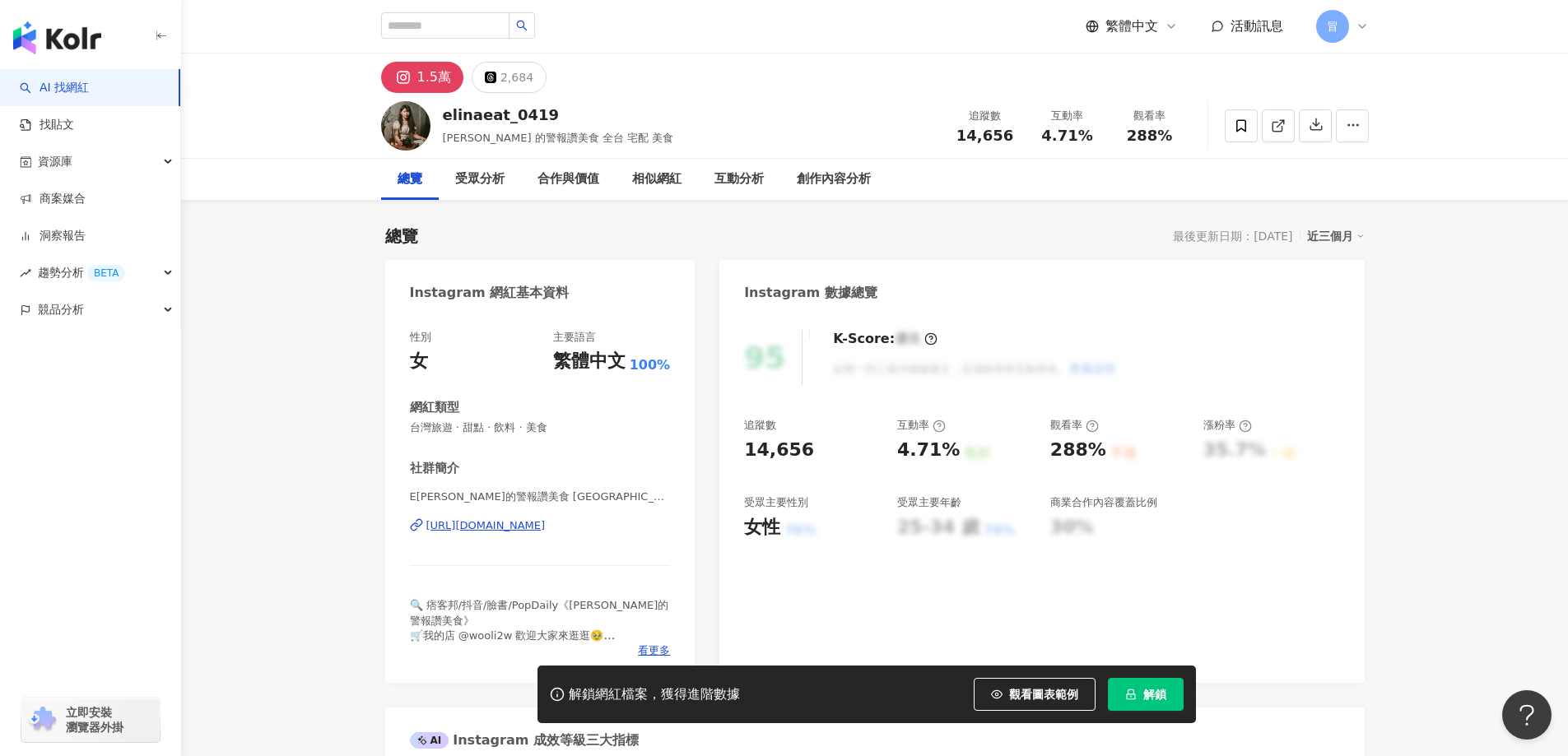
click at [1140, 695] on button "解鎖" at bounding box center [1145, 694] width 76 height 32
click at [623, 241] on div "總覽 最後更新日期：2025/8/13 近三個月" at bounding box center [874, 236] width 979 height 23
click at [1151, 699] on span "解鎖" at bounding box center [1154, 694] width 23 height 13
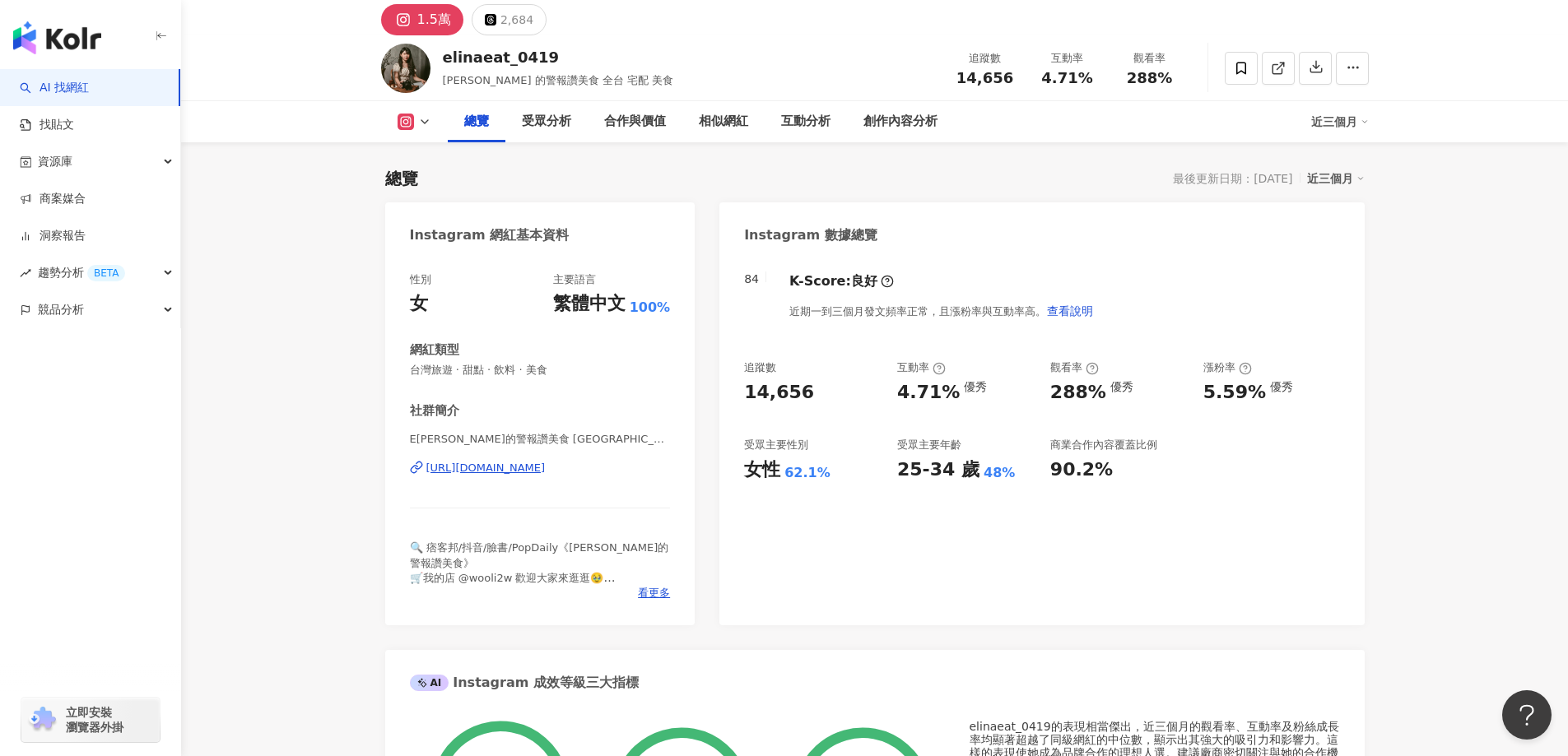
scroll to position [247, 0]
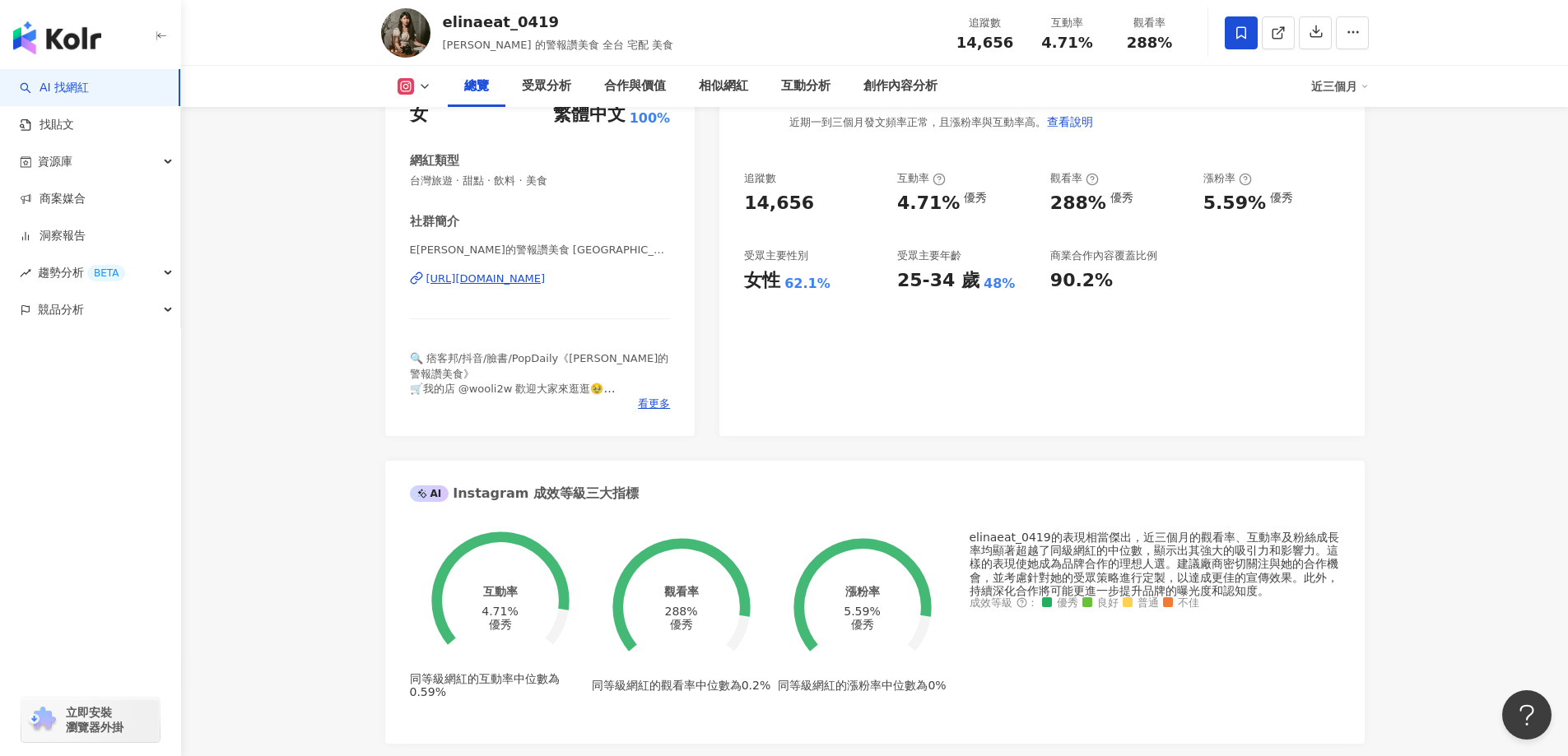
click at [1241, 44] on span at bounding box center [1240, 32] width 33 height 32
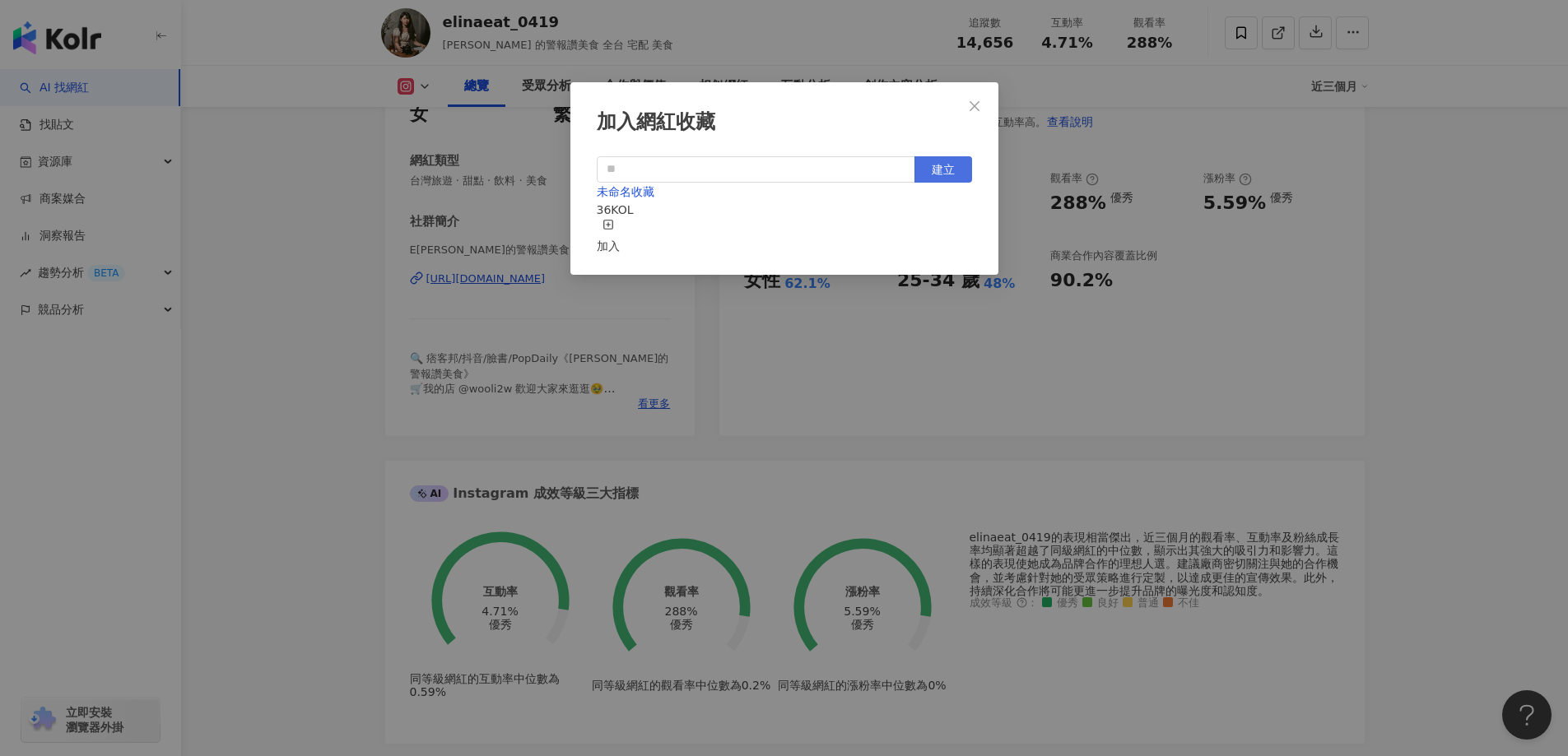
click at [931, 174] on span "建立" at bounding box center [943, 169] width 23 height 13
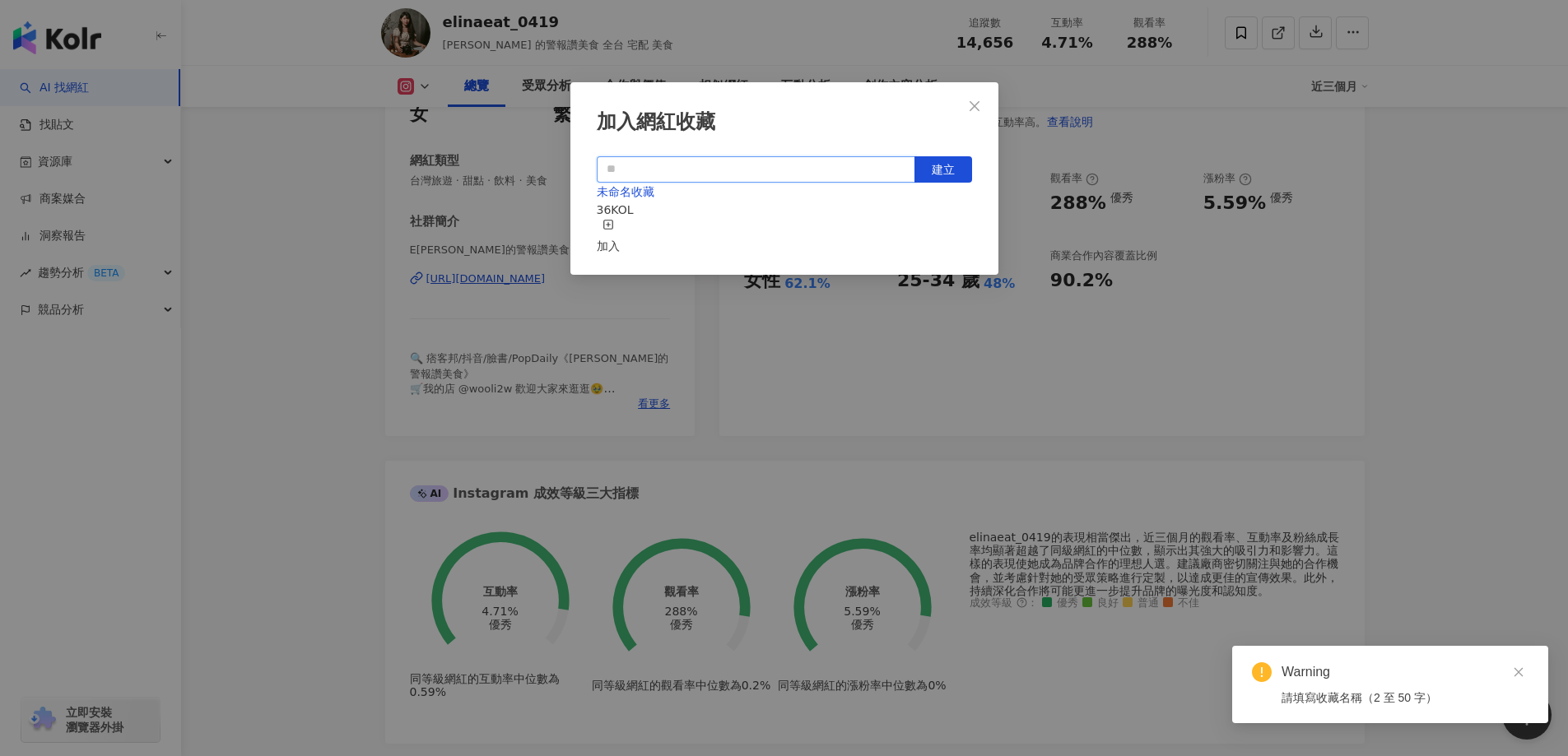
click at [766, 166] on input "text" at bounding box center [755, 169] width 319 height 26
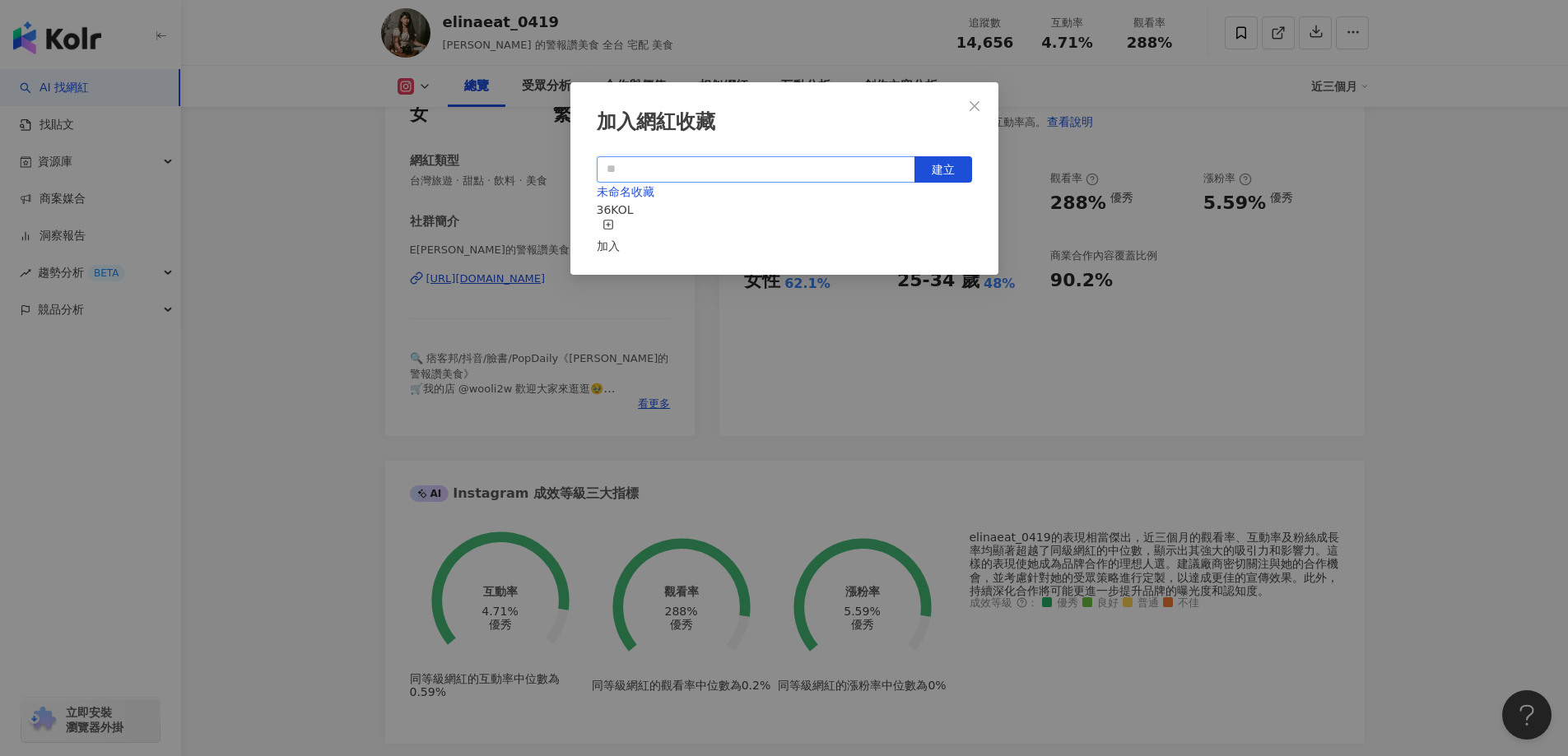
type input "*"
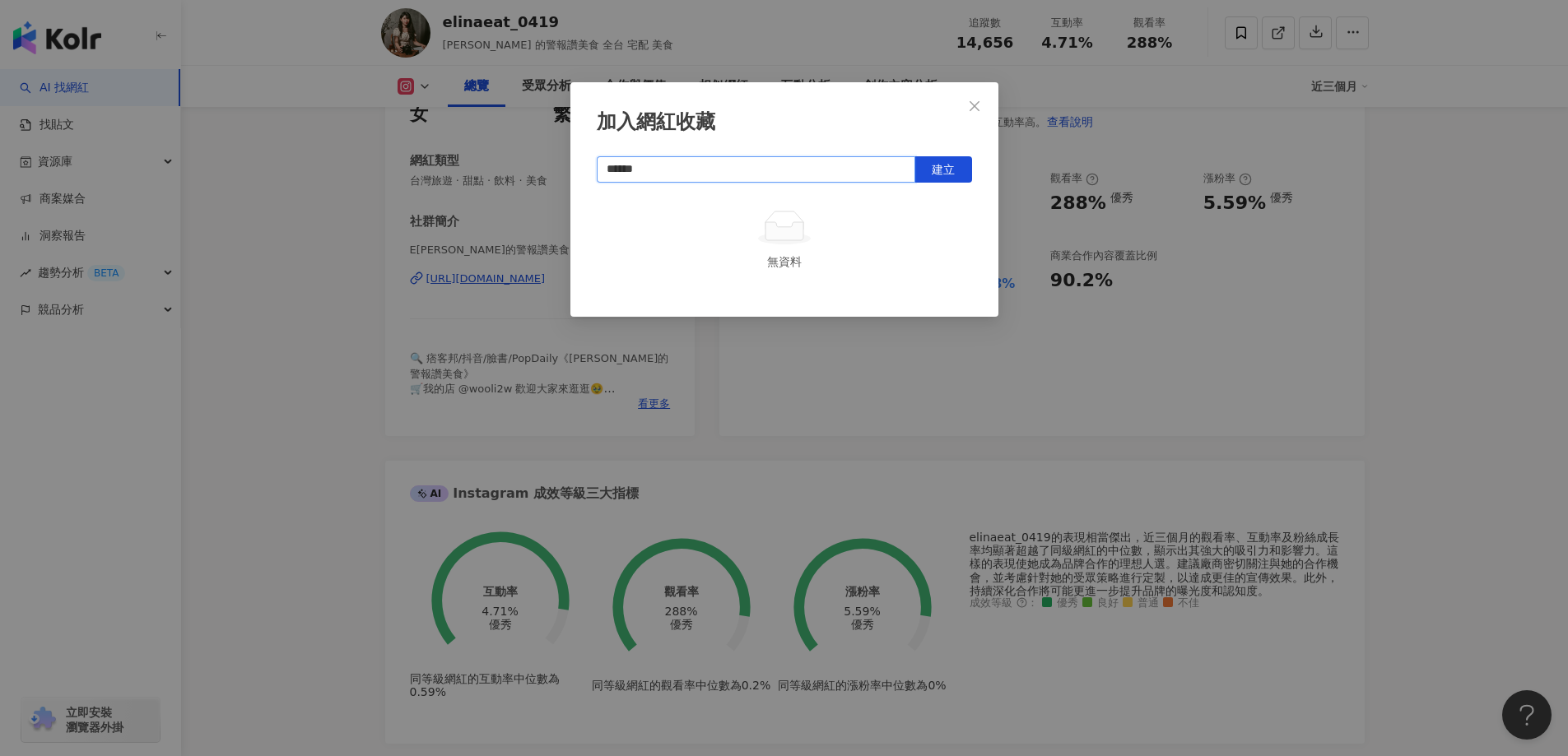
drag, startPoint x: 685, startPoint y: 166, endPoint x: 411, endPoint y: 148, distance: 274.6
click at [411, 148] on div "加入網紅收藏 ****** 建立 無資料" at bounding box center [784, 378] width 1568 height 756
click at [955, 171] on button "建立" at bounding box center [943, 169] width 58 height 26
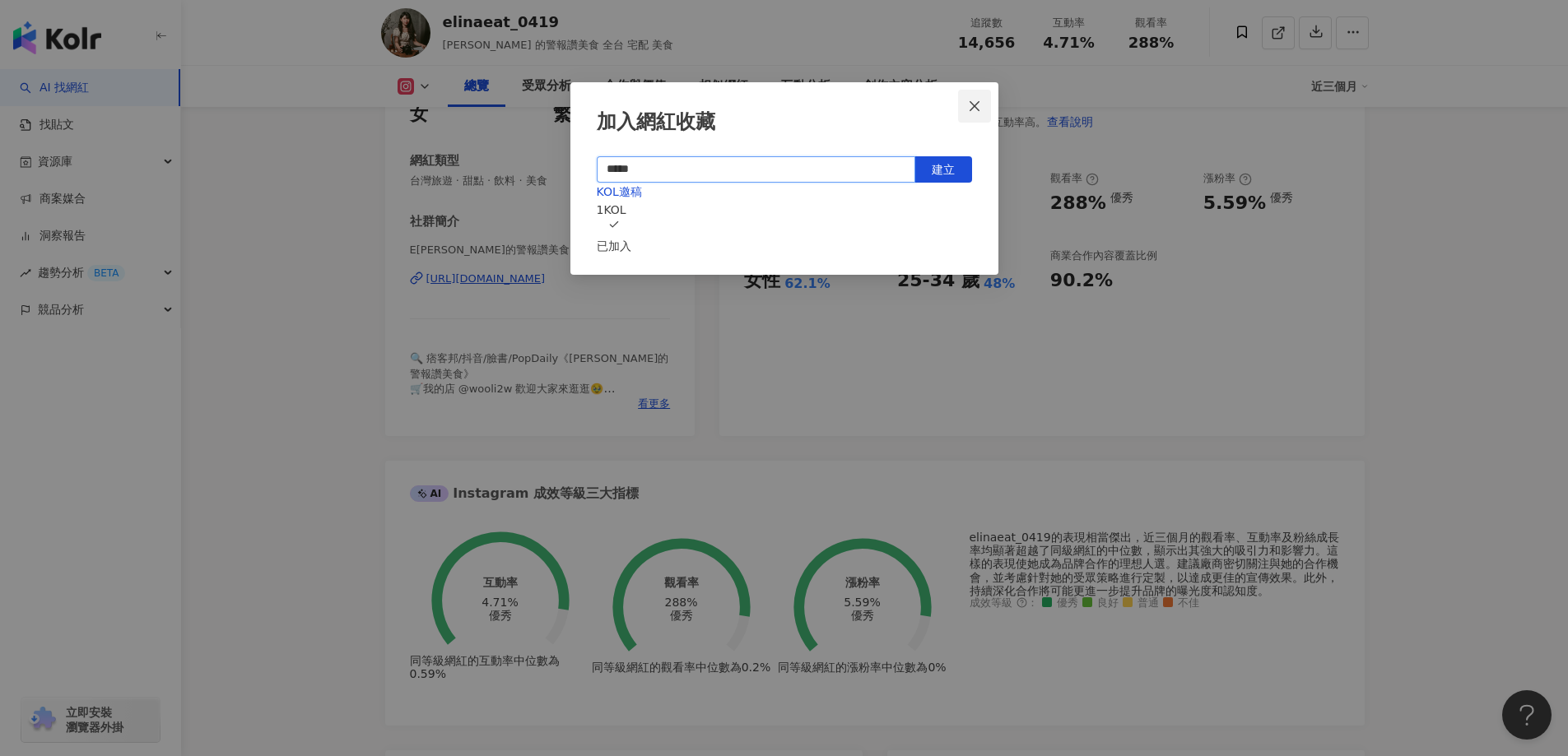
type input "*****"
click at [965, 104] on span "Close" at bounding box center [973, 105] width 33 height 13
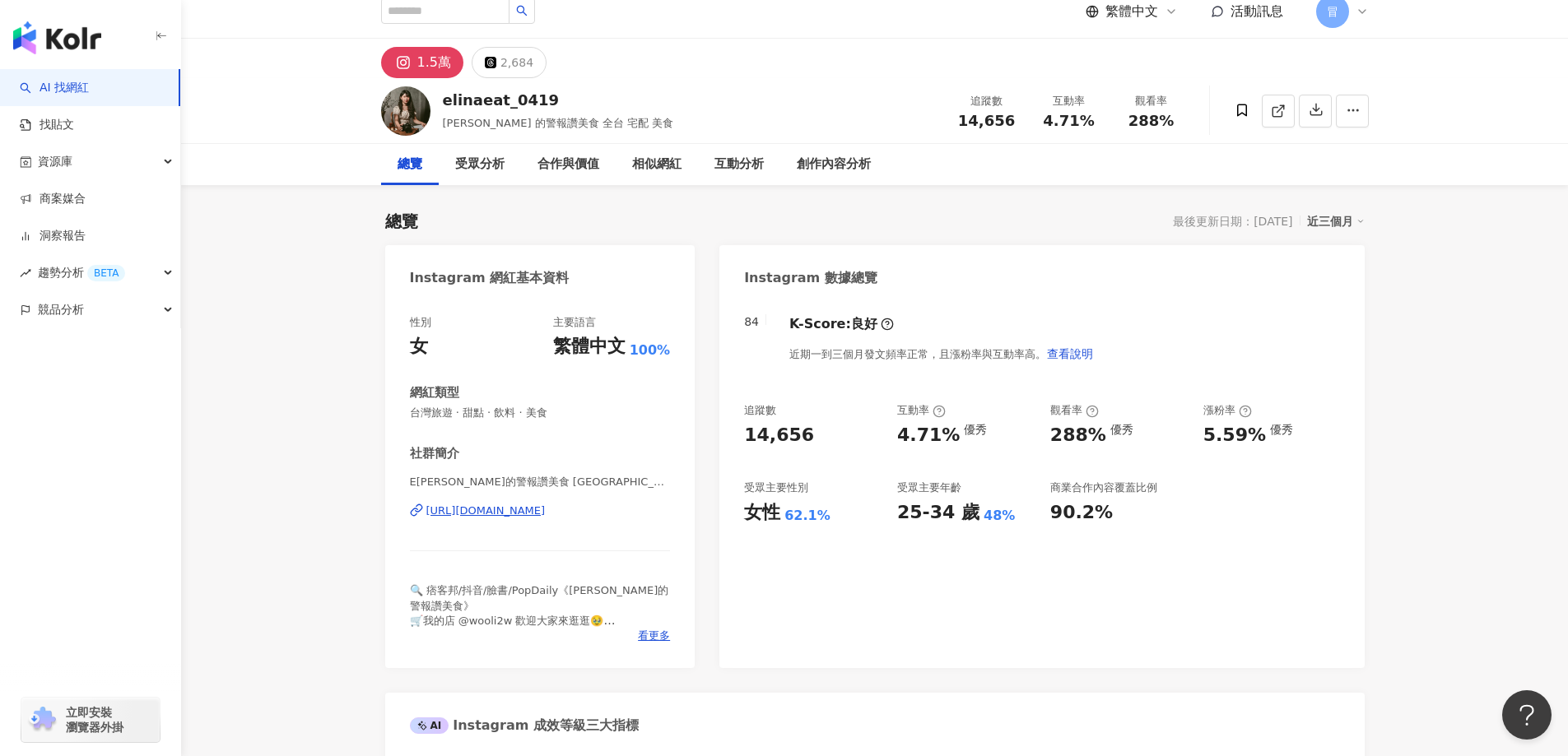
scroll to position [0, 0]
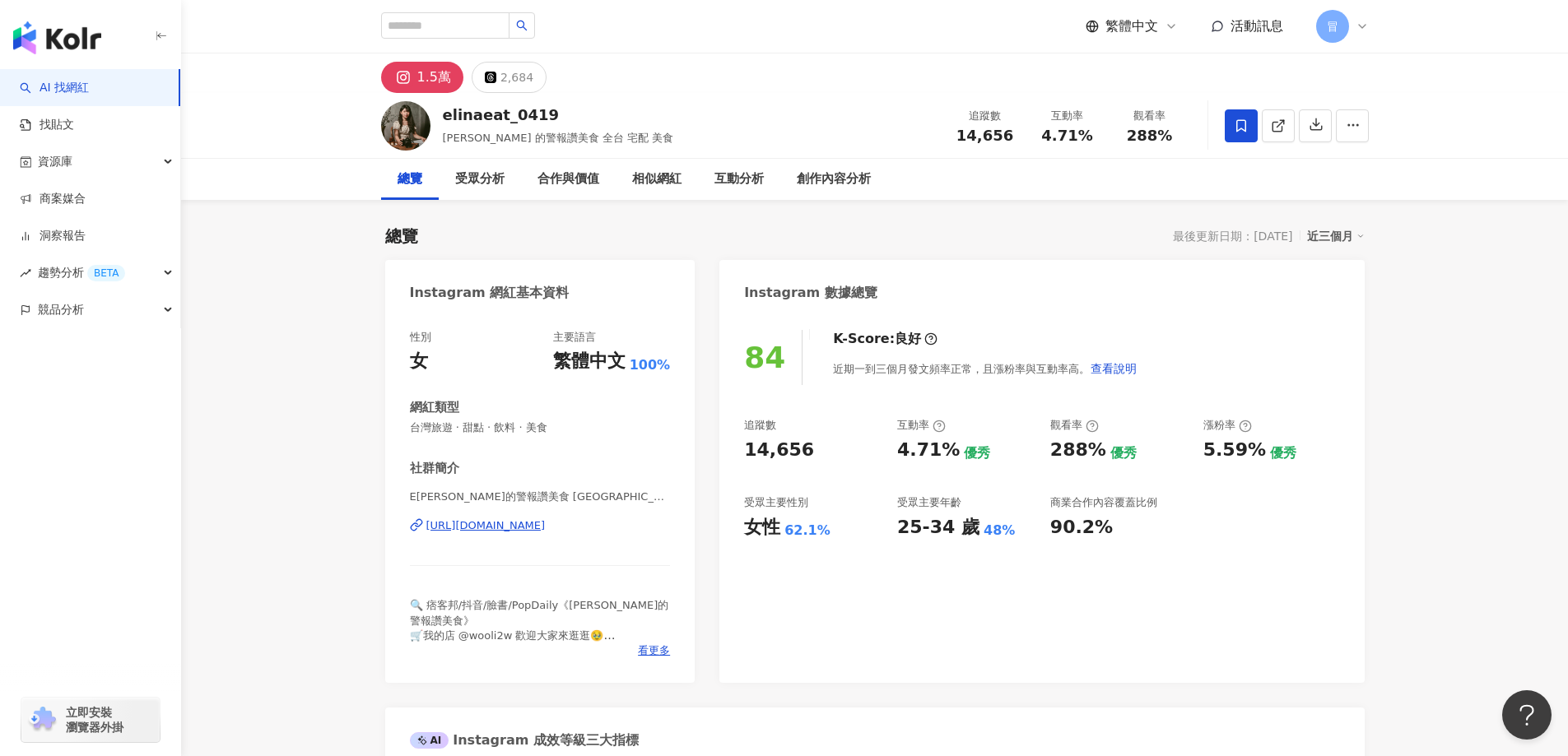
click at [553, 157] on div "elinaeat_0419 Elina 的警報讚美食 全台 宅配 美食 追蹤數 14,656 互動率 4.71% 觀看率 288%" at bounding box center [874, 126] width 1053 height 65
click at [556, 176] on div "合作與價值" at bounding box center [568, 179] width 61 height 19
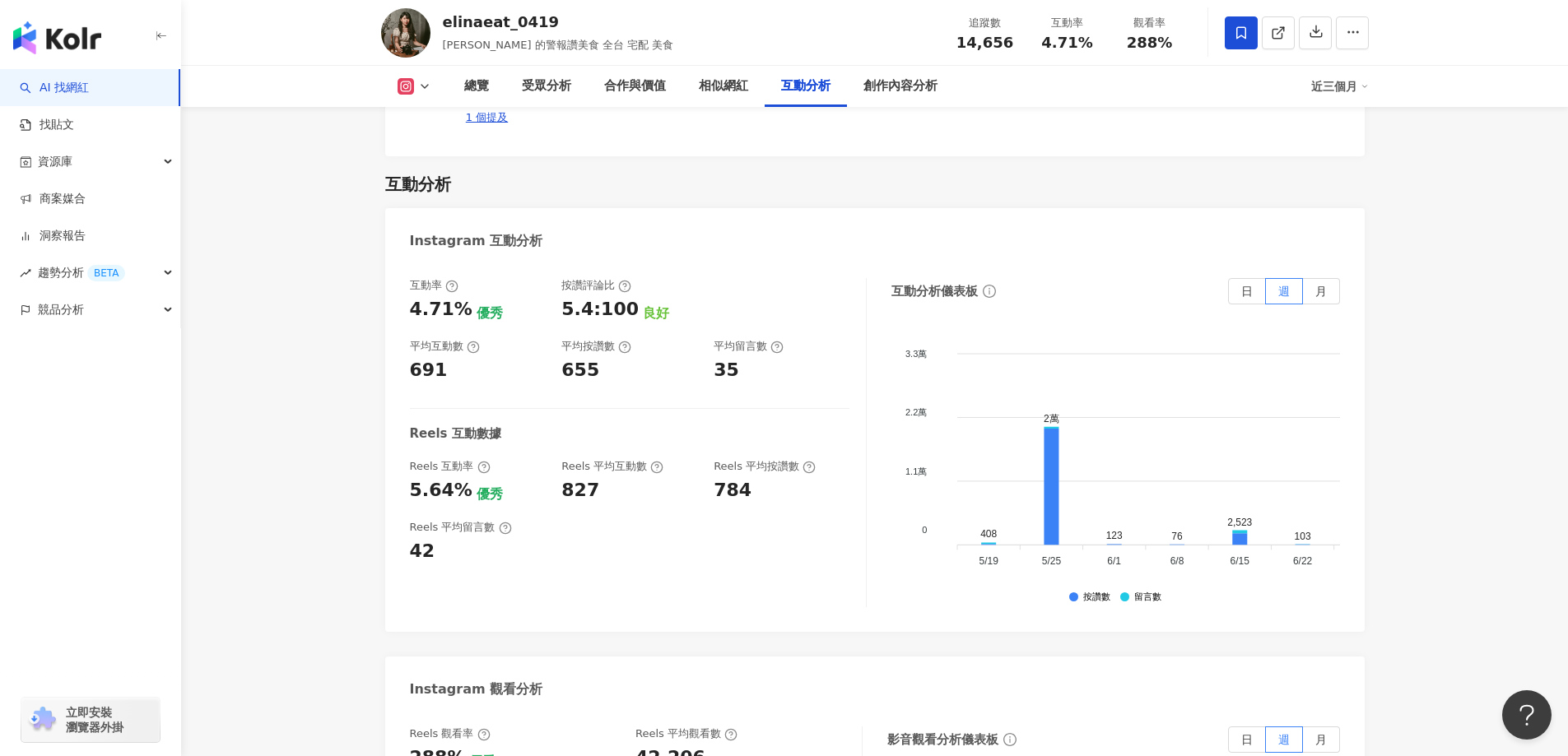
scroll to position [3196, 0]
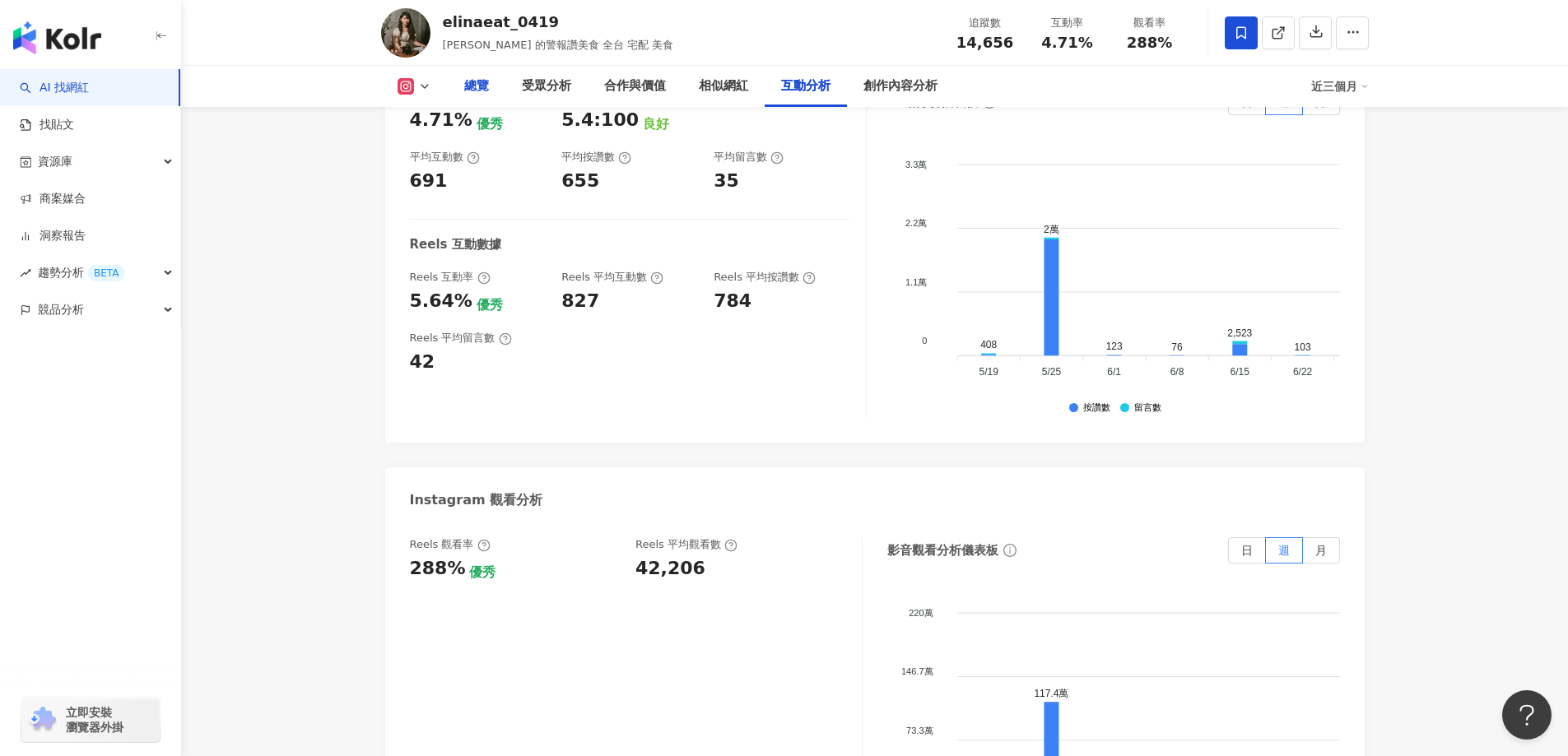
click at [486, 89] on div "總覽" at bounding box center [476, 86] width 25 height 19
